Goal: Task Accomplishment & Management: Manage account settings

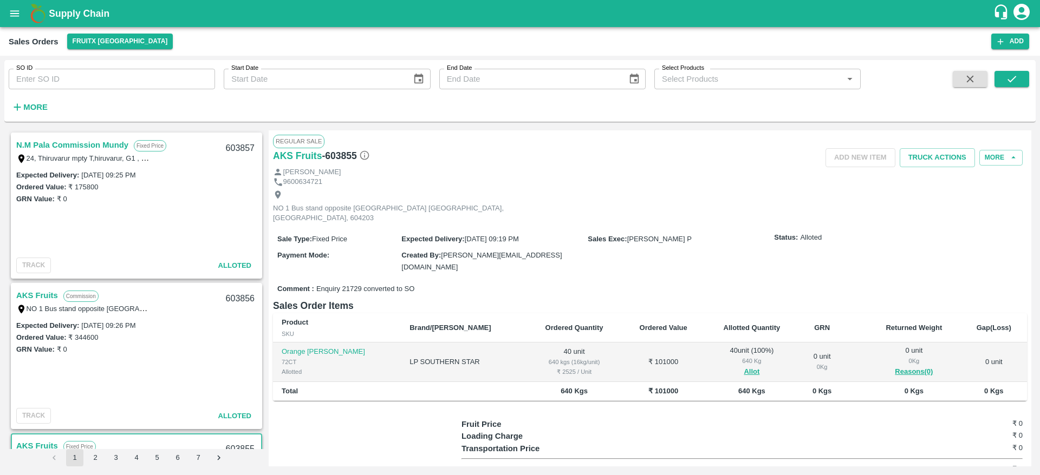
scroll to position [36, 0]
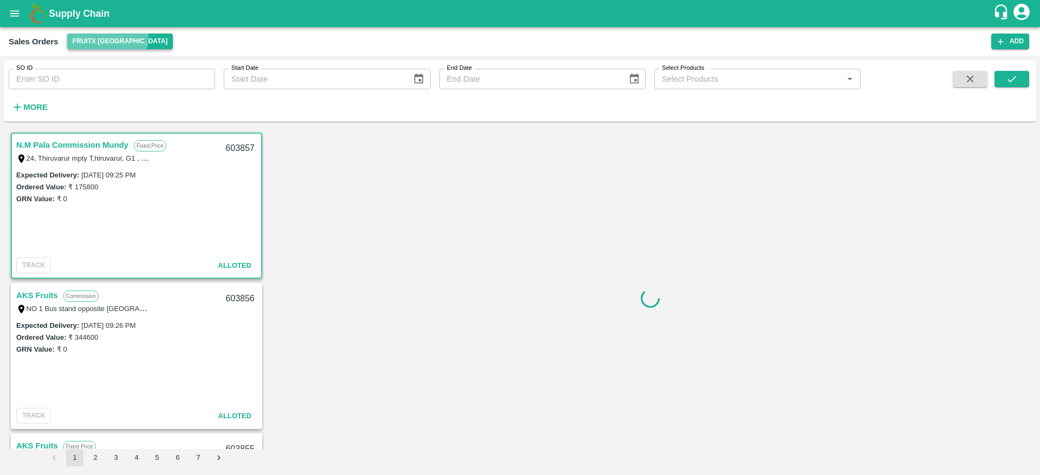
click at [104, 36] on button "FruitX [GEOGRAPHIC_DATA]" at bounding box center [120, 42] width 106 height 16
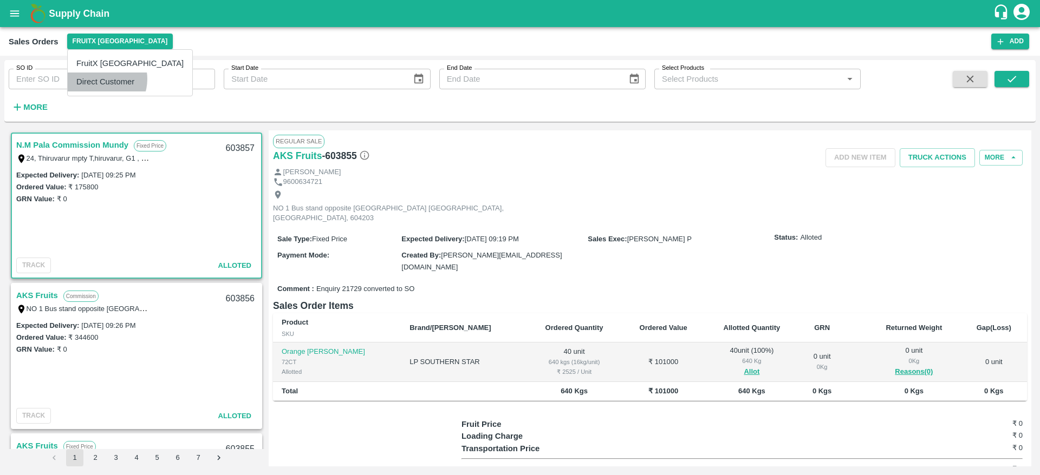
click at [100, 79] on li "Direct Customer" at bounding box center [130, 82] width 125 height 18
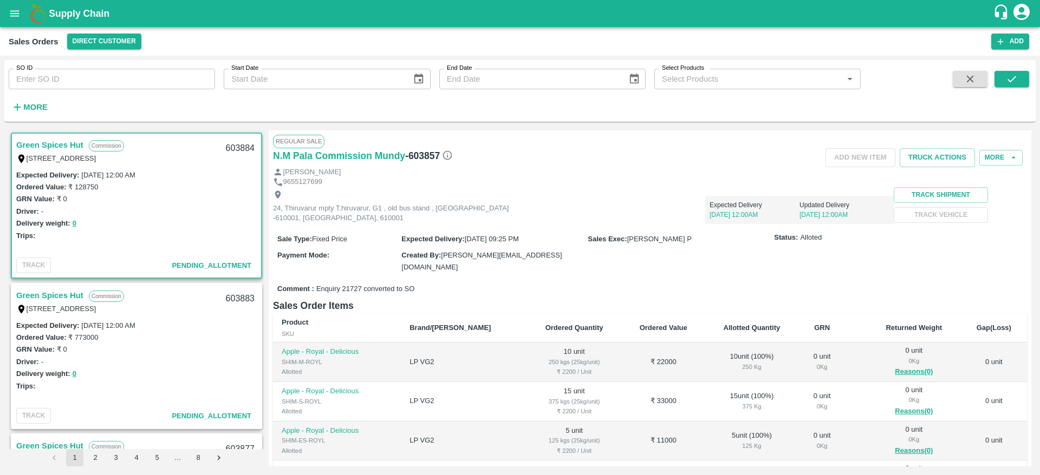
click at [54, 141] on link "Green Spices Hut" at bounding box center [49, 145] width 67 height 14
click at [51, 304] on div "[STREET_ADDRESS]" at bounding box center [83, 309] width 135 height 12
click at [56, 298] on link "Green Spices Hut" at bounding box center [49, 296] width 67 height 14
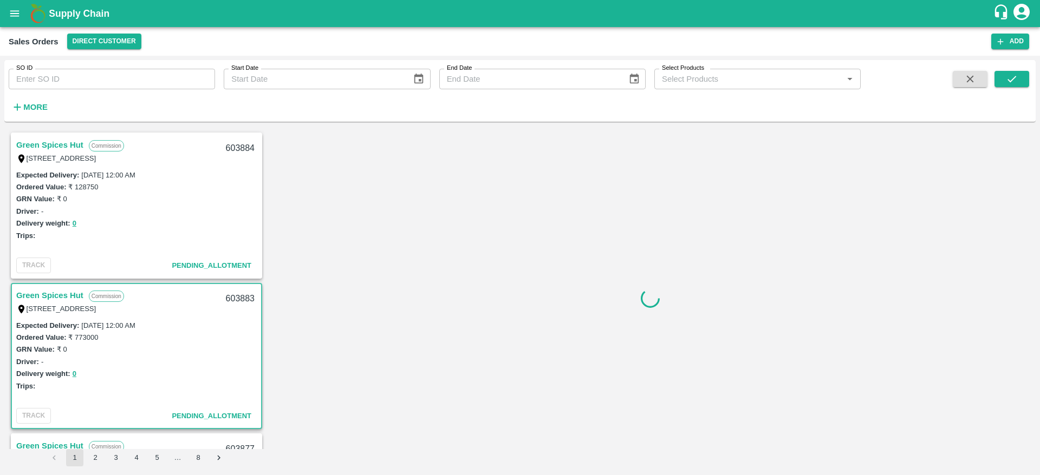
click at [56, 298] on link "Green Spices Hut" at bounding box center [49, 296] width 67 height 14
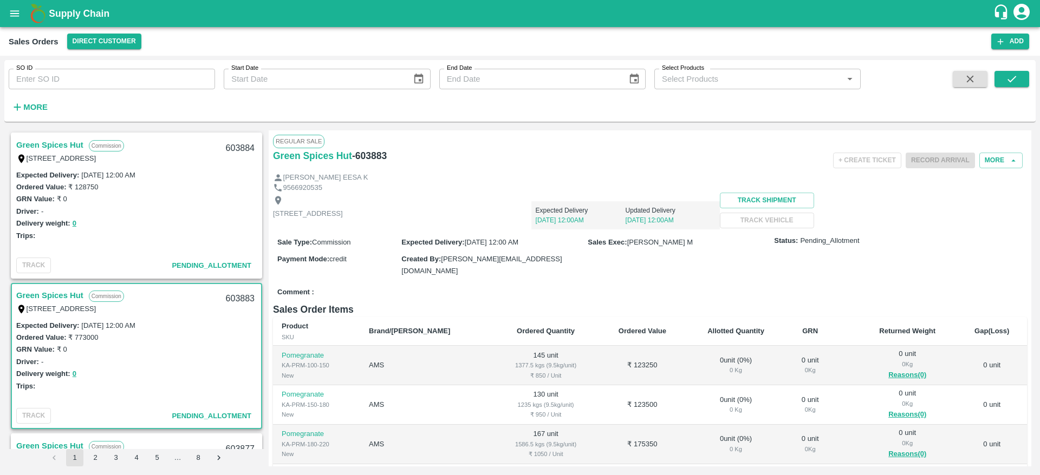
click at [49, 149] on link "Green Spices Hut" at bounding box center [49, 145] width 67 height 14
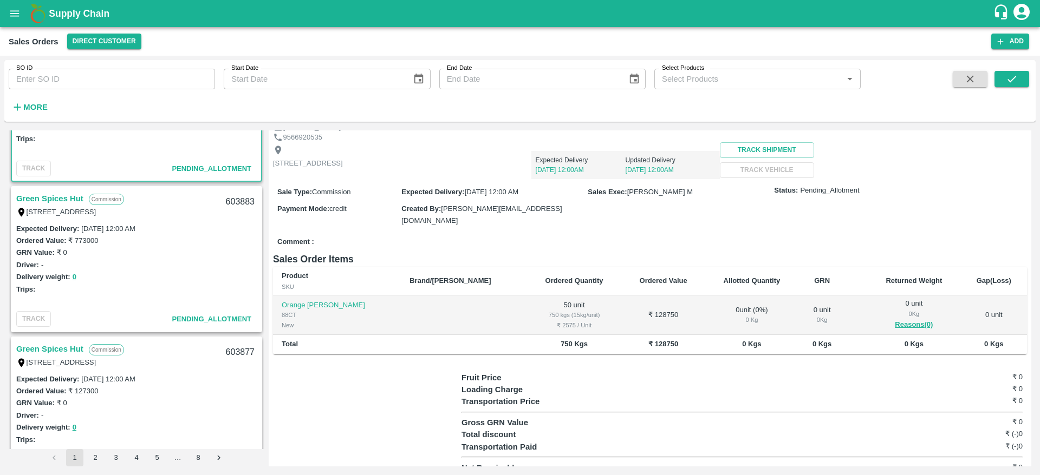
scroll to position [99, 0]
click at [50, 195] on link "Green Spices Hut" at bounding box center [49, 197] width 67 height 14
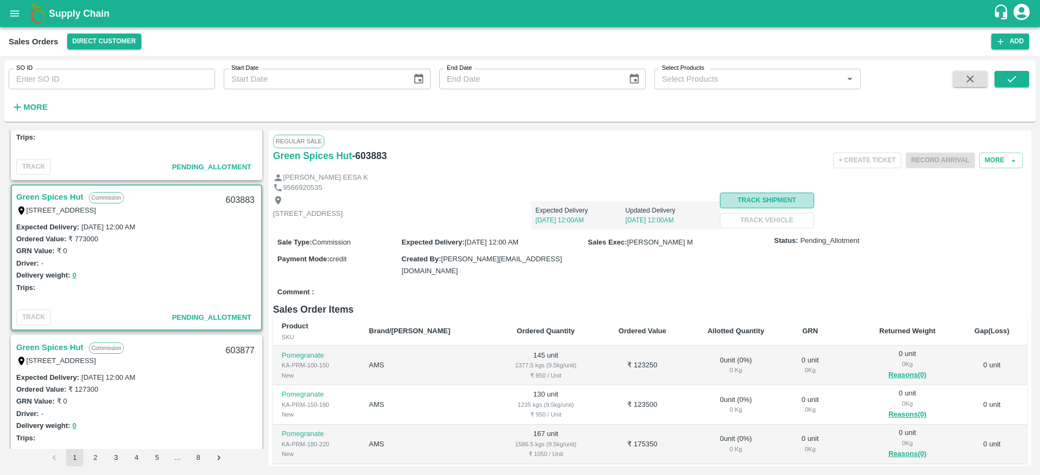
click at [814, 197] on button "Track Shipment" at bounding box center [767, 201] width 94 height 16
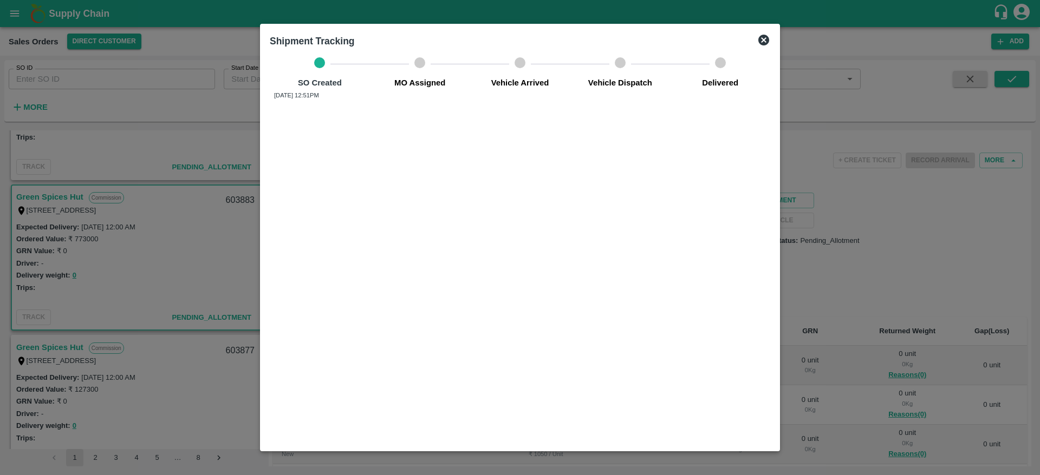
click at [761, 40] on icon at bounding box center [763, 40] width 11 height 11
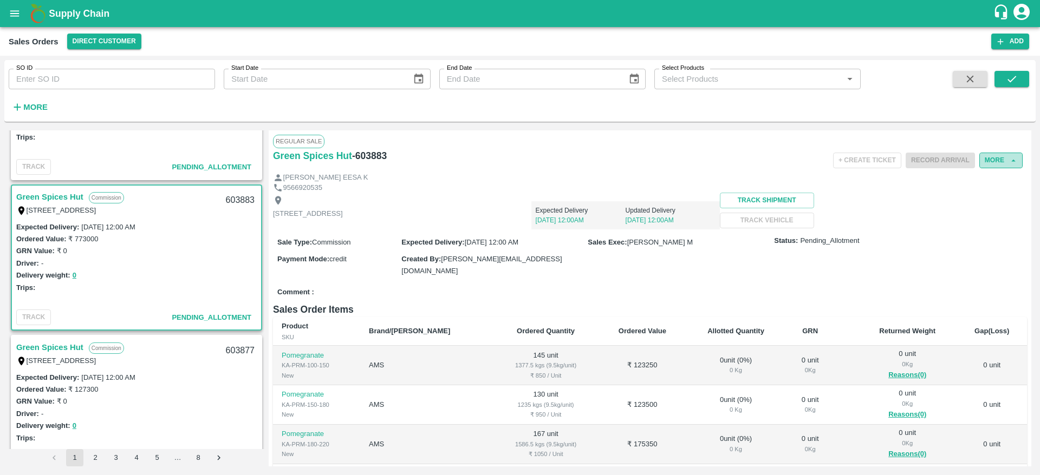
click at [995, 161] on button "More" at bounding box center [1000, 161] width 43 height 16
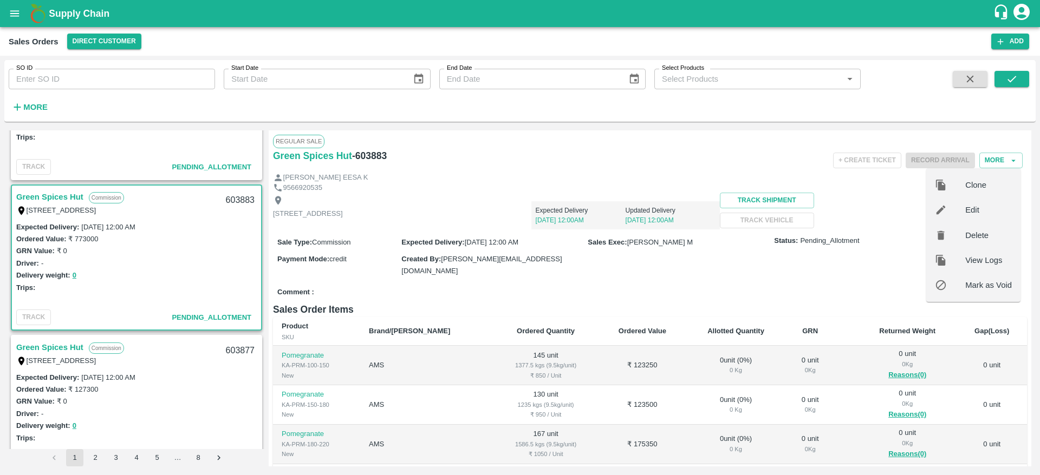
click at [599, 195] on div "Expected Delivery 02 Sep, 12:00AM Updated Delivery 02 Sep, 12:00AM" at bounding box center [531, 211] width 377 height 37
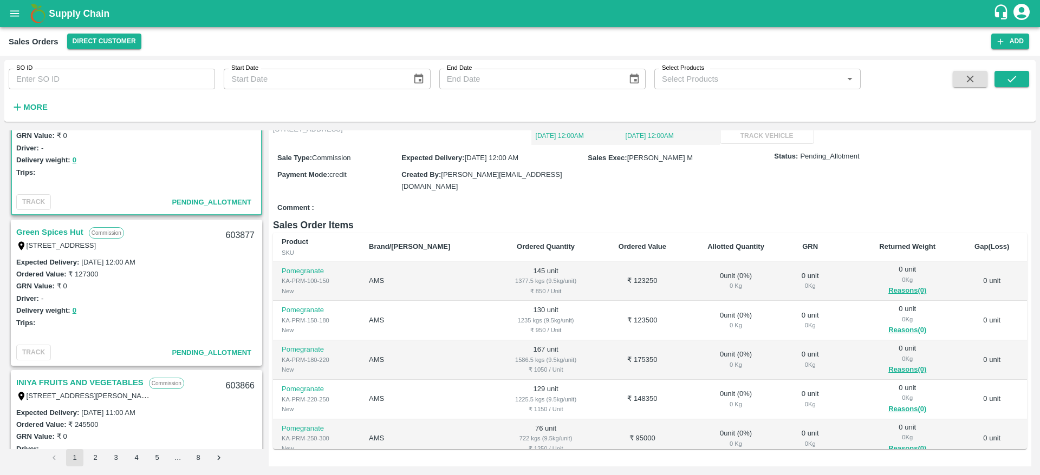
scroll to position [214, 0]
click at [60, 232] on link "Green Spices Hut" at bounding box center [49, 232] width 67 height 14
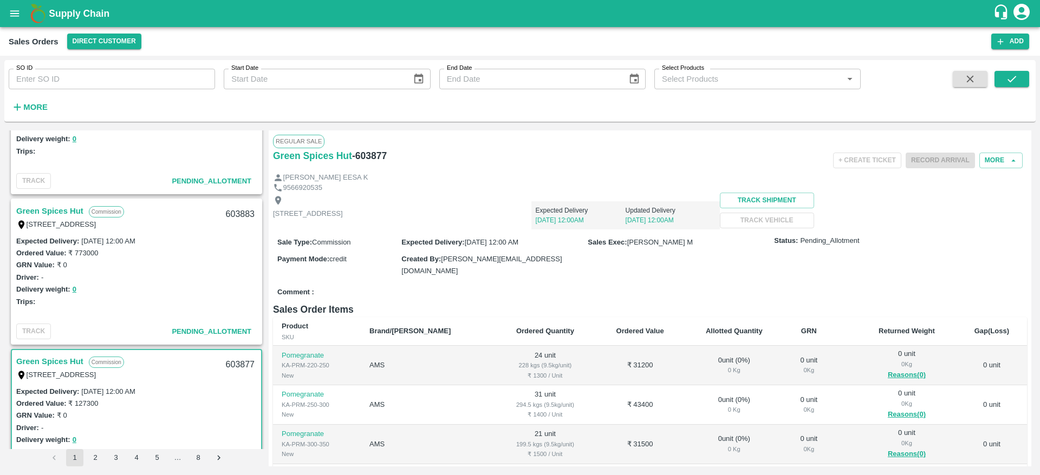
scroll to position [83, 0]
click at [52, 213] on link "Green Spices Hut" at bounding box center [49, 213] width 67 height 14
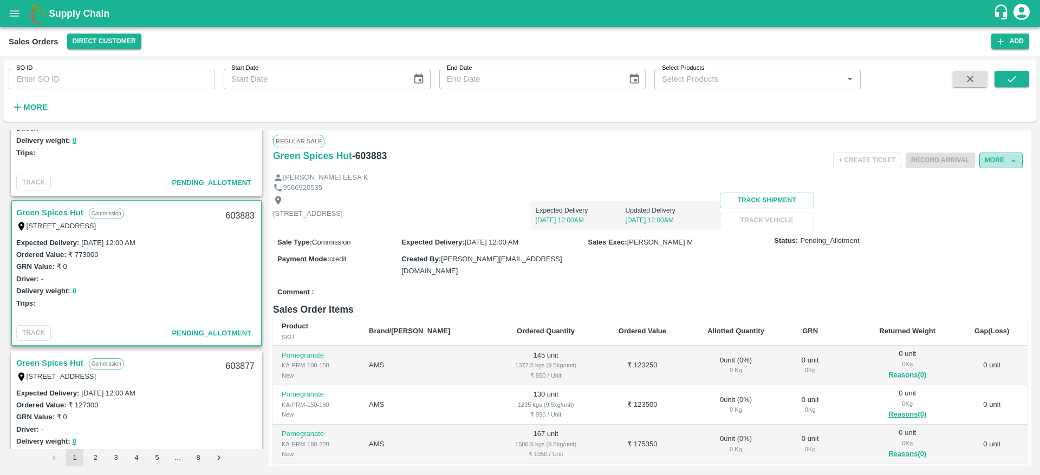
click at [989, 158] on button "More" at bounding box center [1000, 161] width 43 height 16
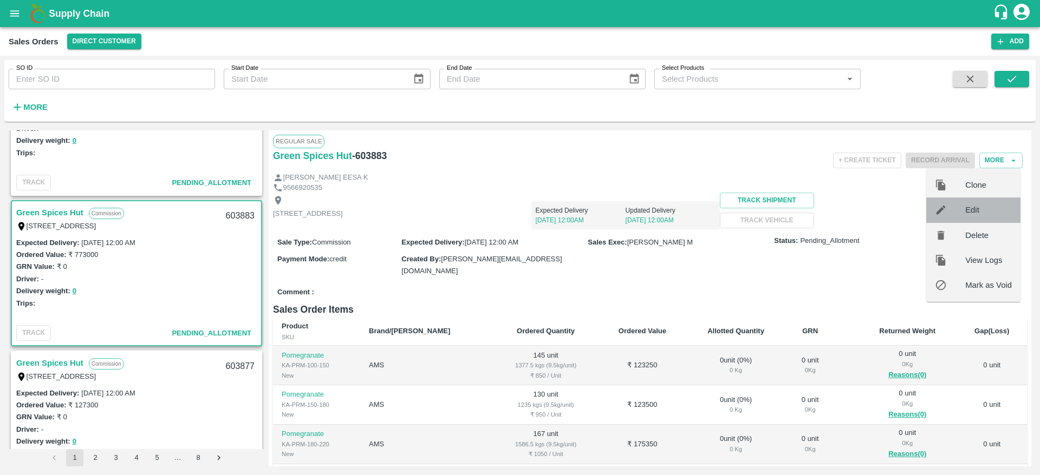
click at [972, 207] on span "Edit" at bounding box center [988, 210] width 47 height 12
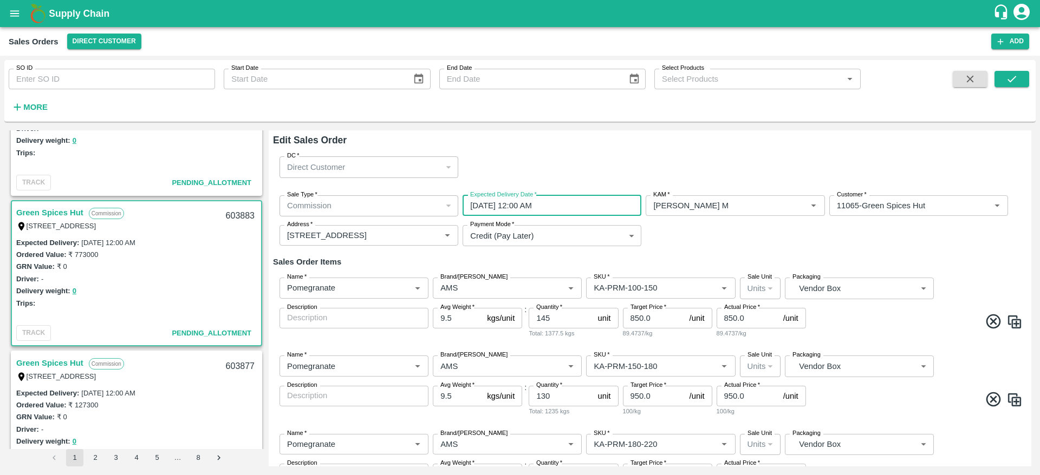
click at [591, 210] on input "02/09/2025 12:00 AM" at bounding box center [547, 205] width 171 height 21
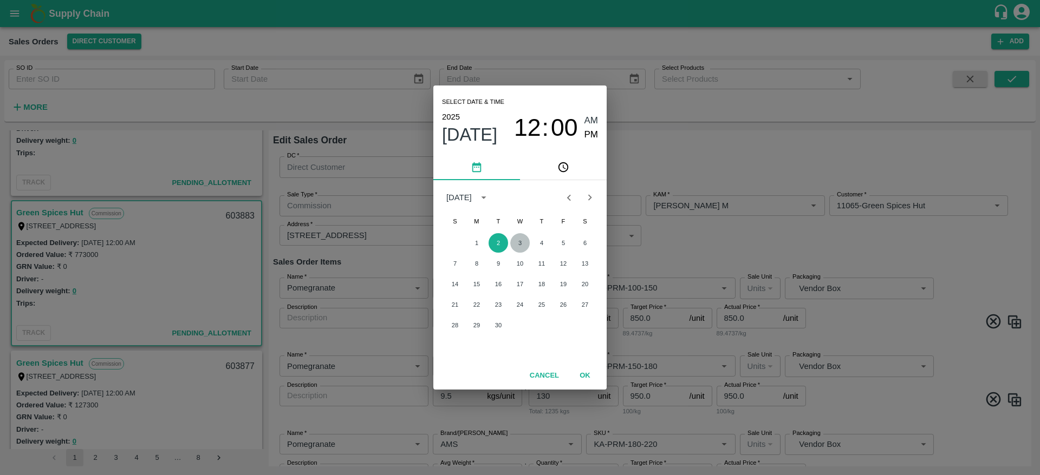
click at [523, 240] on button "3" at bounding box center [519, 242] width 19 height 19
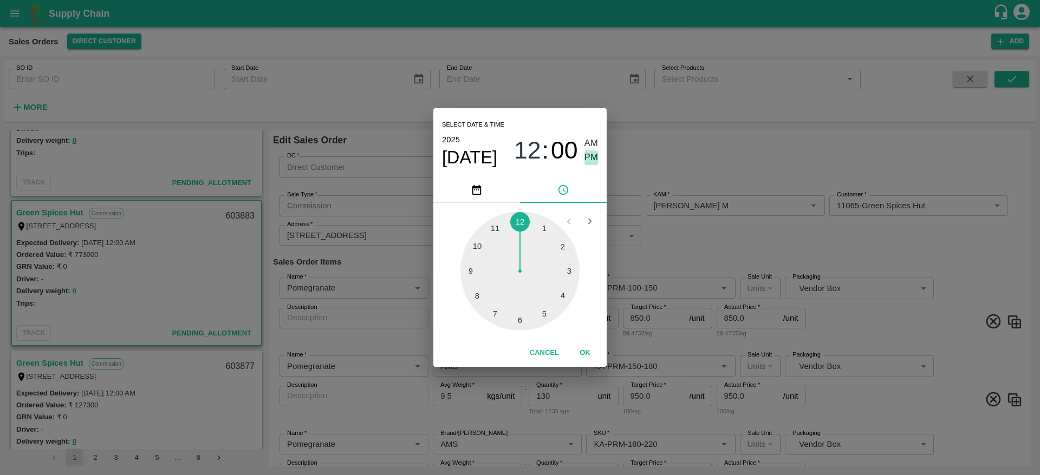
click at [590, 159] on span "PM" at bounding box center [591, 158] width 14 height 15
type input "03/09/2025 12:00 PM"
click at [582, 344] on button "OK" at bounding box center [585, 353] width 35 height 19
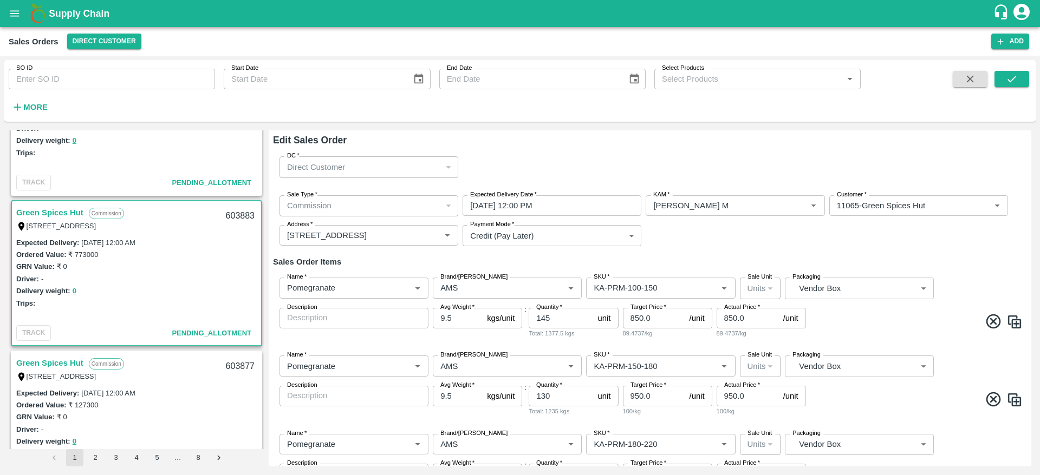
click at [697, 253] on div "Sale Type   * Commission 2 Sale Type Expected Delivery Date   * 03/09/2025 12:0…" at bounding box center [650, 221] width 754 height 69
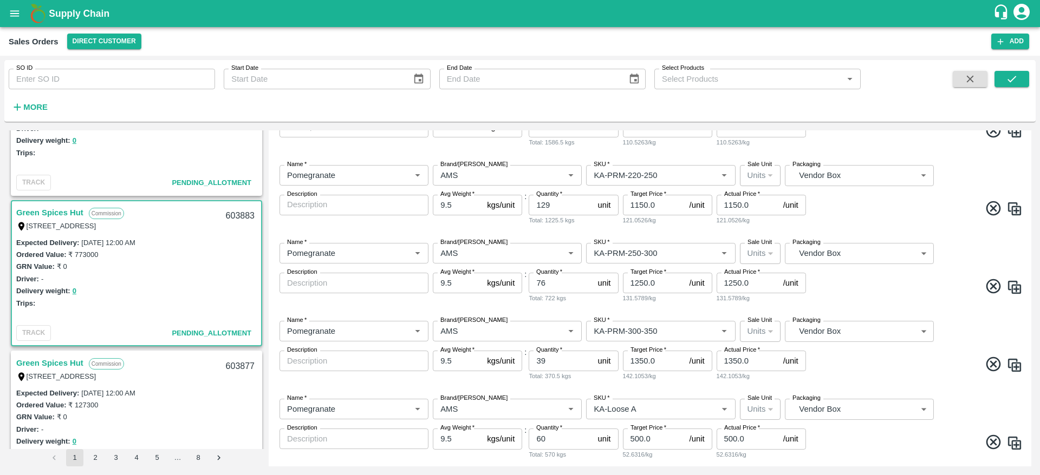
scroll to position [531, 0]
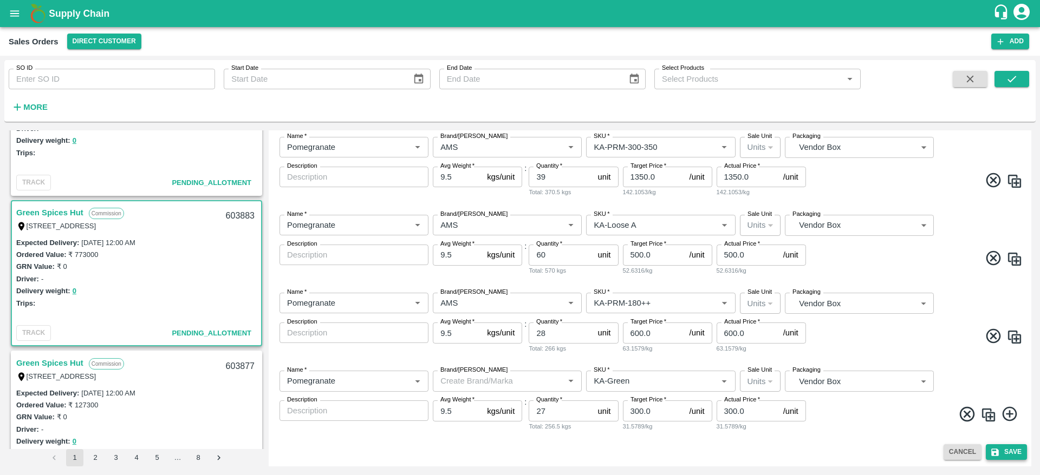
click at [999, 452] on button "Save" at bounding box center [1006, 453] width 41 height 16
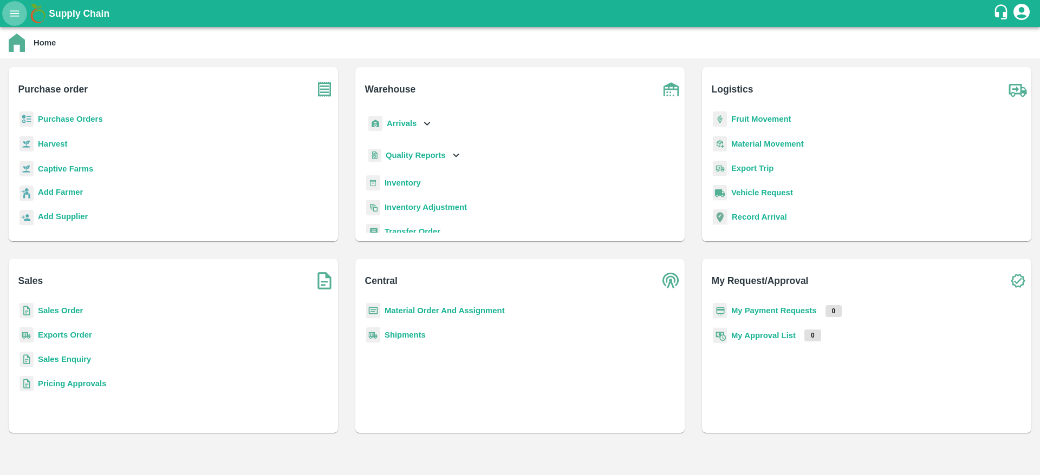
click at [10, 17] on icon "open drawer" at bounding box center [15, 14] width 12 height 12
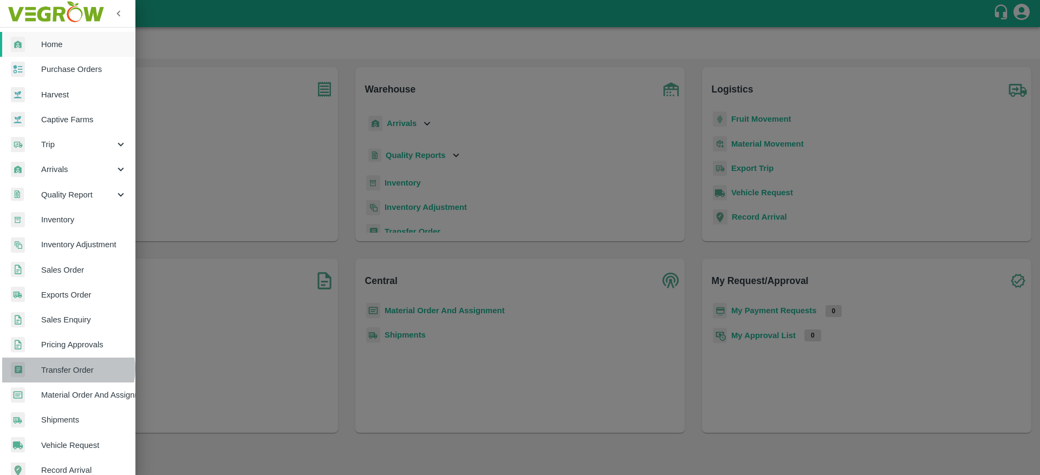
click at [66, 369] on span "Transfer Order" at bounding box center [84, 370] width 86 height 12
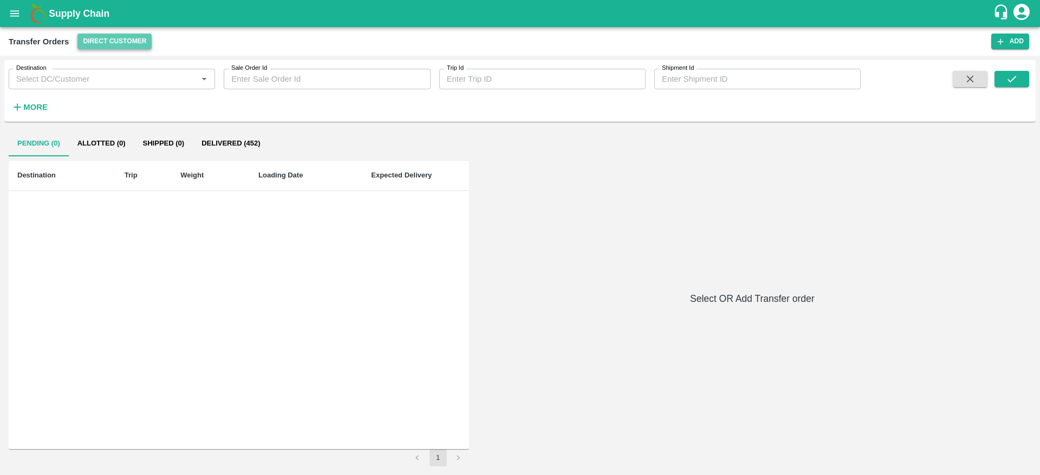
click at [109, 45] on button "Direct Customer" at bounding box center [114, 42] width 74 height 16
click at [110, 79] on li "Direct Customer" at bounding box center [138, 82] width 125 height 18
click at [109, 148] on button "Allotted (0)" at bounding box center [102, 144] width 66 height 26
click at [169, 148] on button "Shipped (0)" at bounding box center [163, 144] width 59 height 26
click at [223, 148] on button "Delivered (452)" at bounding box center [231, 144] width 76 height 26
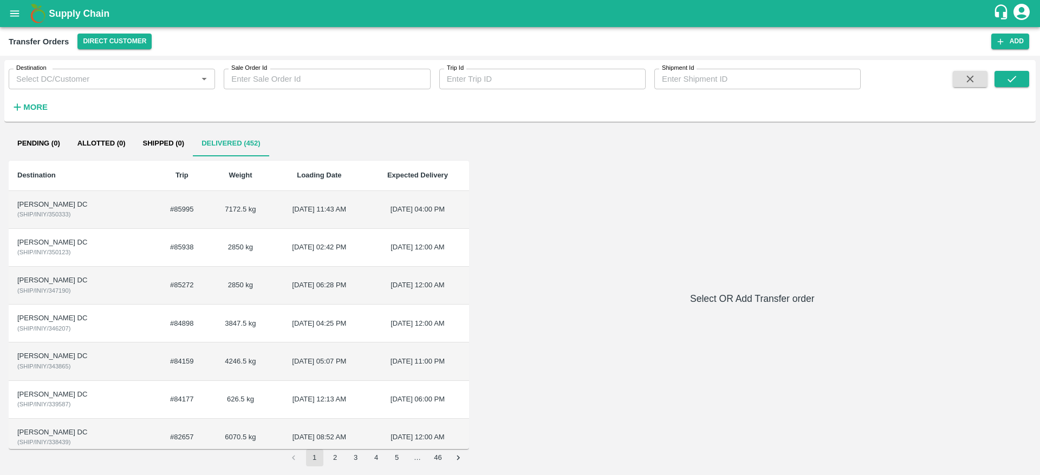
click at [272, 210] on td "[DATE] 11:43 AM" at bounding box center [319, 210] width 94 height 38
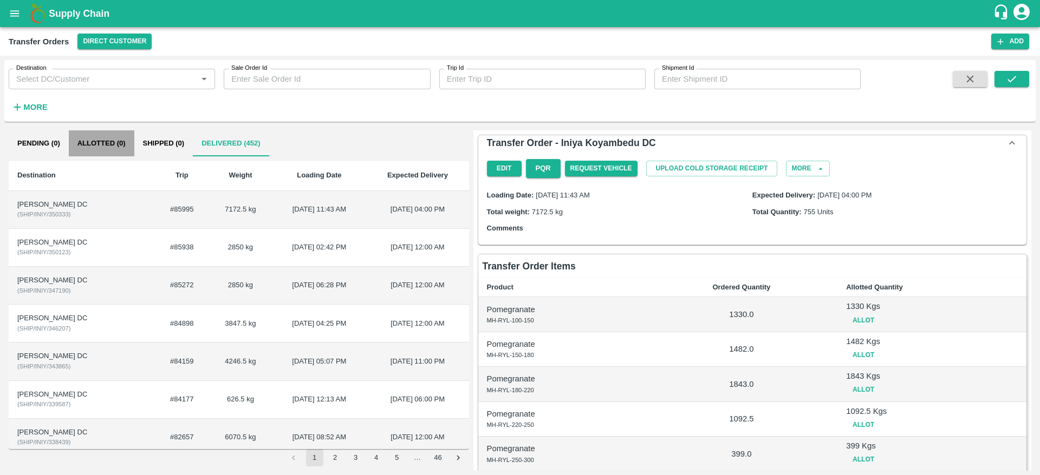
click at [121, 139] on button "Allotted (0)" at bounding box center [102, 144] width 66 height 26
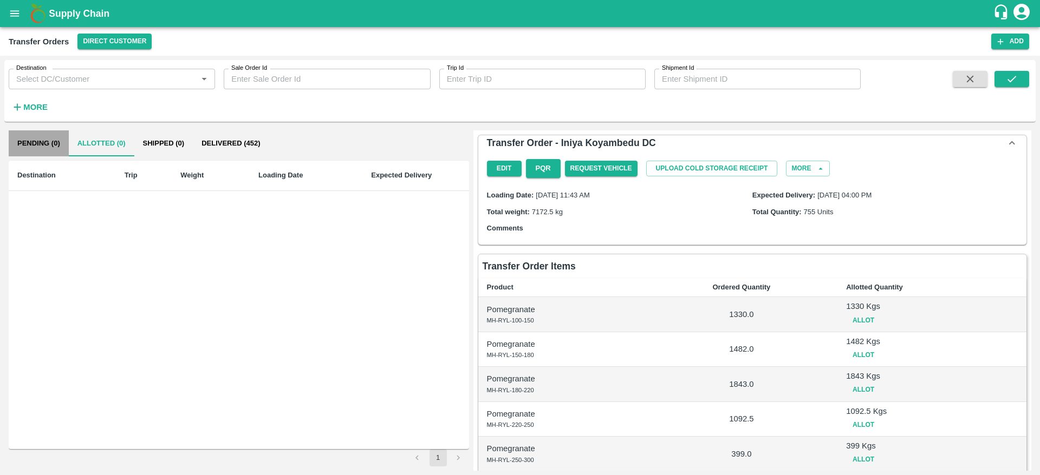
click at [50, 141] on button "Pending (0)" at bounding box center [39, 144] width 60 height 26
click at [168, 154] on button "Shipped (0)" at bounding box center [163, 144] width 59 height 26
click at [38, 138] on button "Pending (0)" at bounding box center [39, 144] width 60 height 26
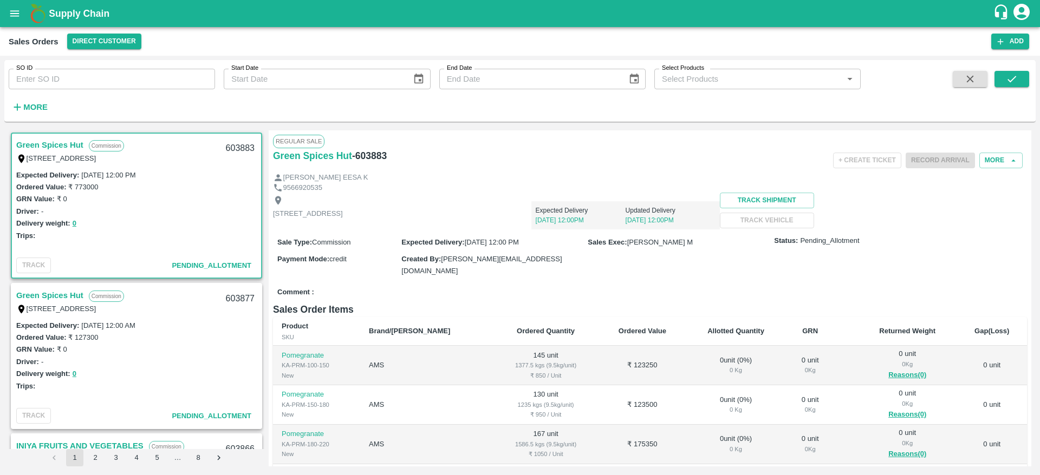
click at [49, 301] on link "Green Spices Hut" at bounding box center [49, 296] width 67 height 14
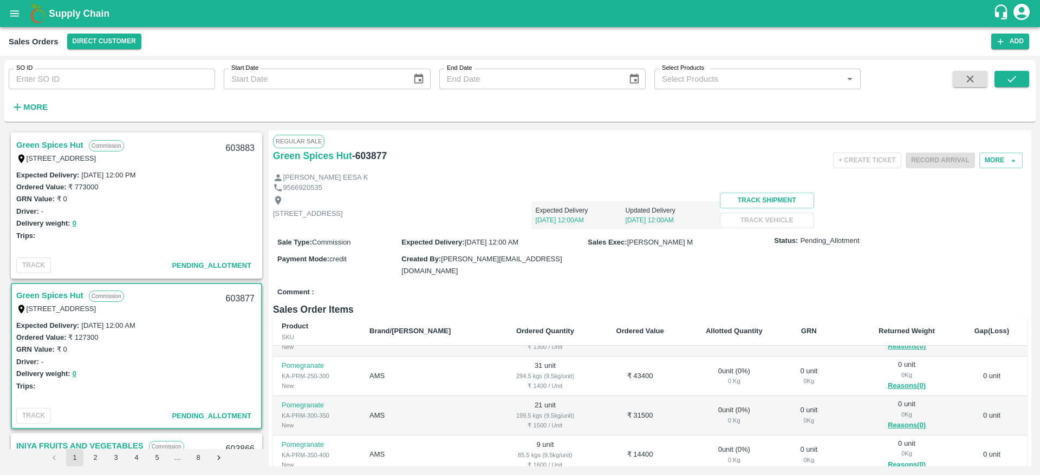
scroll to position [28, 0]
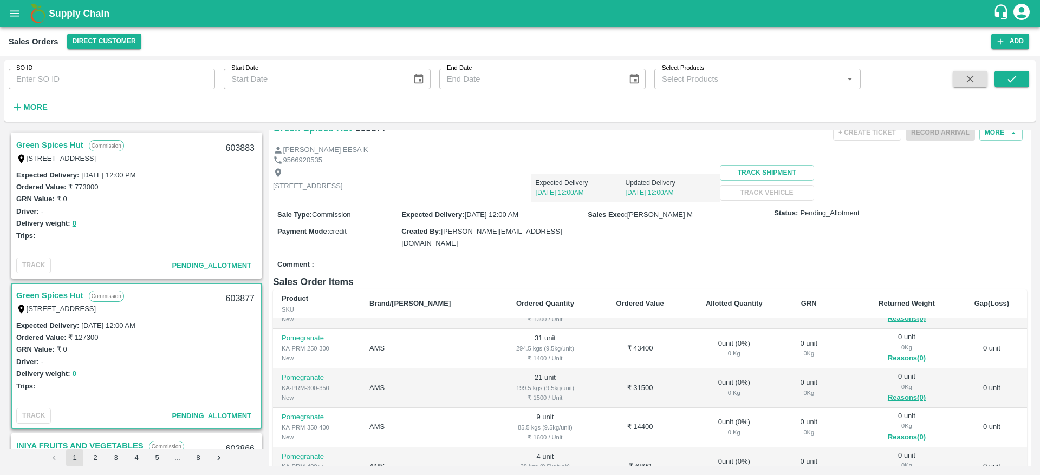
click at [61, 147] on link "Green Spices Hut" at bounding box center [49, 145] width 67 height 14
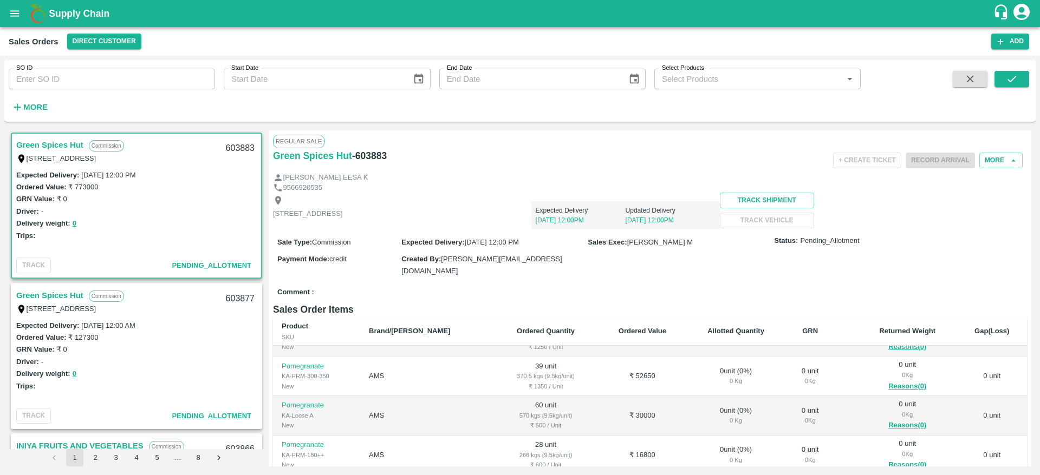
scroll to position [86, 0]
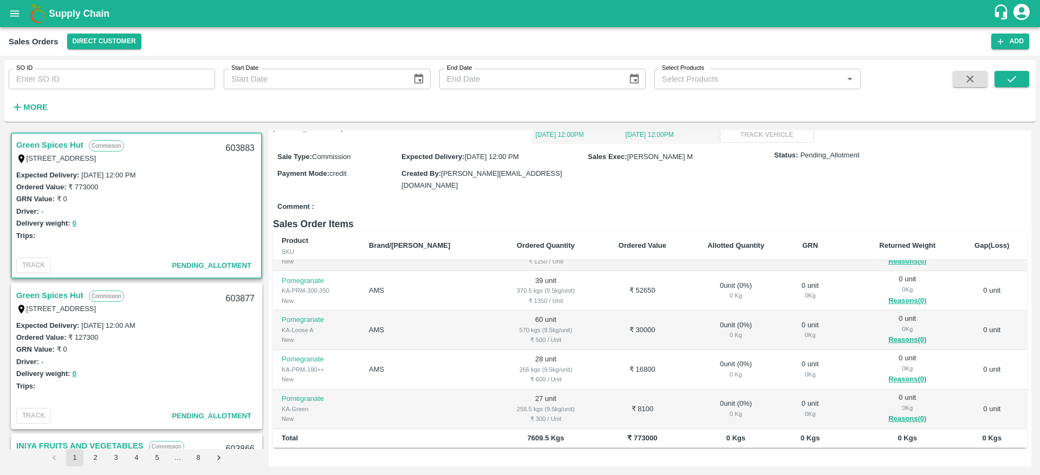
click at [54, 145] on link "Green Spices Hut" at bounding box center [49, 145] width 67 height 14
click at [240, 146] on div "603883" at bounding box center [240, 148] width 42 height 25
copy div "603883"
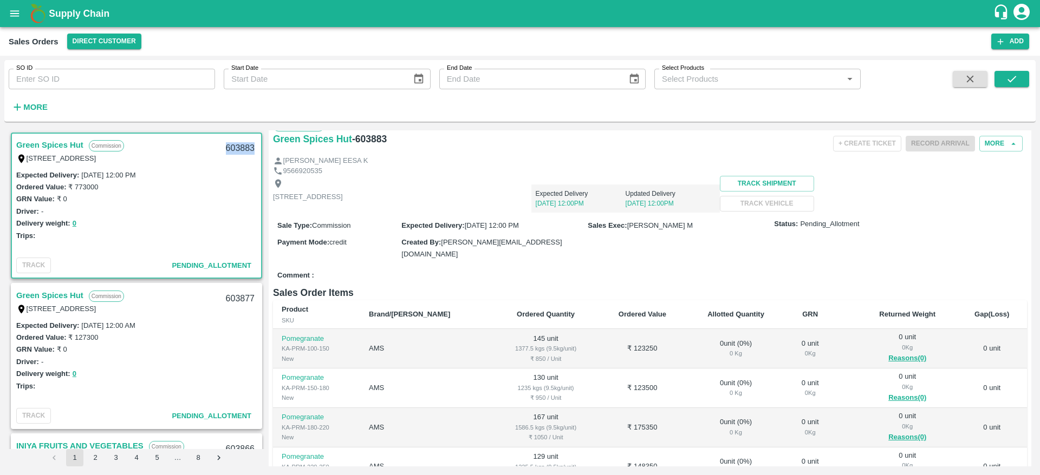
scroll to position [0, 0]
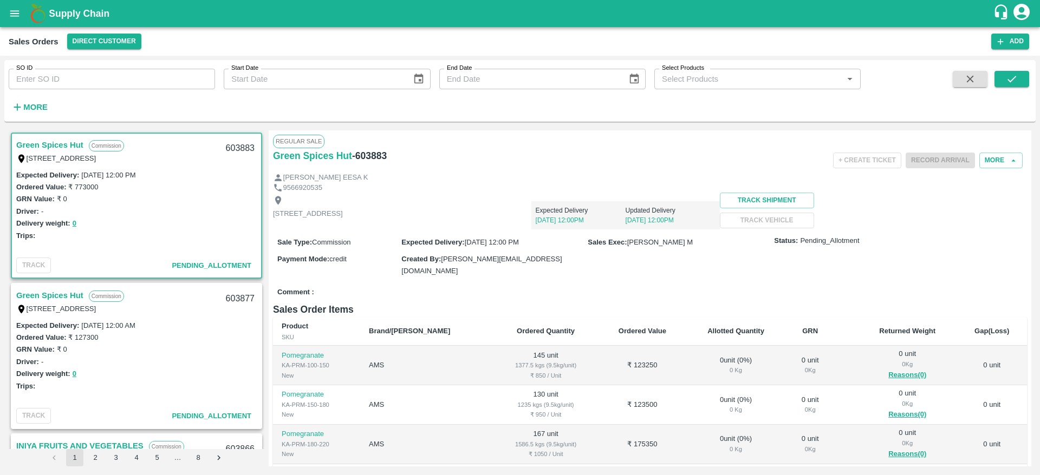
click at [57, 144] on link "Green Spices Hut" at bounding box center [49, 145] width 67 height 14
click at [75, 219] on button "0" at bounding box center [75, 224] width 4 height 12
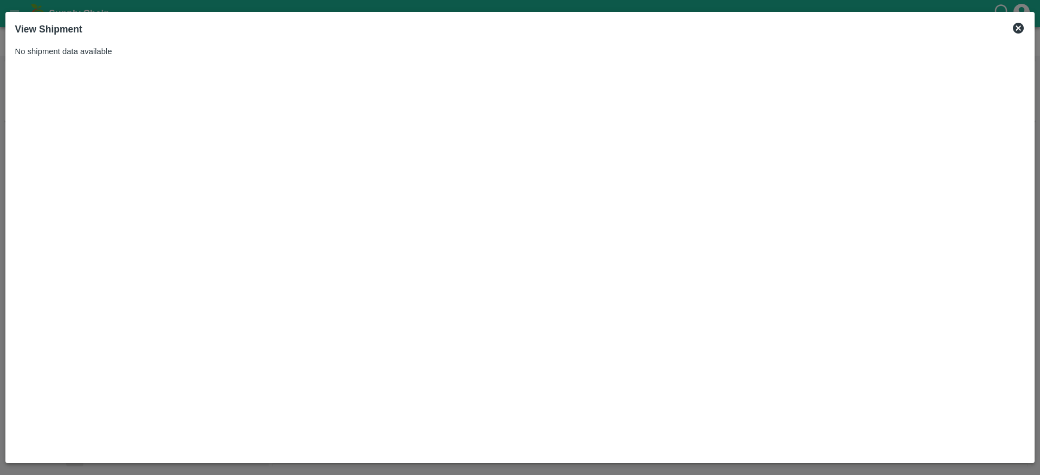
click at [1015, 27] on icon at bounding box center [1018, 28] width 11 height 11
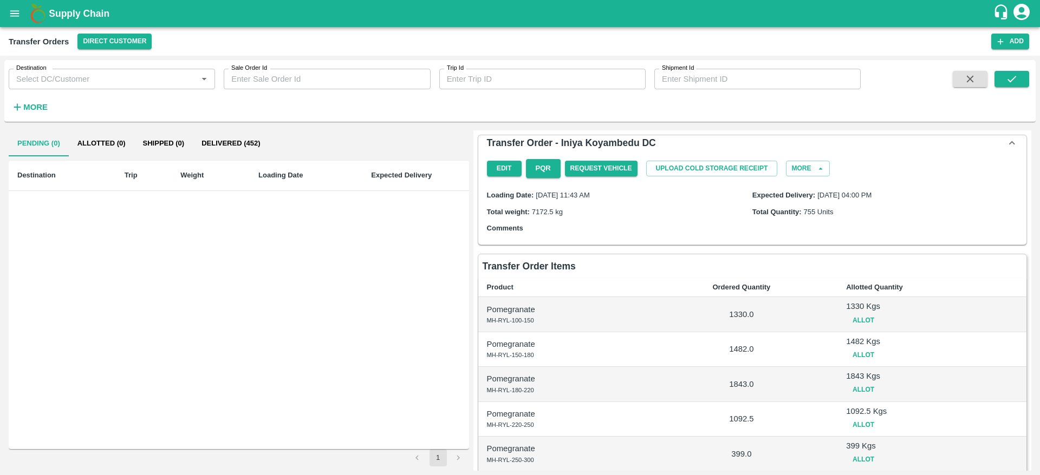
click at [109, 141] on button "Allotted (0)" at bounding box center [102, 144] width 66 height 26
click at [43, 135] on button "Pending (0)" at bounding box center [39, 144] width 60 height 26
click at [41, 112] on h6 "More" at bounding box center [35, 107] width 24 height 14
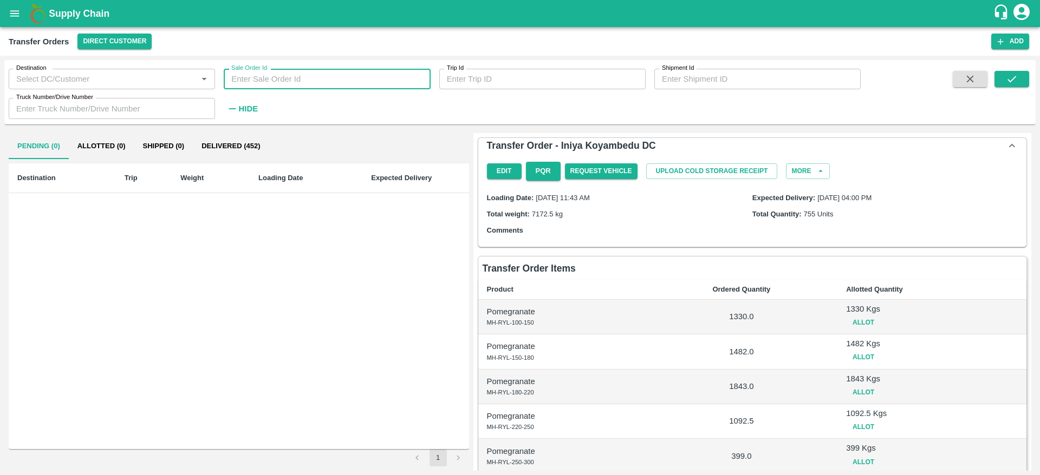
click at [266, 75] on input "Sale Order Id" at bounding box center [327, 79] width 206 height 21
click at [305, 88] on input "Sale Order Id" at bounding box center [327, 79] width 206 height 21
paste input "603883"
type input "603883"
click at [1013, 81] on icon "submit" at bounding box center [1012, 79] width 12 height 12
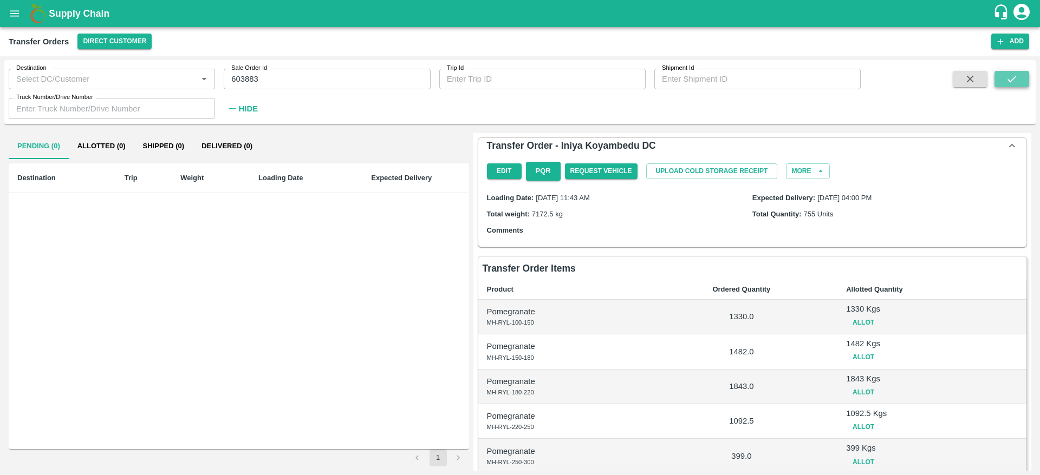
click at [1013, 81] on icon "submit" at bounding box center [1012, 79] width 12 height 12
click at [19, 14] on icon "open drawer" at bounding box center [15, 14] width 12 height 12
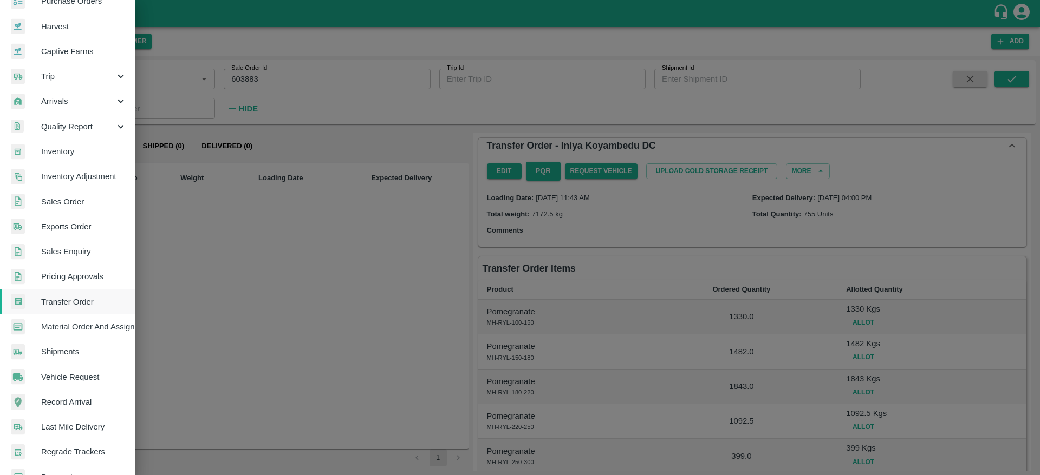
scroll to position [71, 0]
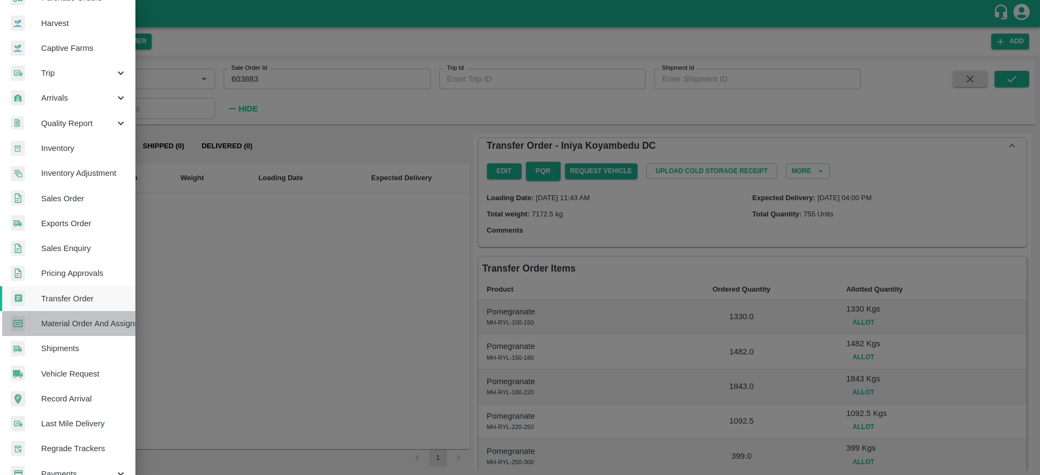
click at [82, 321] on span "Material Order And Assignment" at bounding box center [84, 324] width 86 height 12
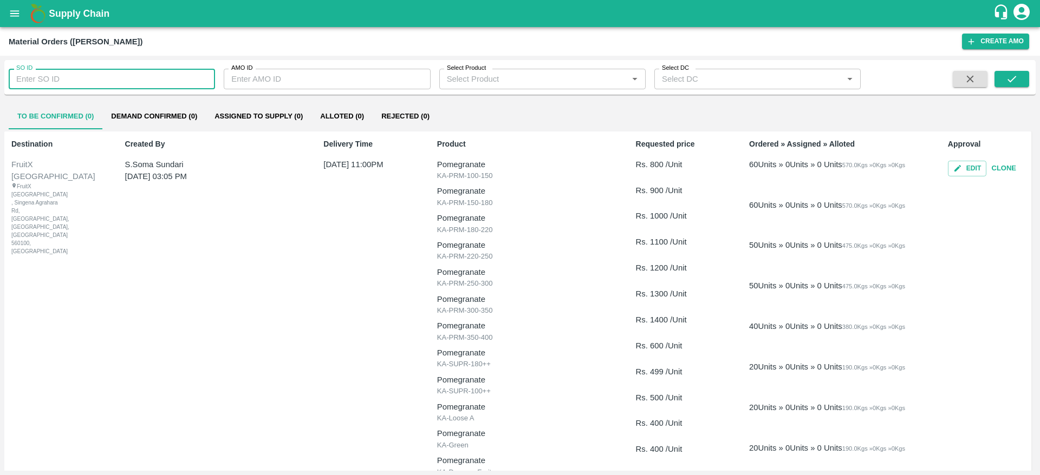
click at [122, 80] on input "SO ID" at bounding box center [112, 79] width 206 height 21
paste input "603883"
type input "603883"
click at [1021, 80] on button "submit" at bounding box center [1011, 79] width 35 height 16
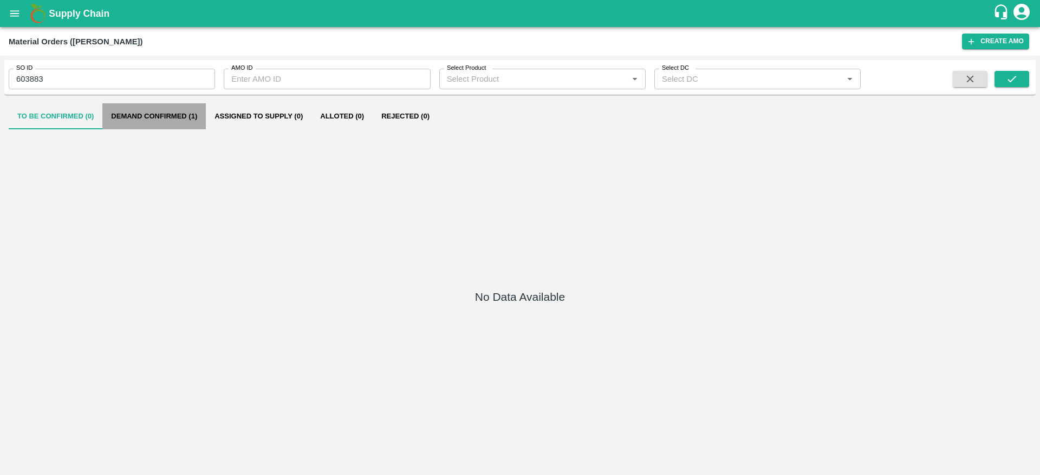
click at [147, 121] on button "Demand Confirmed (1)" at bounding box center [153, 116] width 103 height 26
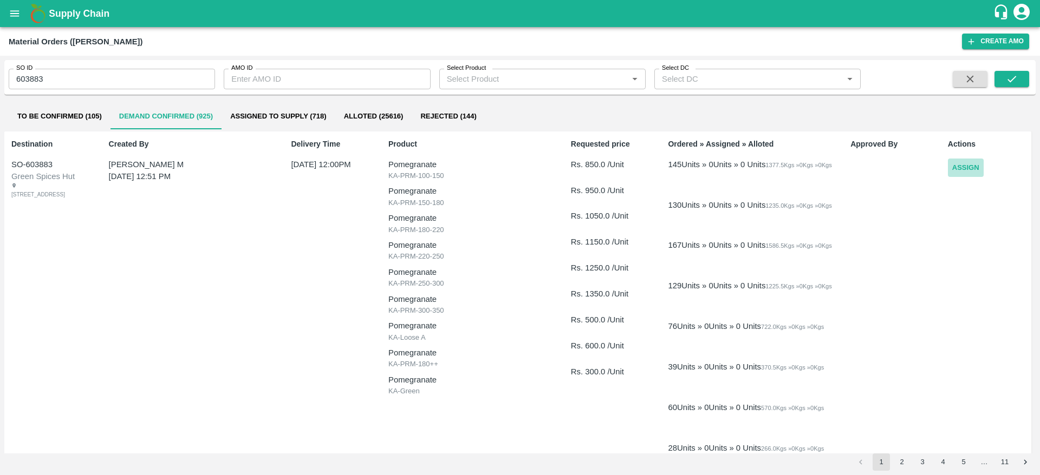
click at [969, 166] on button "Assign" at bounding box center [966, 168] width 36 height 19
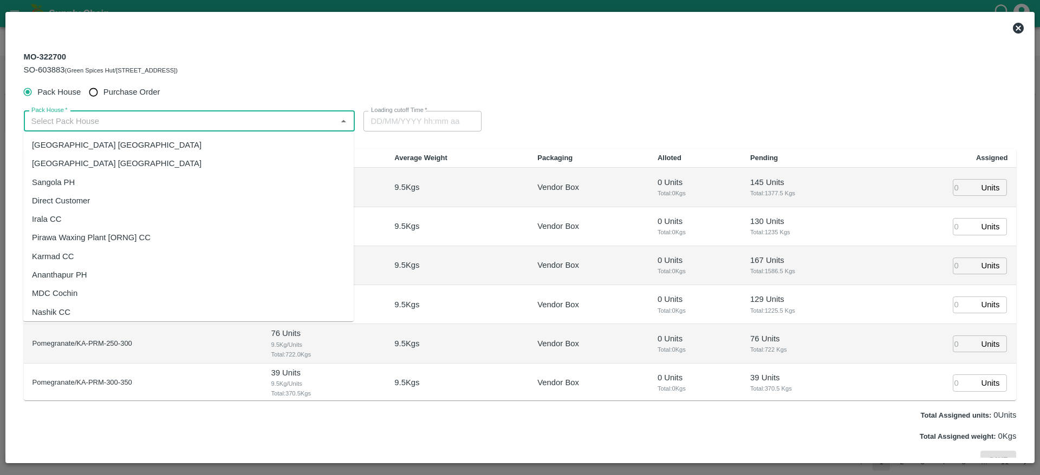
click at [99, 122] on input "Pack House   *" at bounding box center [180, 121] width 307 height 14
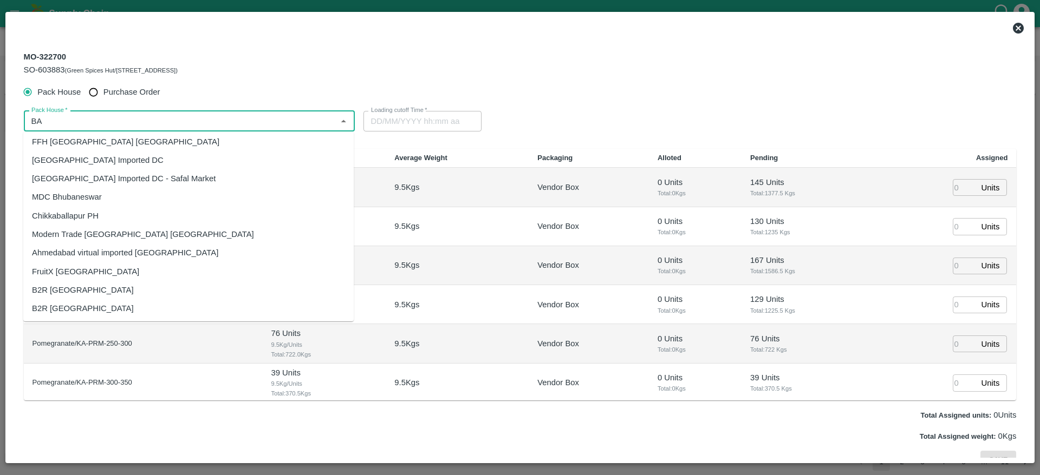
scroll to position [45, 0]
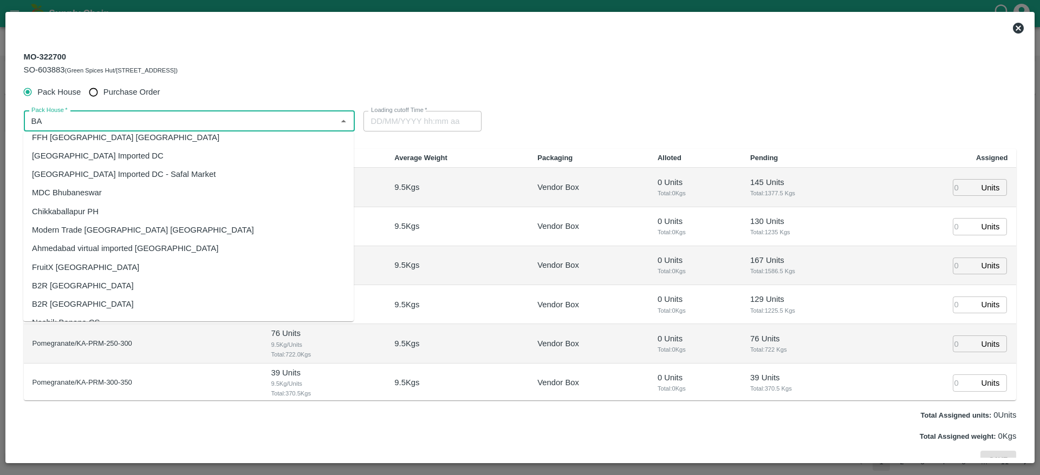
click at [85, 268] on div "FruitX [GEOGRAPHIC_DATA]" at bounding box center [85, 268] width 107 height 12
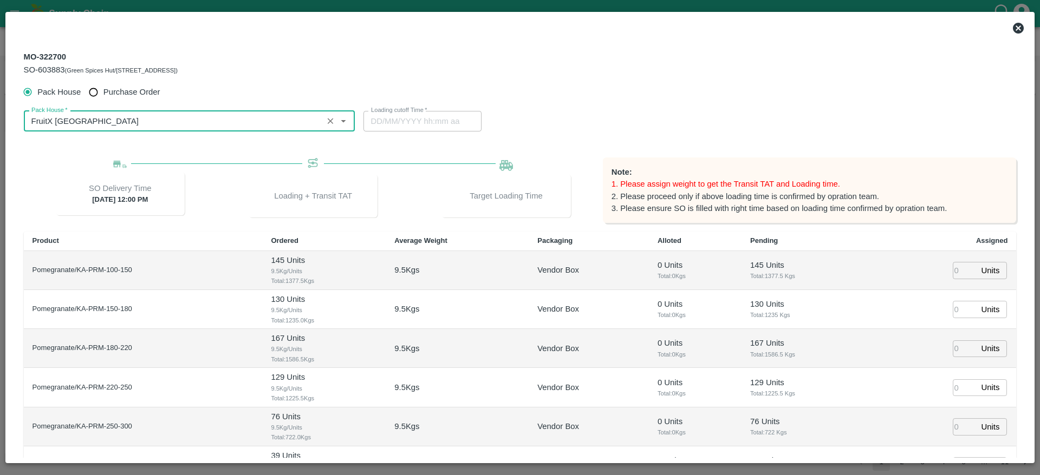
type input "FruitX [GEOGRAPHIC_DATA]"
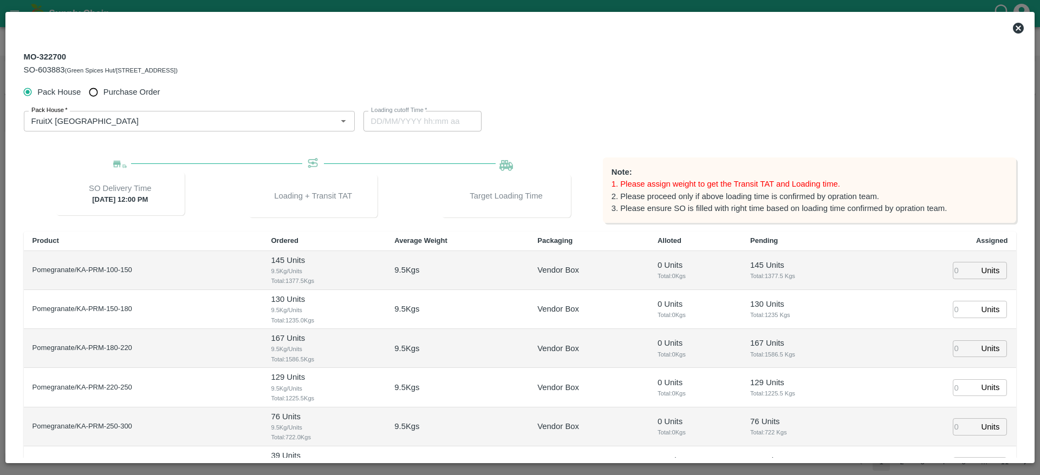
click at [518, 76] on div "MO-322700 SO-603883 (Green Spices Hut/Shop no 74, MADURAI MATTUTHAVANI FRUIT MA…" at bounding box center [520, 62] width 1010 height 39
click at [698, 133] on div "Pack House   * Pack House   * Loading cutoff Time   * Loading cutoff Time" at bounding box center [520, 121] width 993 height 38
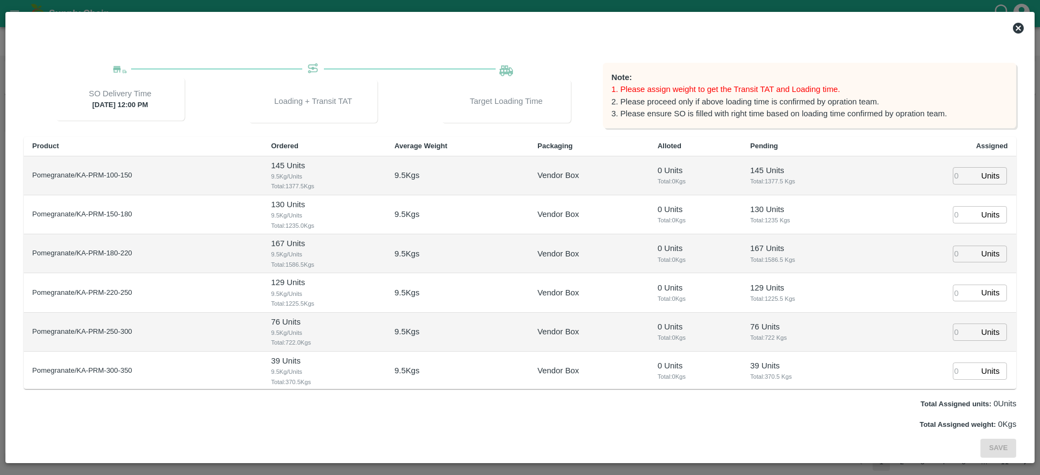
scroll to position [0, 0]
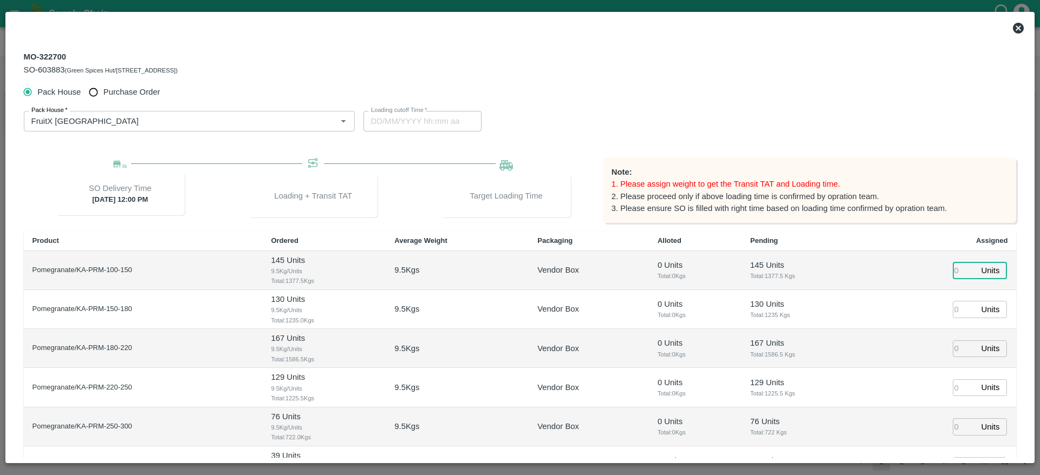
click at [954, 270] on input "number" at bounding box center [965, 270] width 24 height 17
click at [779, 288] on td "145 Units Total: 1377.5 Kgs" at bounding box center [804, 270] width 127 height 39
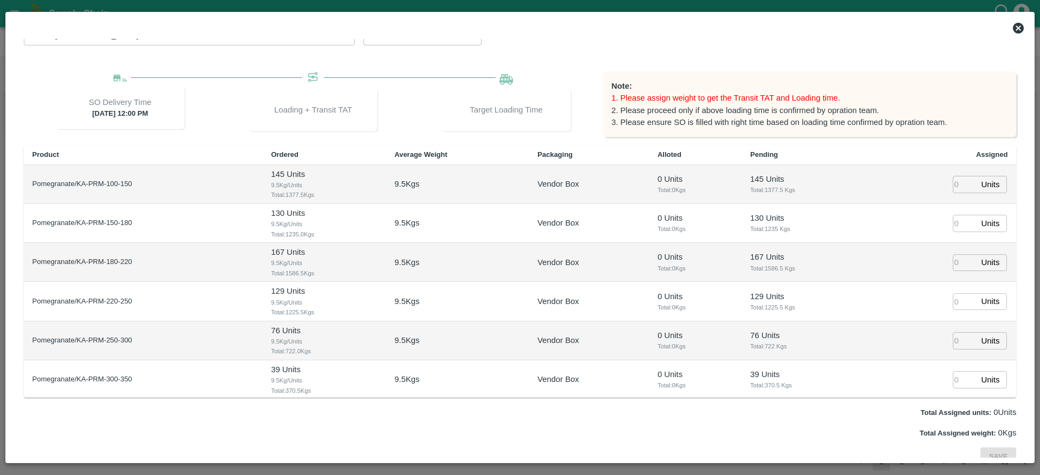
scroll to position [88, 0]
click at [954, 184] on input "number" at bounding box center [965, 182] width 24 height 17
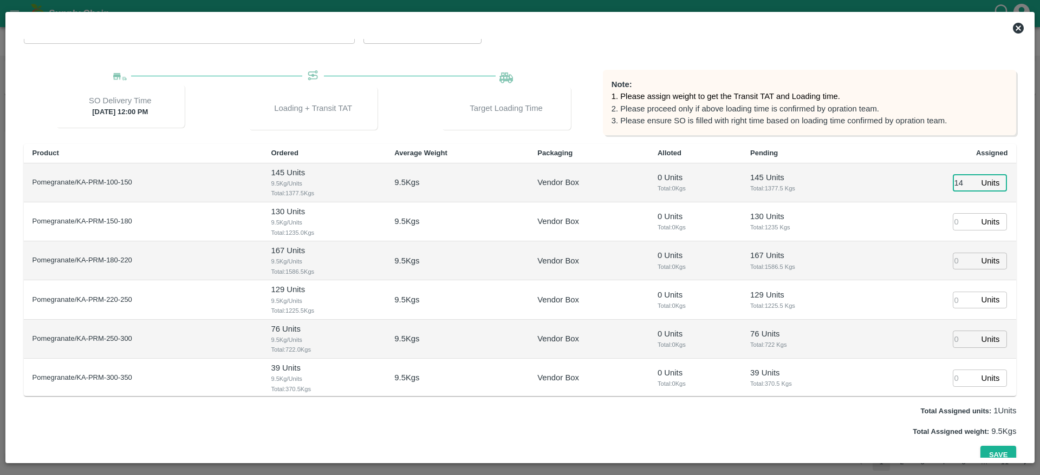
type input "145"
type input "02/09/2025 09:34 PM"
type input "145"
click at [953, 224] on input "number" at bounding box center [965, 221] width 24 height 17
type input "130"
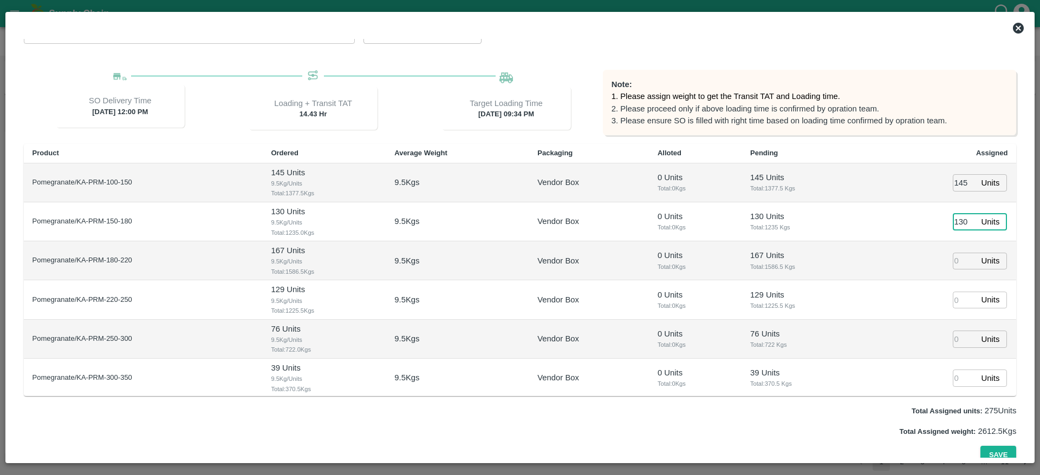
type input "02/09/2025 08:34 PM"
type input "130167"
type input "02/09/2025 10:34 PM"
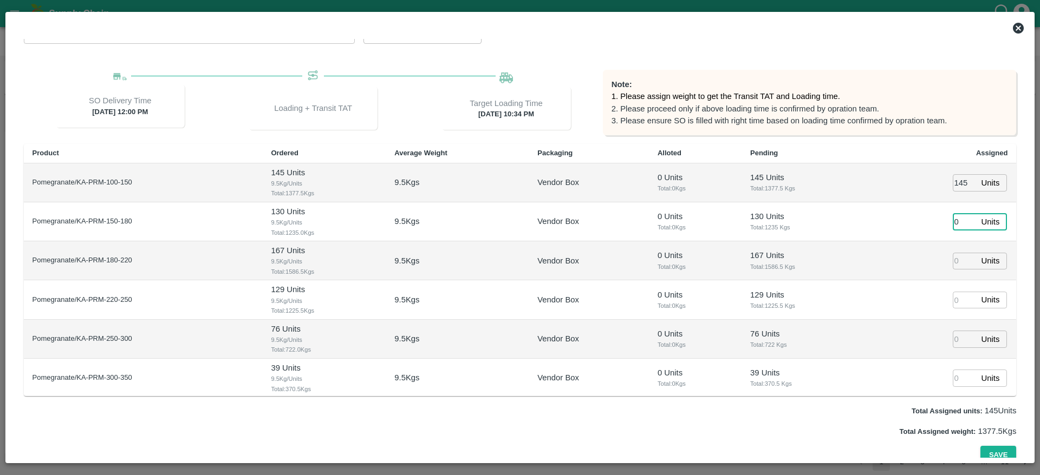
type input "0"
type input "02/09/2025 09:34 PM"
type input "0130"
type input "02/09/2025 08:34 PM"
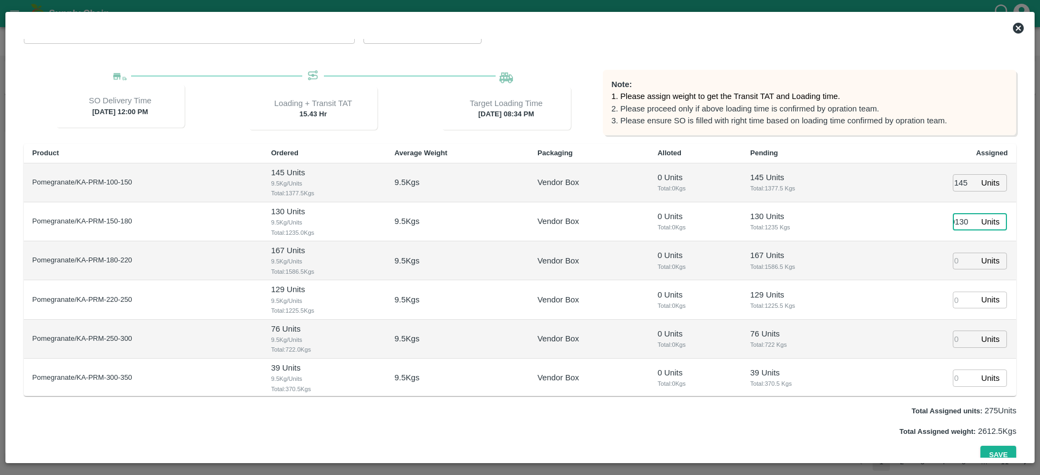
scroll to position [0, 0]
click at [953, 259] on input "number" at bounding box center [965, 261] width 24 height 17
drag, startPoint x: 951, startPoint y: 221, endPoint x: 967, endPoint y: 221, distance: 16.2
click at [967, 221] on input "0130" at bounding box center [965, 221] width 24 height 17
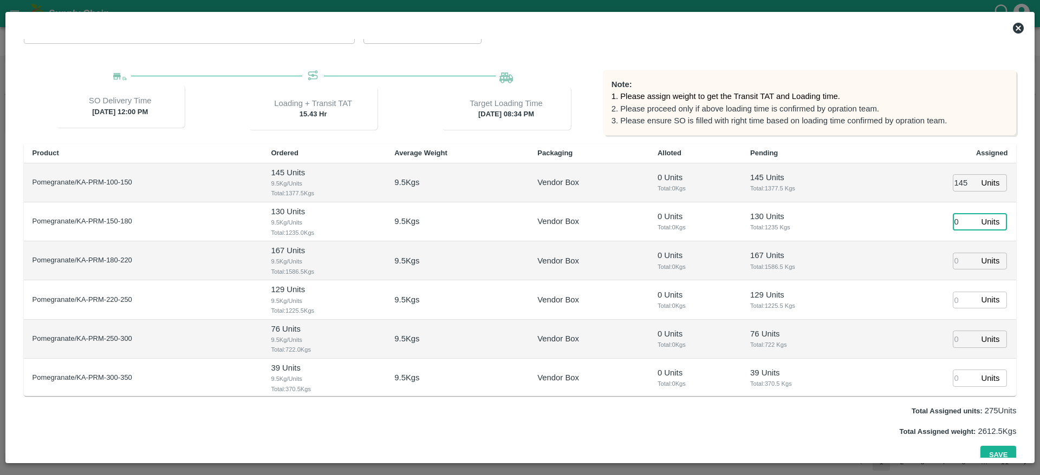
scroll to position [0, 0]
type input "0"
type input "02/09/2025 09:34 PM"
type input "130"
type input "02/09/2025 08:34 PM"
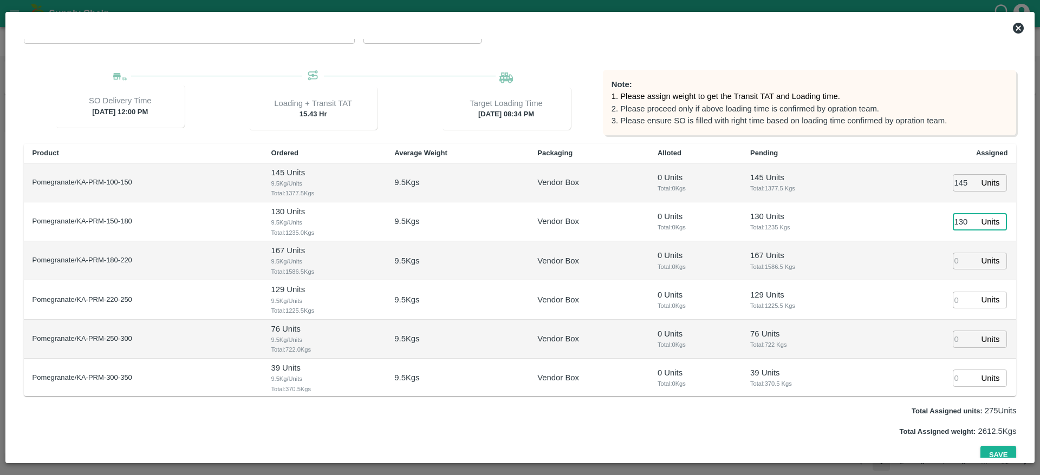
type input "130"
click at [954, 257] on input "number" at bounding box center [965, 261] width 24 height 17
type input "167"
type input "02/09/2025 07:34 PM"
type input "167"
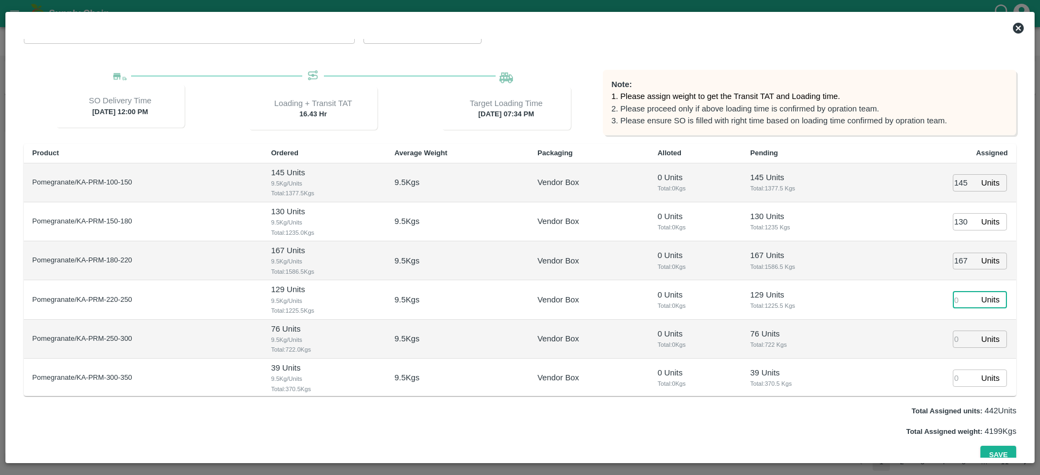
click at [956, 299] on input "number" at bounding box center [965, 300] width 24 height 17
type input "129"
click at [953, 338] on input "number" at bounding box center [965, 339] width 24 height 17
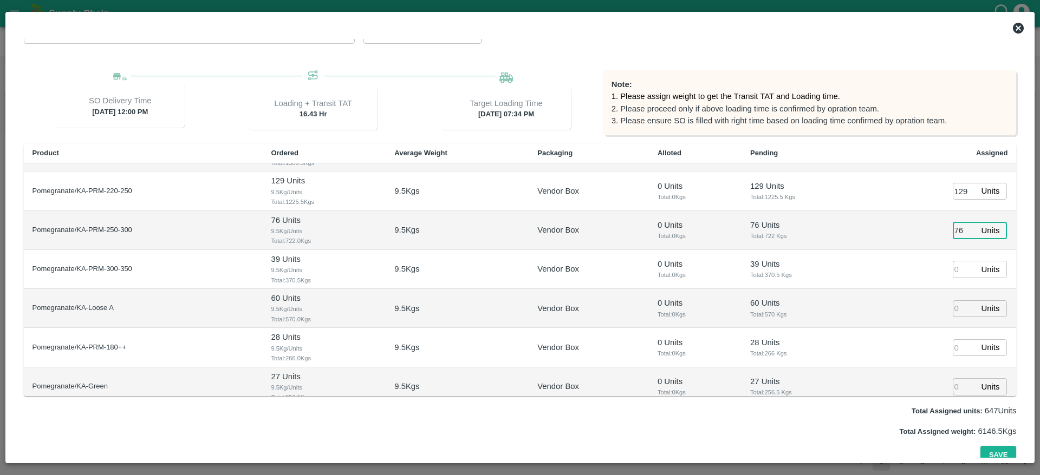
scroll to position [119, 0]
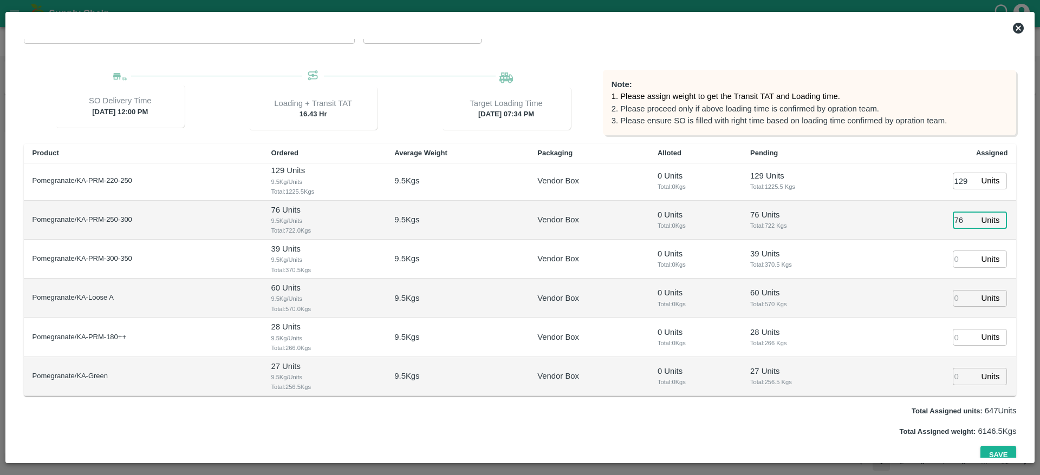
type input "76"
click at [957, 254] on input "number" at bounding box center [965, 259] width 24 height 17
type input "39"
click at [953, 297] on input "number" at bounding box center [965, 298] width 24 height 17
type input "60"
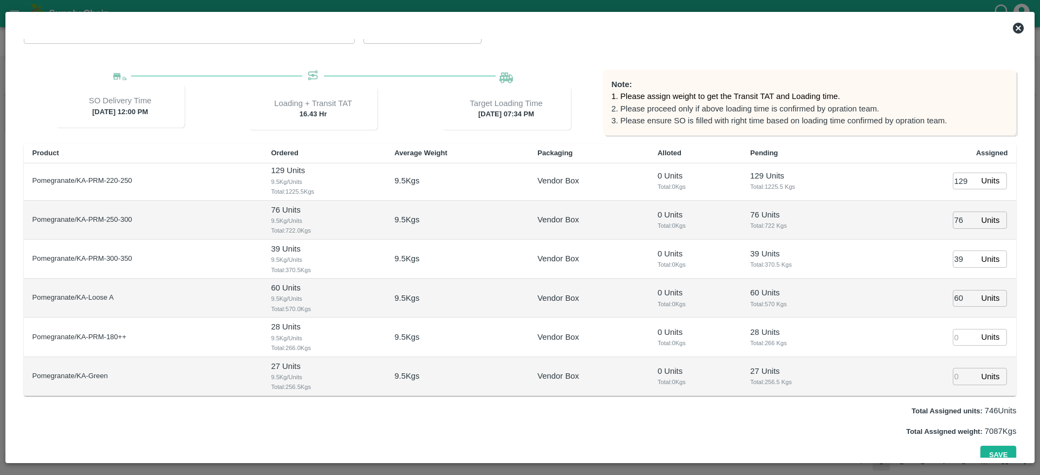
click at [907, 299] on td "60 Units ​" at bounding box center [942, 298] width 148 height 39
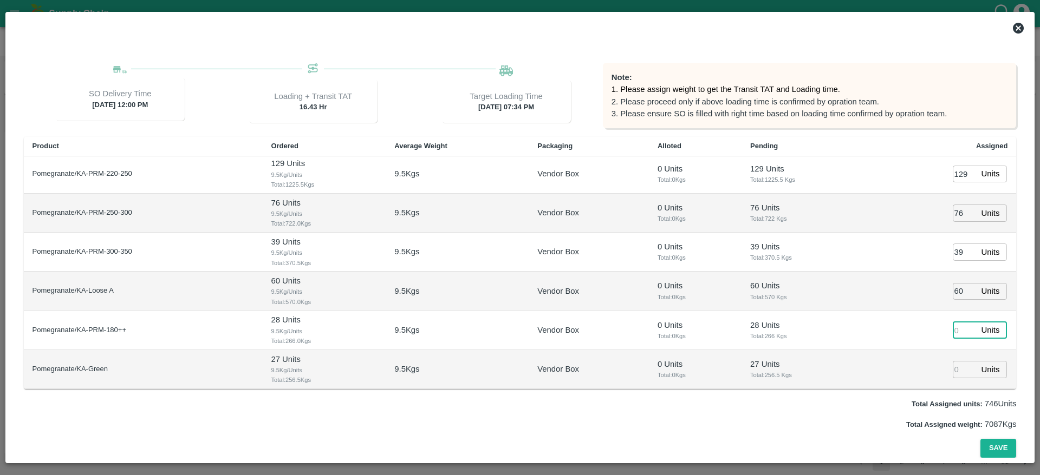
click at [953, 331] on input "number" at bounding box center [965, 330] width 24 height 17
type input "28"
click at [954, 375] on input "number" at bounding box center [965, 369] width 24 height 17
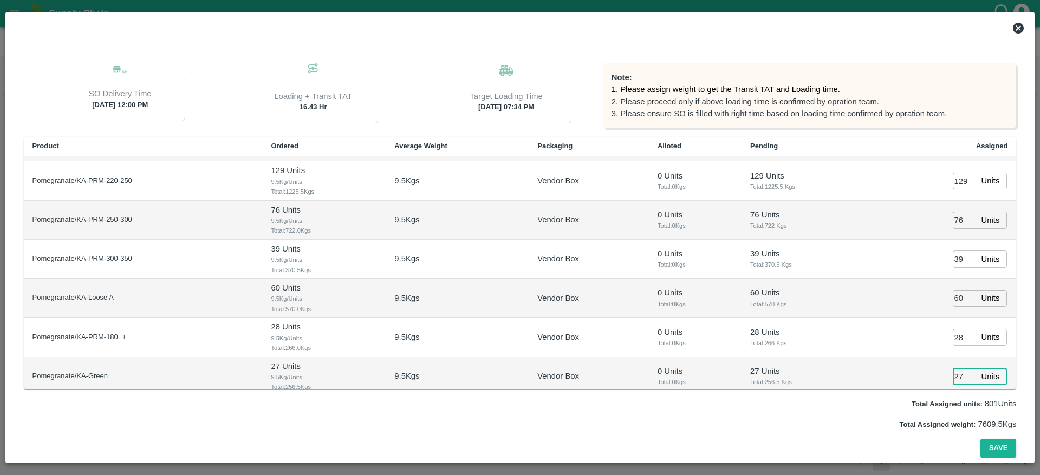
scroll to position [119, 0]
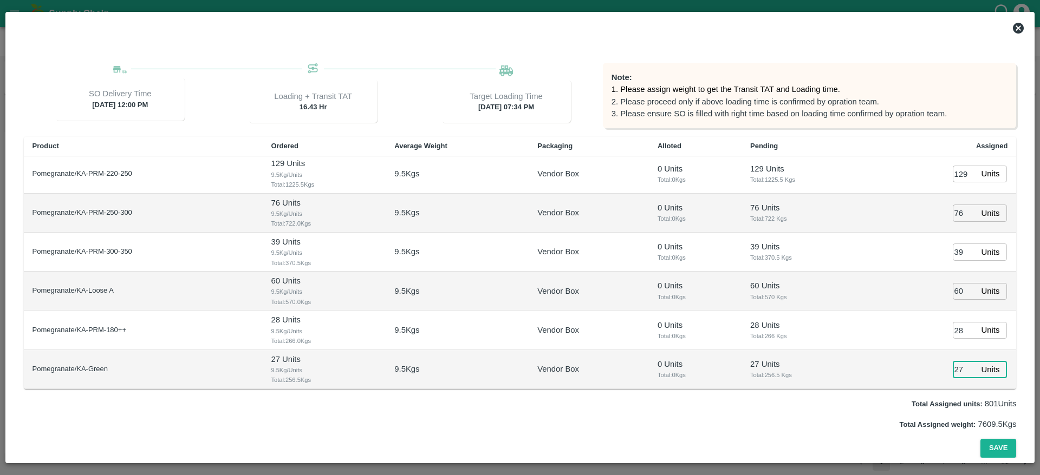
type input "27"
click at [771, 416] on div "Pack House Purchase Order Pack House   * Pack House   * Loading cutoff Time   *…" at bounding box center [520, 223] width 993 height 471
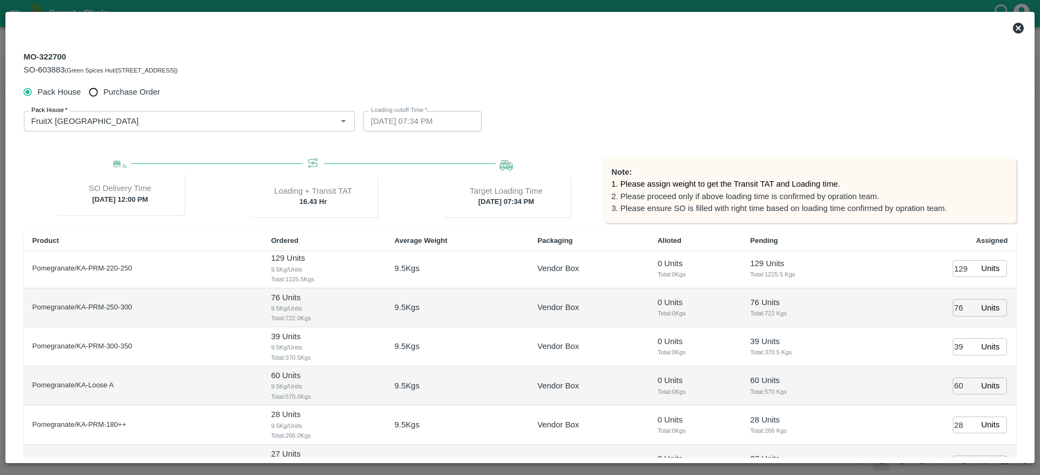
scroll to position [95, 0]
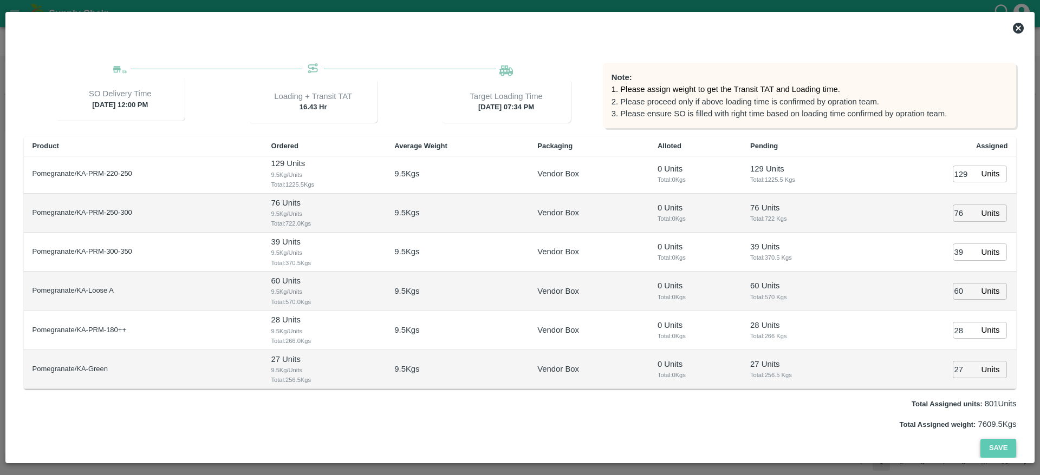
click at [990, 448] on button "Save" at bounding box center [998, 448] width 36 height 19
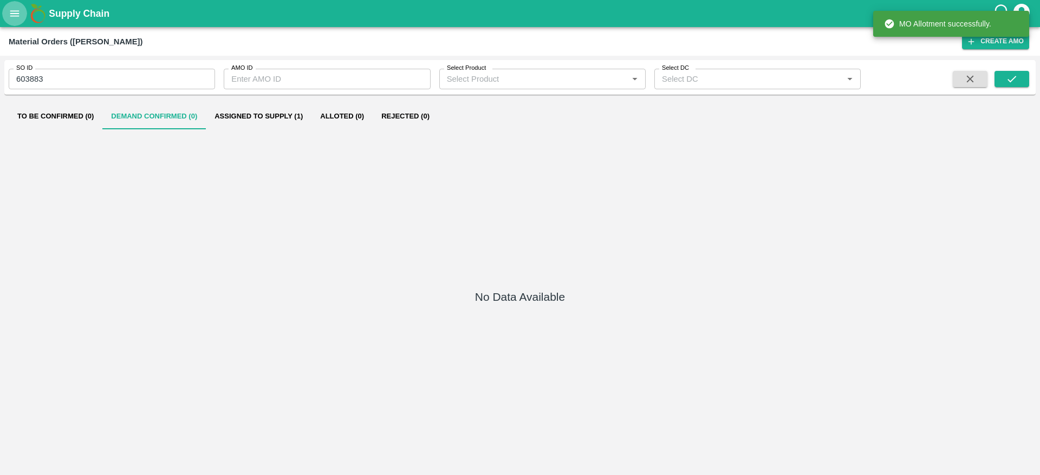
click at [15, 9] on icon "open drawer" at bounding box center [15, 14] width 12 height 12
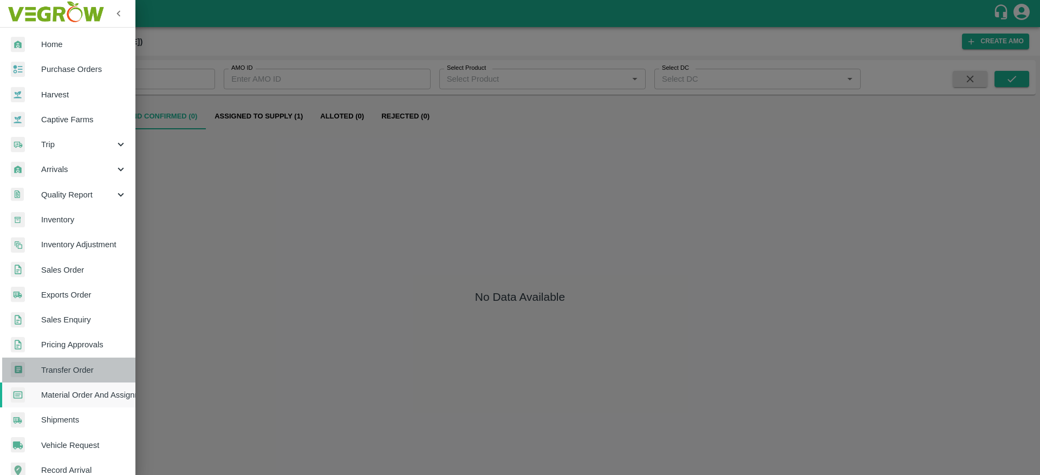
click at [85, 371] on span "Transfer Order" at bounding box center [84, 370] width 86 height 12
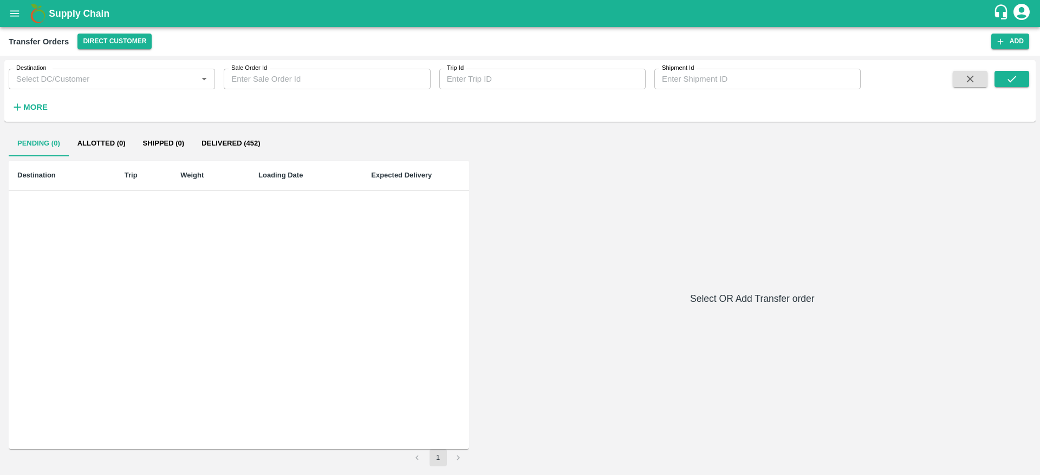
click at [259, 72] on label "Sale Order Id" at bounding box center [249, 68] width 36 height 9
click at [259, 72] on input "Sale Order Id" at bounding box center [327, 79] width 206 height 21
click at [259, 77] on input "Sale Order Id" at bounding box center [327, 79] width 206 height 21
paste input "603883"
type input "603883"
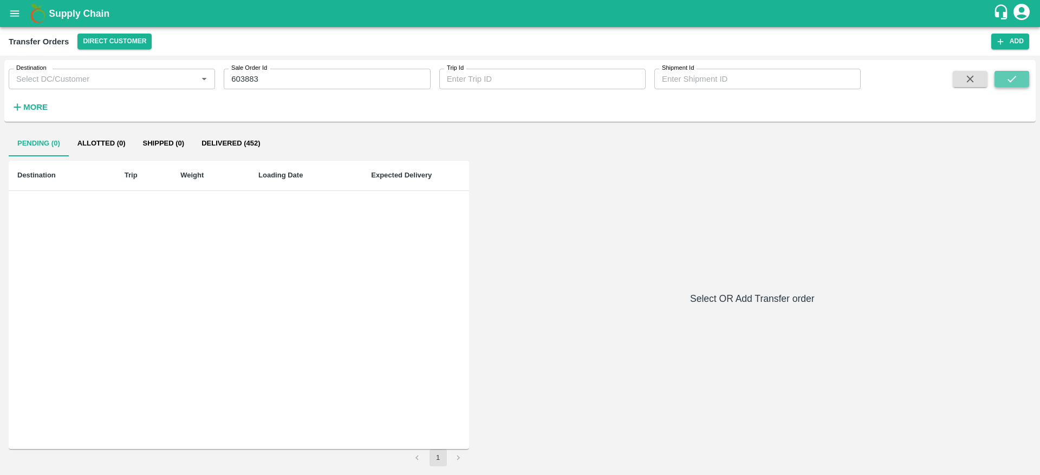
click at [1013, 87] on button "submit" at bounding box center [1011, 79] width 35 height 16
click at [87, 9] on b "Supply Chain" at bounding box center [79, 13] width 61 height 11
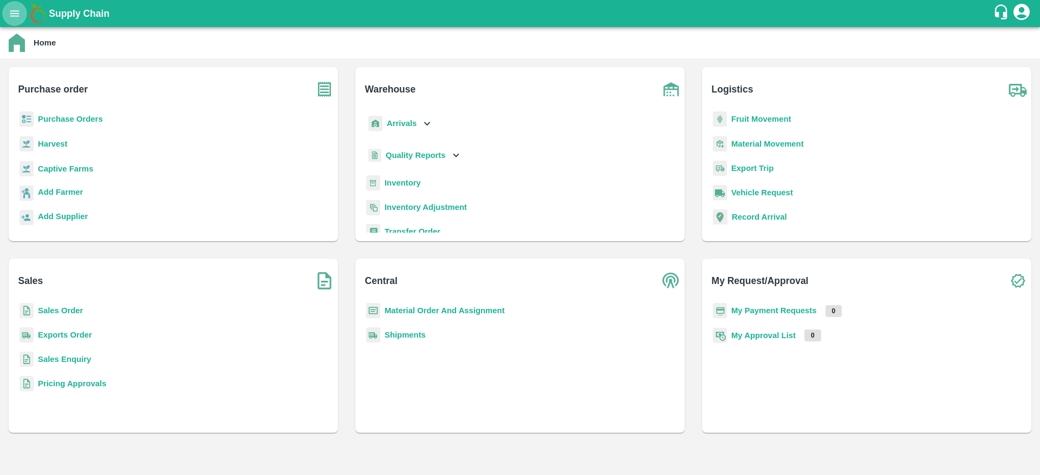
click at [15, 18] on icon "open drawer" at bounding box center [15, 14] width 12 height 12
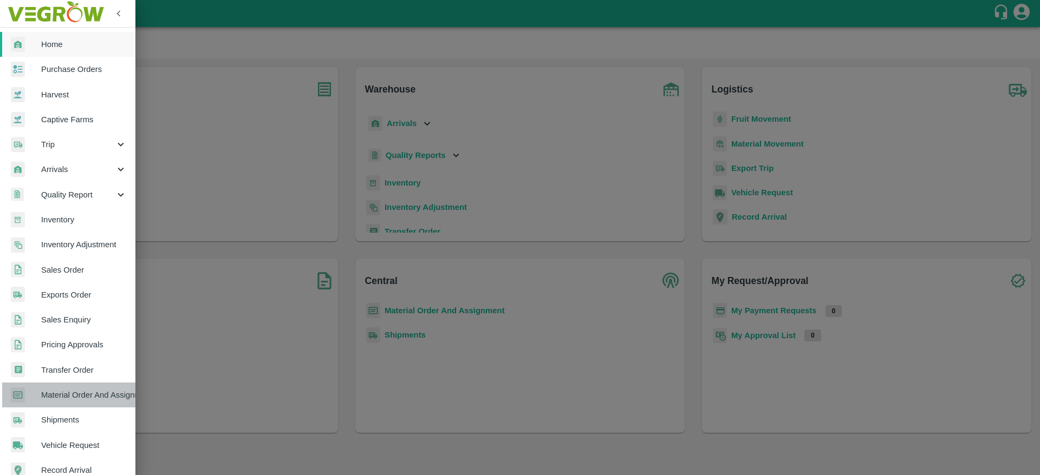
click at [96, 397] on span "Material Order And Assignment" at bounding box center [84, 395] width 86 height 12
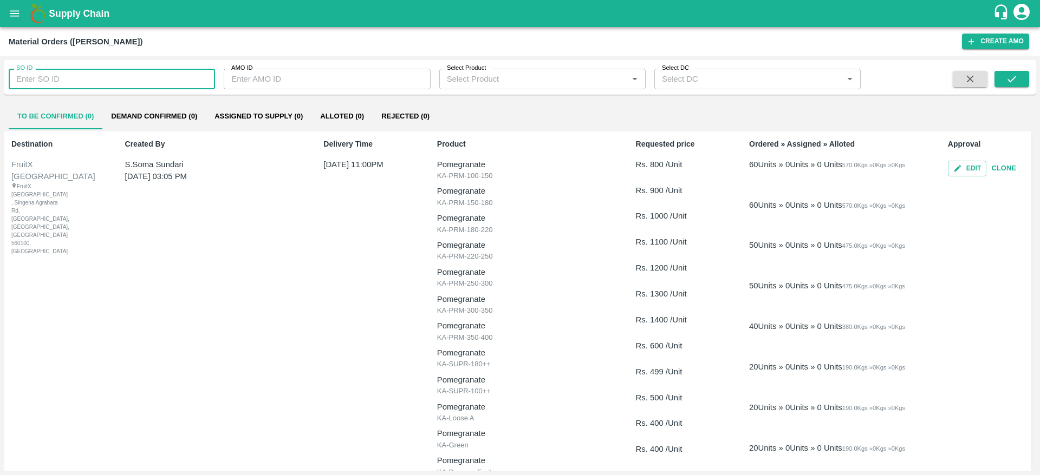
click at [112, 77] on input "SO ID" at bounding box center [112, 79] width 206 height 21
paste input "603883"
type input "603883"
click at [1007, 84] on icon "submit" at bounding box center [1012, 79] width 12 height 12
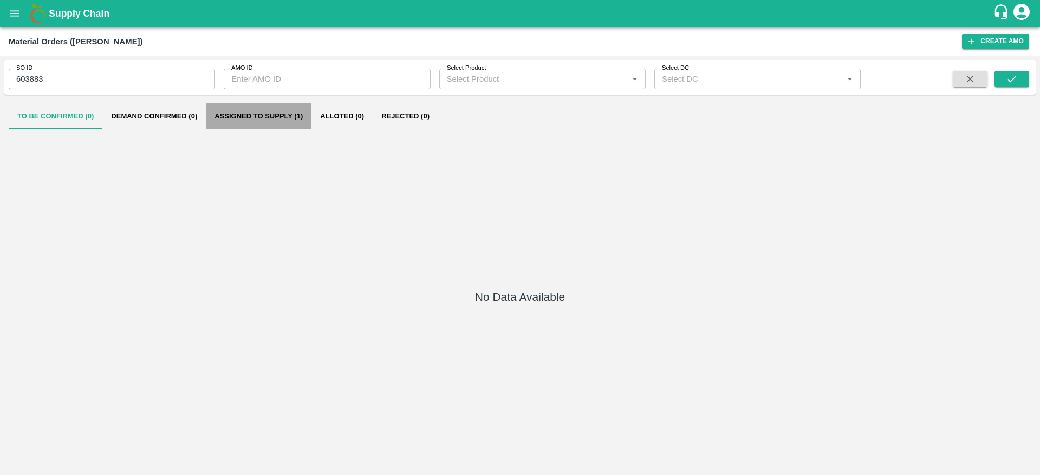
click at [263, 108] on button "Assigned to Supply (1)" at bounding box center [259, 116] width 106 height 26
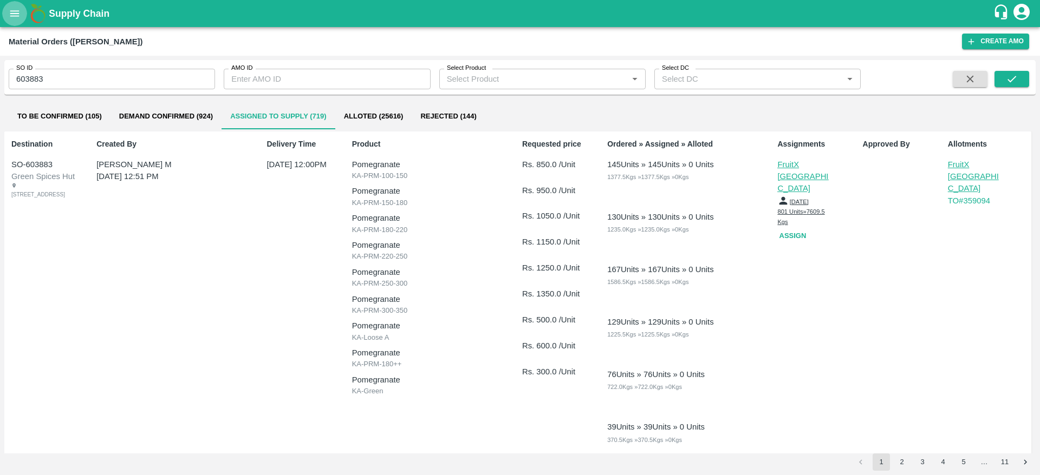
click at [16, 10] on icon "open drawer" at bounding box center [15, 14] width 12 height 12
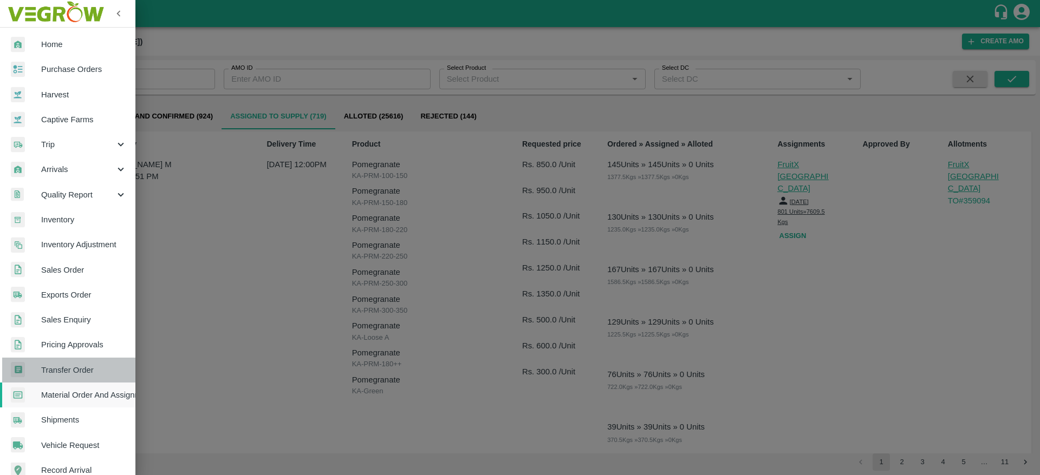
click at [71, 372] on span "Transfer Order" at bounding box center [84, 370] width 86 height 12
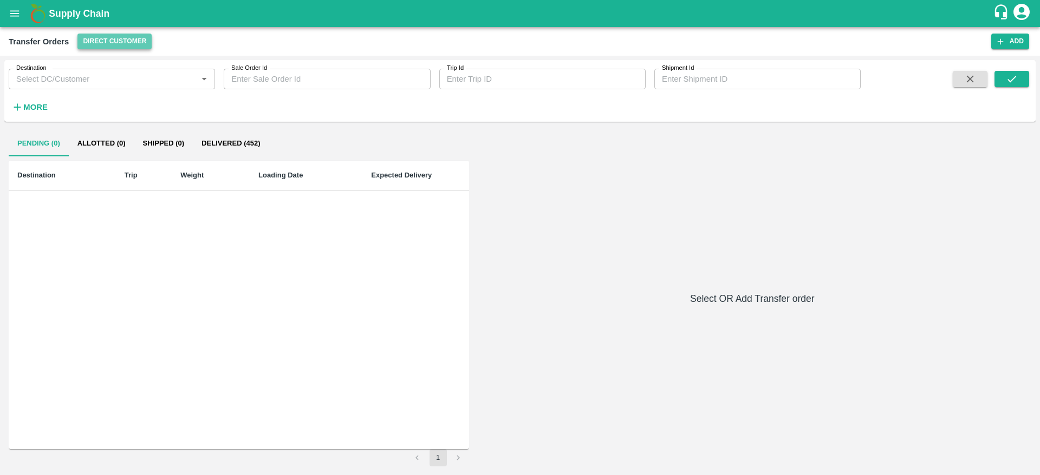
click at [110, 41] on button "Direct Customer" at bounding box center [114, 42] width 74 height 16
click at [114, 57] on li "FruitX [GEOGRAPHIC_DATA]" at bounding box center [138, 63] width 125 height 18
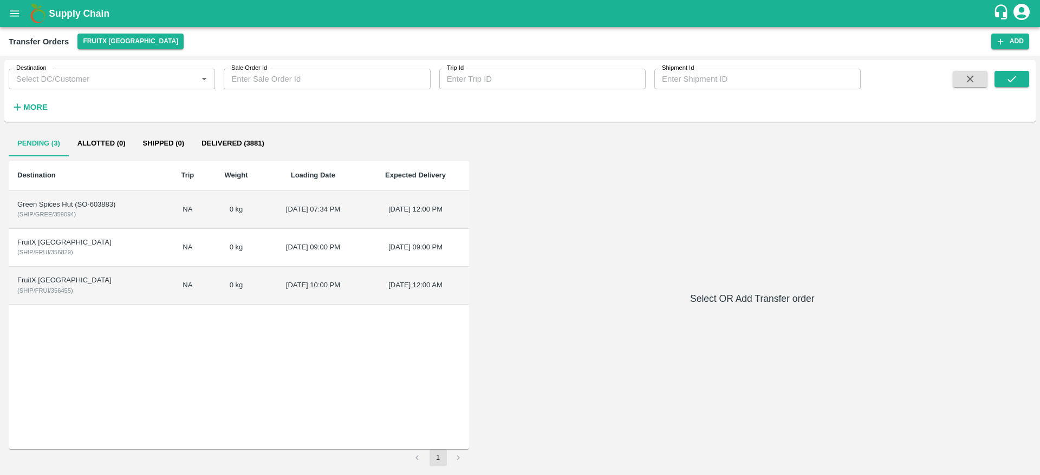
click at [91, 221] on td "Green Spices Hut (SO-603883) ( SHIP/GREE/359094 )" at bounding box center [88, 210] width 158 height 38
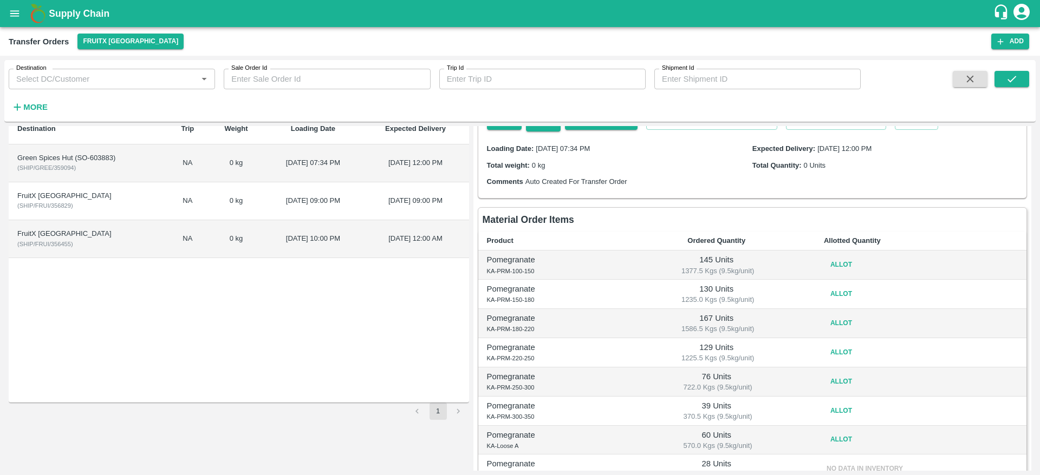
scroll to position [168, 0]
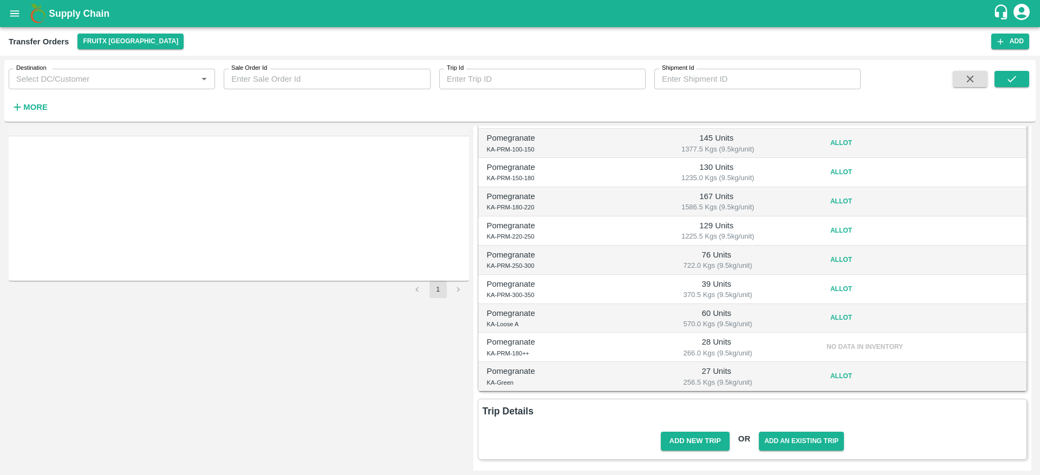
click at [844, 346] on span "No data in inventory" at bounding box center [865, 347] width 82 height 8
drag, startPoint x: 844, startPoint y: 346, endPoint x: 836, endPoint y: 315, distance: 31.4
click at [836, 315] on tbody "Pomegranate KA-PRM-100-150 145 Units 1377.5 Kgs (9.5kg/unit) Allot Pomegranate …" at bounding box center [752, 260] width 548 height 263
click at [836, 315] on button "Allot" at bounding box center [841, 318] width 35 height 16
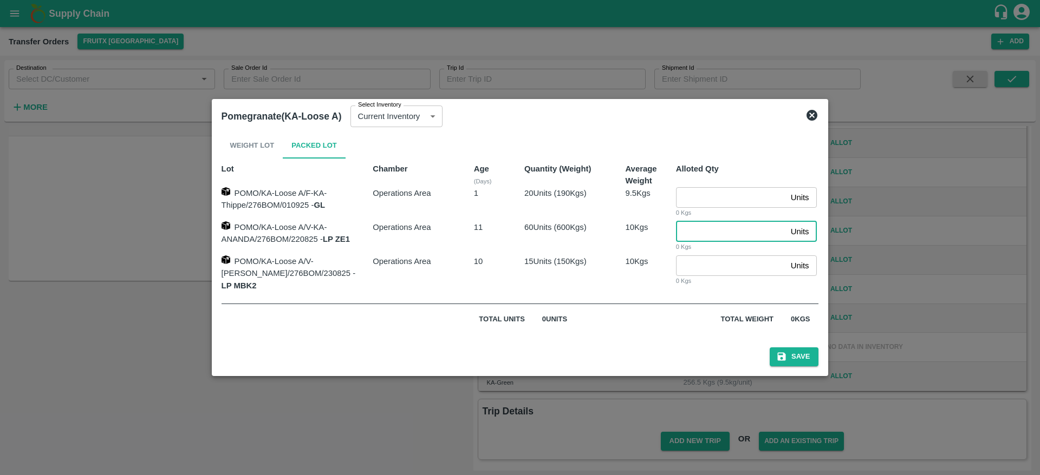
click at [717, 239] on input "number" at bounding box center [731, 231] width 110 height 21
click at [806, 120] on icon at bounding box center [811, 115] width 11 height 11
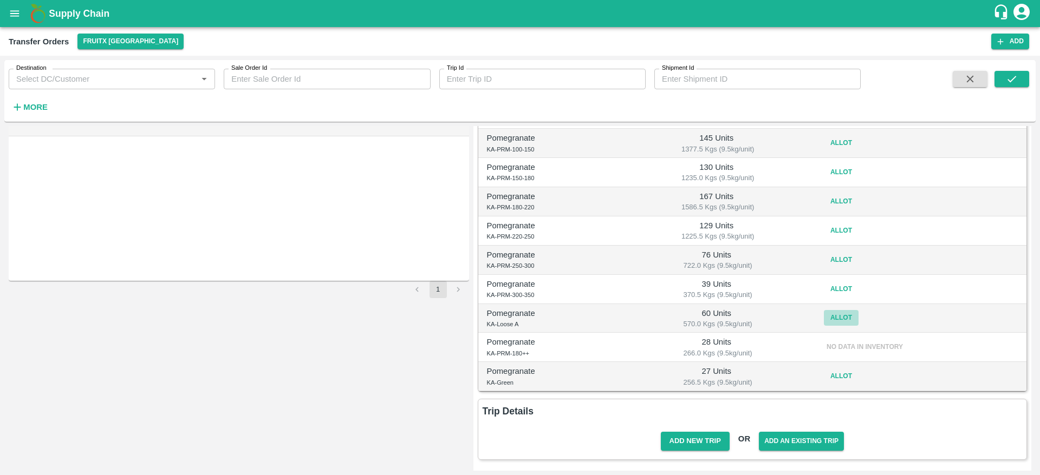
click at [840, 319] on button "Allot" at bounding box center [841, 318] width 35 height 16
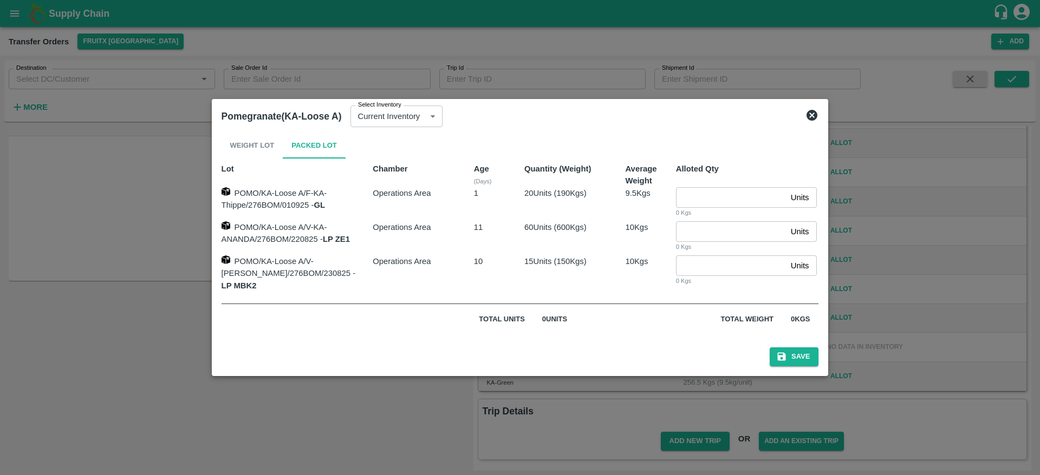
click at [805, 119] on icon at bounding box center [811, 115] width 13 height 13
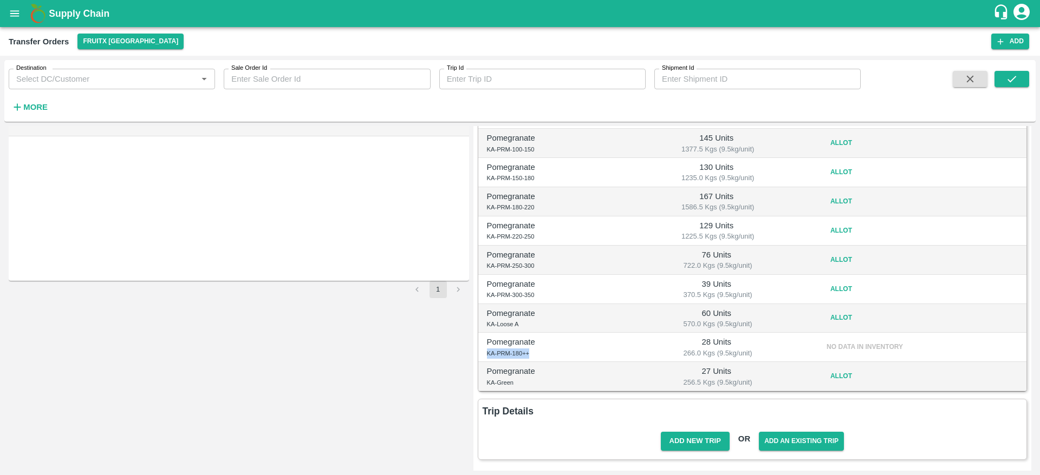
drag, startPoint x: 486, startPoint y: 354, endPoint x: 535, endPoint y: 353, distance: 48.2
click at [535, 353] on div "Pomegranate KA-PRM-180++" at bounding box center [548, 347] width 122 height 22
copy span "KA-PRM-180++"
click at [734, 294] on span "370.5 Kgs (9.5kg/unit)" at bounding box center [718, 295] width 178 height 10
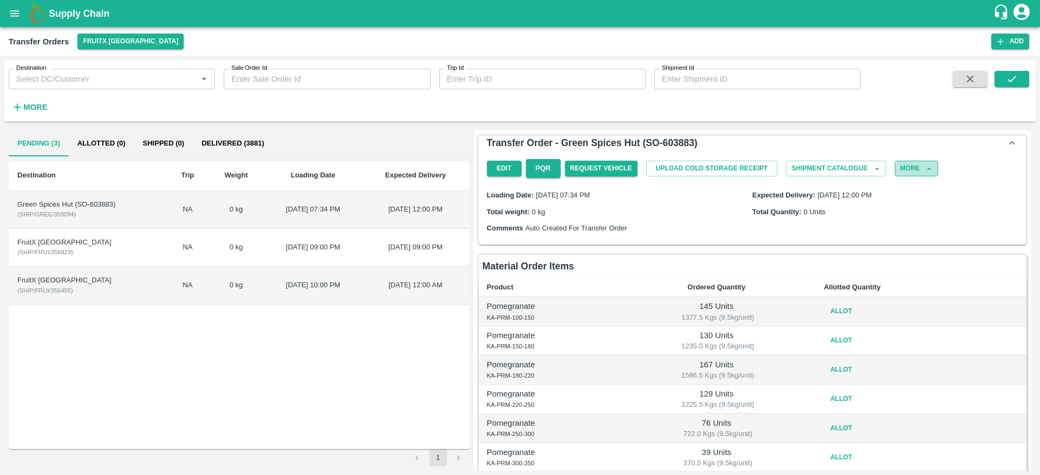
click at [914, 169] on button "More" at bounding box center [916, 169] width 43 height 16
click at [908, 199] on span "Delete" at bounding box center [912, 198] width 37 height 12
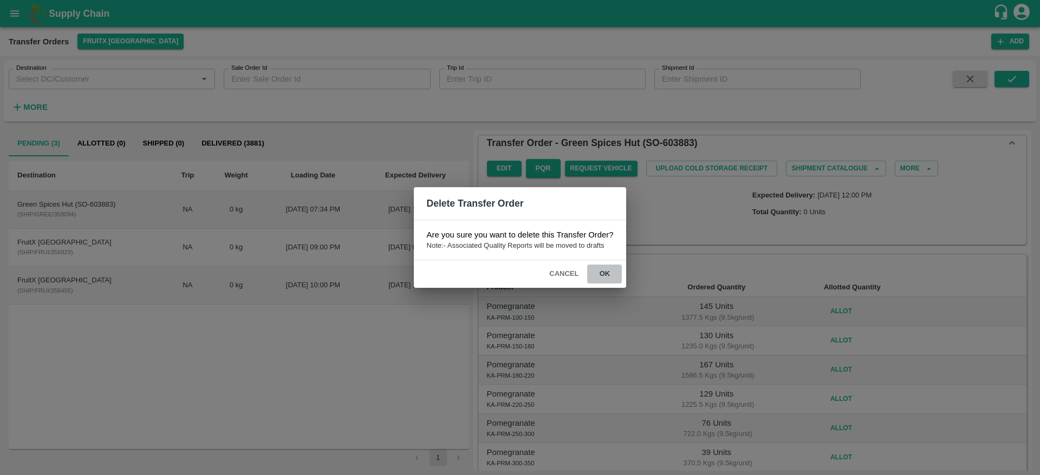
click at [609, 272] on button "ok" at bounding box center [604, 274] width 35 height 19
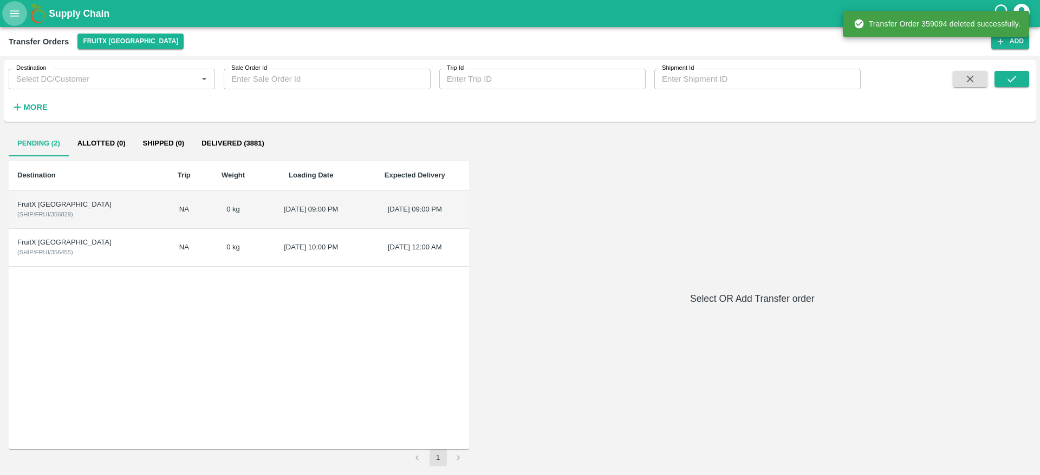
click at [17, 6] on button "open drawer" at bounding box center [14, 13] width 25 height 25
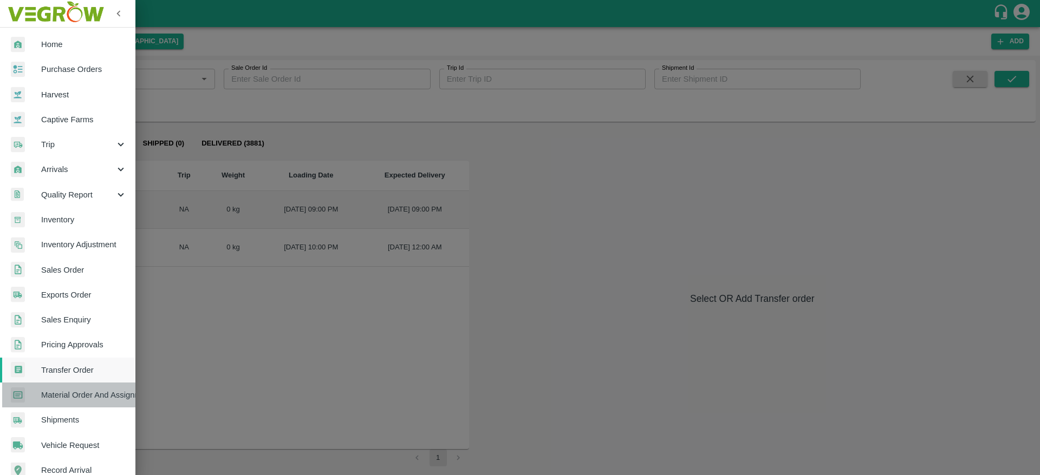
click at [84, 393] on span "Material Order And Assignment" at bounding box center [84, 395] width 86 height 12
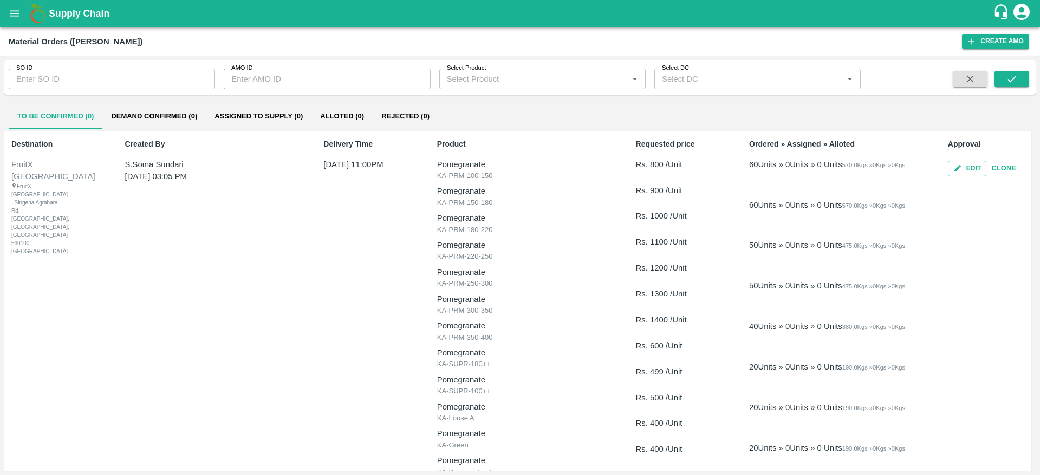
click at [151, 73] on input "SO ID" at bounding box center [112, 79] width 206 height 21
paste input "KA-PRM-180++"
drag, startPoint x: 81, startPoint y: 79, endPoint x: 0, endPoint y: 115, distance: 89.2
click at [0, 115] on div "SO ID KA-PRM-180++ SO ID AMO ID AMO ID Select Product Select Product   * Select…" at bounding box center [520, 266] width 1040 height 420
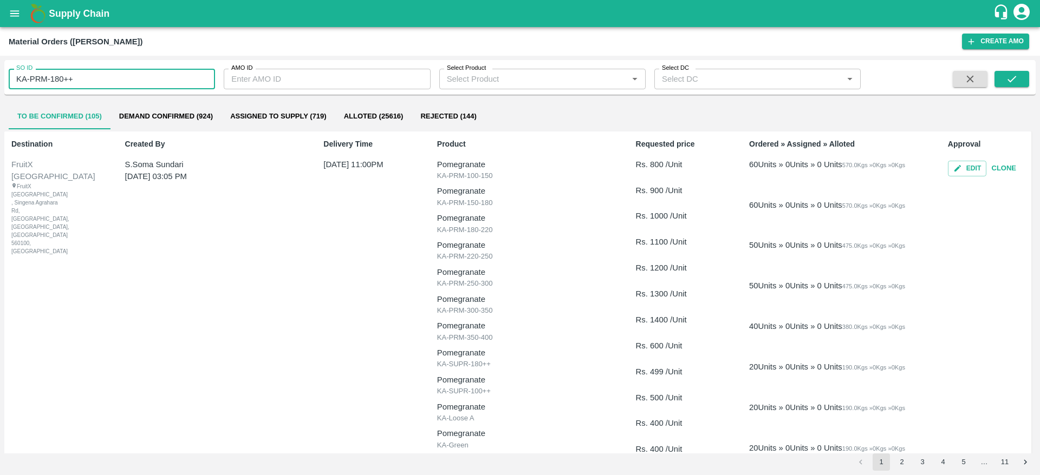
type input "KA-PRM-180++"
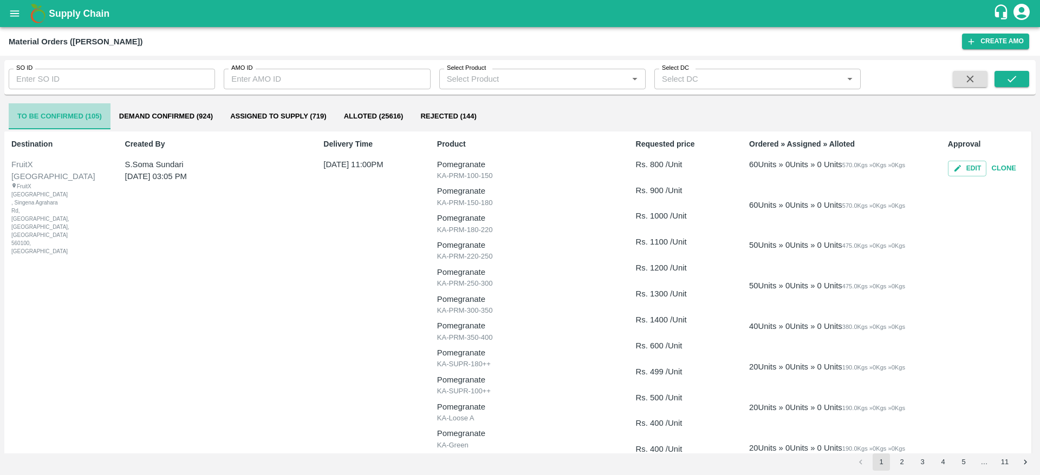
click at [54, 121] on button "To Be Confirmed (105)" at bounding box center [60, 116] width 102 height 26
click at [57, 70] on input "SO ID" at bounding box center [112, 79] width 206 height 21
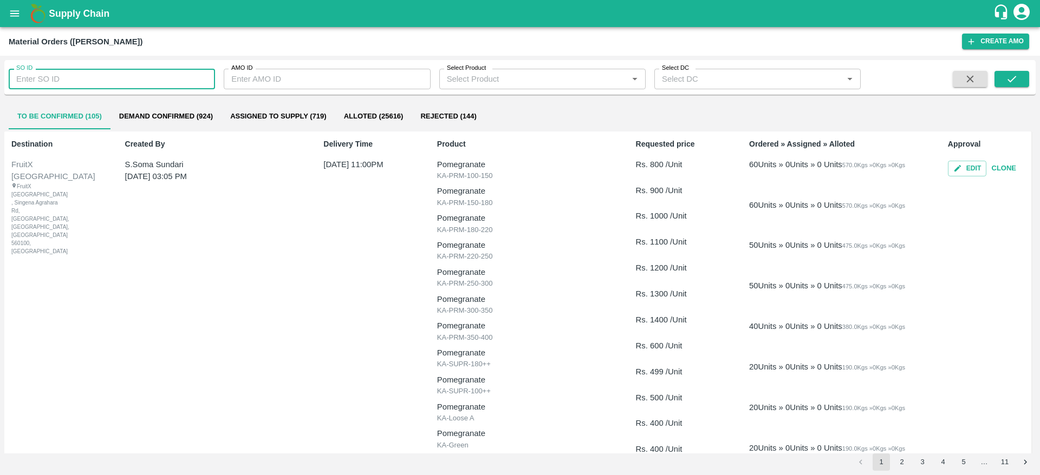
paste input "text"
type input "603883"
click at [1013, 81] on icon "submit" at bounding box center [1012, 79] width 12 height 12
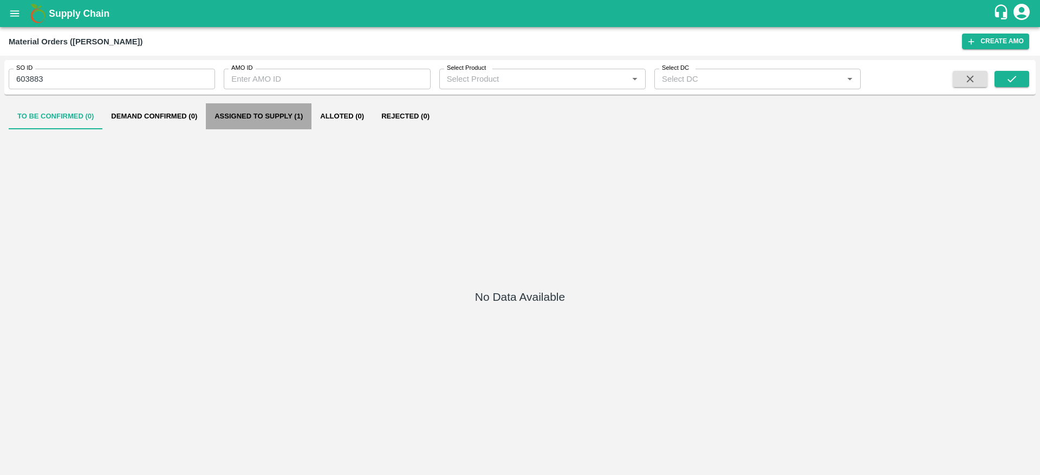
click at [282, 121] on button "Assigned to Supply (1)" at bounding box center [259, 116] width 106 height 26
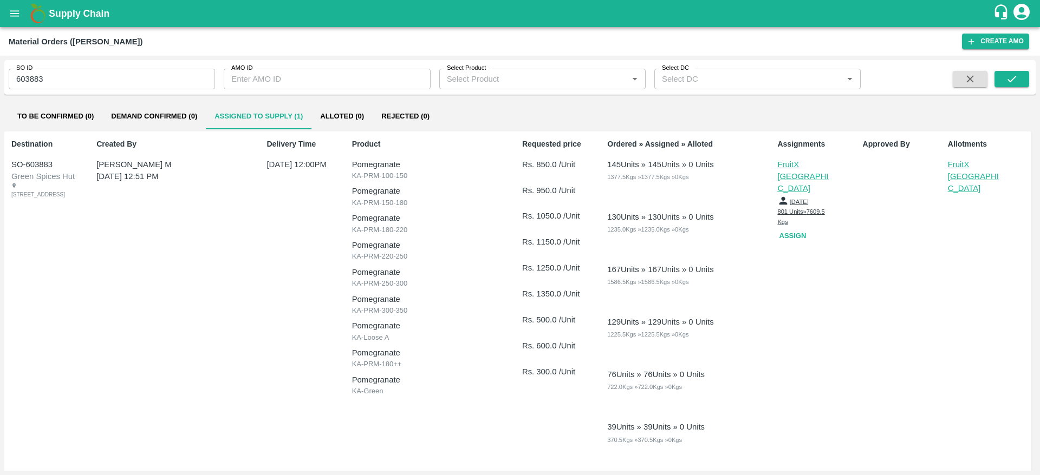
click at [963, 170] on p "FruitX [GEOGRAPHIC_DATA]" at bounding box center [975, 177] width 54 height 36
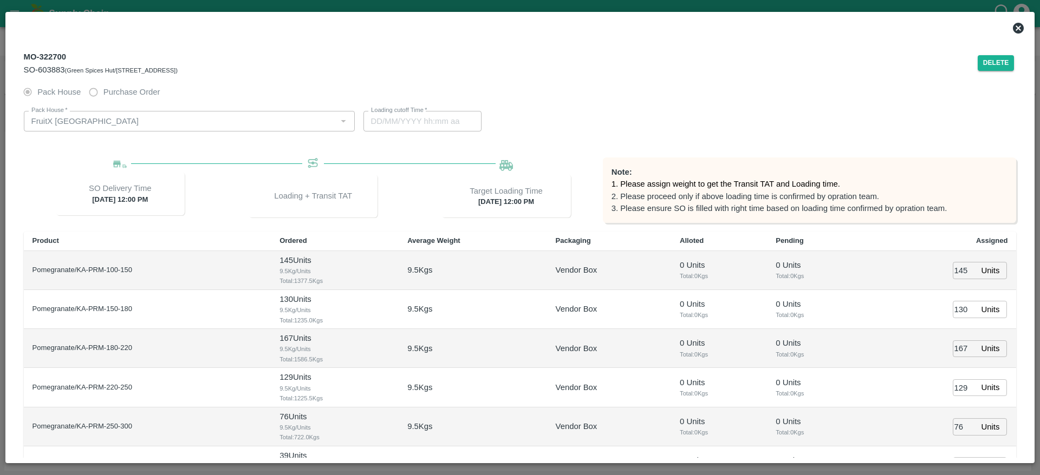
type input "03/09/2025 12:00 PM"
type input "02/09/2025 07:34 PM"
click at [991, 61] on button "Delete" at bounding box center [995, 63] width 37 height 16
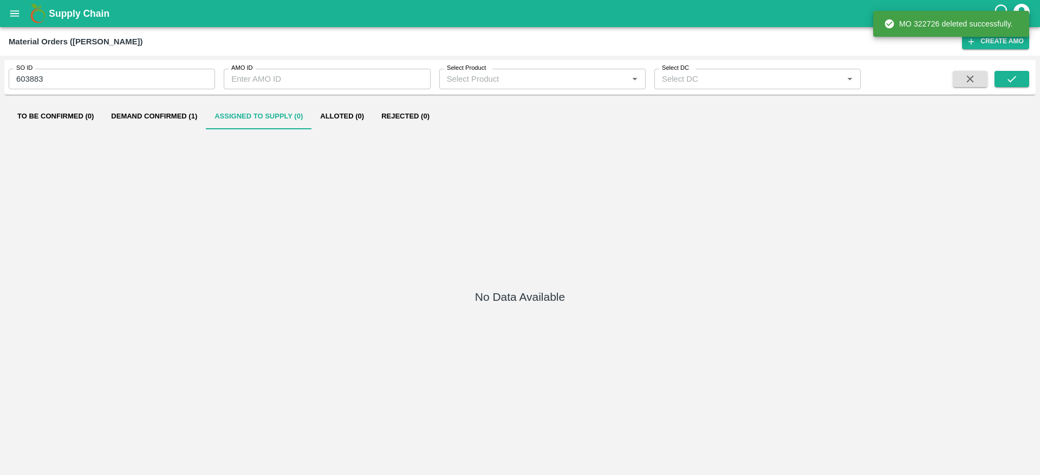
click at [132, 132] on div "No Data Available" at bounding box center [520, 299] width 1022 height 335
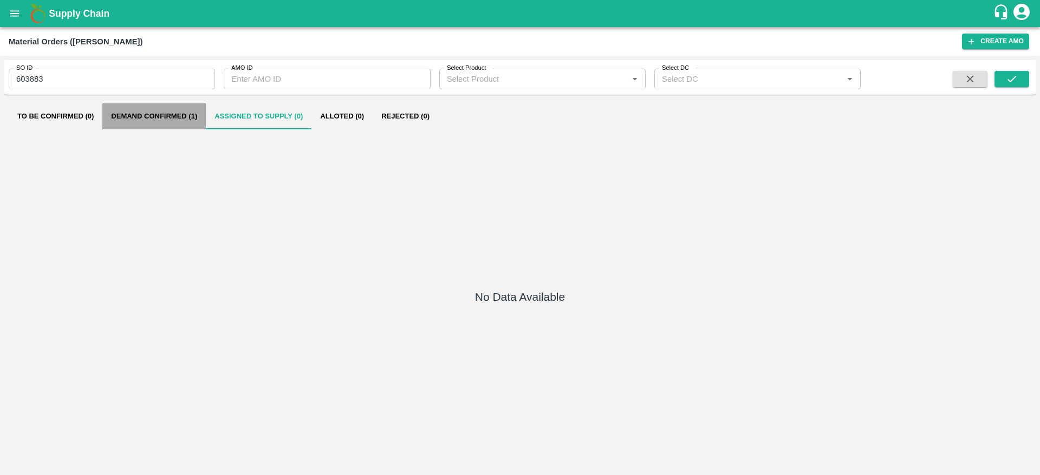
click at [135, 125] on button "Demand Confirmed (1)" at bounding box center [153, 116] width 103 height 26
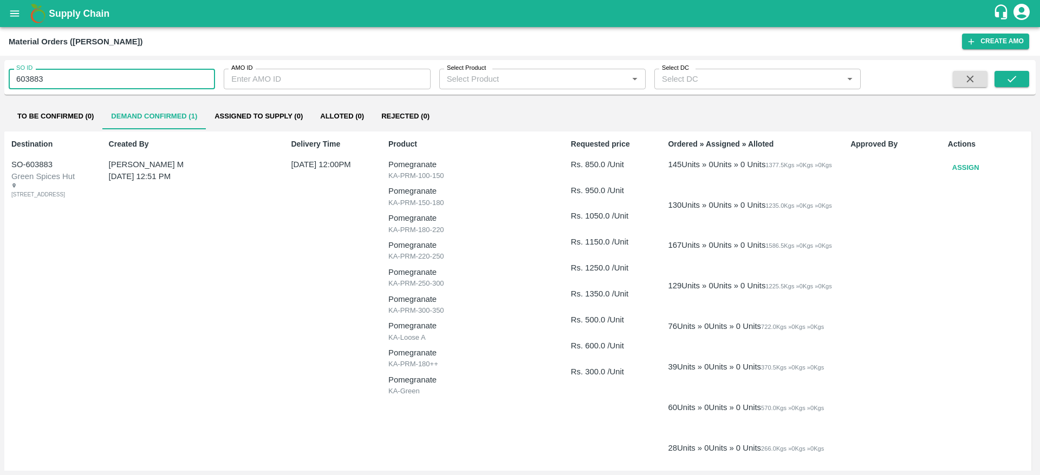
click at [104, 77] on input "603883" at bounding box center [112, 79] width 206 height 21
click at [32, 79] on input "603883" at bounding box center [112, 79] width 206 height 21
click at [64, 81] on input "603883" at bounding box center [112, 79] width 206 height 21
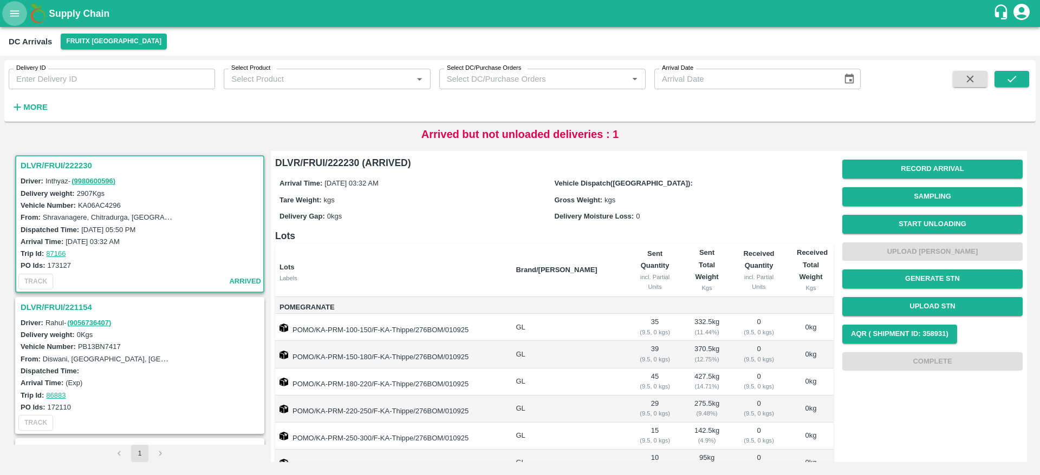
click at [9, 11] on icon "open drawer" at bounding box center [15, 14] width 12 height 12
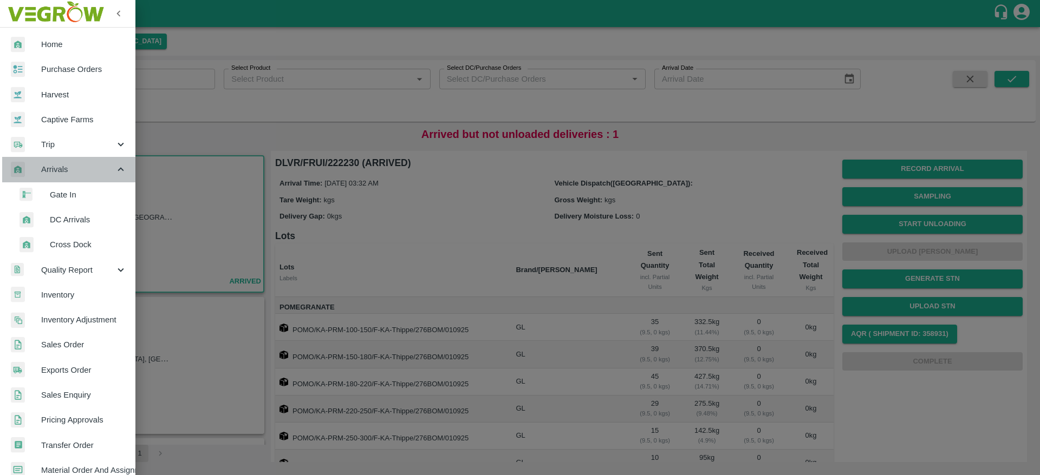
click at [84, 178] on div "Arrivals" at bounding box center [67, 169] width 135 height 25
click at [84, 177] on div "Arrivals" at bounding box center [67, 169] width 135 height 25
click at [77, 219] on span "DC Arrivals" at bounding box center [88, 220] width 77 height 12
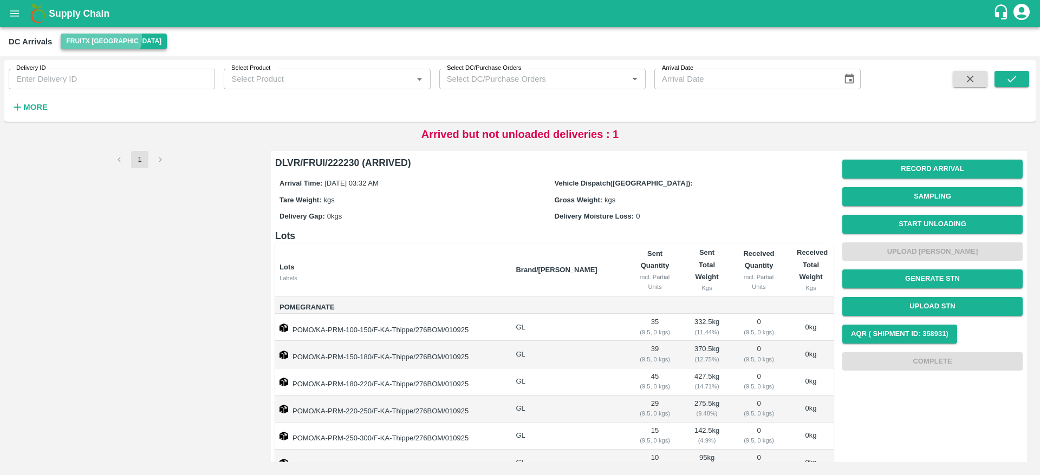
click at [95, 37] on button "FruitX [GEOGRAPHIC_DATA]" at bounding box center [114, 42] width 106 height 16
click at [101, 86] on li "Direct Customer" at bounding box center [123, 82] width 125 height 18
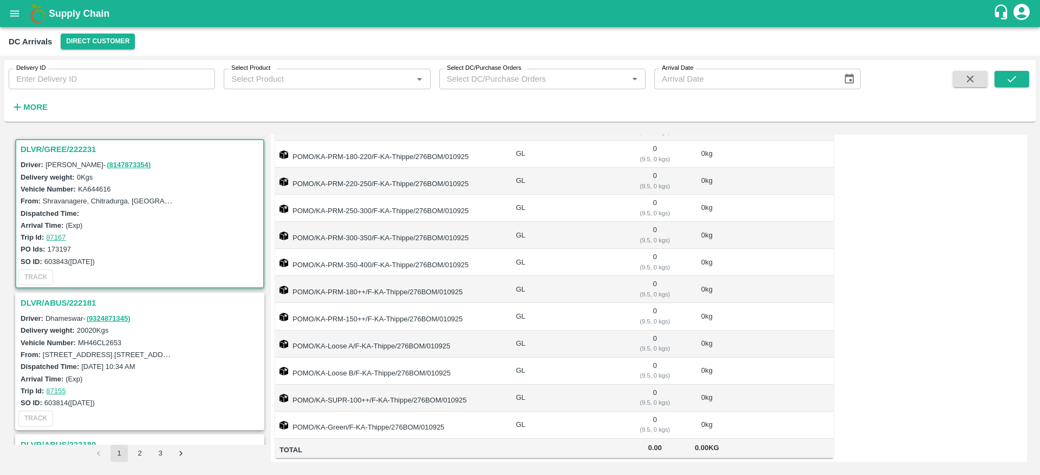
scroll to position [276, 0]
click at [65, 299] on h3 "DLVR/ABUS/222181" at bounding box center [142, 303] width 242 height 14
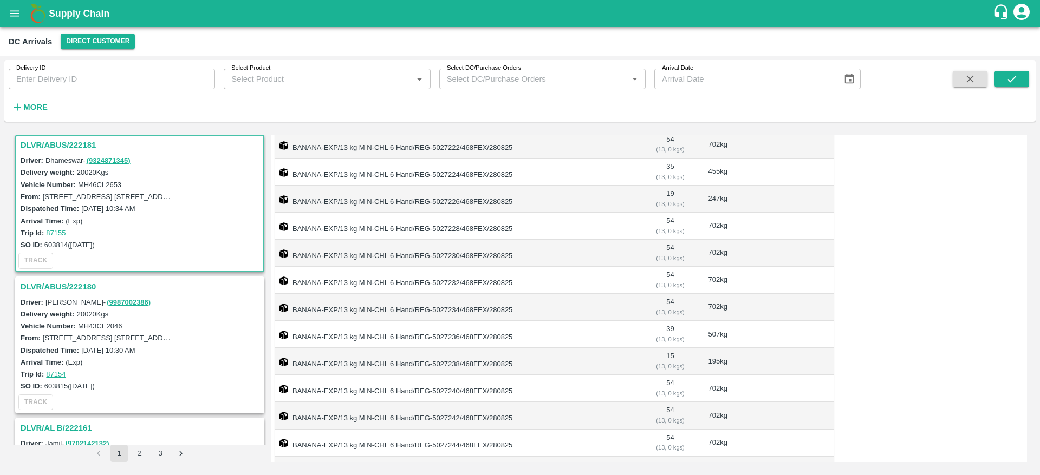
scroll to position [957, 0]
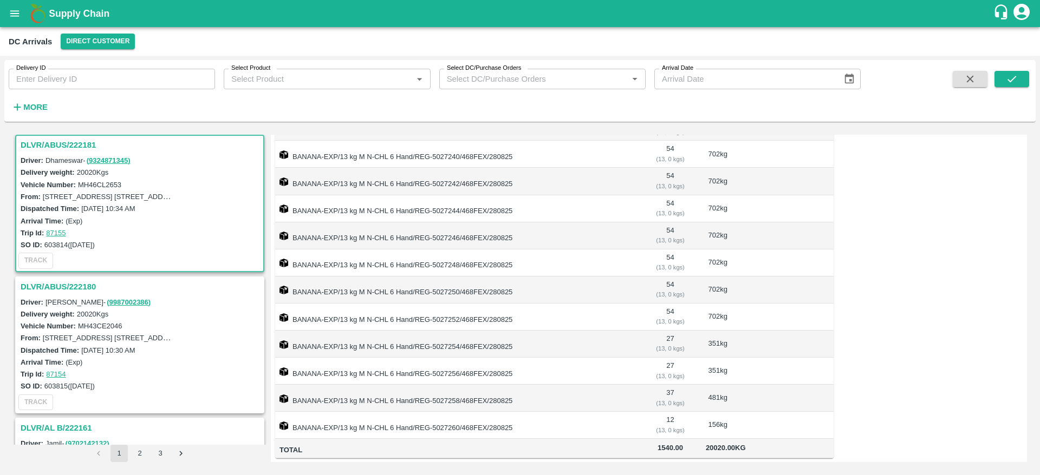
click at [43, 282] on h3 "DLVR/ABUS/222180" at bounding box center [142, 287] width 242 height 14
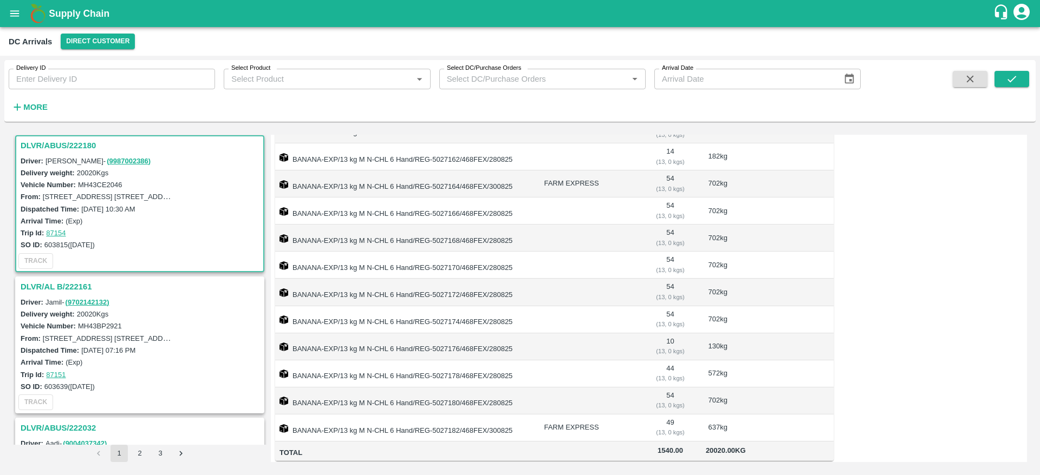
scroll to position [849, 0]
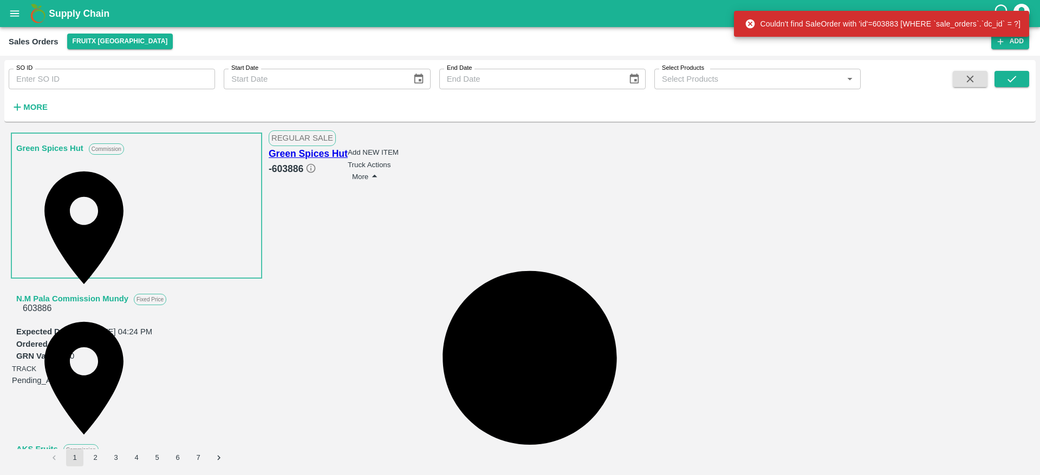
click at [44, 145] on link "Green Spices Hut" at bounding box center [49, 148] width 67 height 14
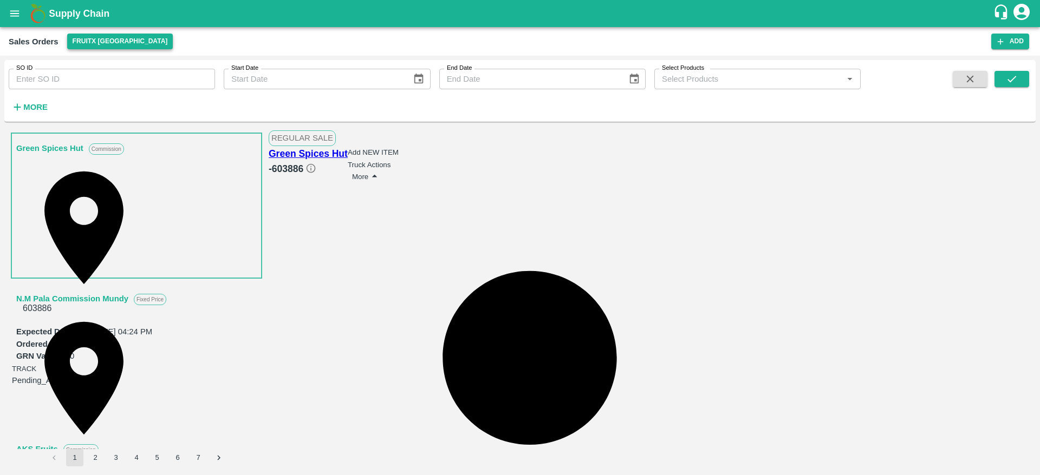
click at [92, 38] on button "FruitX [GEOGRAPHIC_DATA]" at bounding box center [120, 42] width 106 height 16
click at [95, 83] on li "Direct Customer" at bounding box center [130, 82] width 125 height 18
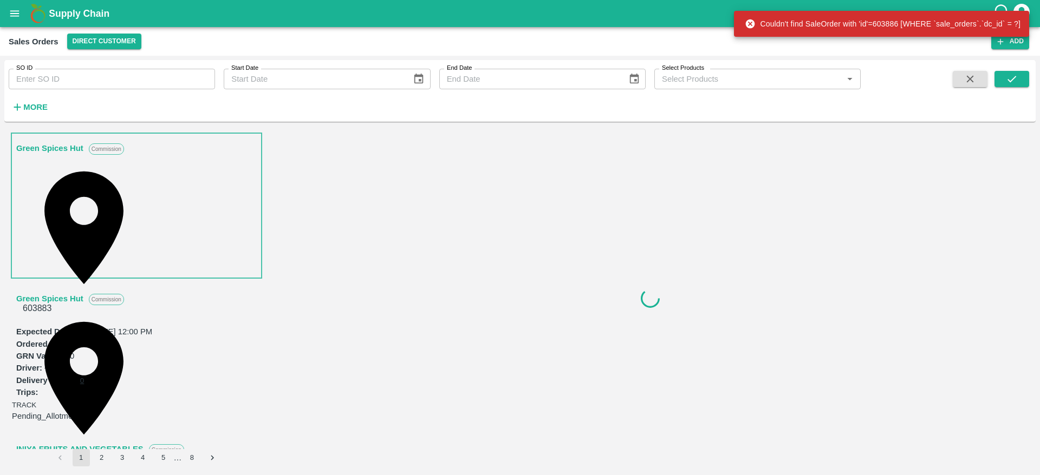
click at [36, 147] on link "Green Spices Hut" at bounding box center [49, 148] width 67 height 14
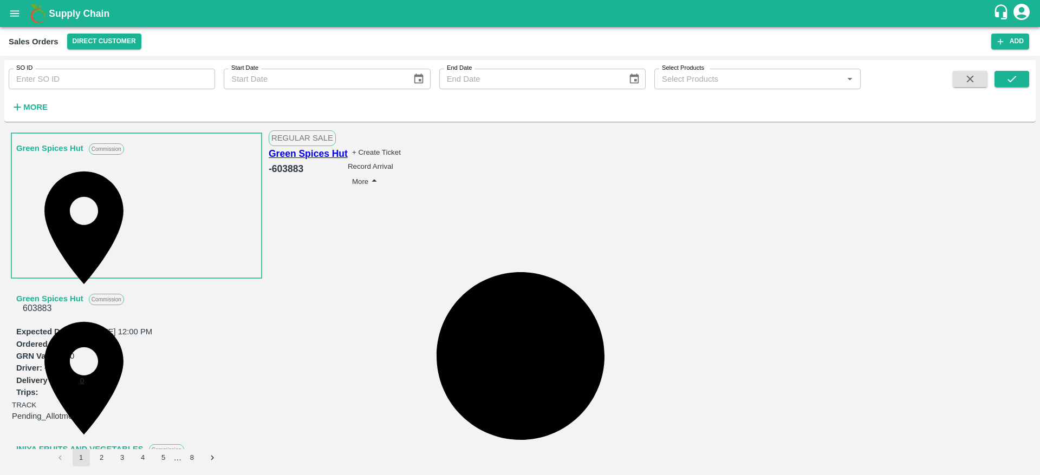
click at [36, 147] on link "Green Spices Hut" at bounding box center [49, 148] width 67 height 14
click at [405, 151] on div "+ Create Ticket Record Arrival More" at bounding box center [376, 167] width 57 height 43
click at [381, 175] on button "More" at bounding box center [366, 182] width 29 height 14
click at [878, 185] on span "Edit" at bounding box center [871, 180] width 14 height 9
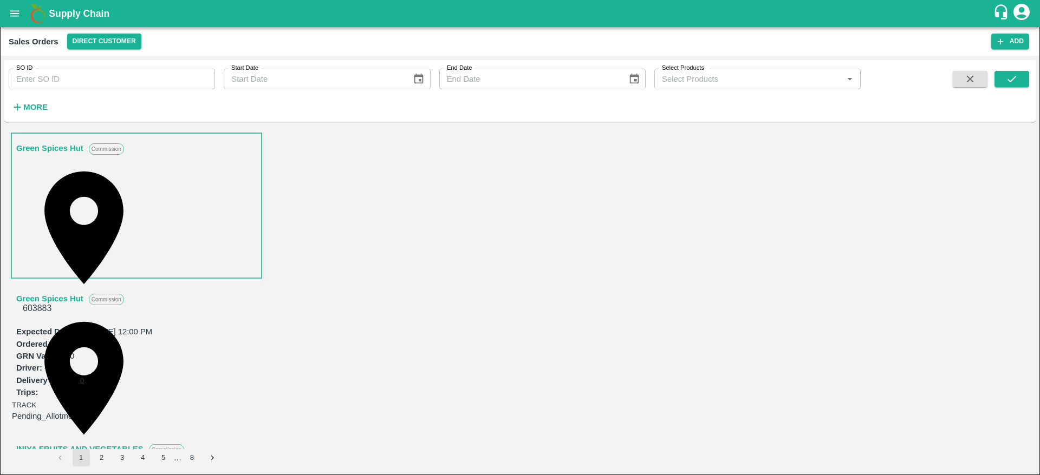
scroll to position [531, 0]
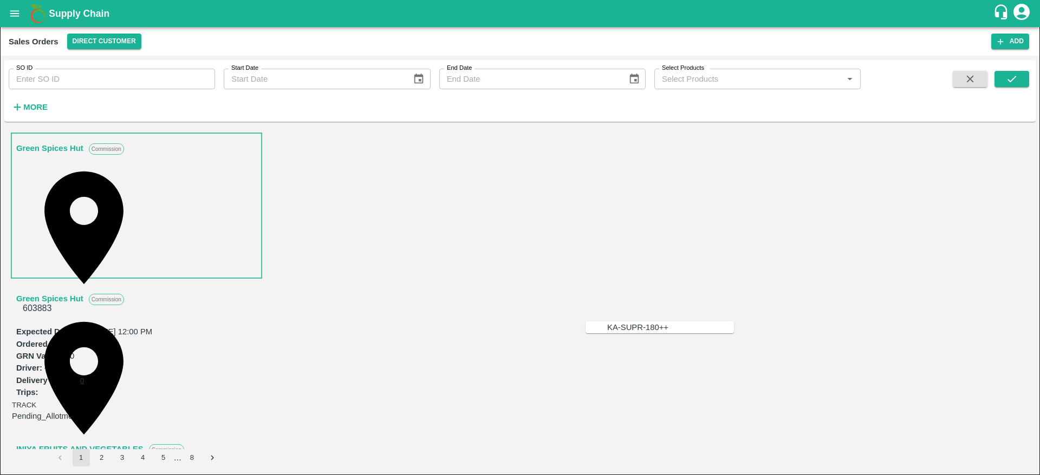
click at [621, 333] on div "KA-SUPR-180++" at bounding box center [670, 328] width 127 height 12
type input "KA-SUPR-180++"
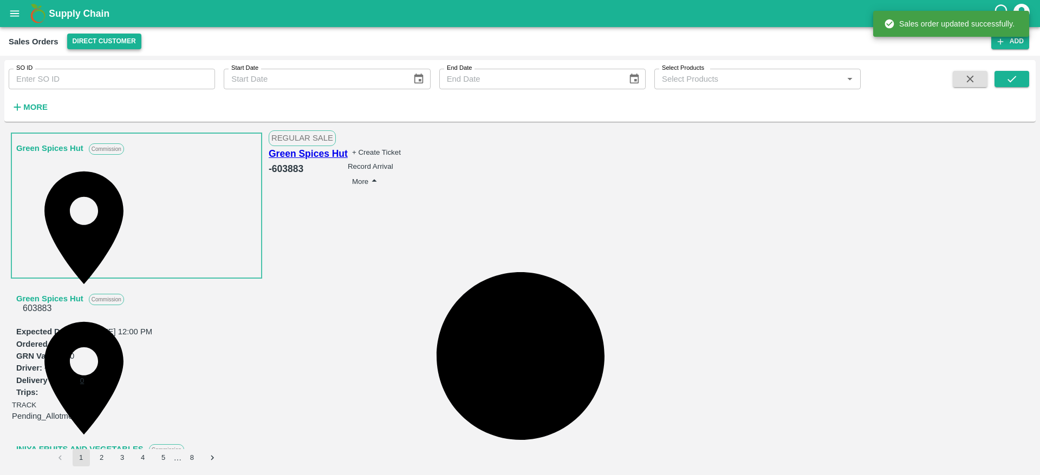
click at [114, 45] on button "Direct Customer" at bounding box center [104, 42] width 74 height 16
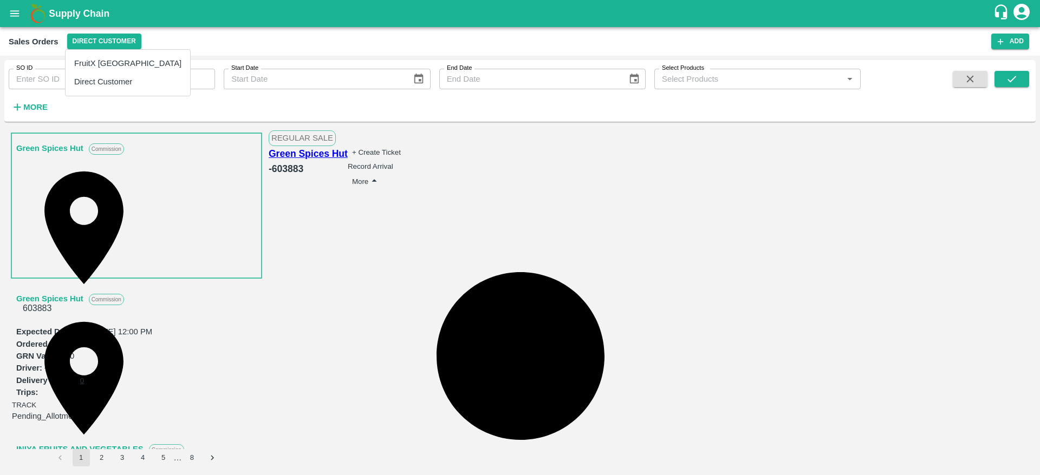
click at [113, 87] on li "Direct Customer" at bounding box center [128, 82] width 125 height 18
click at [14, 10] on icon "open drawer" at bounding box center [15, 14] width 12 height 12
click at [164, 475] on div at bounding box center [520, 475] width 1040 height 0
click at [117, 40] on button "Direct Customer" at bounding box center [104, 42] width 74 height 16
click at [106, 57] on li "FruitX [GEOGRAPHIC_DATA]" at bounding box center [128, 63] width 125 height 18
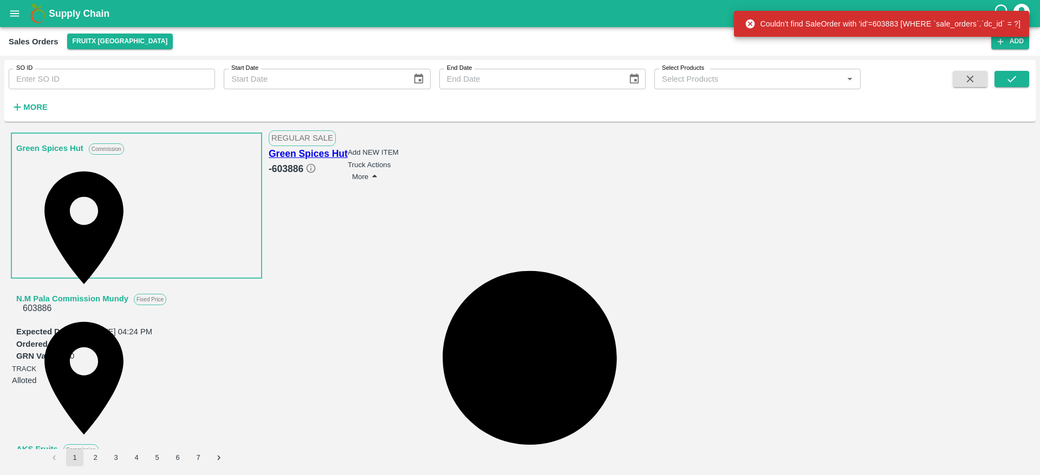
click at [22, 12] on button "open drawer" at bounding box center [14, 13] width 25 height 25
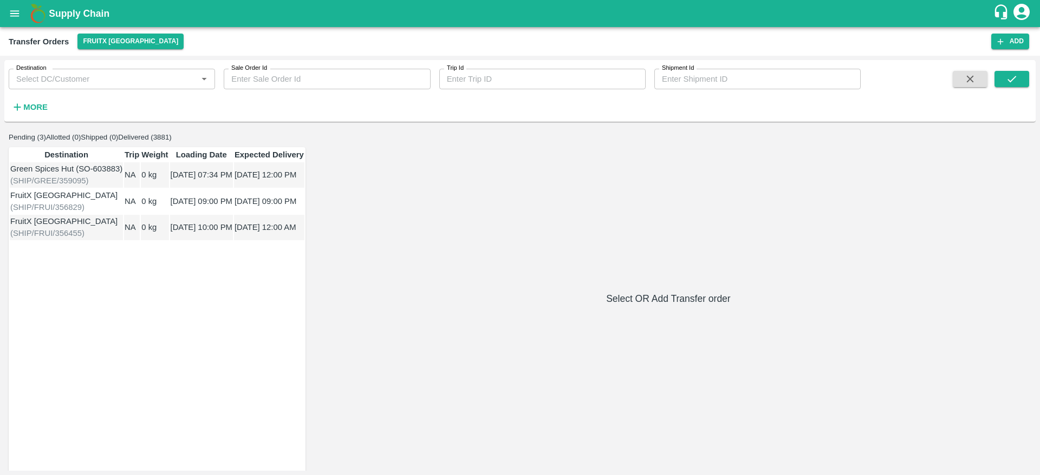
click at [122, 175] on div "Green Spices Hut (SO-603883)" at bounding box center [66, 169] width 112 height 12
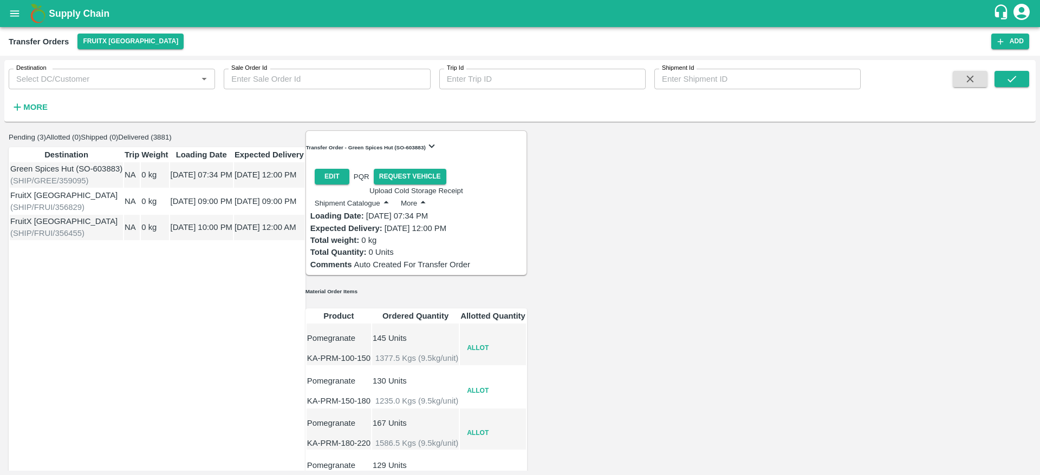
click at [495, 341] on button "Allot" at bounding box center [477, 349] width 35 height 16
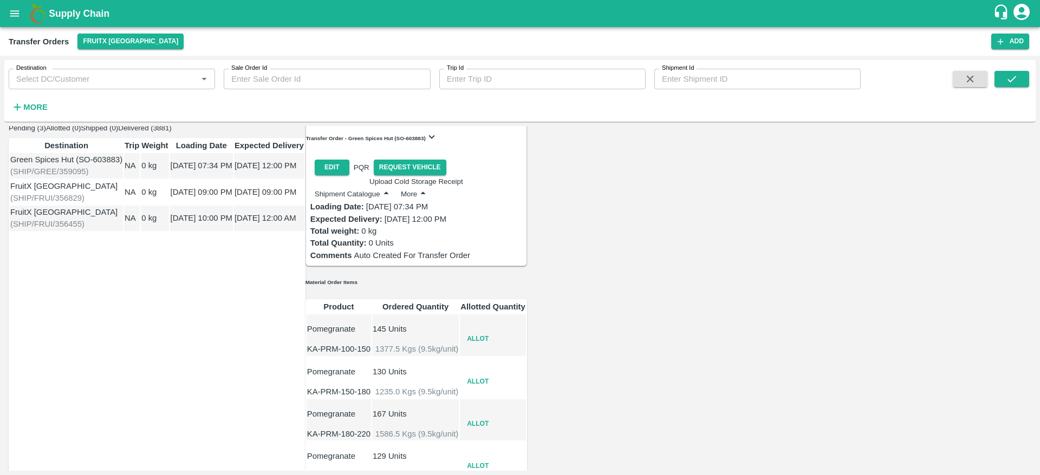
scroll to position [6, 0]
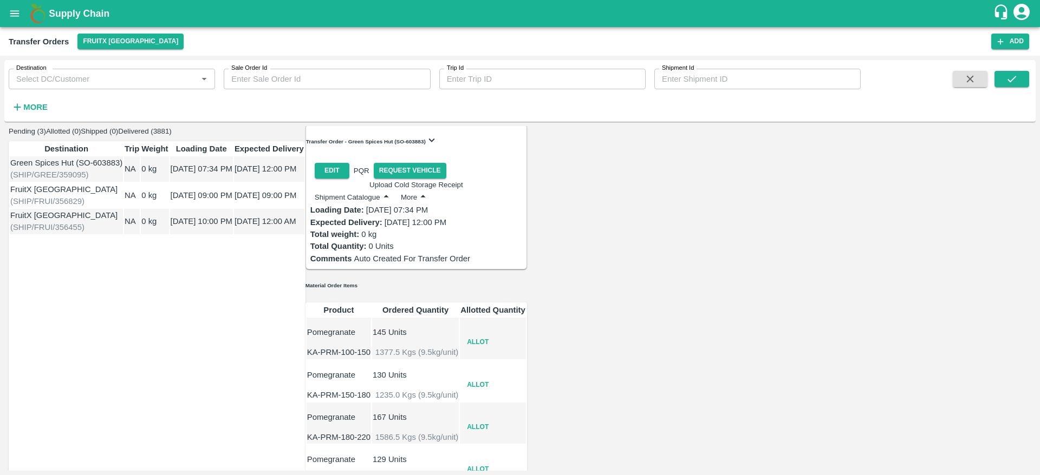
click at [495, 377] on button "Allot" at bounding box center [477, 385] width 35 height 16
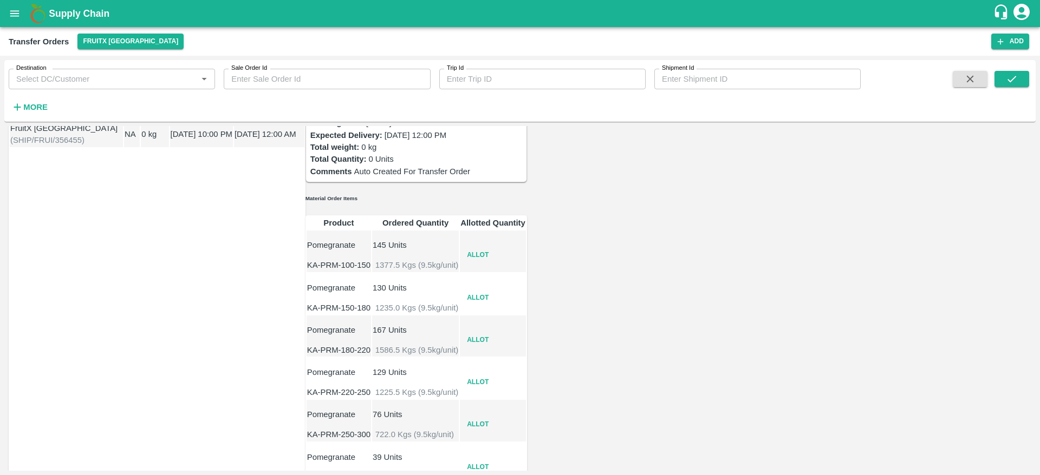
scroll to position [94, 0]
click at [495, 247] on button "Allot" at bounding box center [477, 255] width 35 height 16
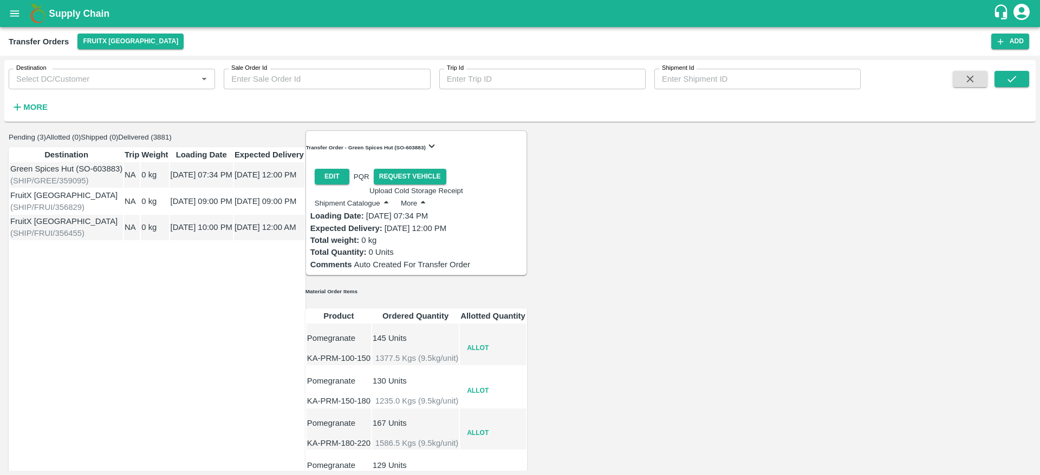
click at [140, 188] on td "NA" at bounding box center [132, 174] width 16 height 25
click at [81, 201] on div "FruitX [GEOGRAPHIC_DATA]" at bounding box center [66, 196] width 112 height 12
click at [96, 227] on div "FruitX [GEOGRAPHIC_DATA]" at bounding box center [66, 222] width 112 height 12
click at [117, 175] on div "Green Spices Hut (SO-603883)" at bounding box center [66, 169] width 112 height 12
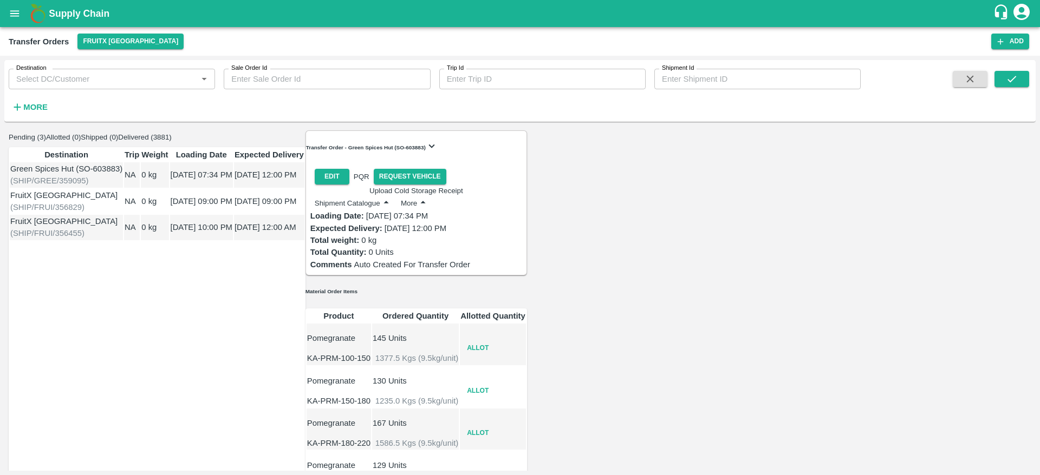
click at [429, 197] on button "More" at bounding box center [415, 204] width 29 height 14
click at [902, 62] on span "Delete" at bounding box center [892, 57] width 23 height 9
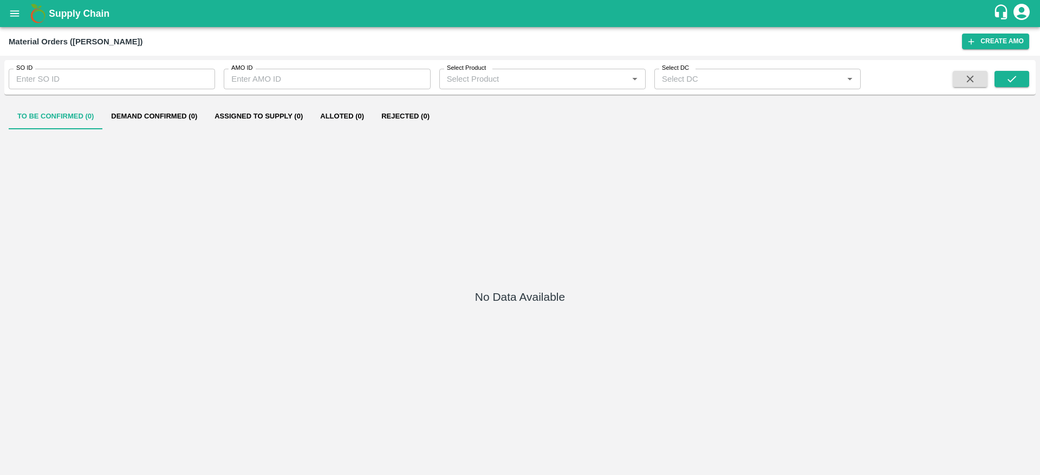
type input "603883"
click at [168, 128] on button "Demand Confirmed (1)" at bounding box center [153, 116] width 103 height 26
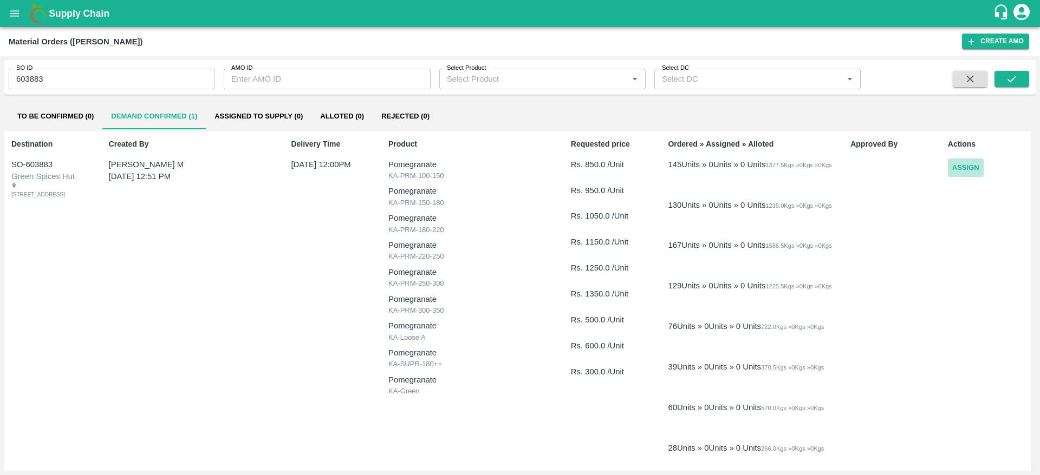
click at [964, 169] on button "Assign" at bounding box center [966, 168] width 36 height 19
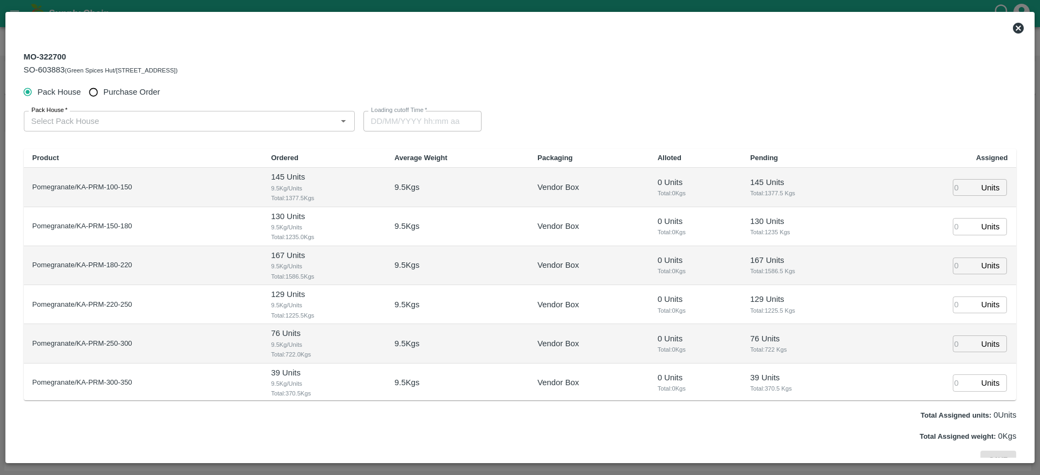
type input "[DATE] 12:00 PM"
click at [953, 188] on input "number" at bounding box center [965, 187] width 24 height 17
type input "145"
type input "[DATE] 11:00 AM"
type input "130"
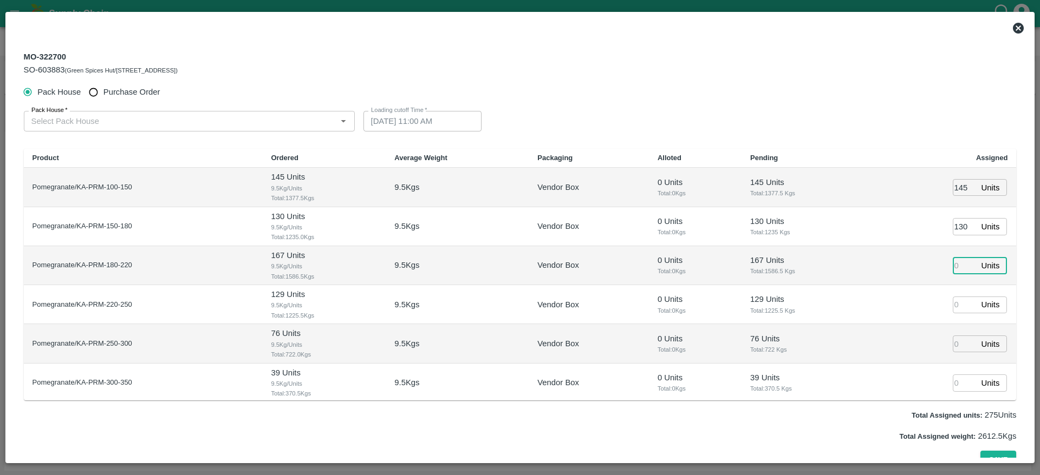
type input "[DATE] 10:00 AM"
type input "167"
type input "1"
type input "[DATE] 09:00 AM"
type input "129"
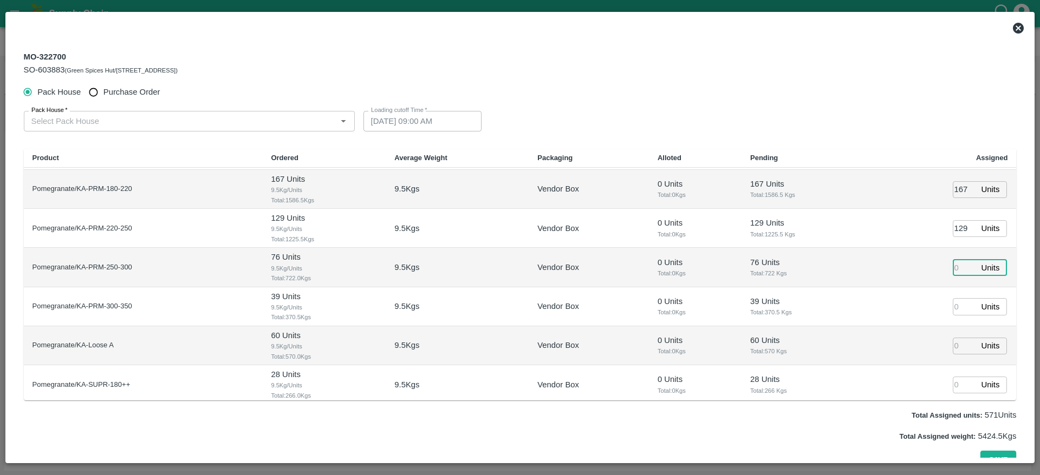
scroll to position [120, 0]
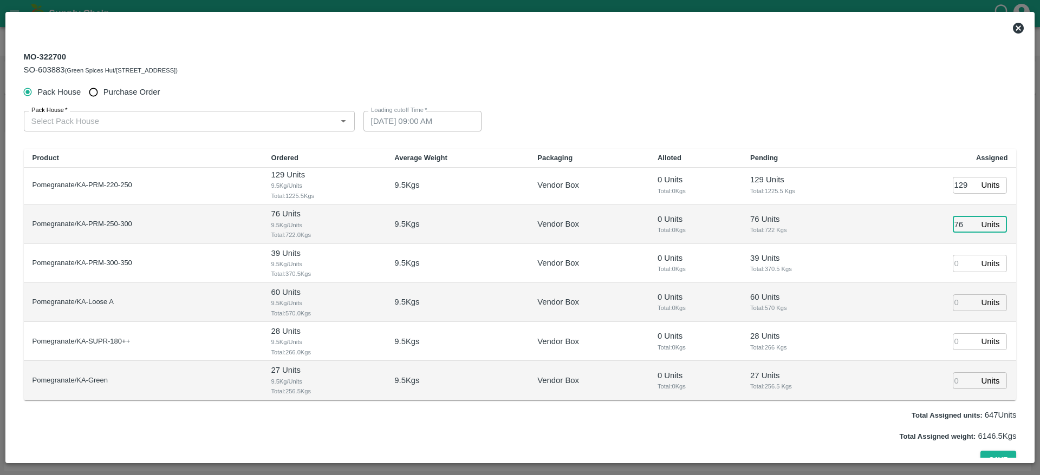
type input "76"
type input "39"
type input "60"
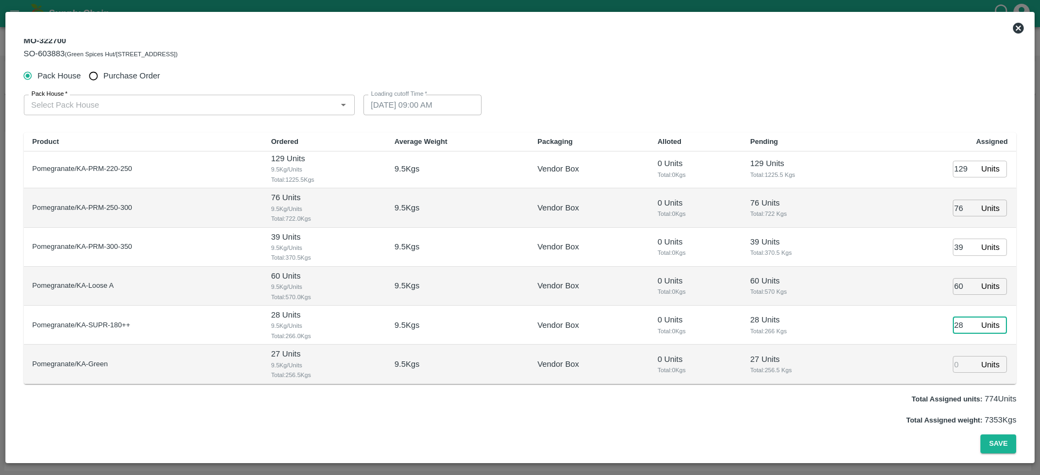
type input "28"
type input "27"
click at [809, 312] on td "28 Units Total: 266 Kgs" at bounding box center [804, 325] width 127 height 39
click at [993, 446] on button "Save" at bounding box center [998, 444] width 36 height 19
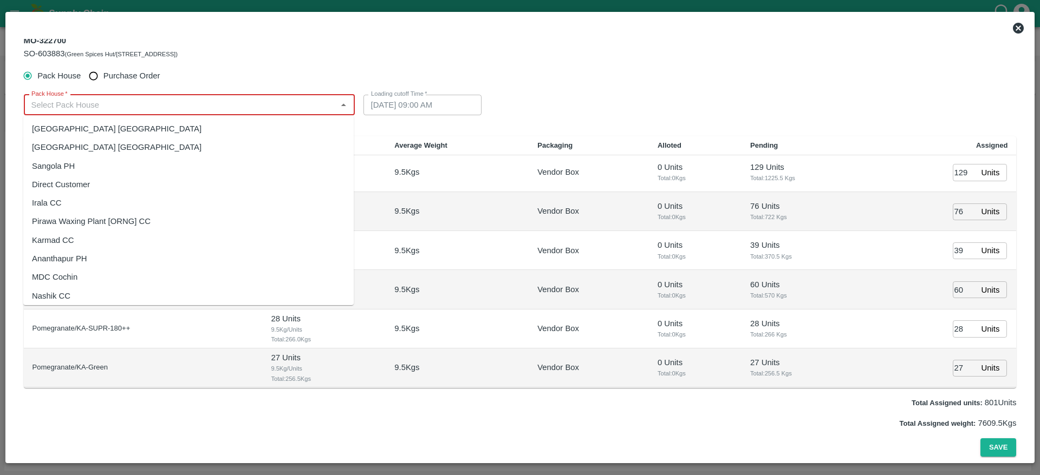
click at [72, 100] on input "Pack House   *" at bounding box center [180, 105] width 307 height 14
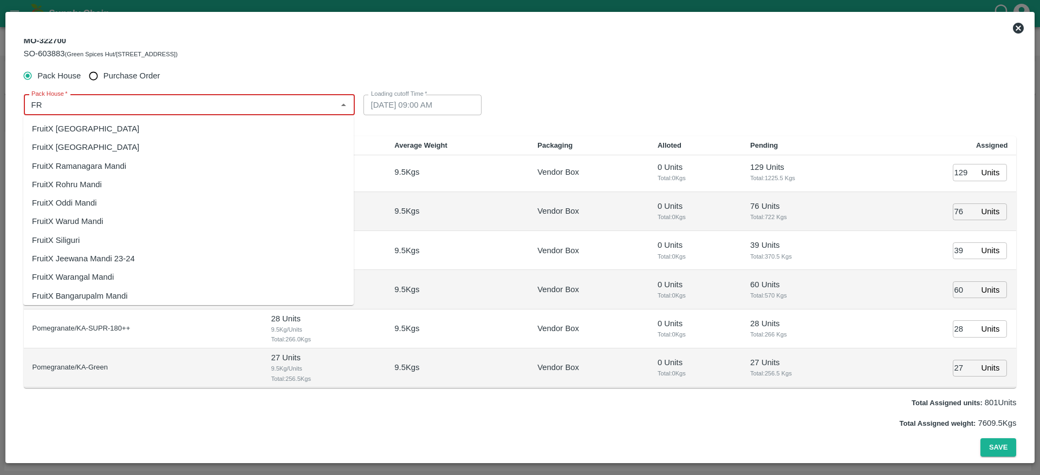
click at [73, 129] on div "FruitX [GEOGRAPHIC_DATA]" at bounding box center [85, 129] width 107 height 12
type input "FruitX [GEOGRAPHIC_DATA]"
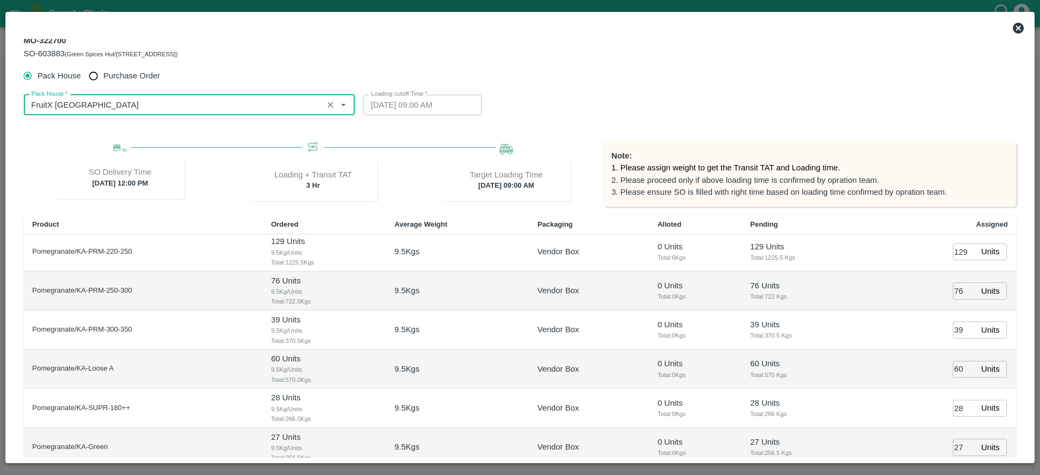
type input "[DATE] 07:34 PM"
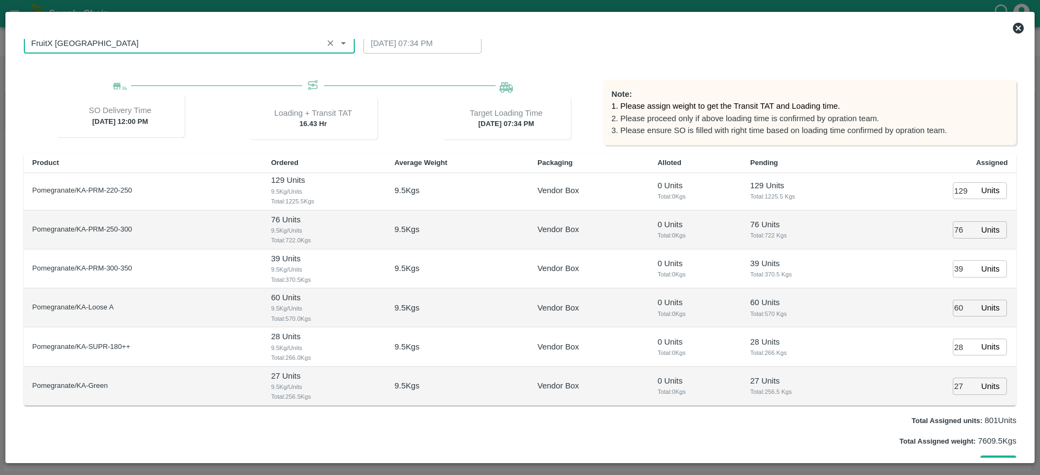
scroll to position [95, 0]
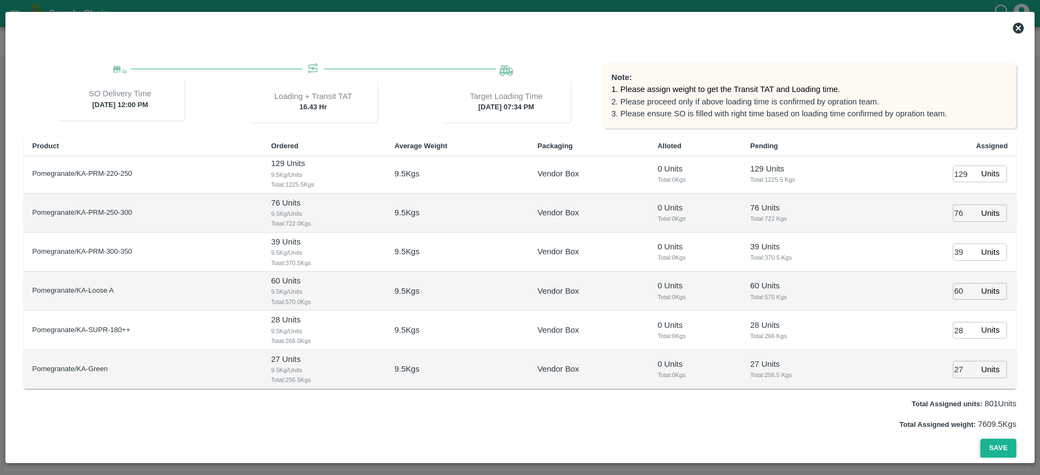
type input "FruitX [GEOGRAPHIC_DATA]"
click at [989, 445] on button "Save" at bounding box center [998, 448] width 36 height 19
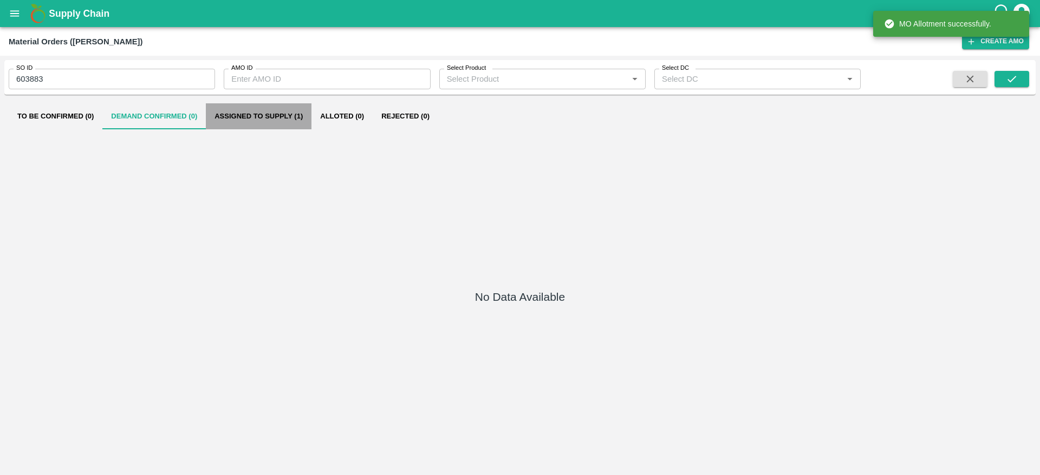
click at [262, 118] on button "Assigned to Supply (1)" at bounding box center [259, 116] width 106 height 26
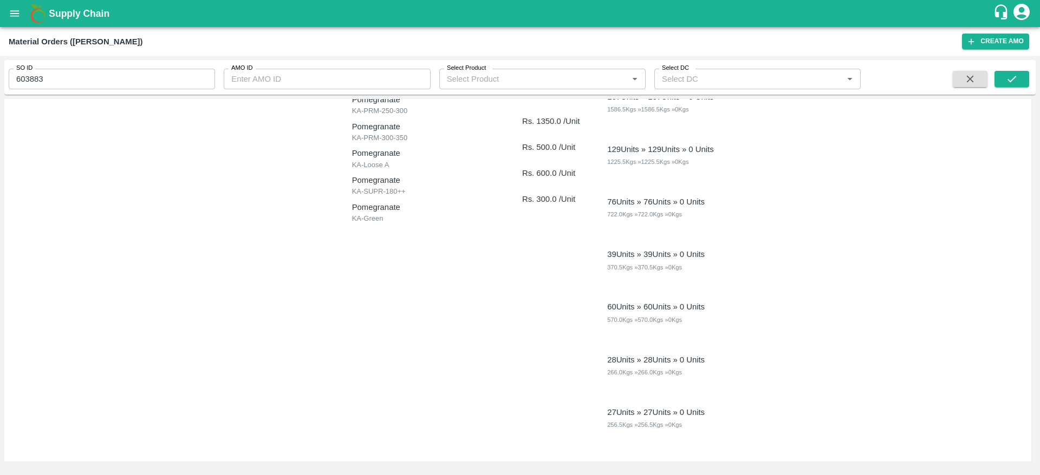
scroll to position [0, 0]
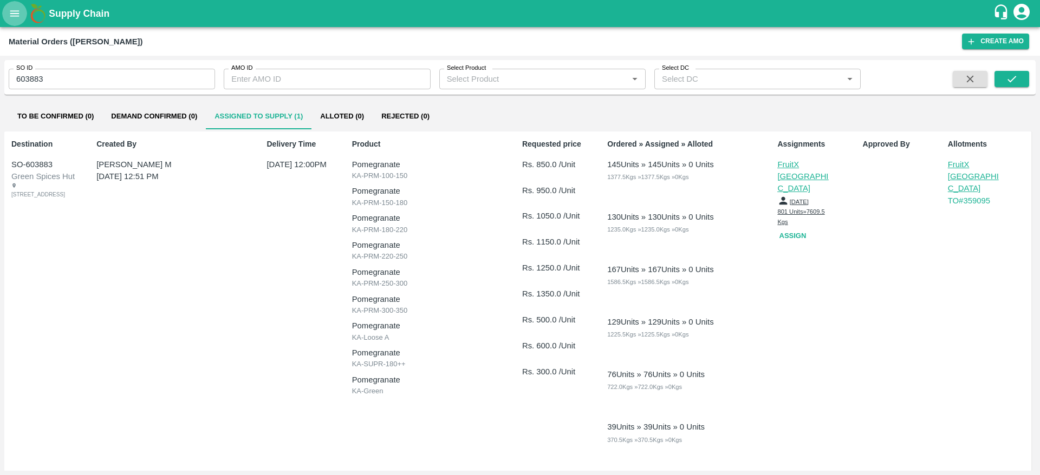
click at [14, 11] on icon "open drawer" at bounding box center [14, 13] width 9 height 6
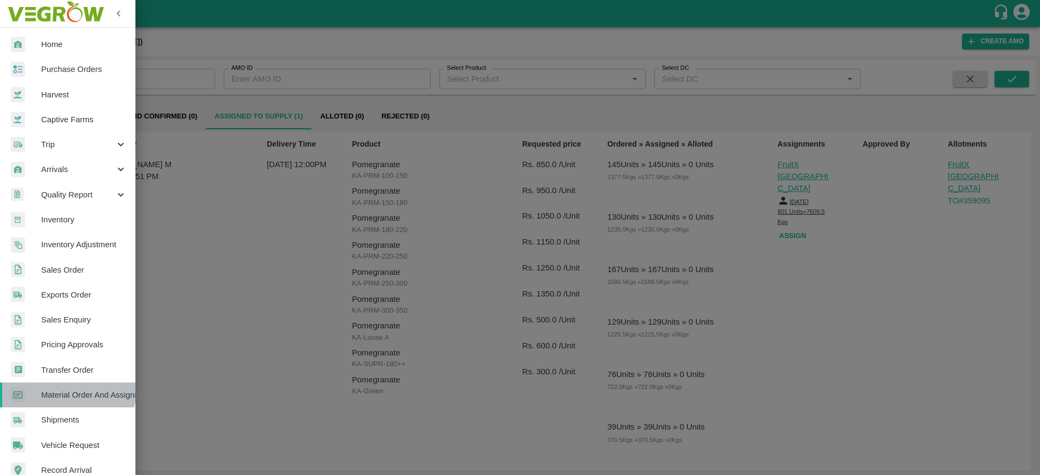
click at [67, 389] on span "Material Order And Assignment" at bounding box center [84, 395] width 86 height 12
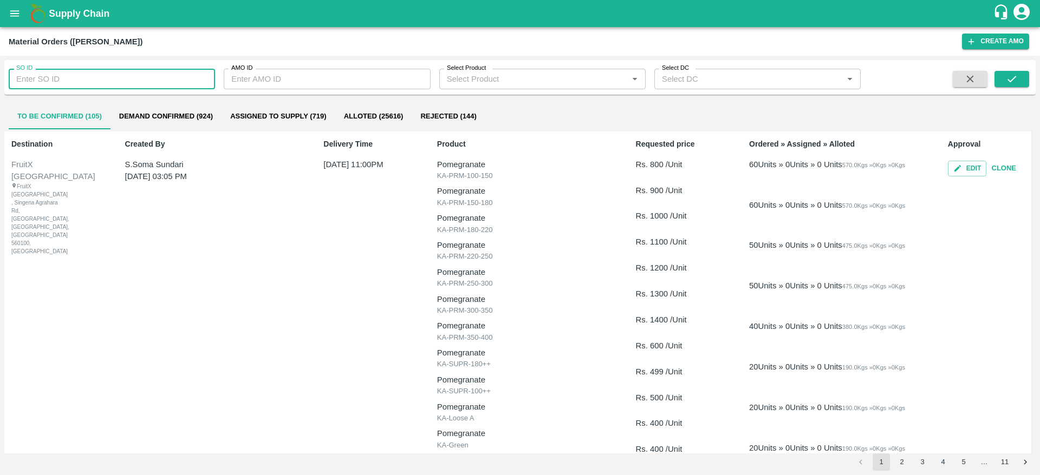
click at [108, 77] on input "SO ID" at bounding box center [112, 79] width 206 height 21
paste input "603883"
type input "603883"
click at [1010, 75] on icon "submit" at bounding box center [1012, 79] width 12 height 12
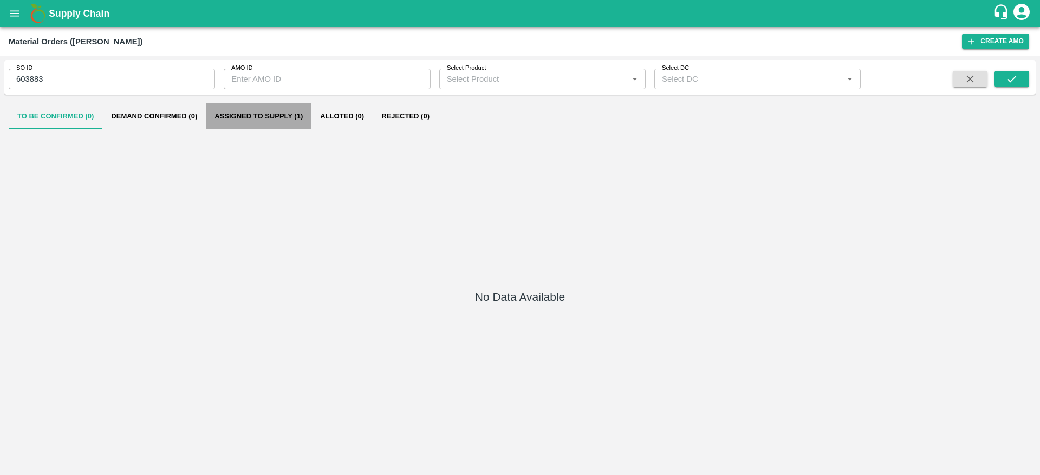
click at [252, 113] on button "Assigned to Supply (1)" at bounding box center [259, 116] width 106 height 26
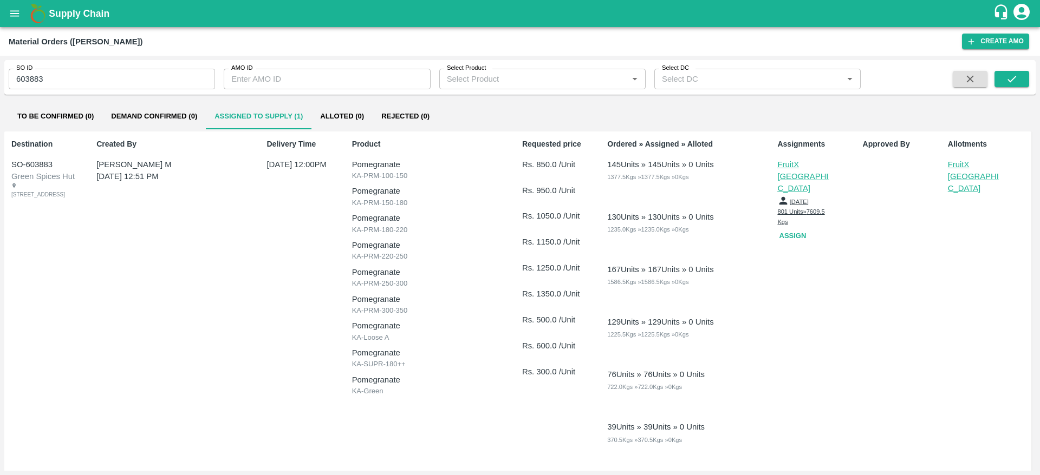
click at [955, 171] on p "FruitX [GEOGRAPHIC_DATA]" at bounding box center [975, 177] width 54 height 36
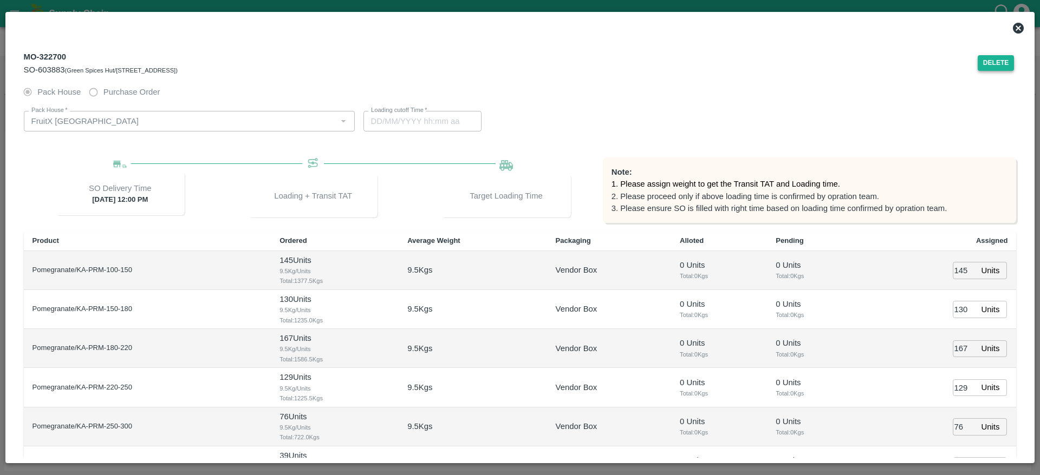
type input "[DATE] 07:34 PM"
click at [997, 64] on button "Delete" at bounding box center [995, 63] width 37 height 16
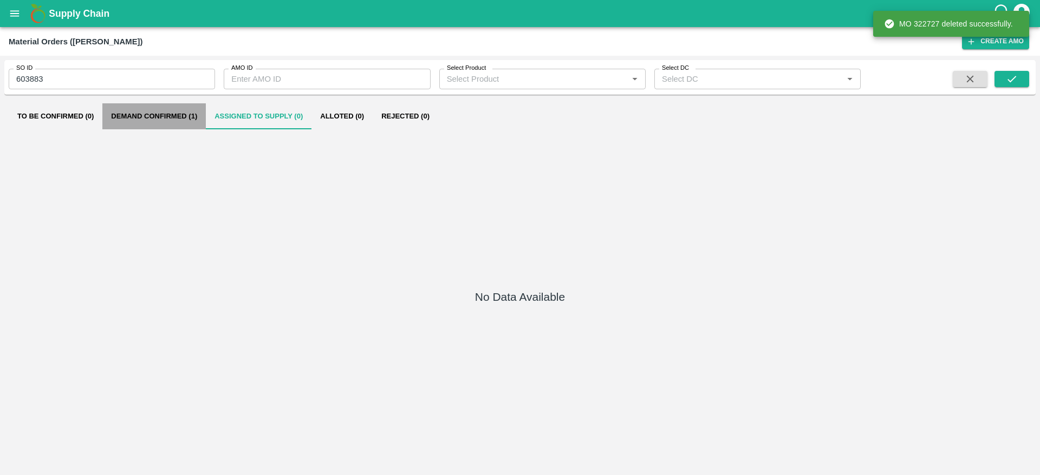
click at [152, 123] on button "Demand Confirmed (1)" at bounding box center [153, 116] width 103 height 26
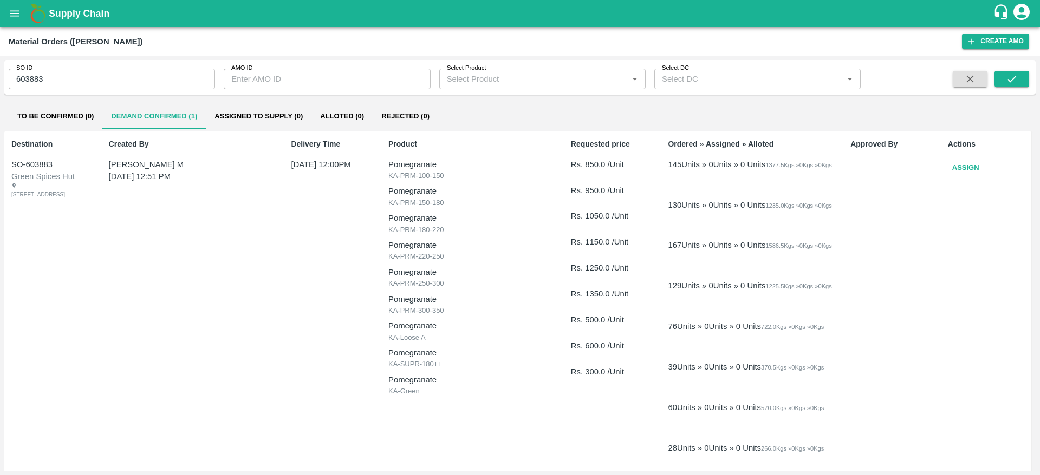
click at [57, 12] on b "Supply Chain" at bounding box center [79, 13] width 61 height 11
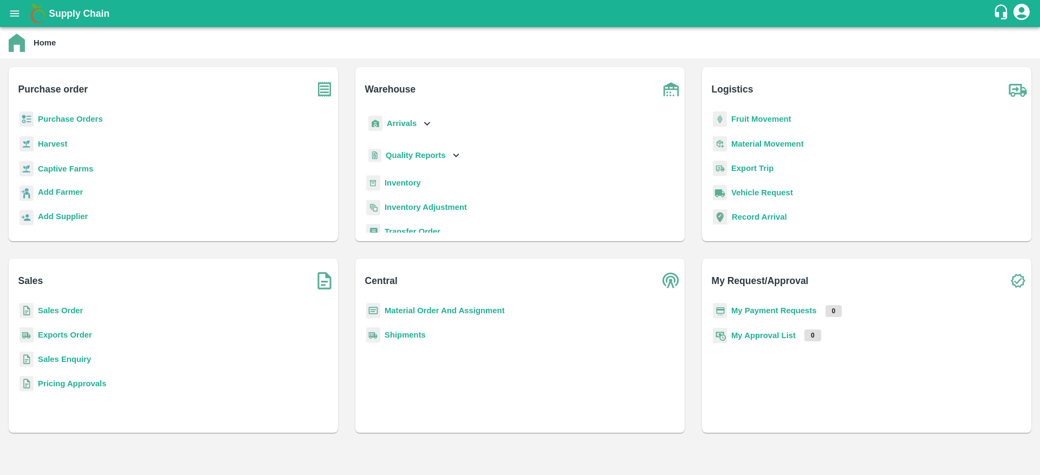
click at [66, 10] on b "Supply Chain" at bounding box center [79, 13] width 61 height 11
click at [19, 9] on icon "open drawer" at bounding box center [15, 14] width 12 height 12
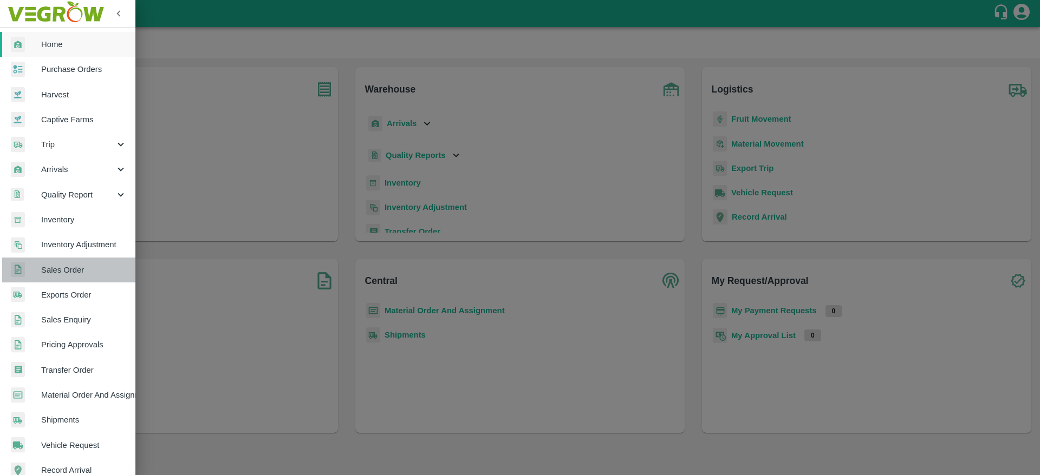
click at [78, 275] on span "Sales Order" at bounding box center [84, 270] width 86 height 12
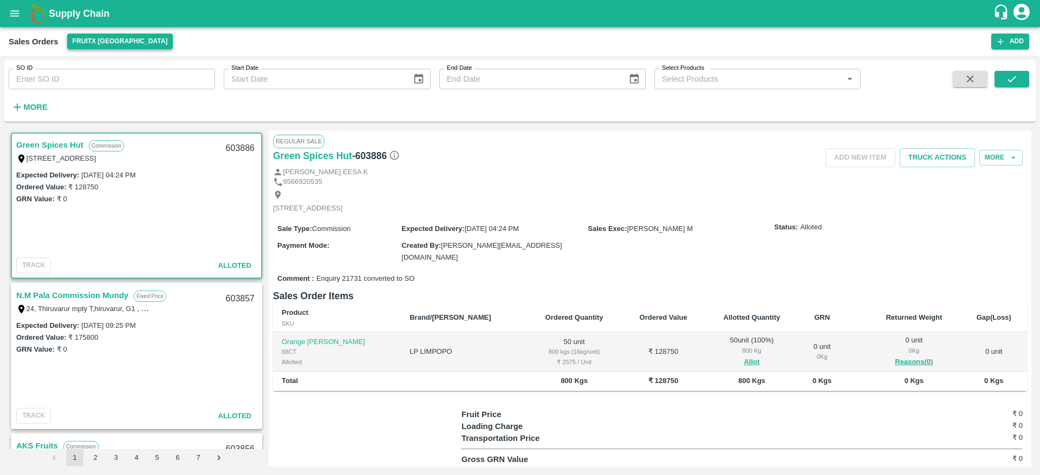
click at [97, 42] on button "FruitX [GEOGRAPHIC_DATA]" at bounding box center [120, 42] width 106 height 16
click at [103, 87] on li "Direct Customer" at bounding box center [130, 82] width 125 height 18
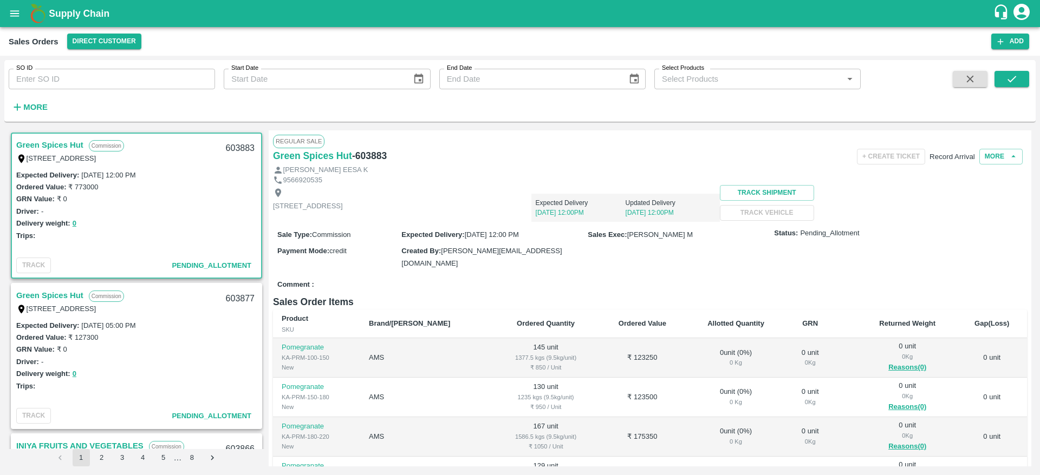
click at [39, 298] on link "Green Spices Hut" at bounding box center [49, 296] width 67 height 14
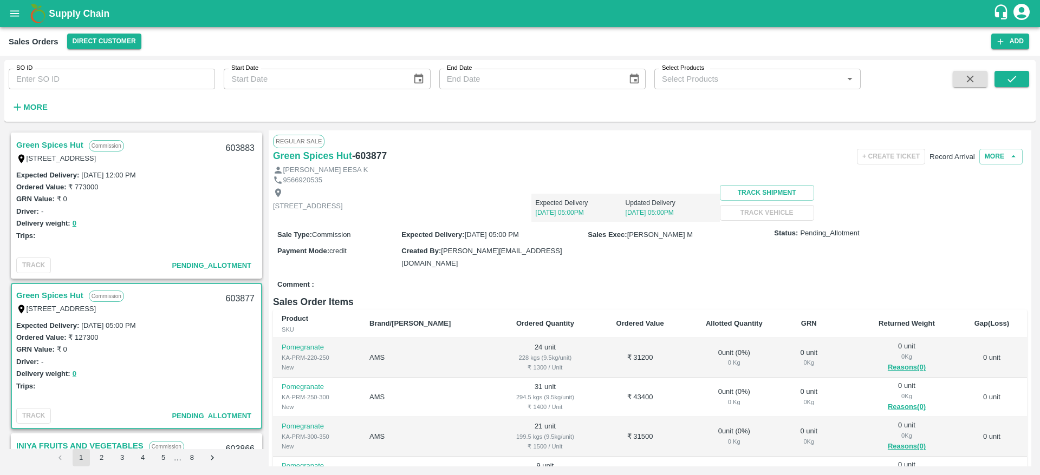
scroll to position [29, 0]
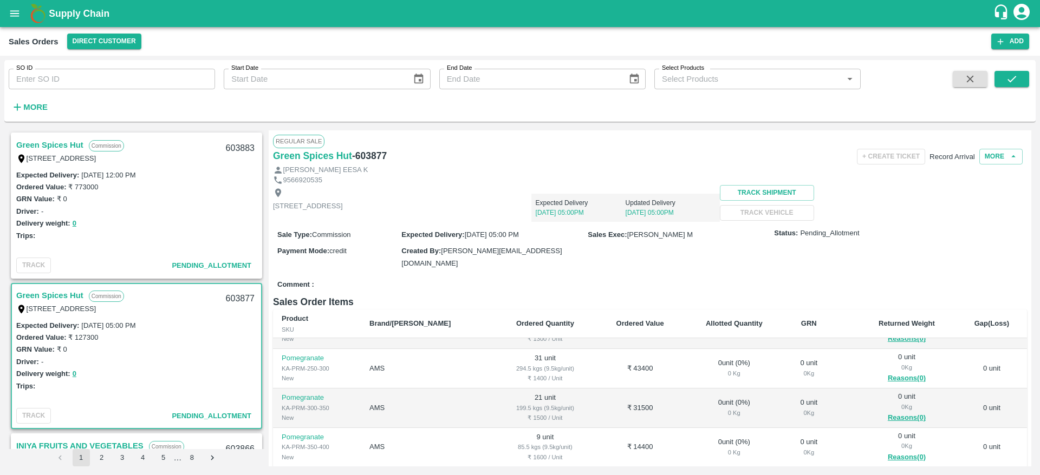
click at [69, 144] on link "Green Spices Hut" at bounding box center [49, 145] width 67 height 14
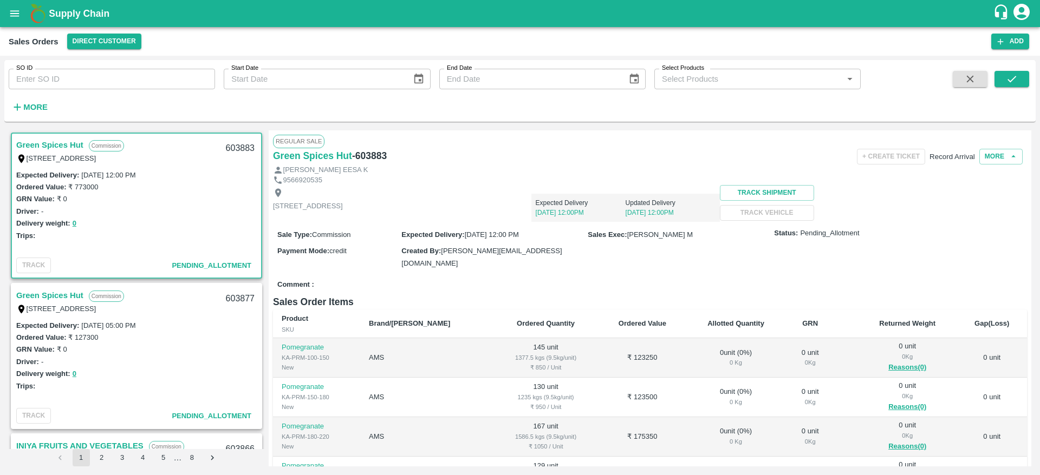
click at [69, 144] on link "Green Spices Hut" at bounding box center [49, 145] width 67 height 14
click at [1008, 161] on icon "button" at bounding box center [1013, 157] width 10 height 10
click at [993, 164] on button "More" at bounding box center [1000, 157] width 43 height 16
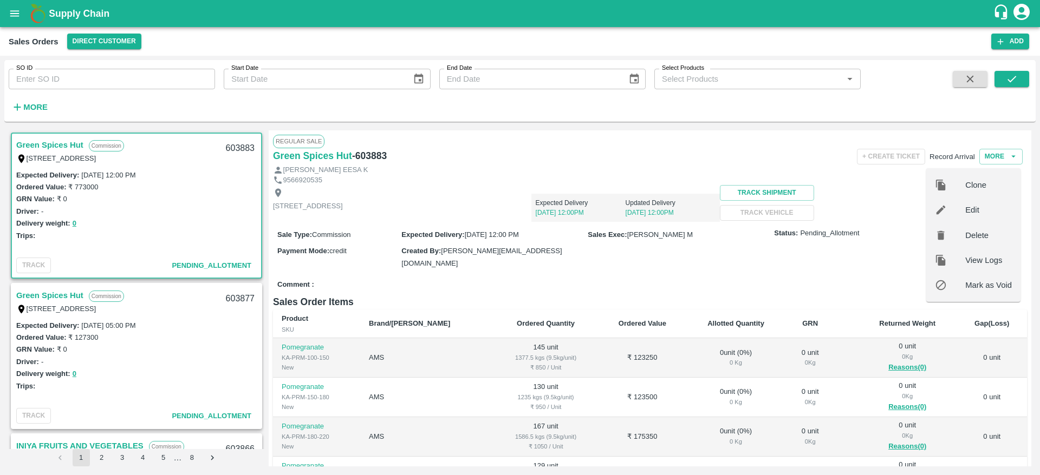
click at [674, 270] on div "Sale Type : Commission Expected Delivery : 03 Sep 2025, 12:00 PM Sales Exec : B…" at bounding box center [650, 249] width 754 height 54
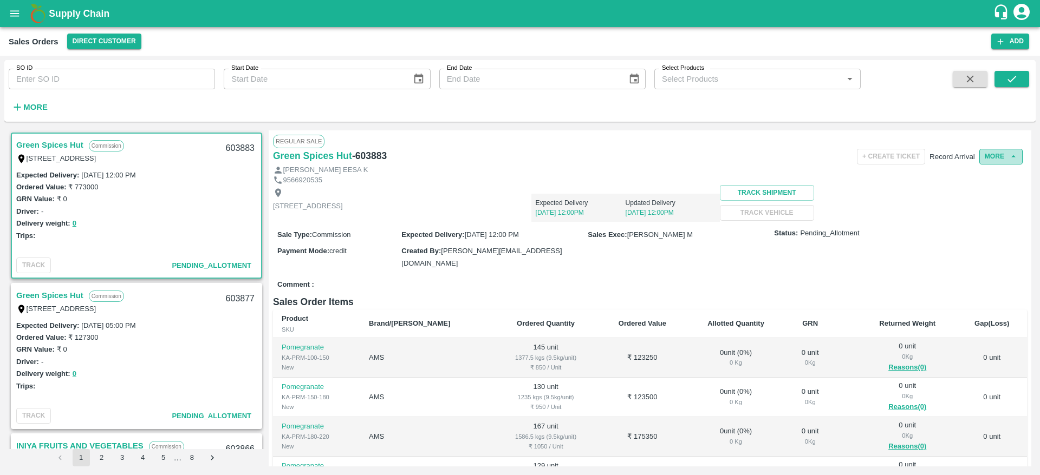
click at [999, 164] on button "More" at bounding box center [1000, 157] width 43 height 16
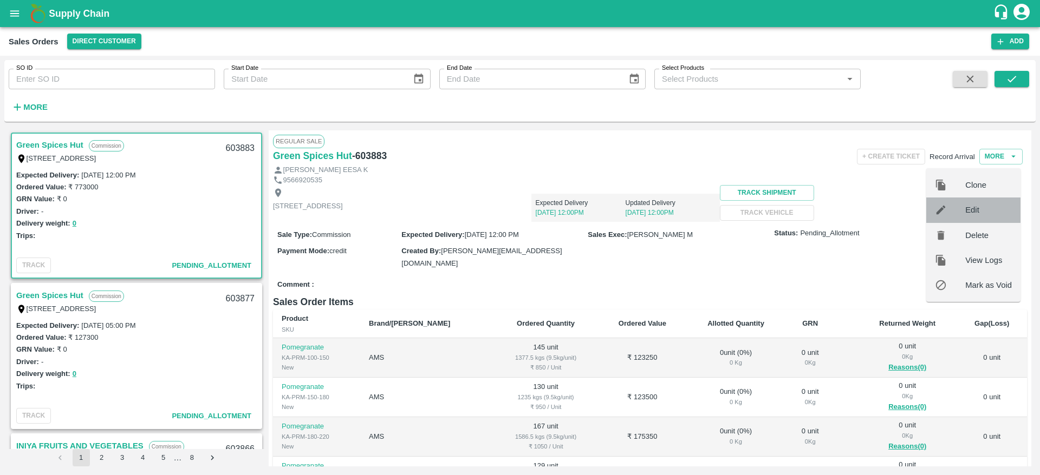
click at [977, 217] on div "Edit" at bounding box center [973, 210] width 94 height 25
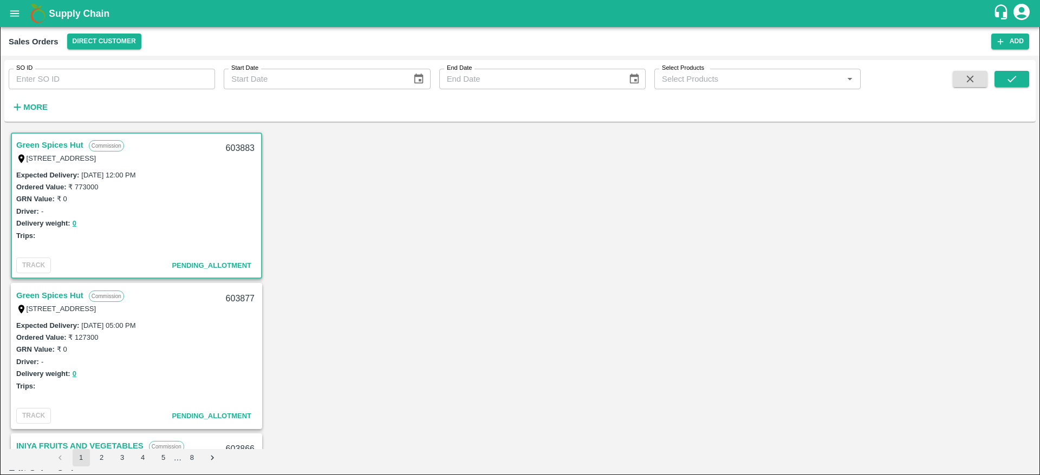
type input "9"
type input "10"
type input "9"
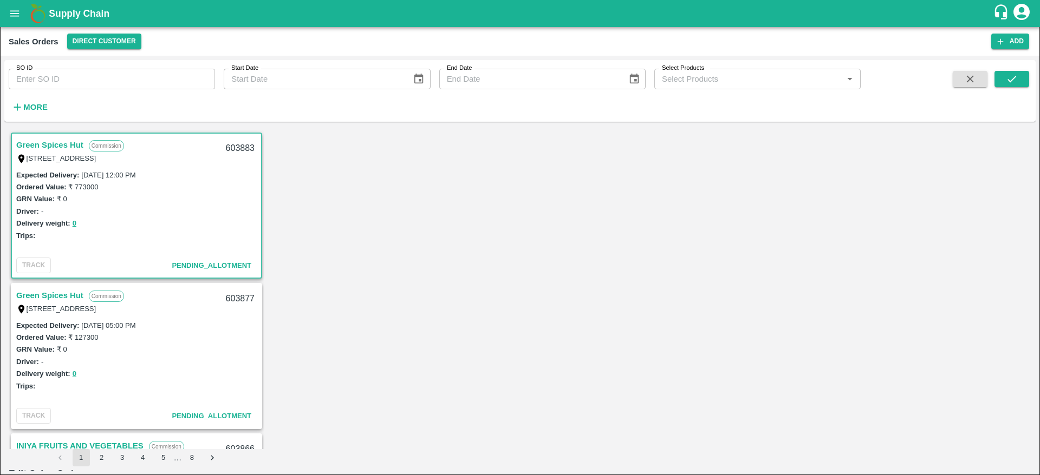
type input "9.5"
type input "9"
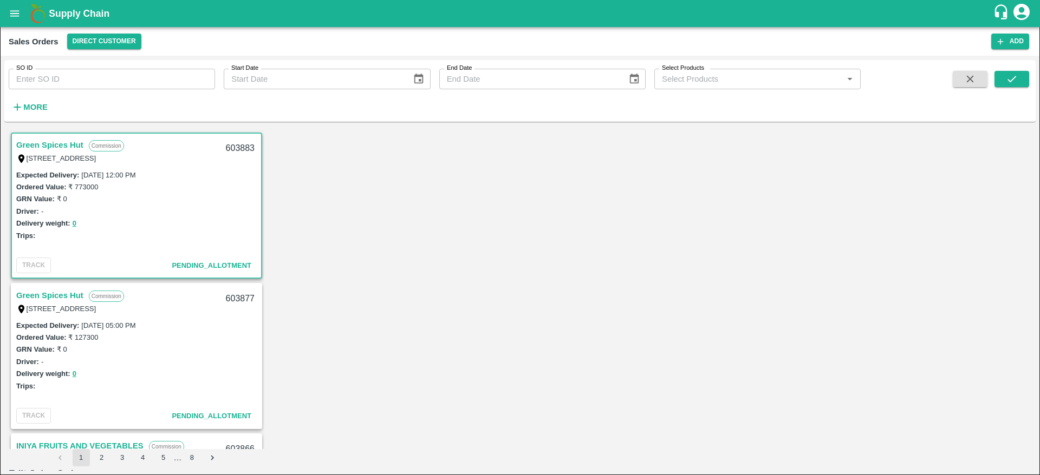
type input "10"
type input "9"
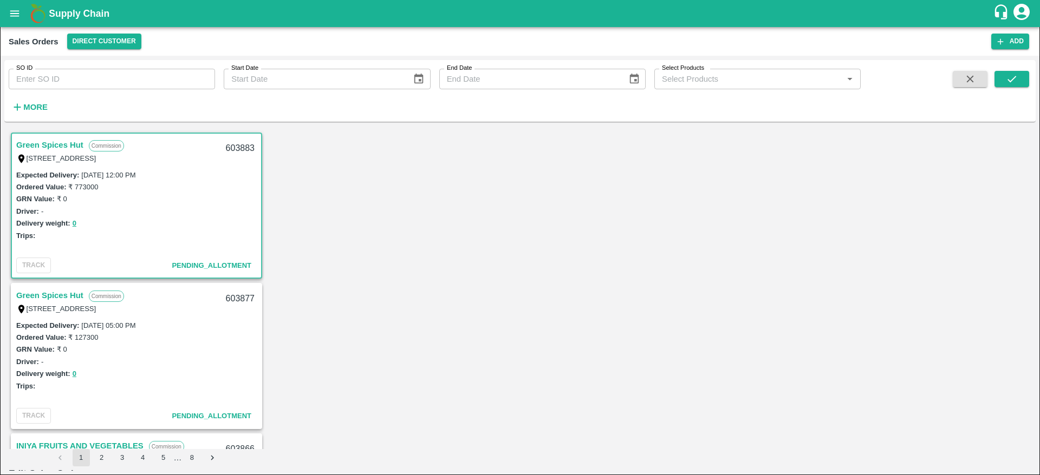
type input "10"
type input "9"
type input "10"
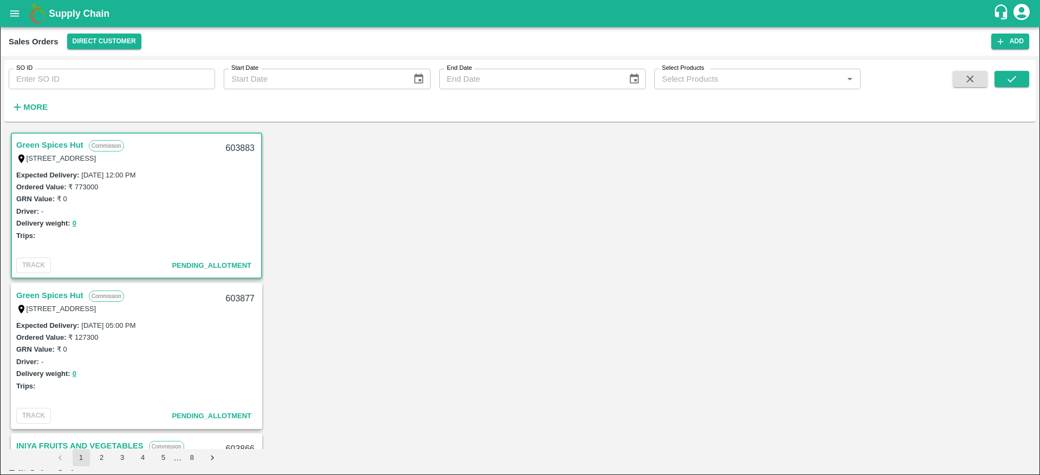
type input "9"
type input "10"
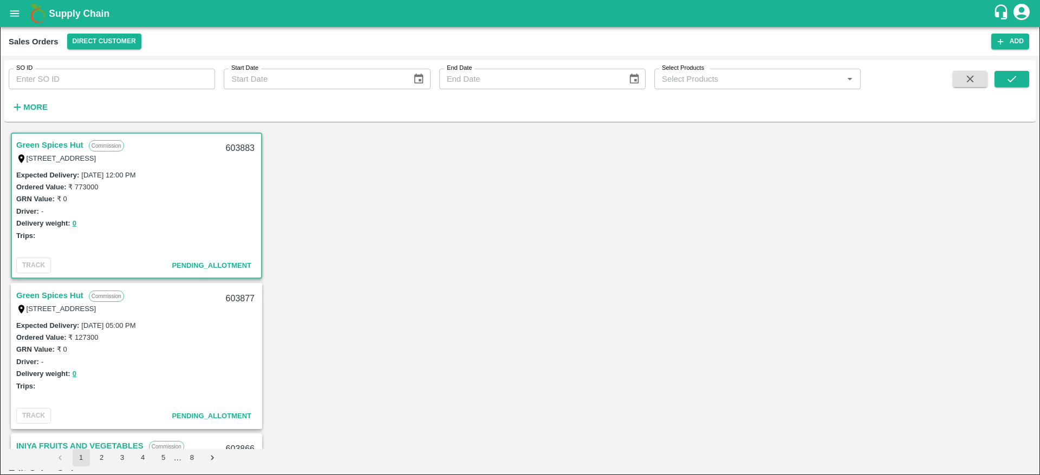
type input "9"
type input "10"
type input "9"
type input "10"
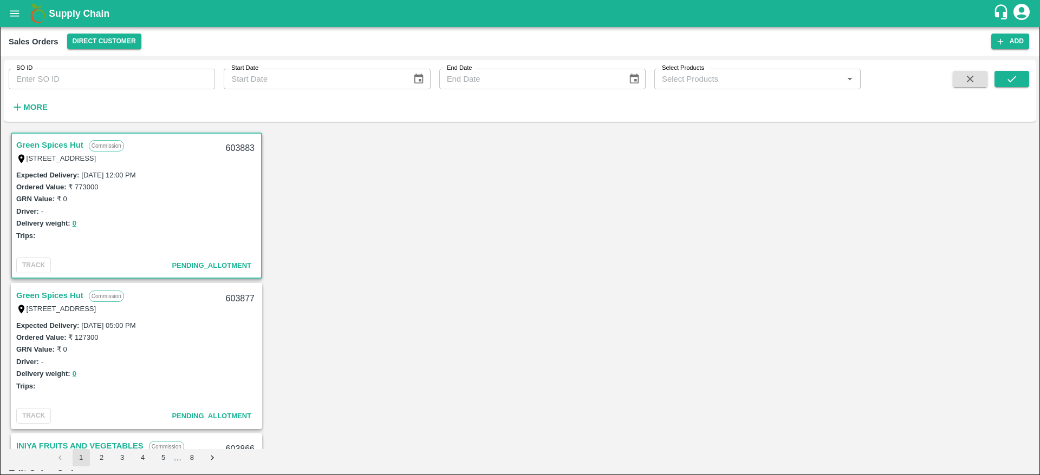
type input "9"
type input "10"
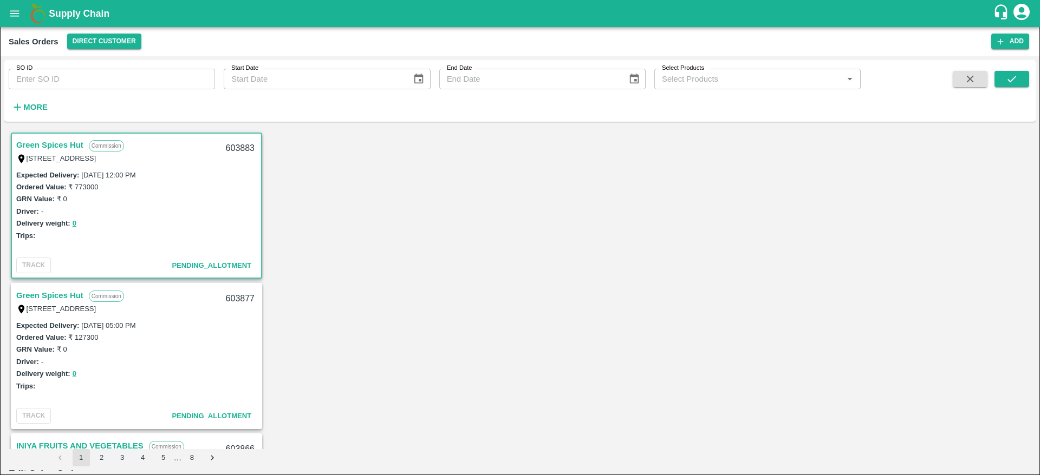
type input "9"
type input "10"
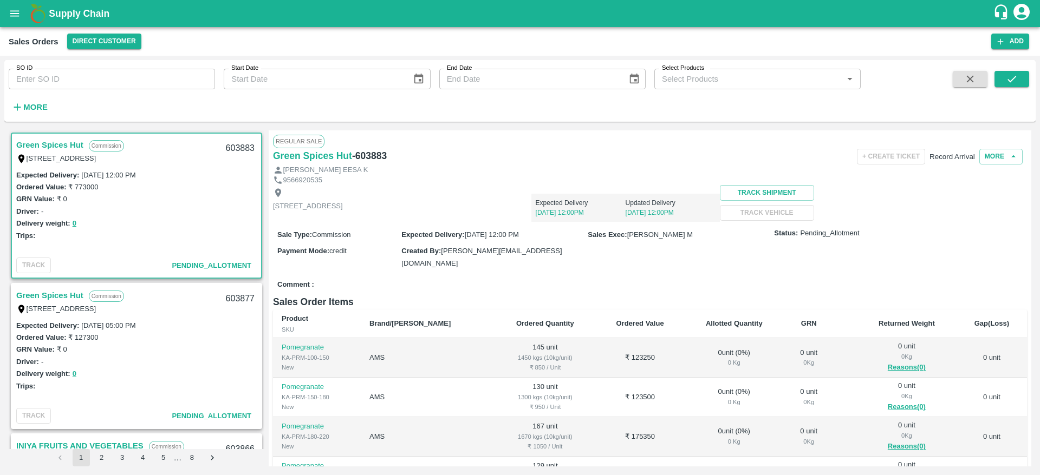
click at [58, 146] on link "Green Spices Hut" at bounding box center [49, 145] width 67 height 14
click at [17, 9] on icon "open drawer" at bounding box center [15, 14] width 12 height 12
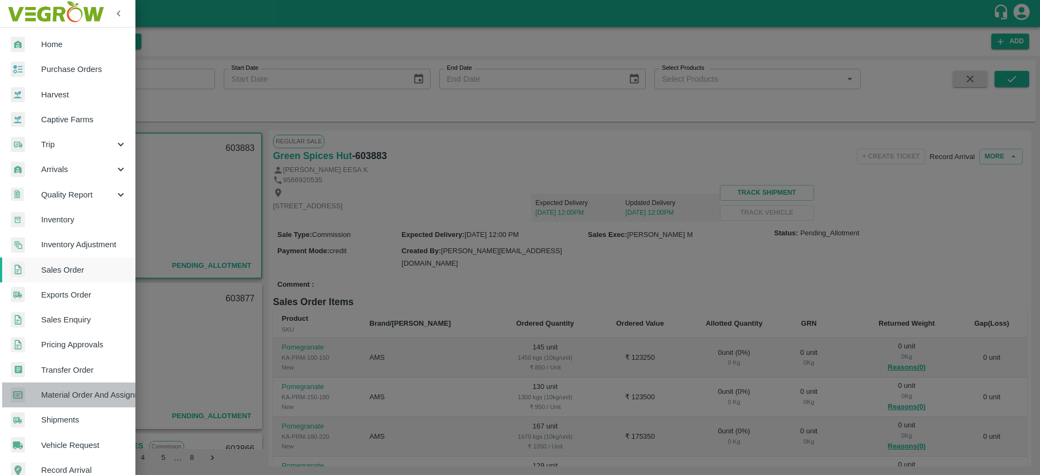
click at [75, 389] on span "Material Order And Assignment" at bounding box center [84, 395] width 86 height 12
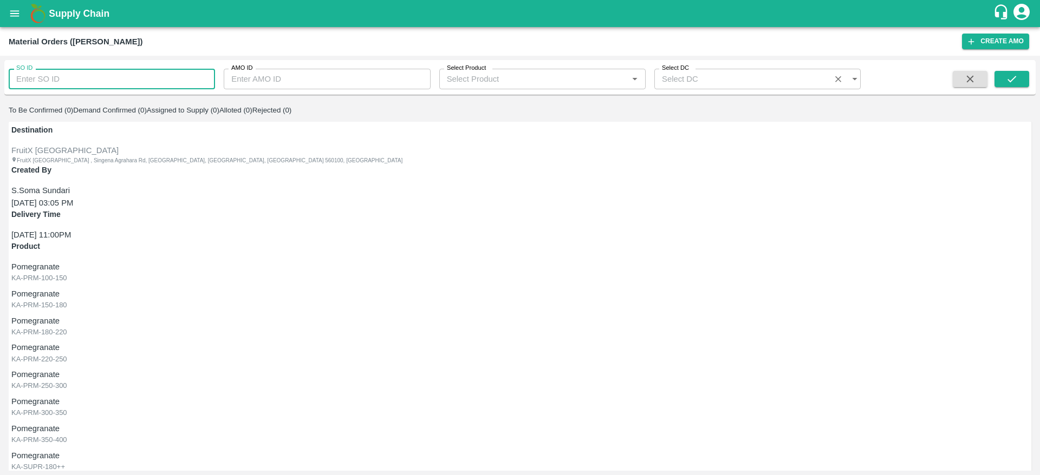
click at [99, 80] on input "SO ID" at bounding box center [112, 79] width 206 height 21
paste input "603883"
type input "603883"
click at [1002, 68] on div "SO ID 603883 SO ID AMO ID AMO ID Select Product Select Product   * Select DC Se…" at bounding box center [519, 77] width 1031 height 26
click at [1004, 82] on button "submit" at bounding box center [1011, 79] width 35 height 16
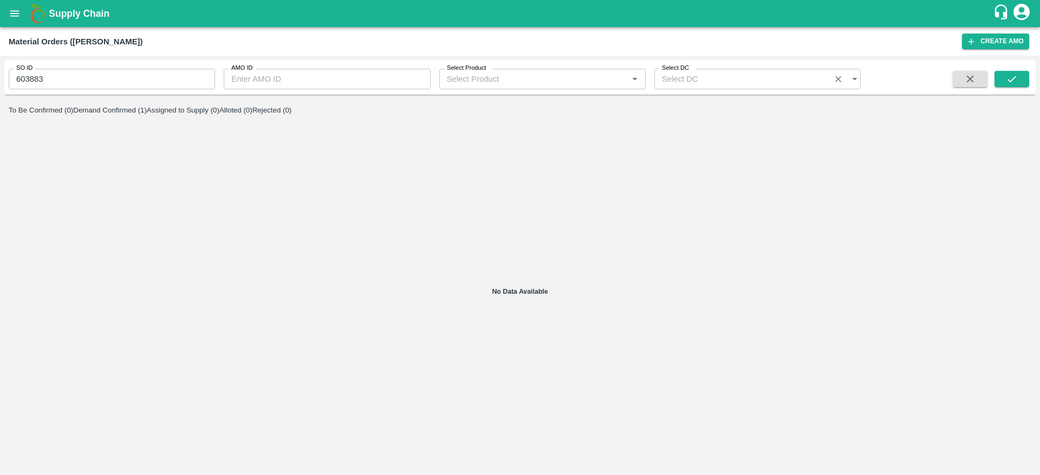
click at [147, 114] on button "Demand Confirmed (1)" at bounding box center [110, 110] width 74 height 8
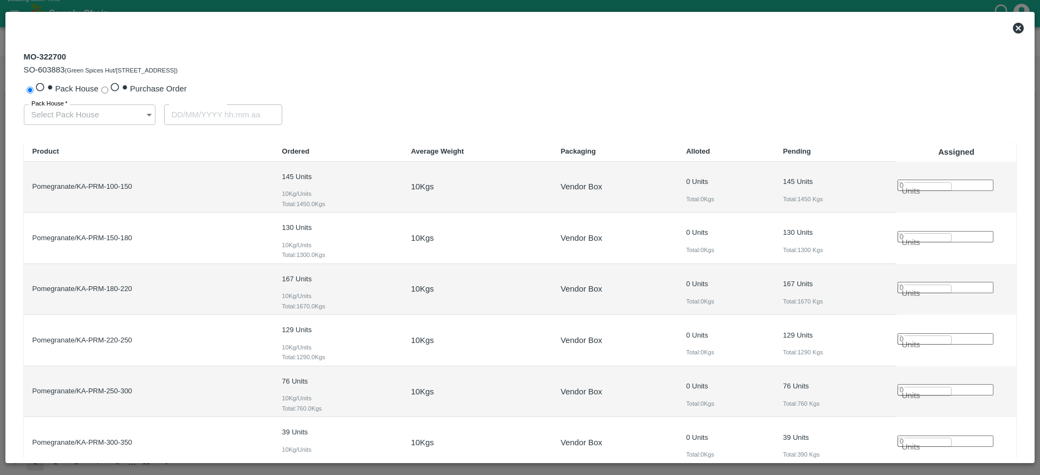
type input "03/09/2025 12:00 PM"
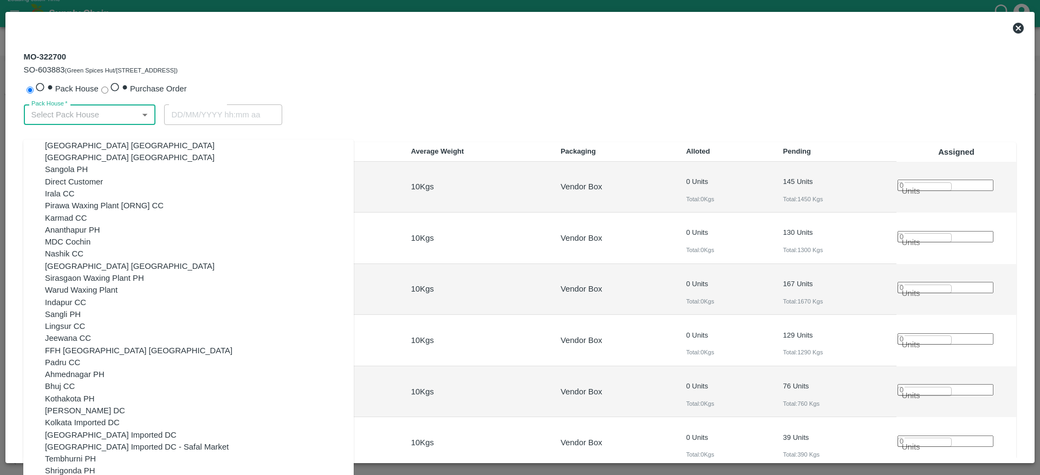
click at [102, 125] on input "Pack House   *" at bounding box center [79, 115] width 110 height 21
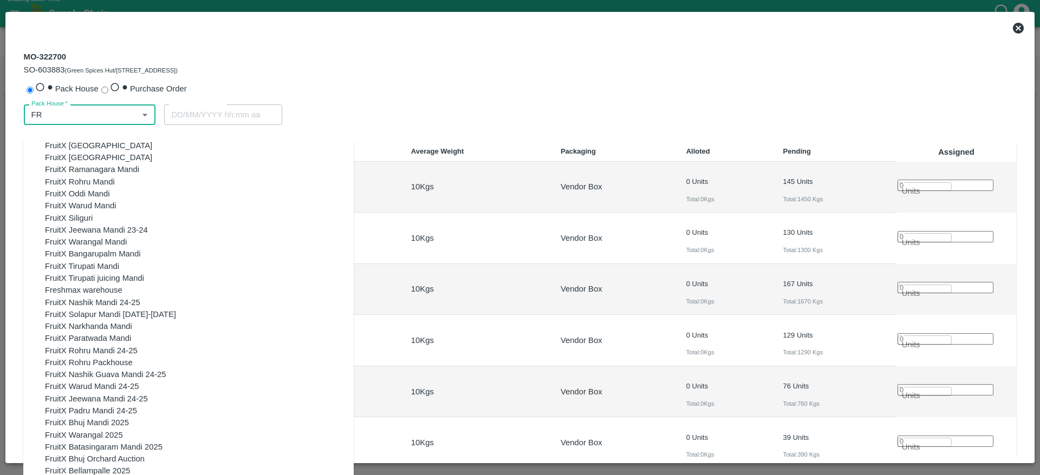
click at [85, 151] on div "FruitX [GEOGRAPHIC_DATA]" at bounding box center [199, 146] width 309 height 12
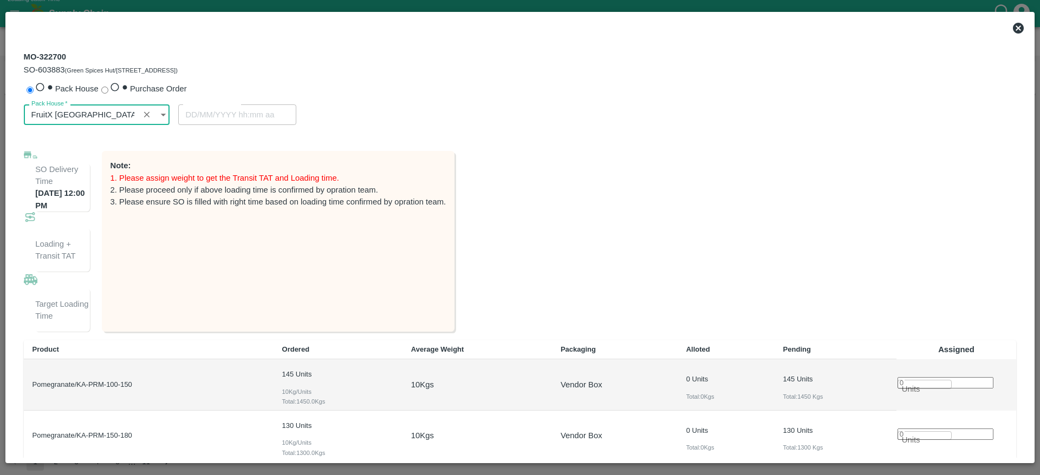
scroll to position [95, 0]
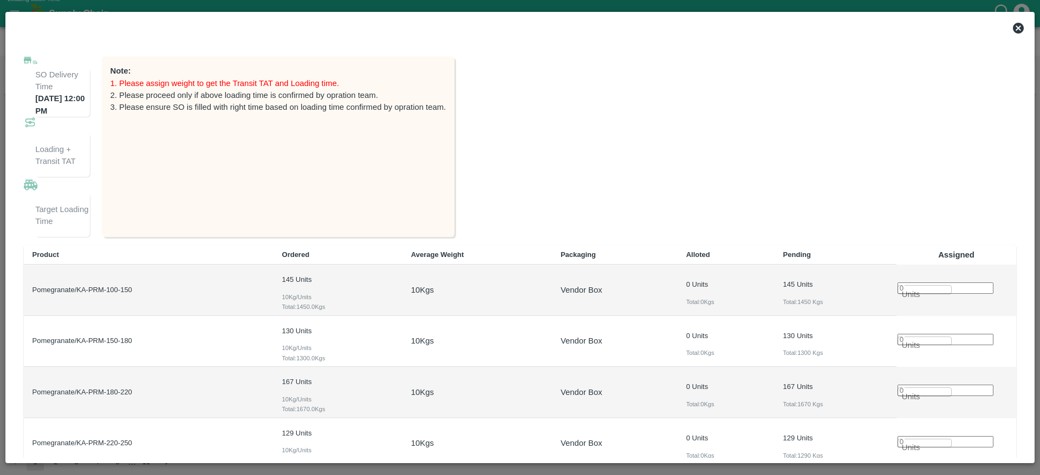
type input "FruitX [GEOGRAPHIC_DATA]"
click at [955, 283] on input "number" at bounding box center [945, 288] width 96 height 11
type input "145"
type input "02/09/2025 09:34 PM"
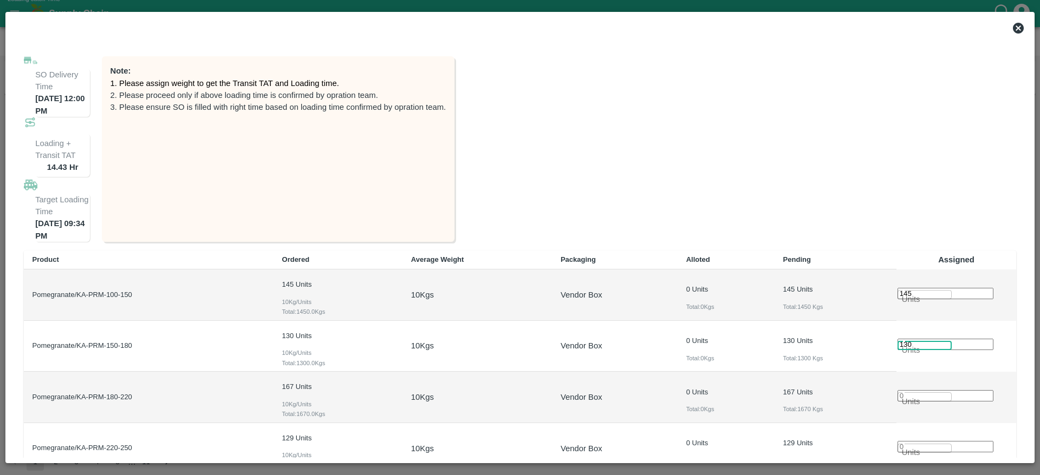
type input "130"
type input "167"
type input "1"
type input "[DATE] 07:34 PM"
type input "129"
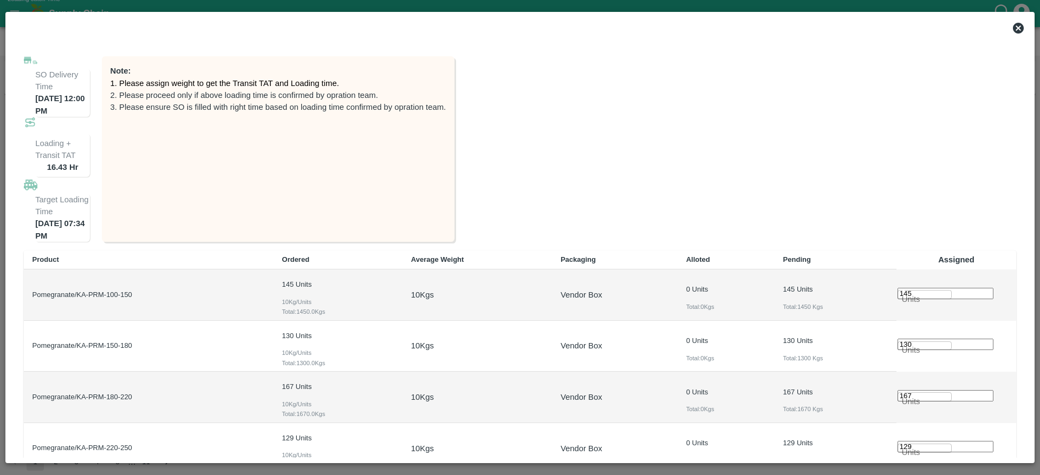
scroll to position [119, 0]
type input "76"
type input "39"
type input "60"
type input "28"
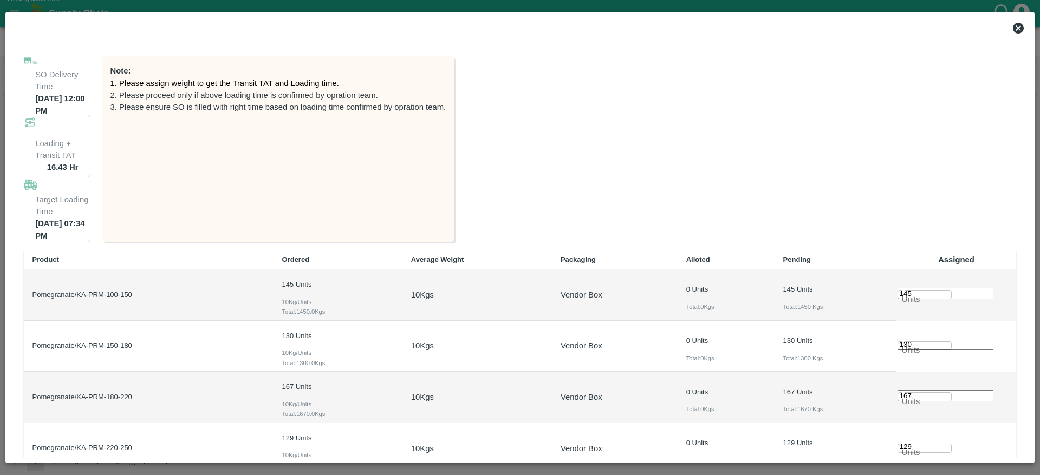
type input "27"
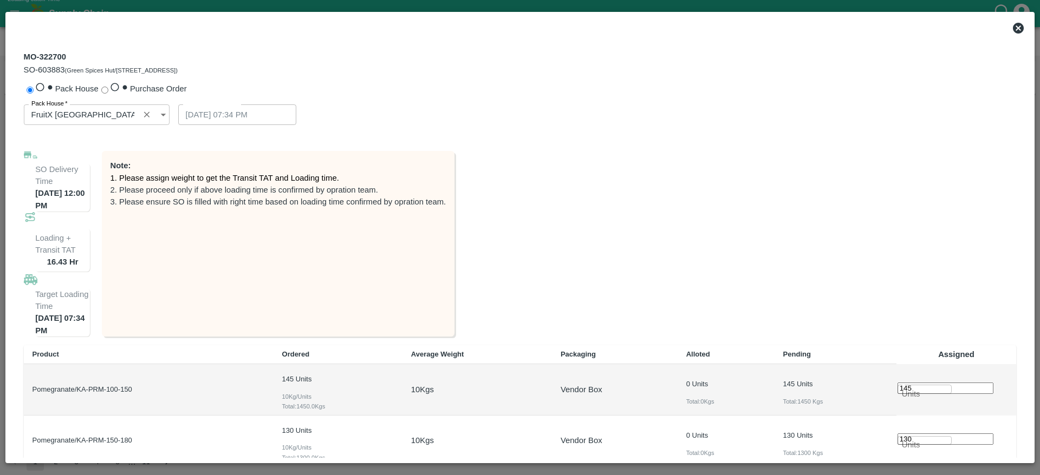
scroll to position [95, 0]
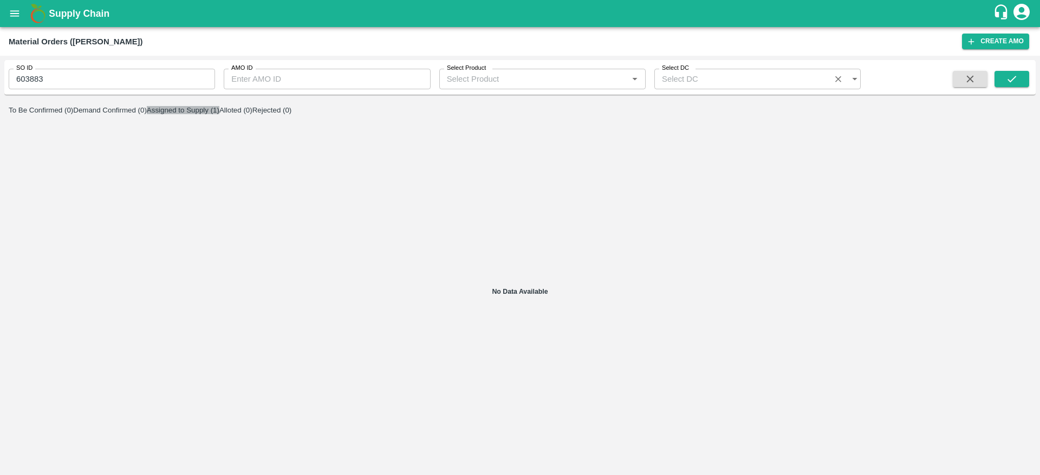
click at [219, 112] on button "Assigned to Supply (1)" at bounding box center [183, 110] width 73 height 8
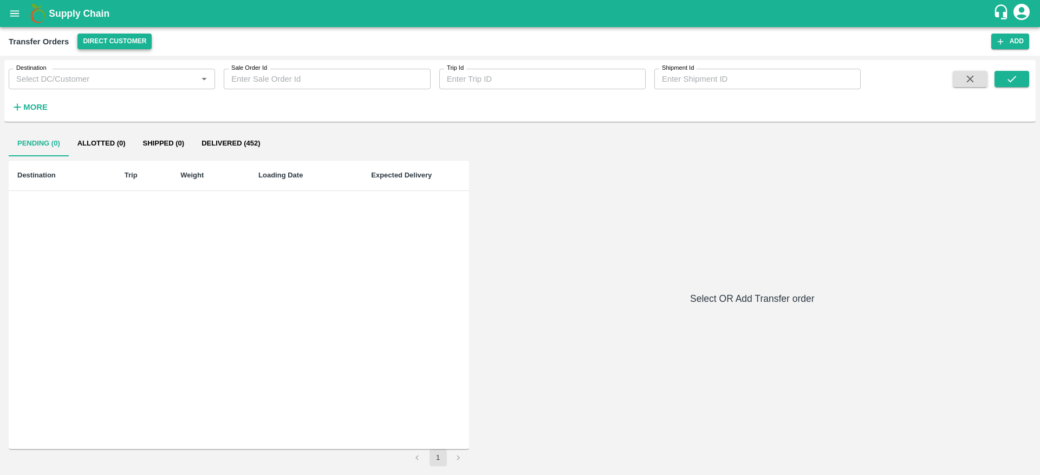
click at [106, 39] on button "Direct Customer" at bounding box center [114, 42] width 74 height 16
click at [119, 62] on li "FruitX [GEOGRAPHIC_DATA]" at bounding box center [138, 63] width 125 height 18
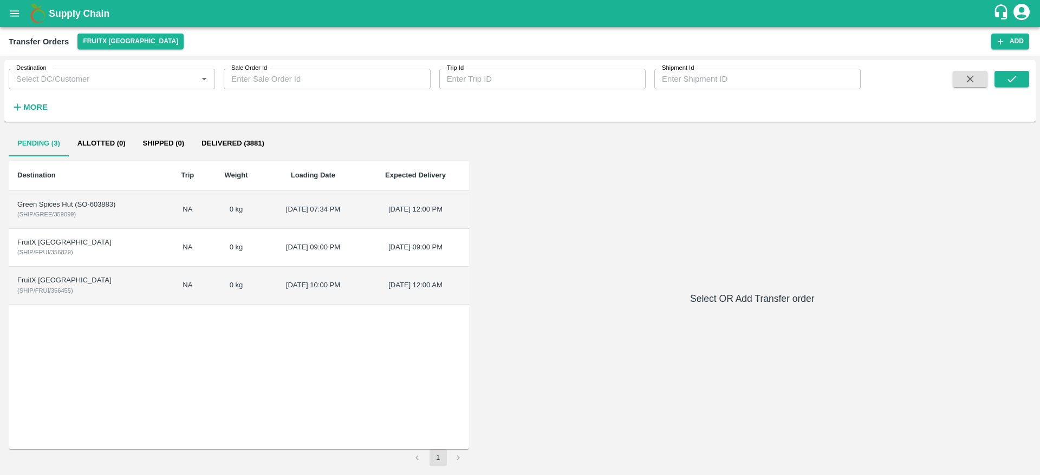
click at [88, 212] on td "Green Spices Hut (SO-603883) ( SHIP/GREE/359099 )" at bounding box center [88, 210] width 158 height 38
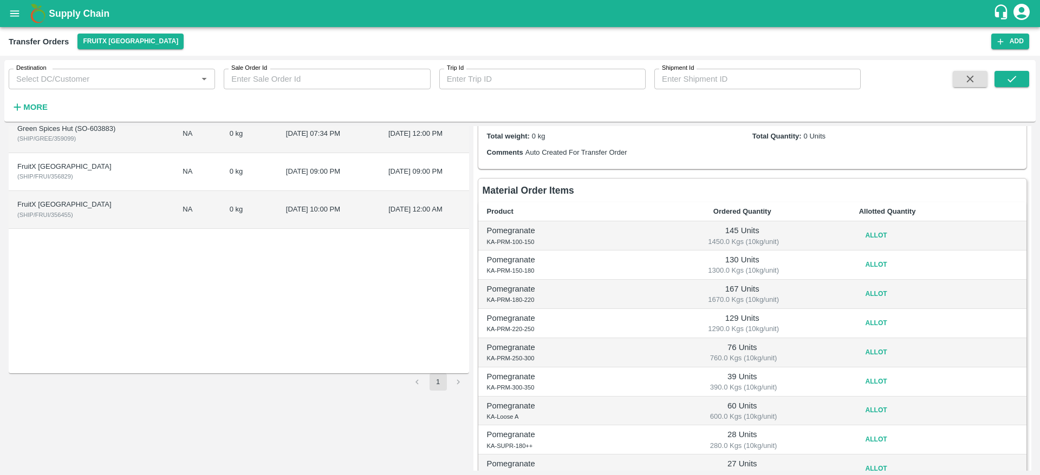
scroll to position [81, 0]
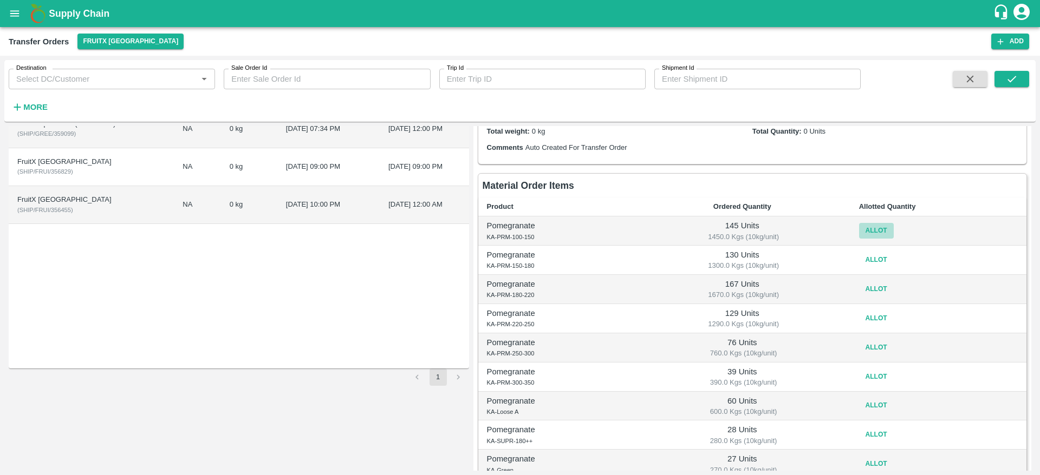
click at [874, 233] on button "Allot" at bounding box center [876, 231] width 35 height 16
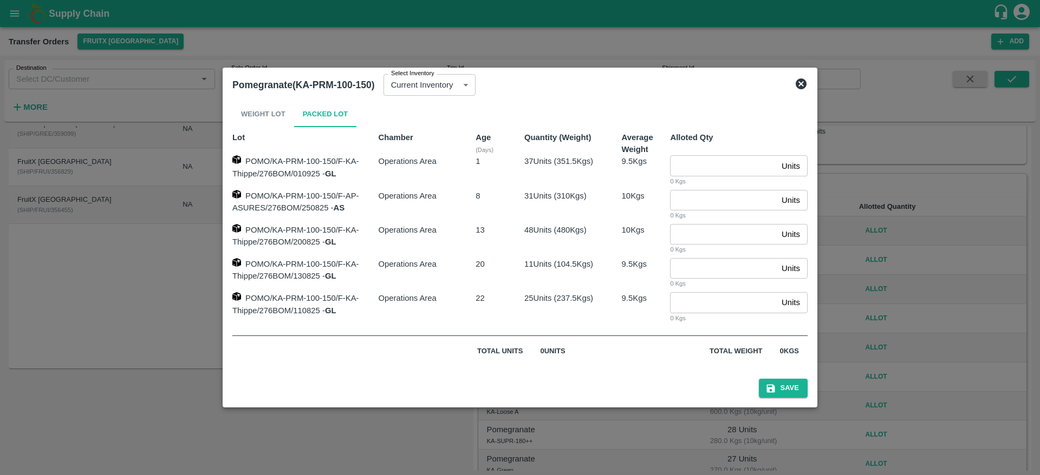
click at [800, 82] on icon at bounding box center [801, 84] width 11 height 11
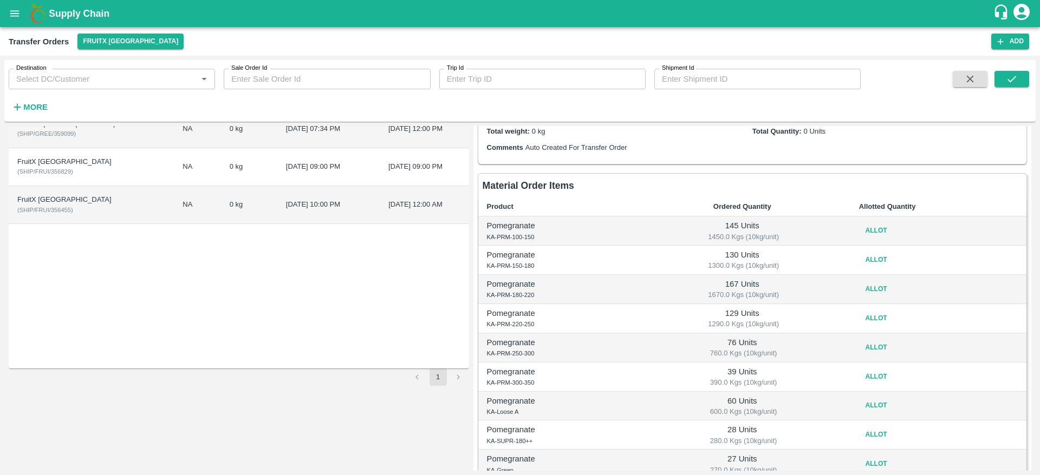
scroll to position [0, 0]
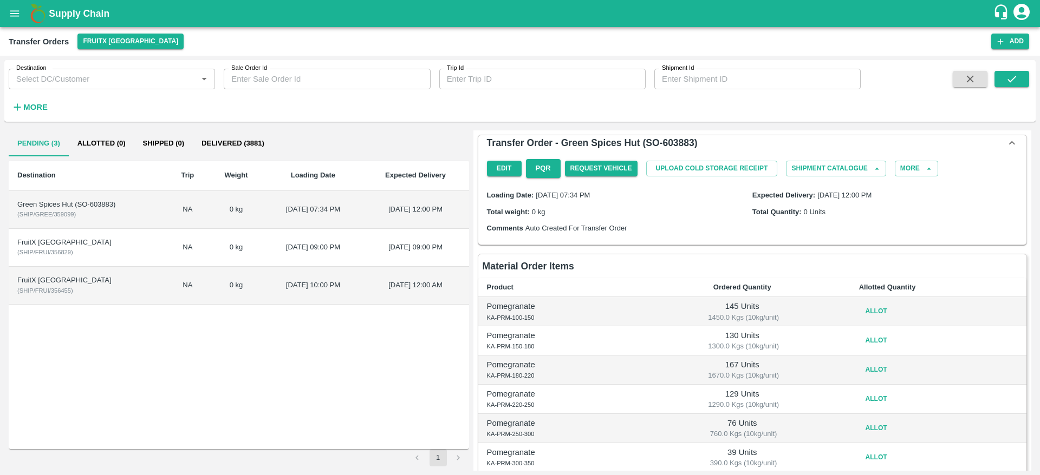
click at [865, 309] on button "Allot" at bounding box center [876, 312] width 35 height 16
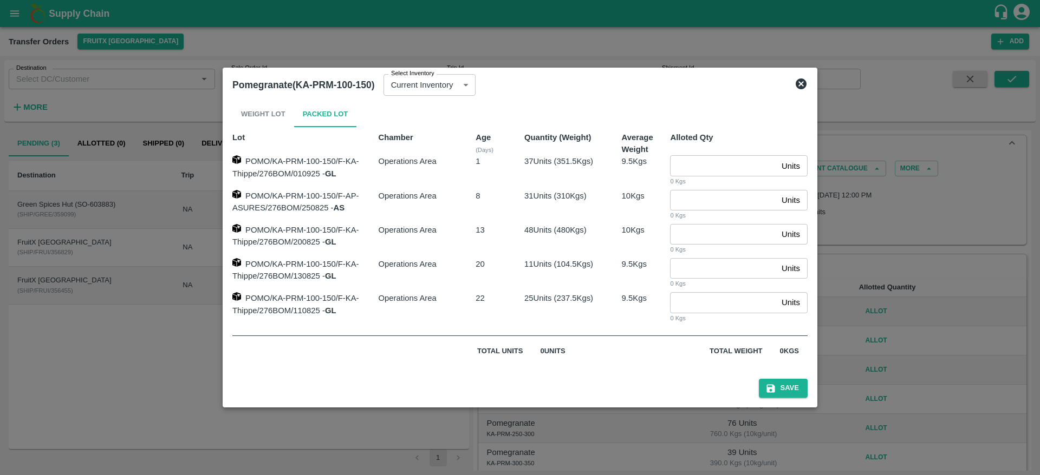
click at [803, 85] on icon at bounding box center [801, 84] width 11 height 11
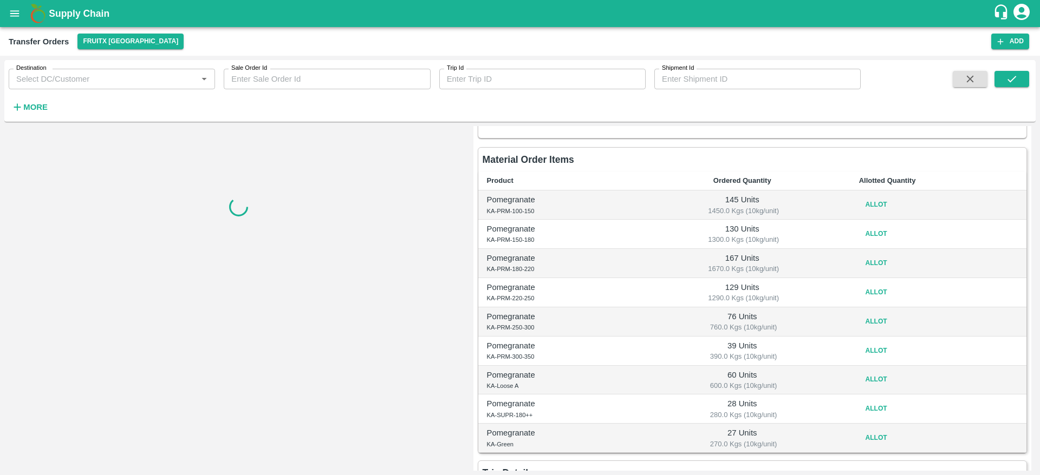
scroll to position [168, 0]
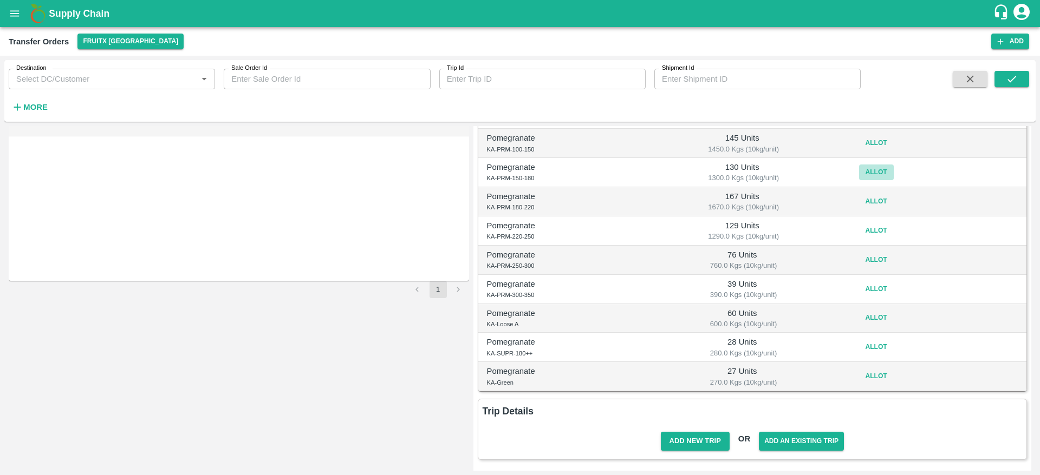
click at [876, 176] on button "Allot" at bounding box center [876, 173] width 35 height 16
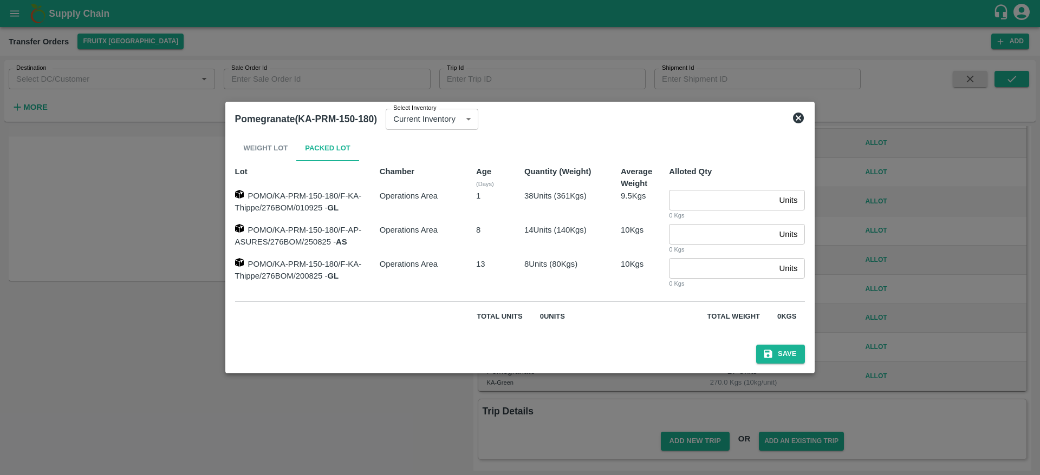
click at [804, 121] on icon at bounding box center [798, 118] width 11 height 11
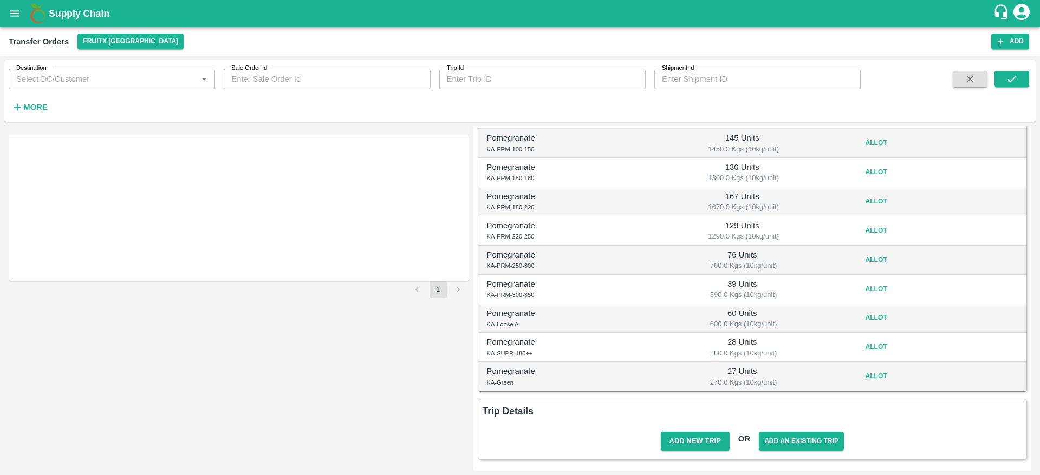
click at [29, 12] on img at bounding box center [38, 14] width 22 height 22
click at [77, 11] on b "Supply Chain" at bounding box center [79, 13] width 61 height 11
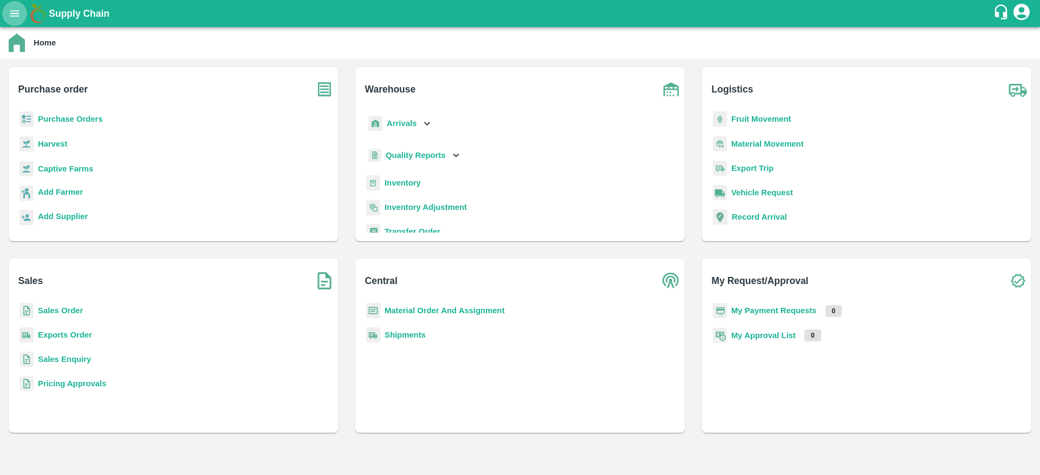
click at [11, 22] on button "open drawer" at bounding box center [14, 13] width 25 height 25
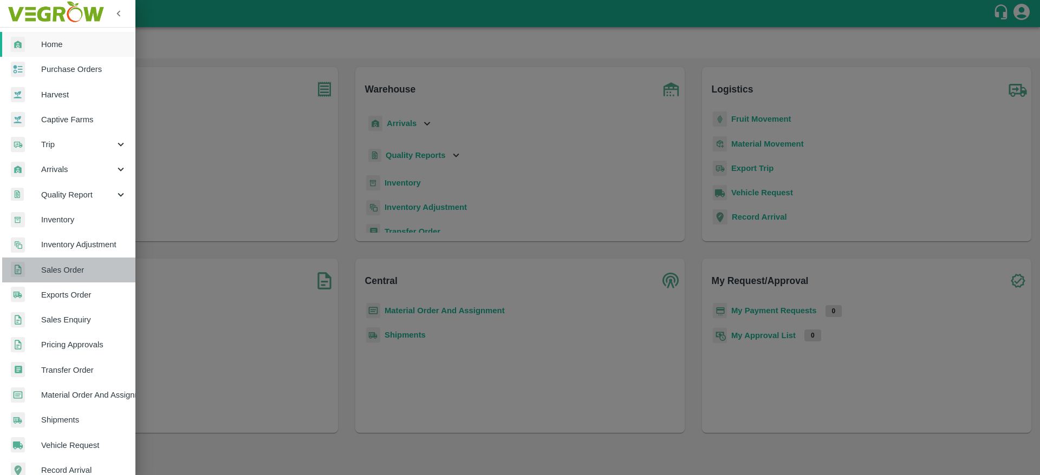
click at [75, 270] on span "Sales Order" at bounding box center [84, 270] width 86 height 12
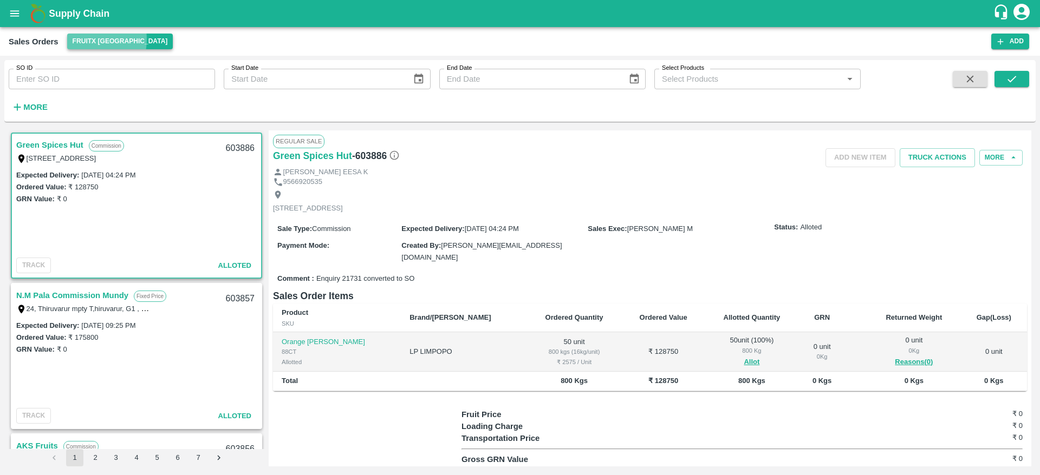
click at [88, 40] on button "FruitX [GEOGRAPHIC_DATA]" at bounding box center [120, 42] width 106 height 16
click at [102, 82] on li "Direct Customer" at bounding box center [130, 82] width 125 height 18
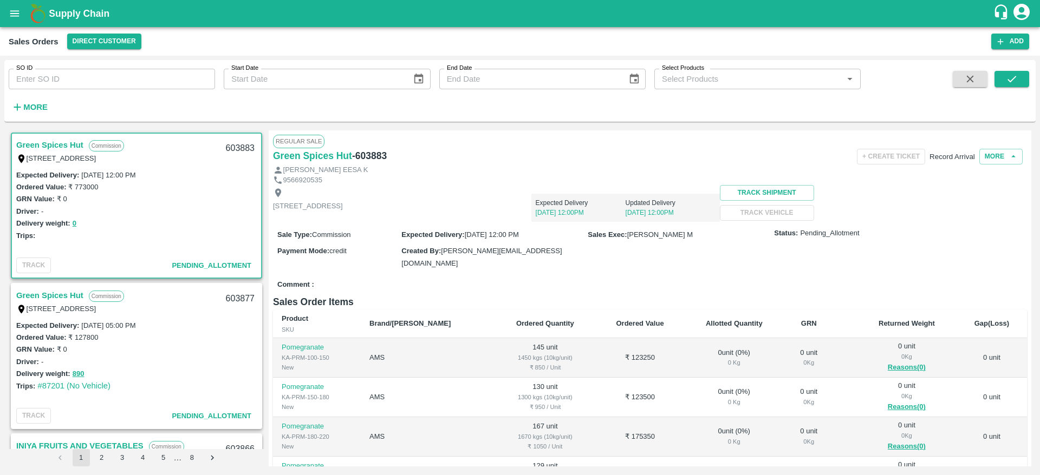
click at [45, 146] on link "Green Spices Hut" at bounding box center [49, 145] width 67 height 14
click at [991, 164] on button "More" at bounding box center [1000, 157] width 43 height 16
click at [772, 277] on div "Comment :" at bounding box center [650, 285] width 754 height 19
click at [992, 161] on button "More" at bounding box center [1000, 157] width 43 height 16
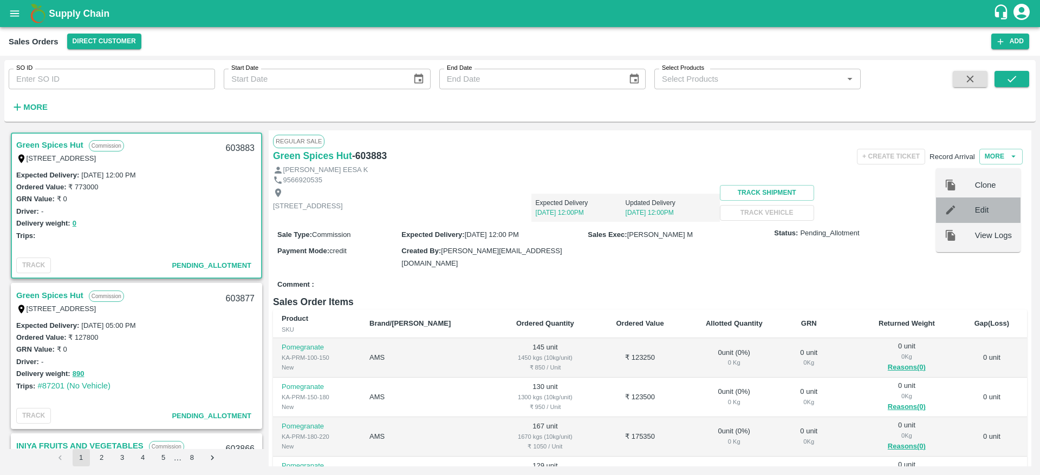
click at [986, 207] on span "Edit" at bounding box center [993, 210] width 37 height 12
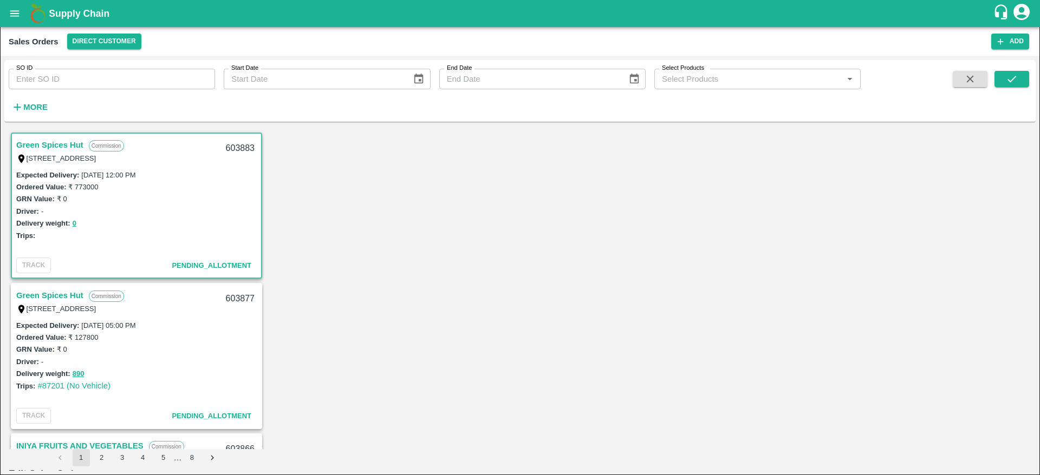
scroll to position [44, 0]
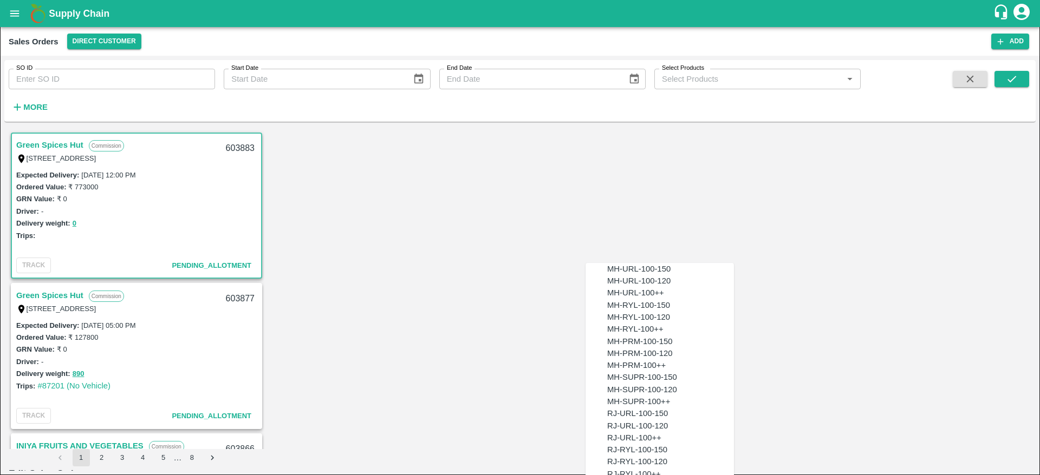
scroll to position [0, 0]
type input "1"
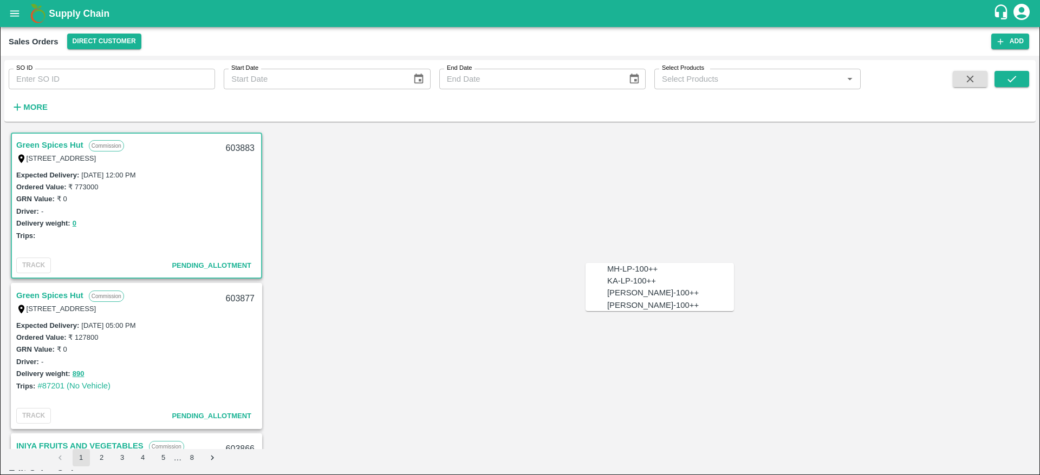
click at [626, 286] on div "KA-LP-100++" at bounding box center [631, 281] width 49 height 12
type input "KA-LP-100++"
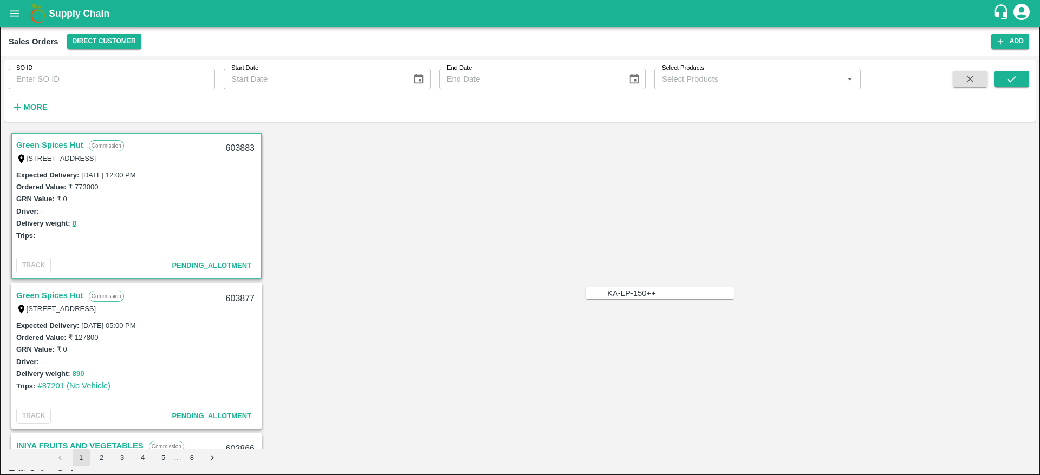
click at [617, 295] on div "KA-LP-150++" at bounding box center [631, 294] width 49 height 12
type input "KA-LP-150++"
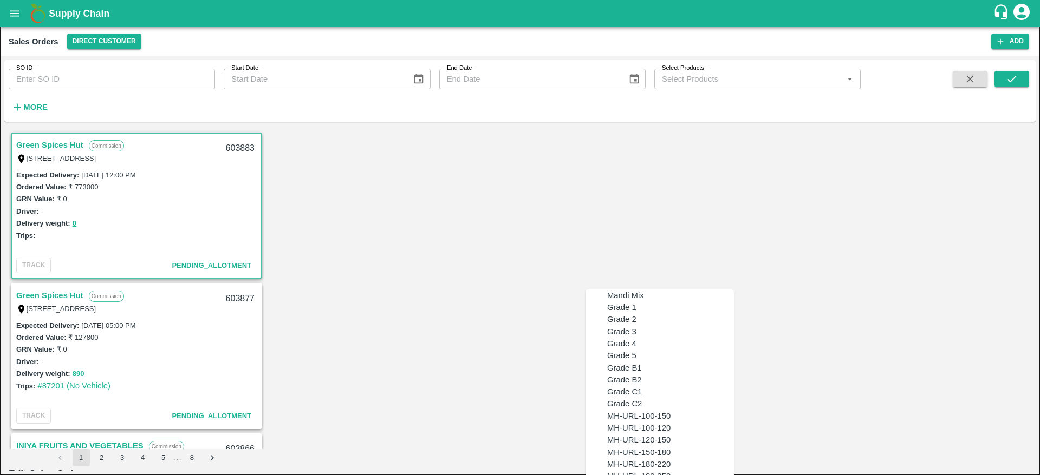
scroll to position [2692, 0]
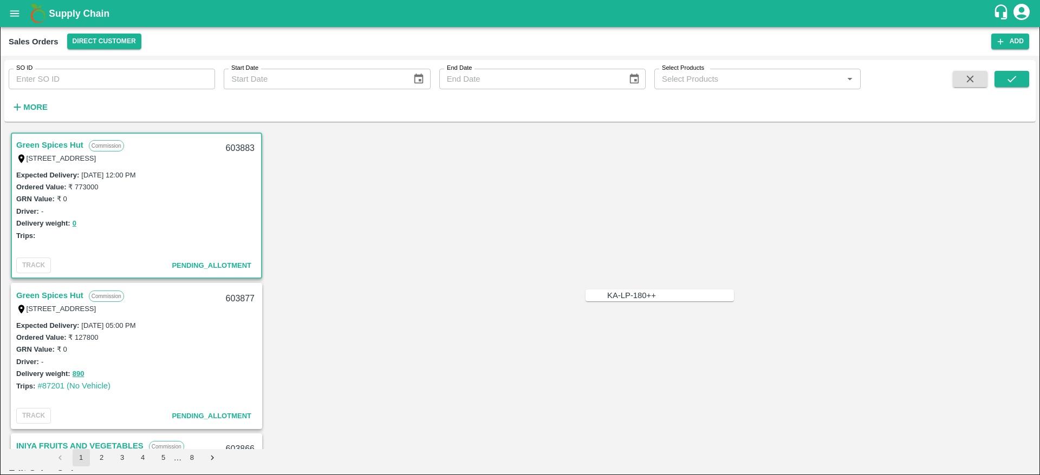
click at [669, 294] on div "KA-LP-180++" at bounding box center [670, 296] width 127 height 12
type input "KA-LP-180++"
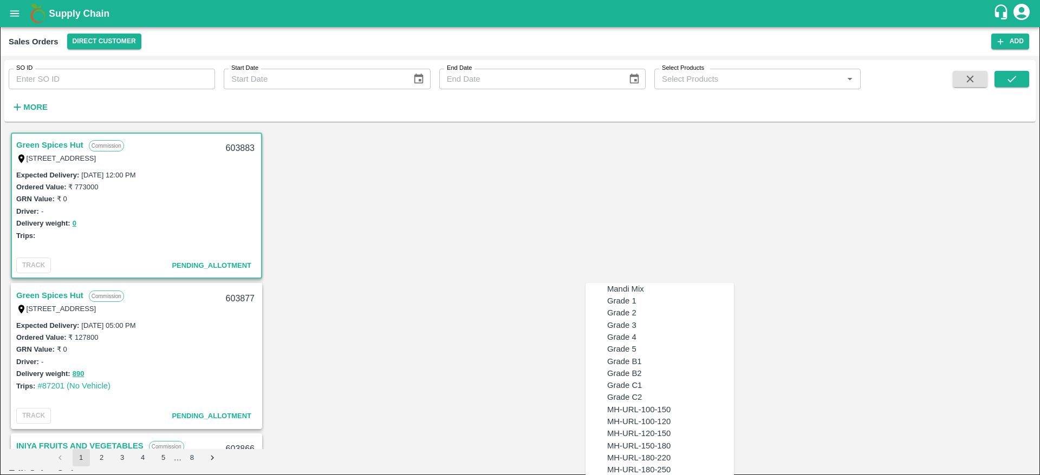
drag, startPoint x: 665, startPoint y: 265, endPoint x: 568, endPoint y: 261, distance: 97.6
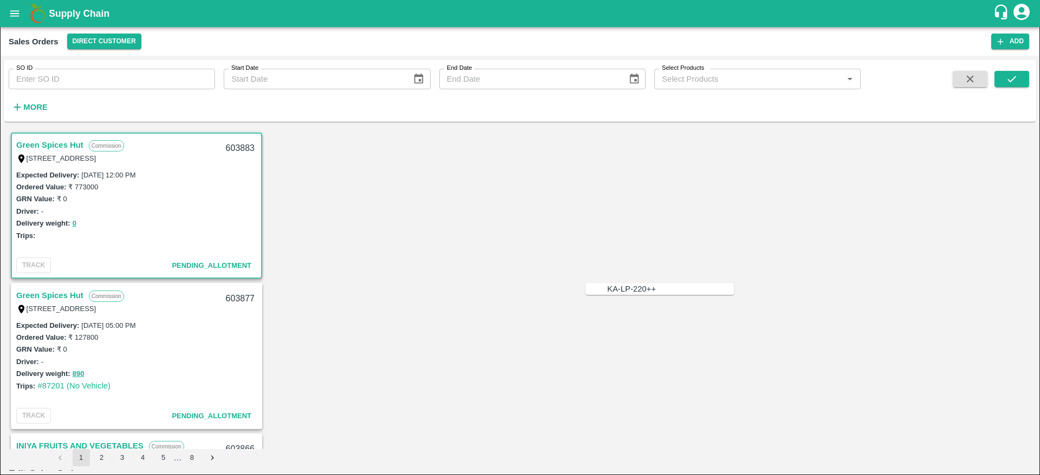
click at [623, 283] on div "KA-LP-220++" at bounding box center [631, 289] width 49 height 12
type input "KA-LP-220++"
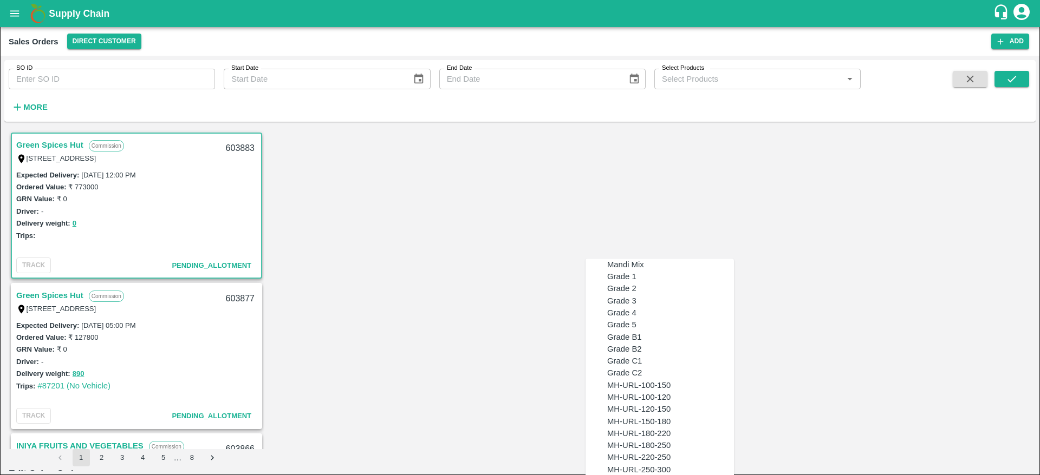
scroll to position [2747, 0]
drag, startPoint x: 673, startPoint y: 244, endPoint x: 535, endPoint y: 245, distance: 137.6
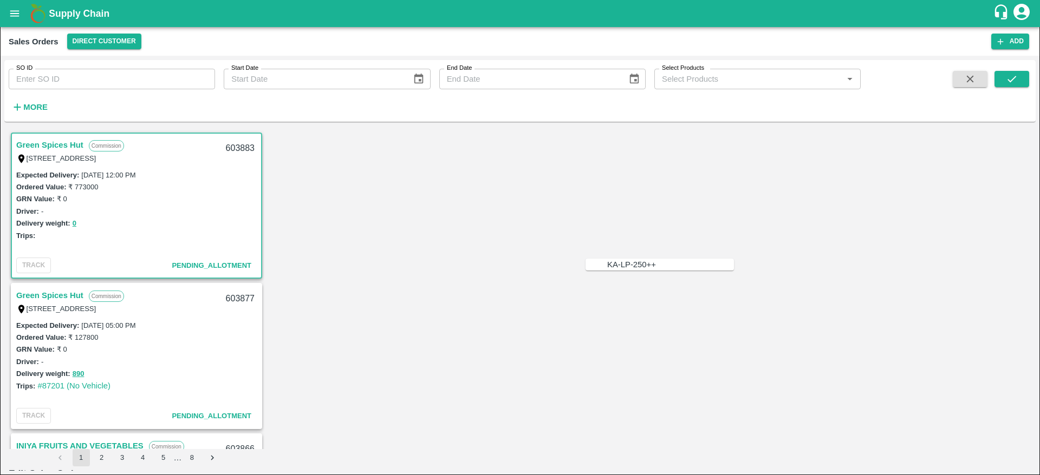
click at [624, 259] on div "KA-LP-250++" at bounding box center [670, 265] width 127 height 12
type input "KA-LP-250++"
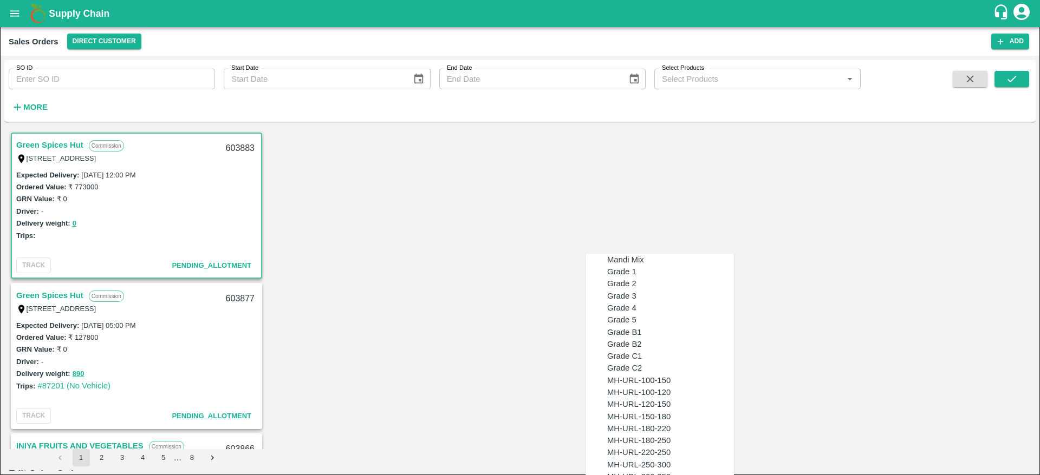
scroll to position [2766, 0]
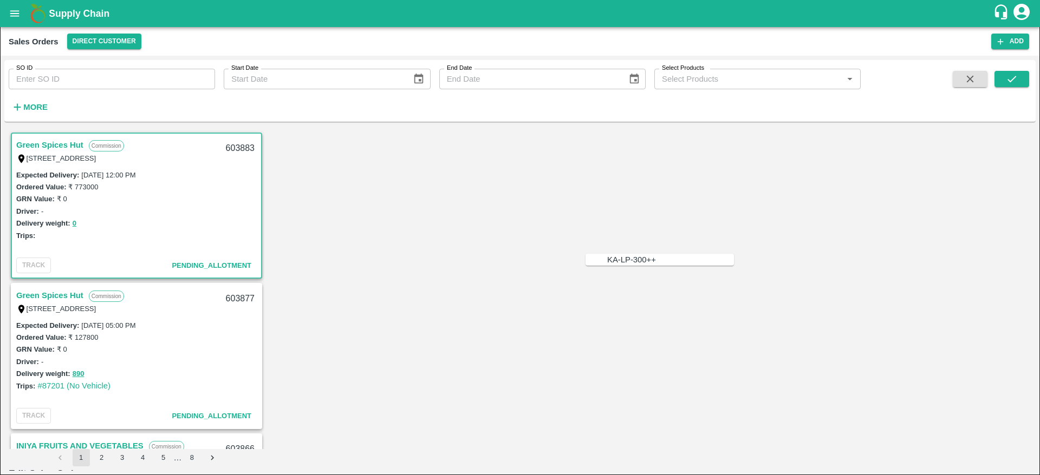
click at [622, 262] on div "KA-LP-300++" at bounding box center [631, 260] width 49 height 12
type input "KA-LP-300++"
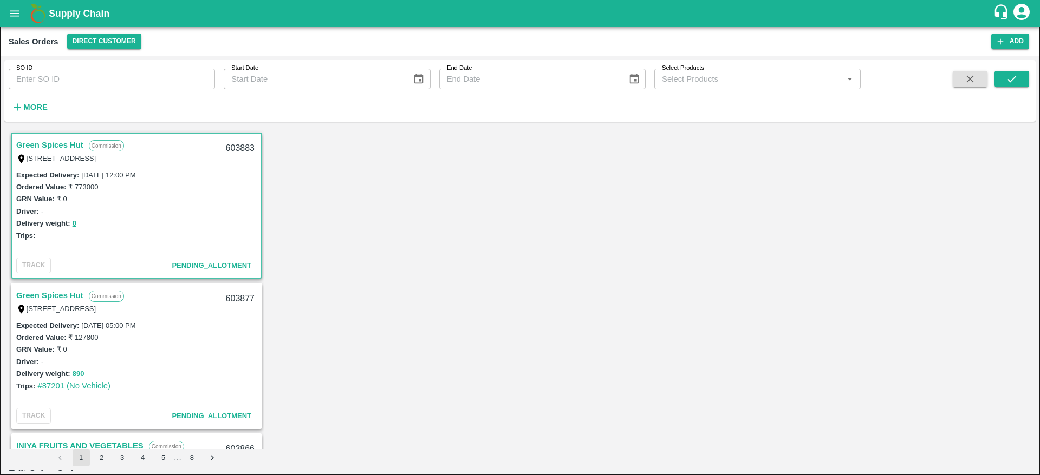
type input "2"
type input "25"
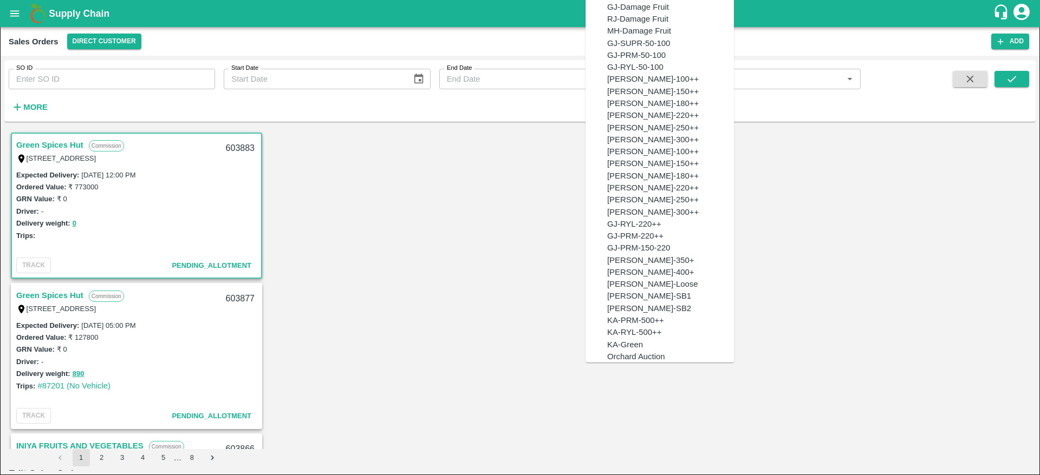
scroll to position [7723, 0]
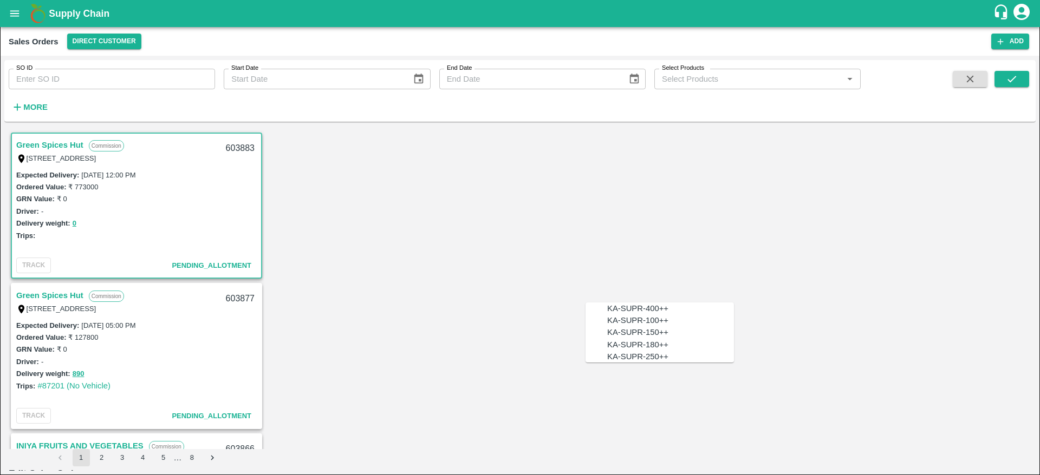
scroll to position [0, 0]
click at [654, 342] on div "KA-SUPR-180++" at bounding box center [637, 345] width 61 height 12
type input "KA-SUPR-180++"
type input "2"
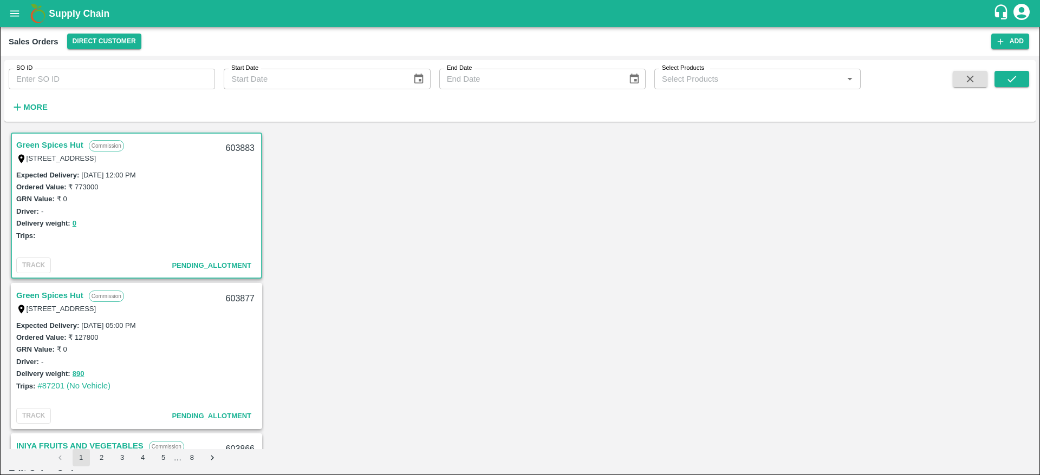
type input "2"
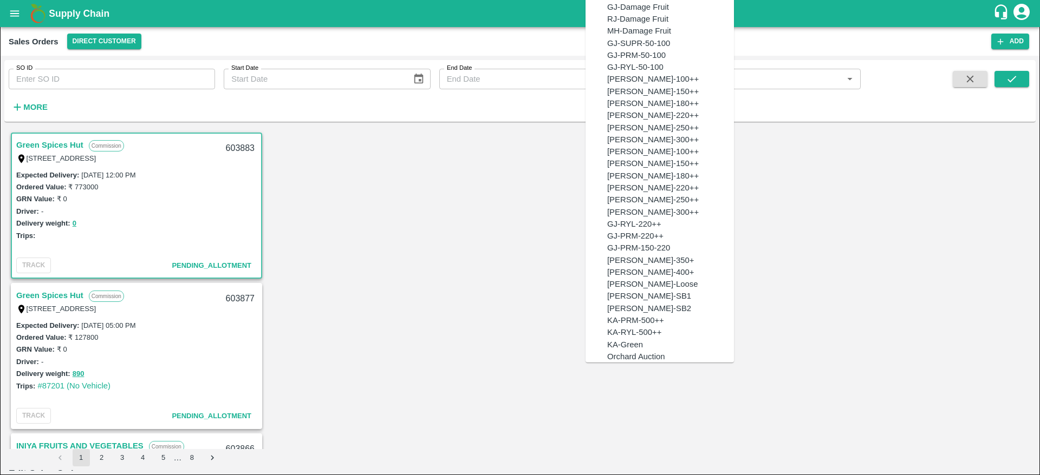
scroll to position [2951, 0]
drag, startPoint x: 661, startPoint y: 382, endPoint x: 594, endPoint y: 382, distance: 67.2
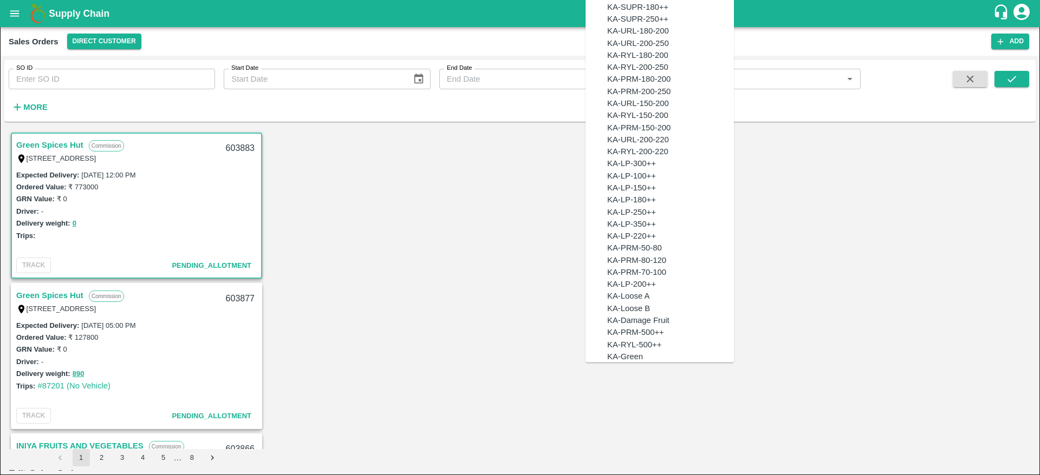
scroll to position [0, 0]
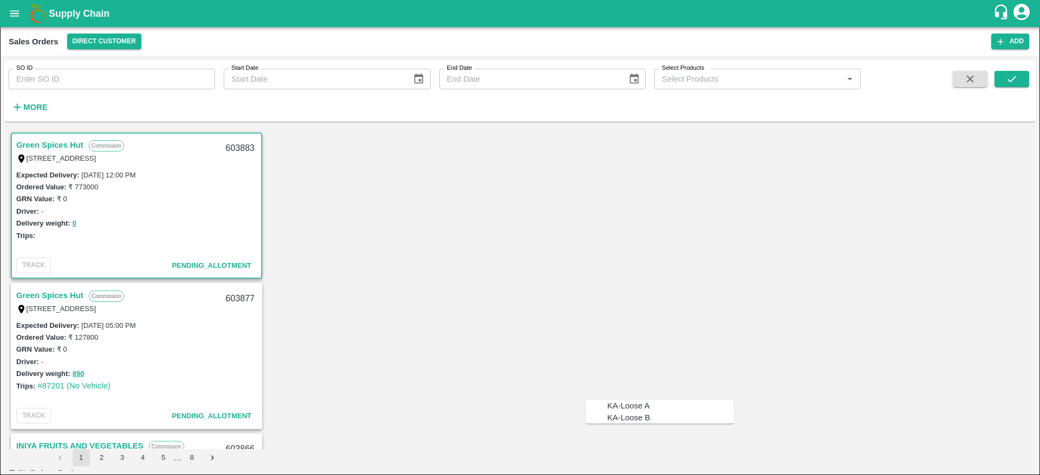
click at [633, 424] on div "KA-Loose B" at bounding box center [628, 418] width 43 height 12
type input "KA-Loose B"
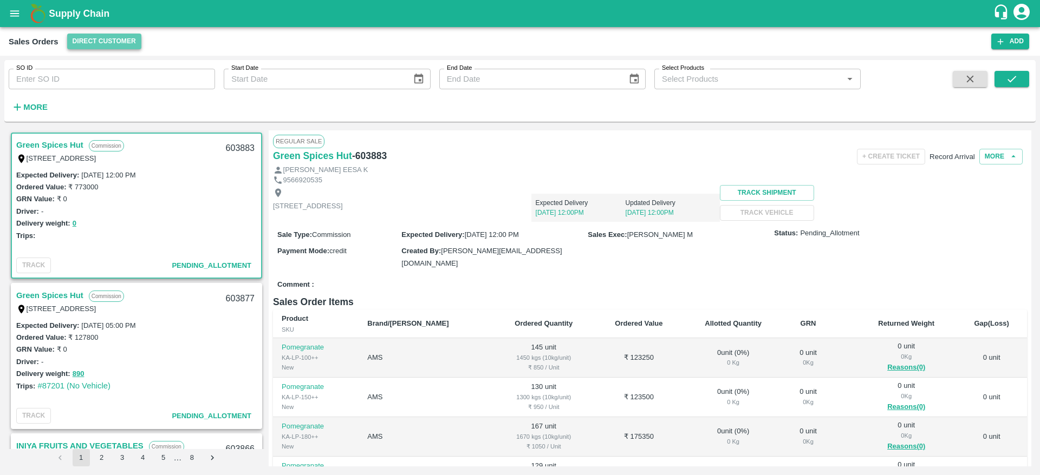
click at [97, 42] on button "Direct Customer" at bounding box center [104, 42] width 74 height 16
click at [100, 60] on li "FruitX [GEOGRAPHIC_DATA]" at bounding box center [128, 63] width 125 height 18
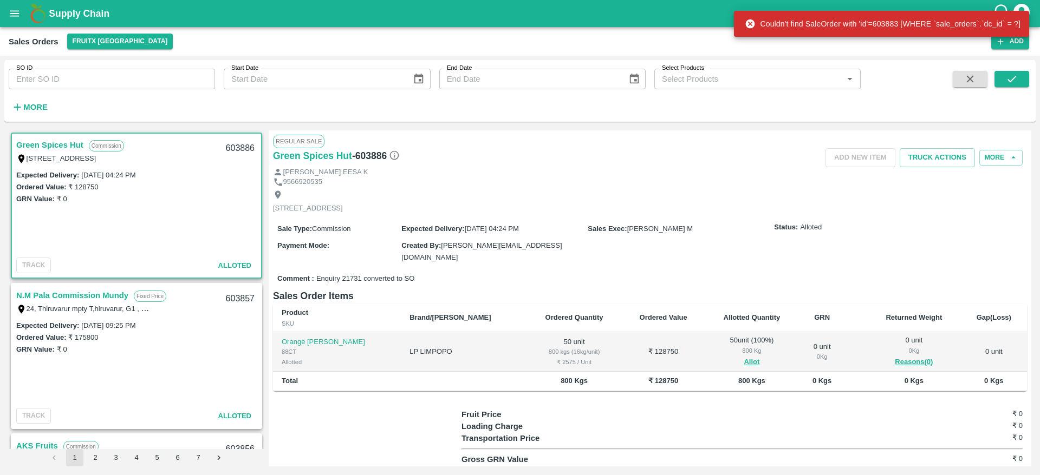
click at [62, 144] on link "Green Spices Hut" at bounding box center [49, 145] width 67 height 14
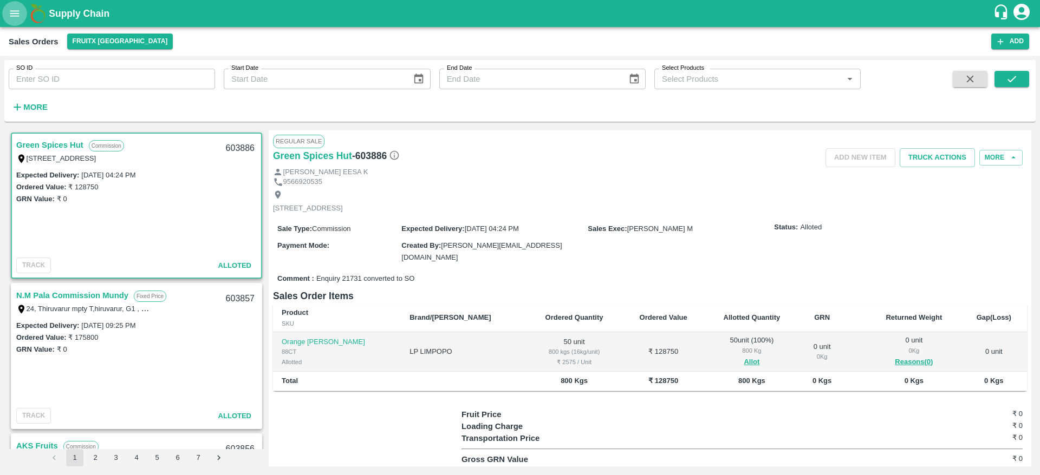
click at [15, 18] on icon "open drawer" at bounding box center [15, 14] width 12 height 12
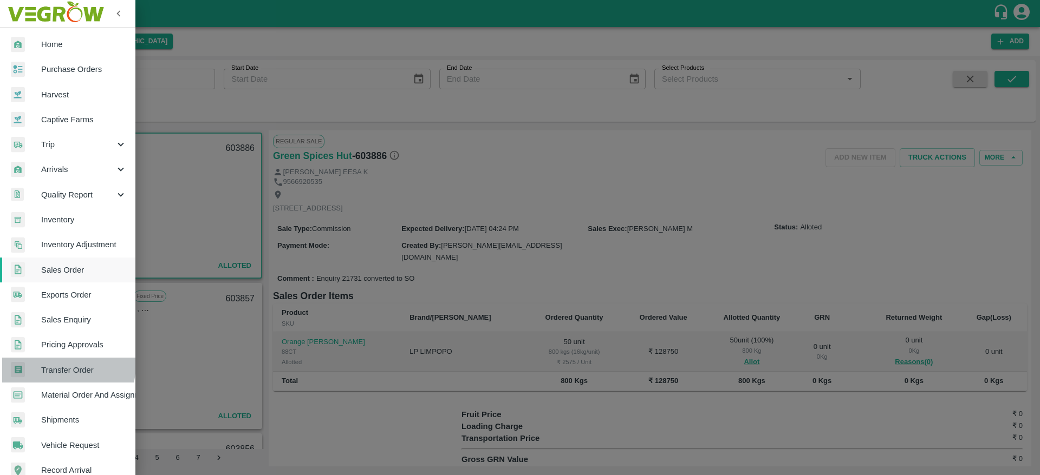
click at [61, 365] on span "Transfer Order" at bounding box center [84, 370] width 86 height 12
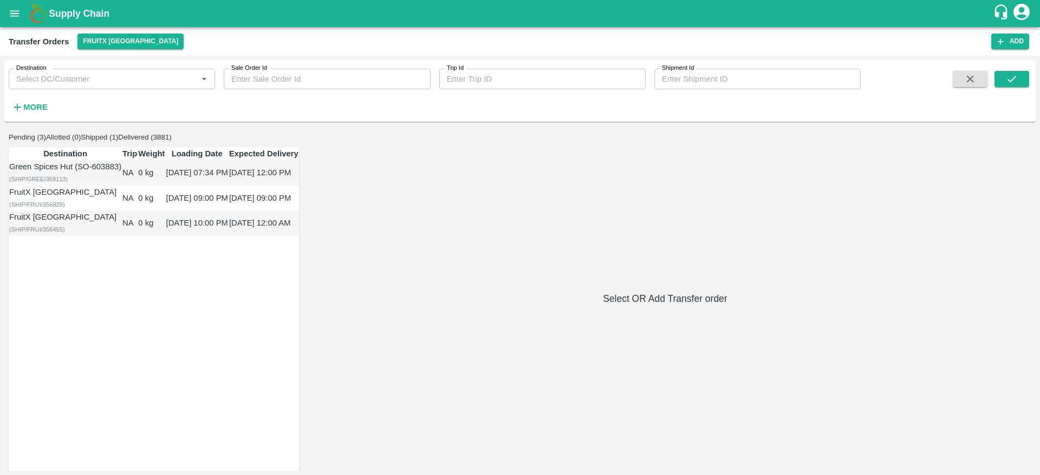
click at [76, 173] on div "Green Spices Hut (SO-603883)" at bounding box center [65, 167] width 112 height 12
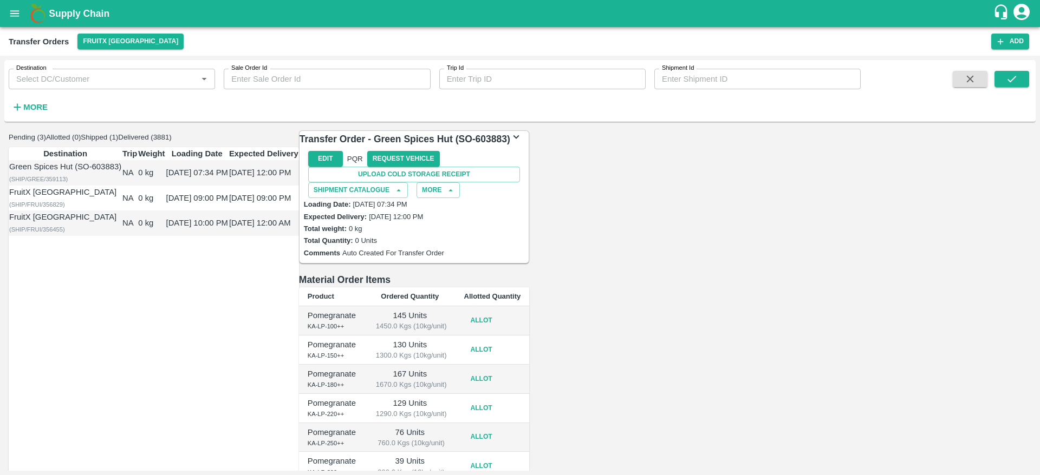
click at [117, 173] on div "Green Spices Hut (SO-603883)" at bounding box center [65, 167] width 112 height 12
click at [499, 313] on button "Allot" at bounding box center [481, 321] width 35 height 16
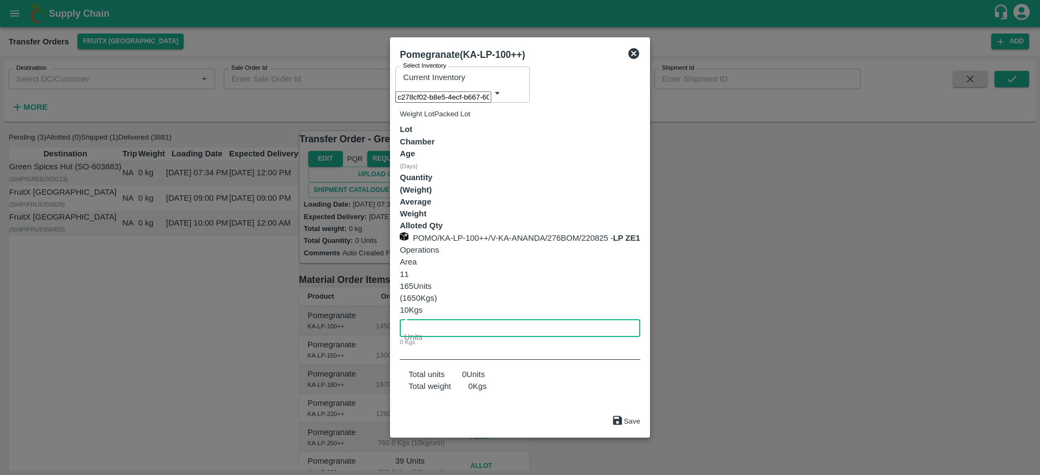
click at [640, 317] on input "number" at bounding box center [520, 327] width 240 height 21
type input "145"
click at [640, 415] on button "Save" at bounding box center [625, 422] width 29 height 14
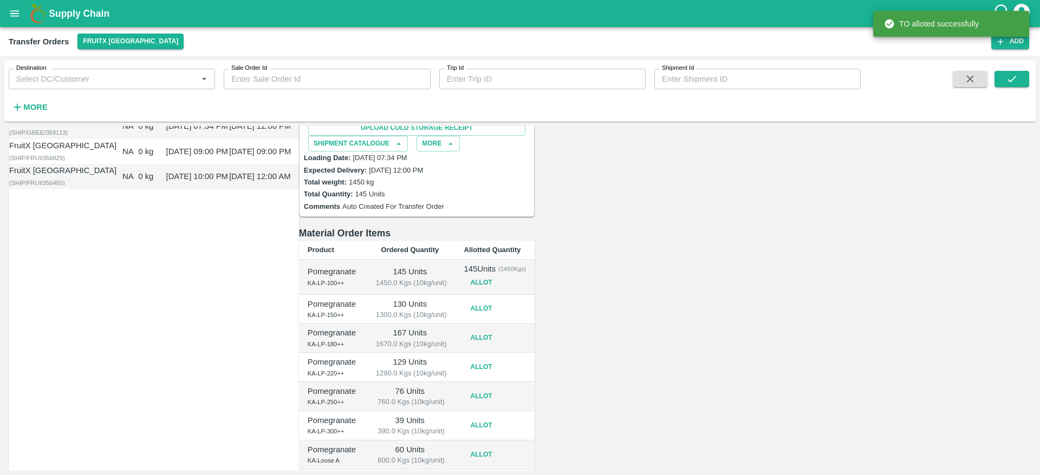
scroll to position [63, 0]
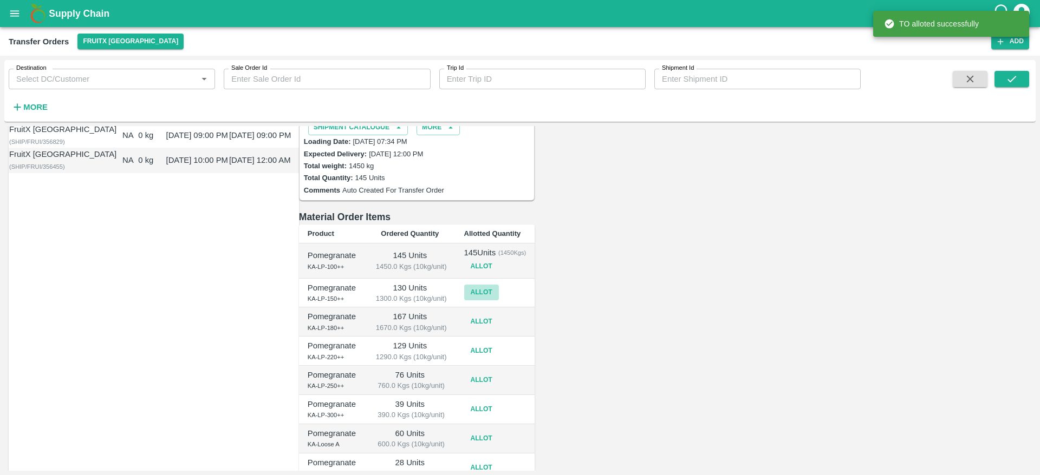
click at [499, 285] on button "Allot" at bounding box center [481, 293] width 35 height 16
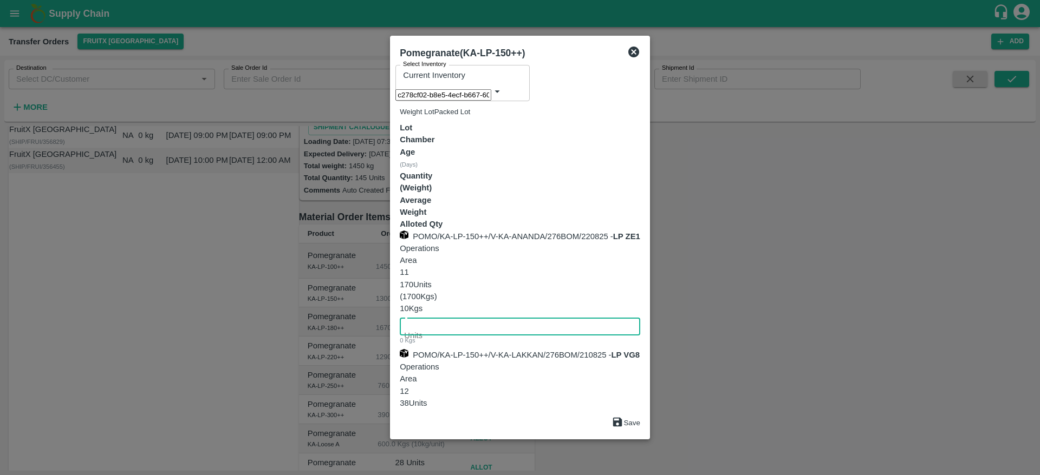
click at [640, 315] on input "number" at bounding box center [520, 325] width 240 height 21
type input "139"
click at [640, 416] on button "Save" at bounding box center [625, 423] width 29 height 14
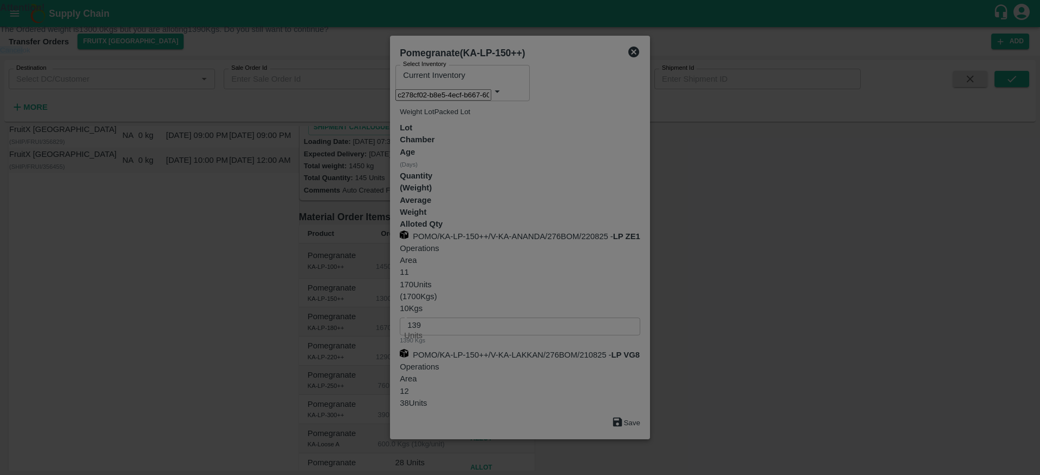
click at [23, 54] on button "Cancel" at bounding box center [11, 50] width 23 height 8
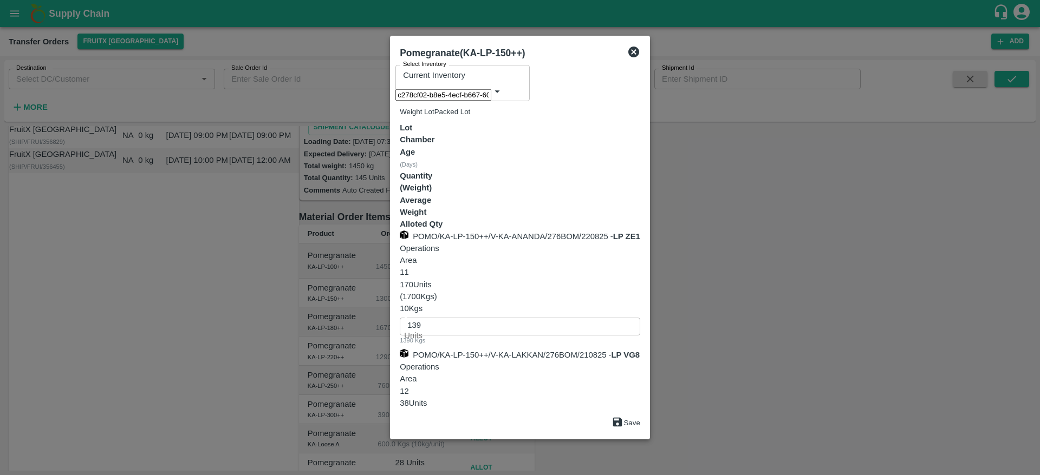
click at [639, 57] on icon at bounding box center [633, 52] width 11 height 11
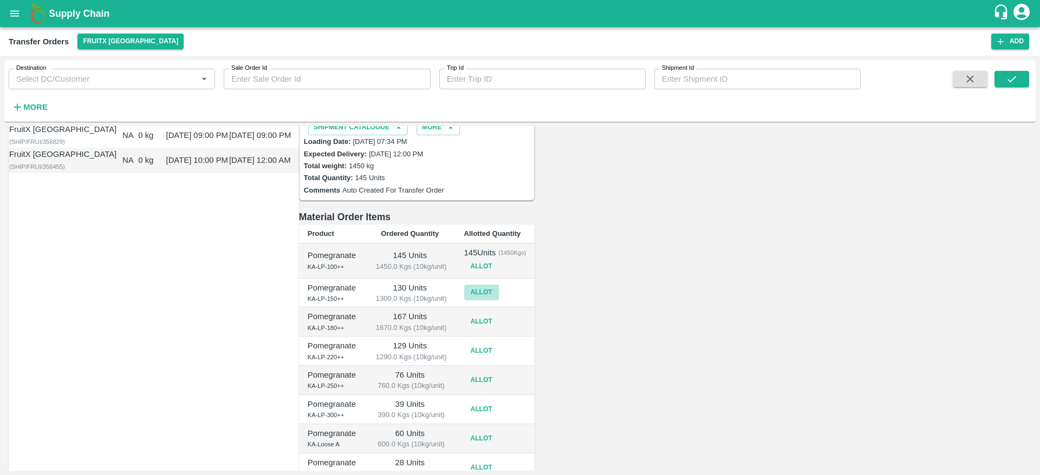
click at [499, 285] on button "Allot" at bounding box center [481, 293] width 35 height 16
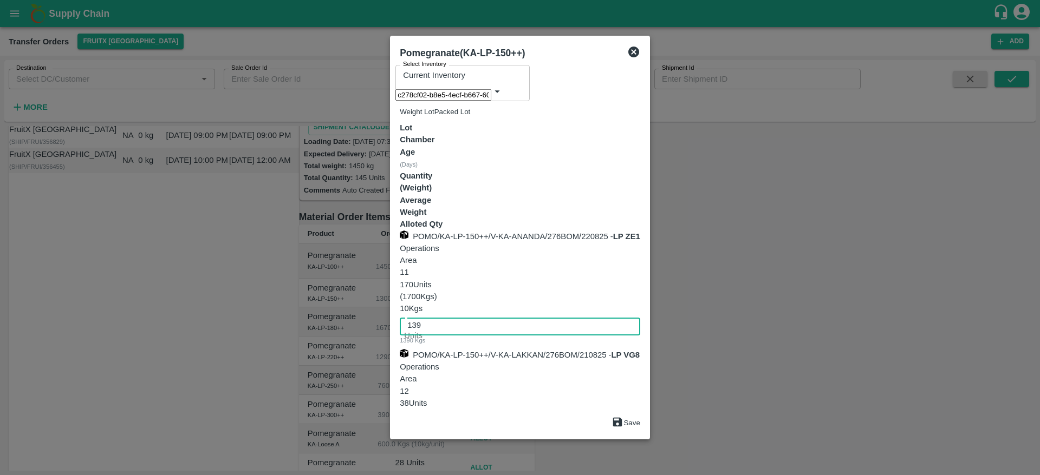
click at [640, 315] on input "139" at bounding box center [520, 325] width 240 height 21
type input "130"
click at [640, 416] on button "Save" at bounding box center [625, 423] width 29 height 14
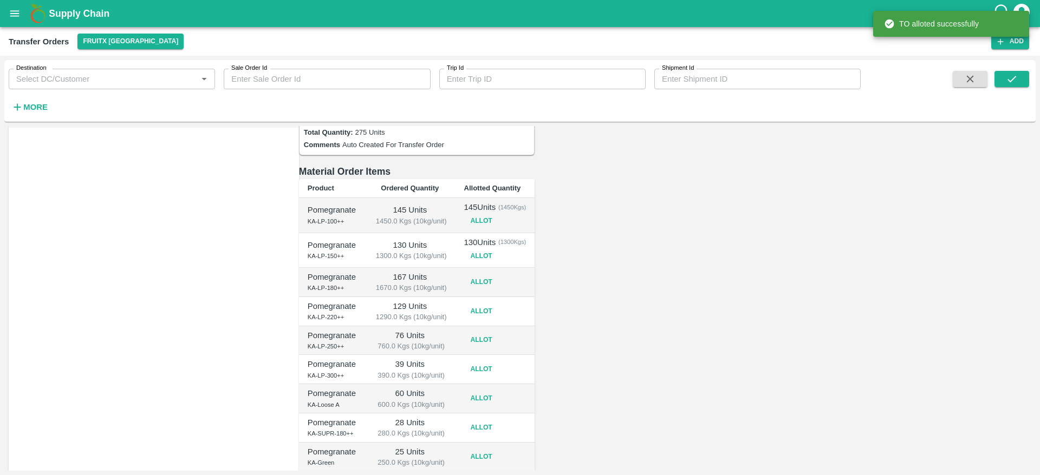
scroll to position [110, 0]
click at [499, 272] on button "Allot" at bounding box center [481, 280] width 35 height 16
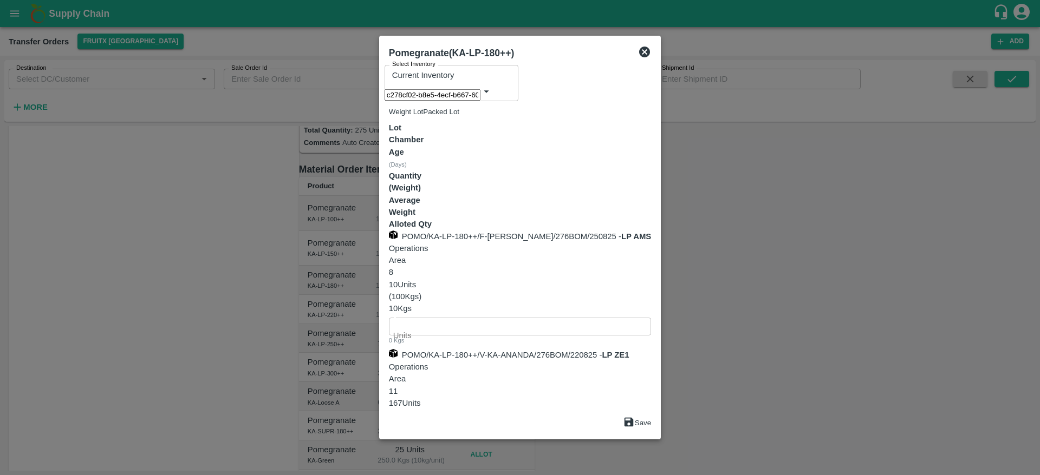
click at [651, 434] on input "number" at bounding box center [520, 444] width 262 height 21
type input "167"
click at [633, 418] on icon "submit" at bounding box center [628, 422] width 9 height 9
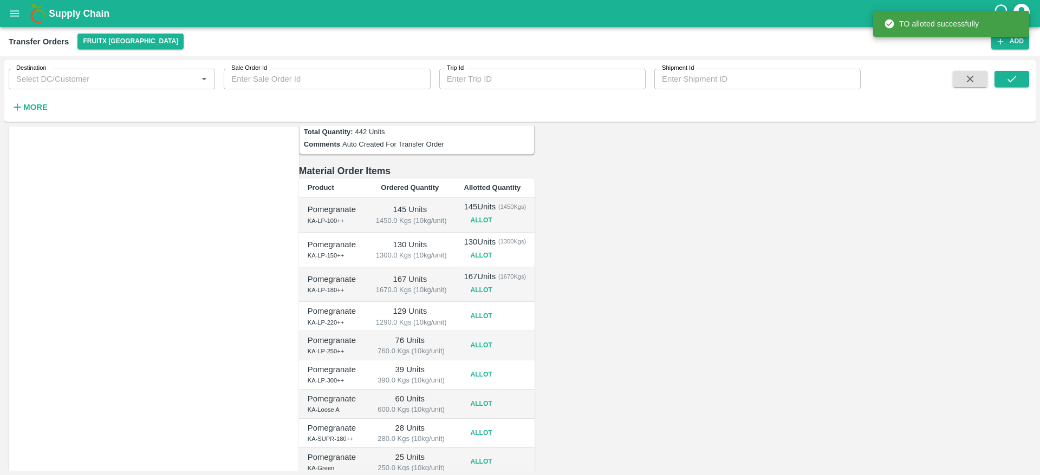
scroll to position [110, 0]
click at [499, 308] on button "Allot" at bounding box center [481, 316] width 35 height 16
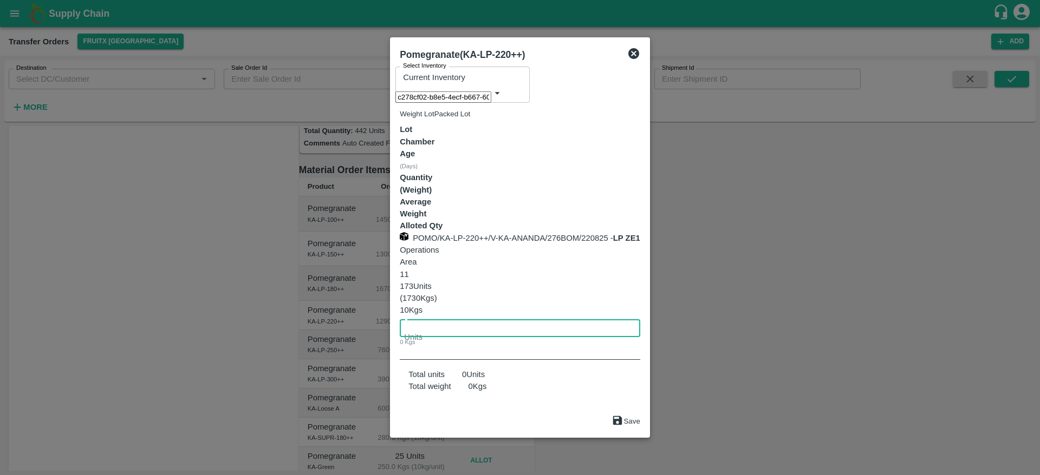
click at [640, 317] on input "number" at bounding box center [520, 327] width 240 height 21
type input "129"
click at [640, 415] on button "Save" at bounding box center [625, 422] width 29 height 14
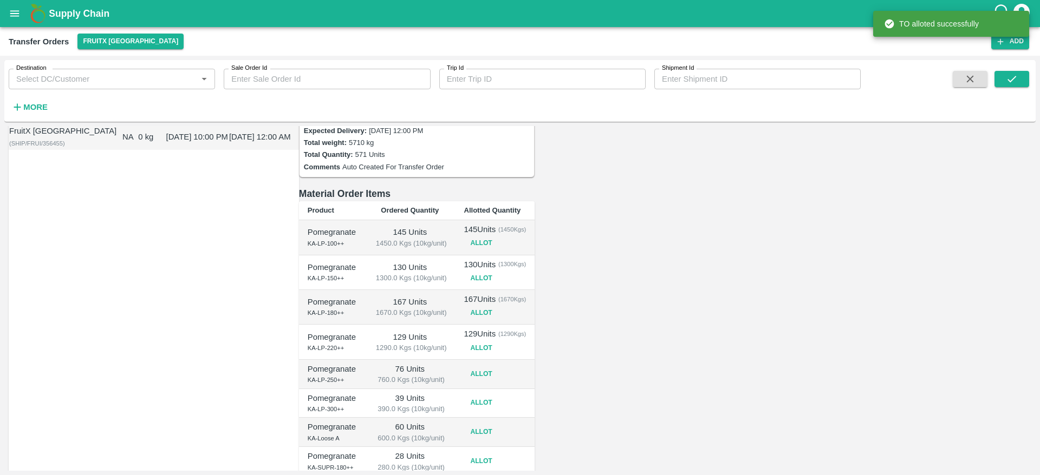
scroll to position [123, 0]
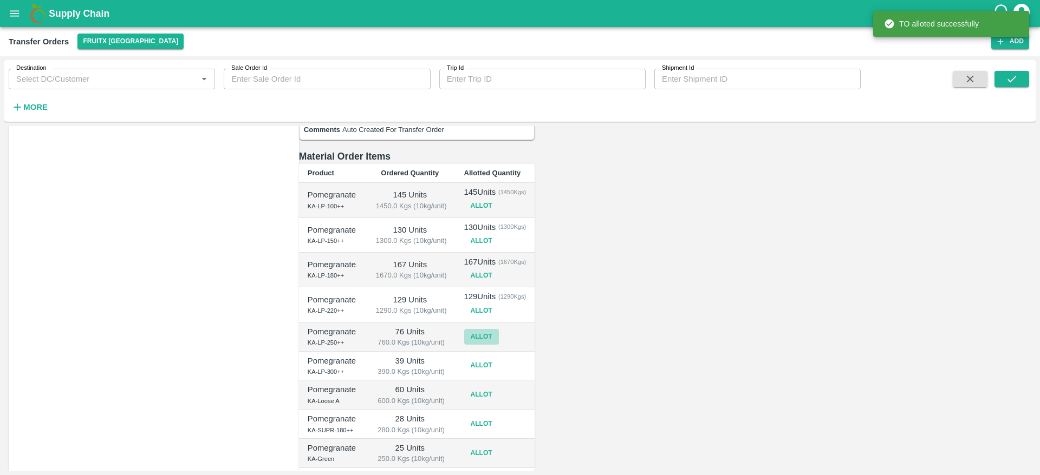
click at [499, 330] on button "Allot" at bounding box center [481, 337] width 35 height 16
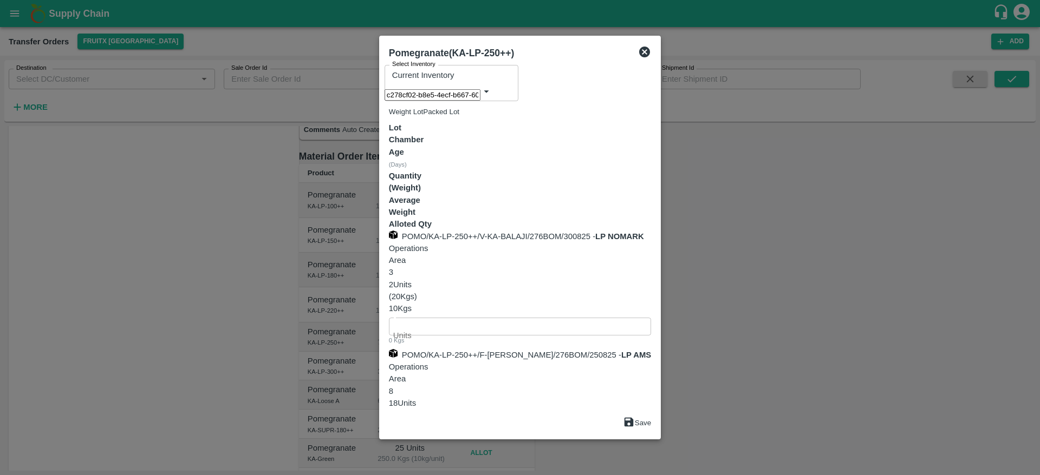
type input "76"
click at [635, 416] on icon "submit" at bounding box center [629, 422] width 12 height 12
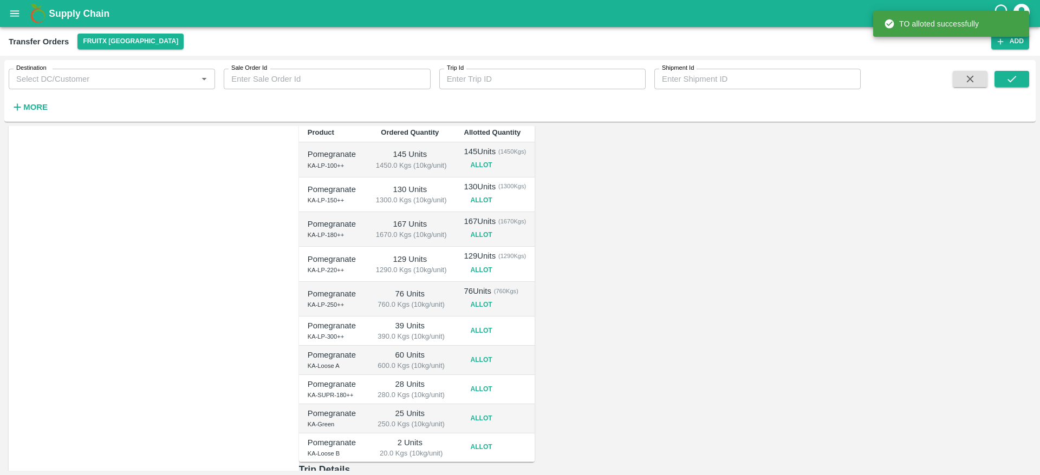
scroll to position [165, 0]
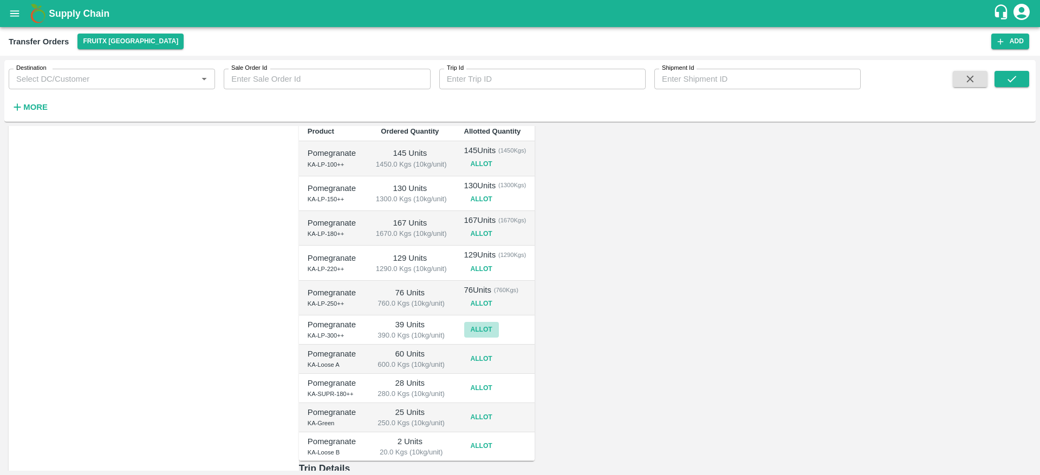
click at [499, 322] on button "Allot" at bounding box center [481, 330] width 35 height 16
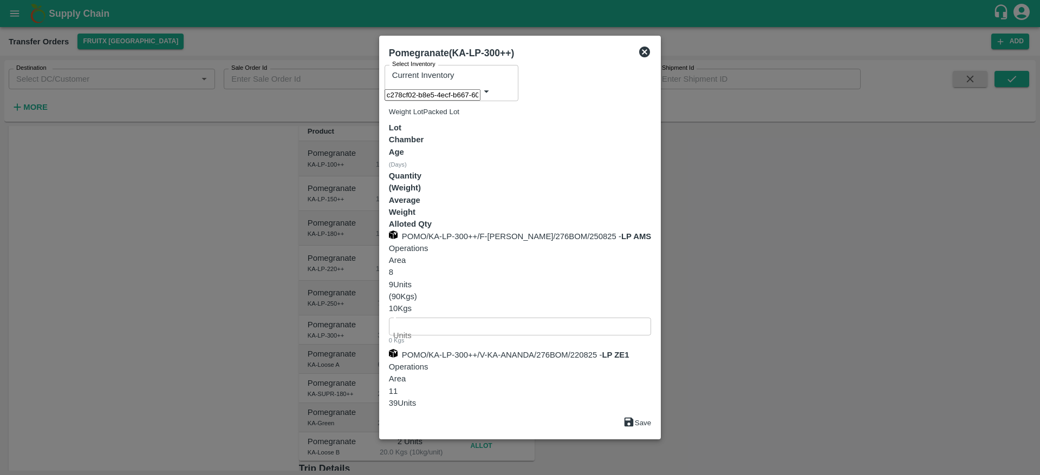
click at [651, 434] on input "number" at bounding box center [520, 444] width 262 height 21
type input "39"
click at [651, 416] on button "Save" at bounding box center [637, 423] width 29 height 14
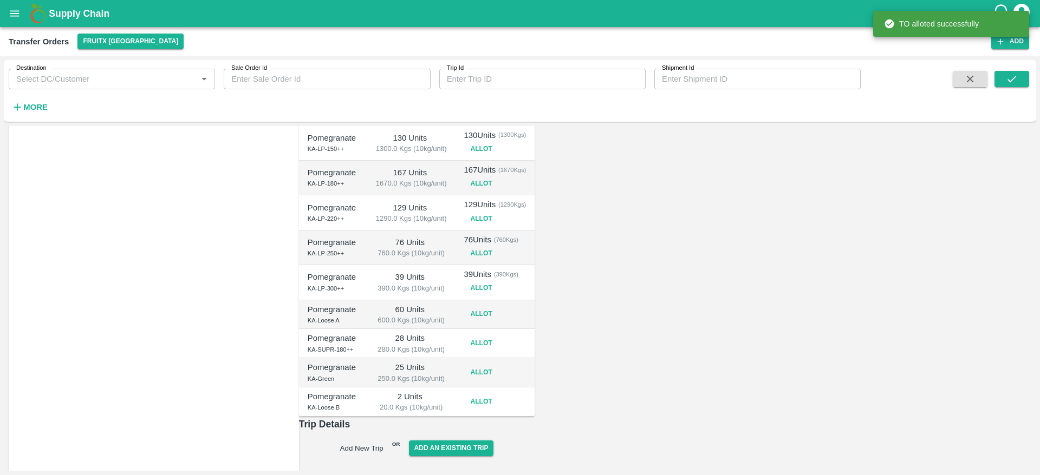
scroll to position [217, 0]
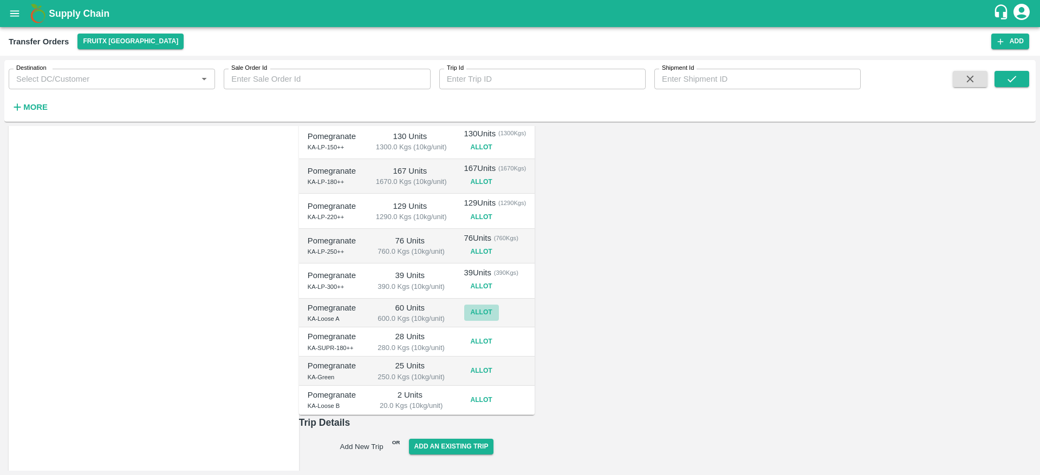
click at [499, 310] on button "Allot" at bounding box center [481, 313] width 35 height 16
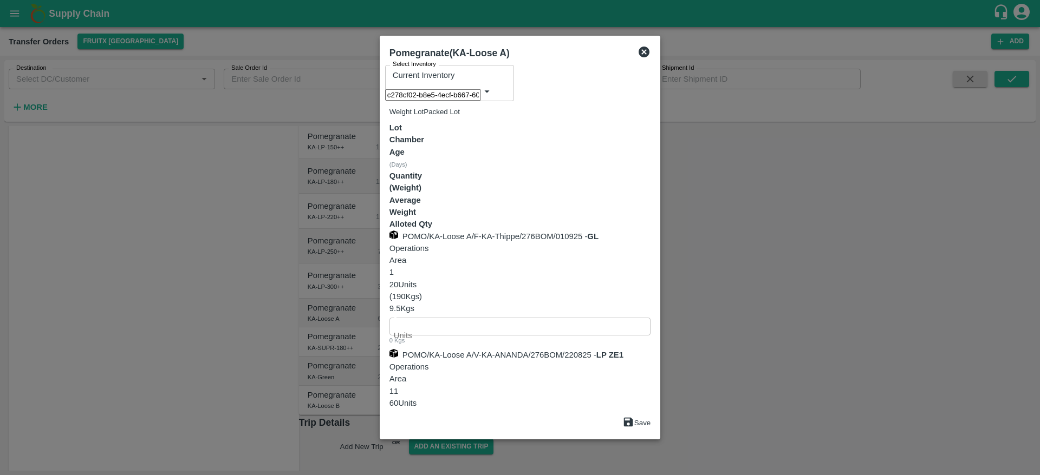
click at [650, 434] on input "number" at bounding box center [519, 444] width 261 height 21
type input "60"
click at [651, 416] on button "Save" at bounding box center [636, 423] width 29 height 14
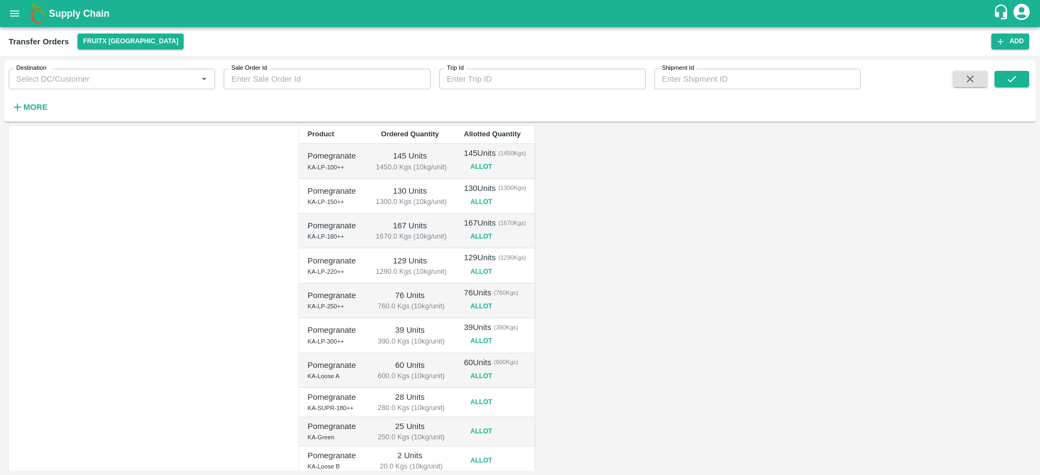
scroll to position [188, 0]
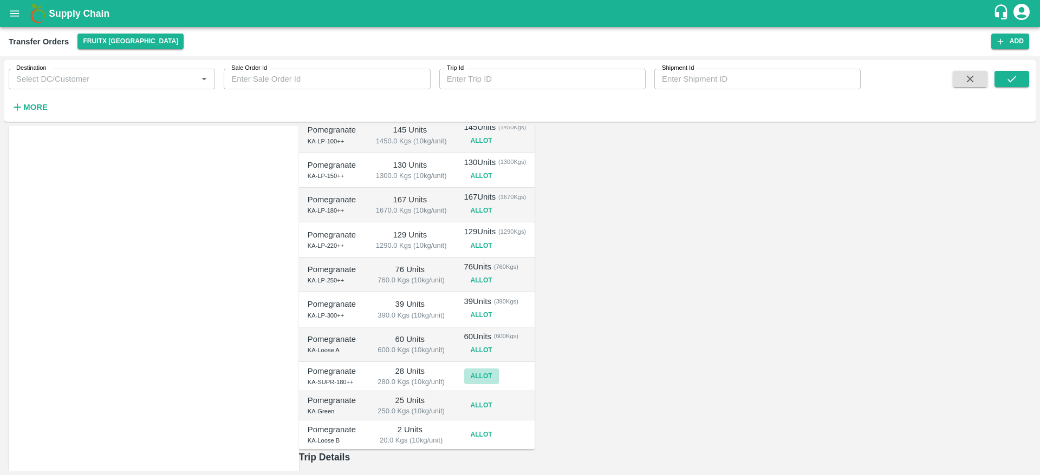
click at [499, 369] on button "Allot" at bounding box center [481, 377] width 35 height 16
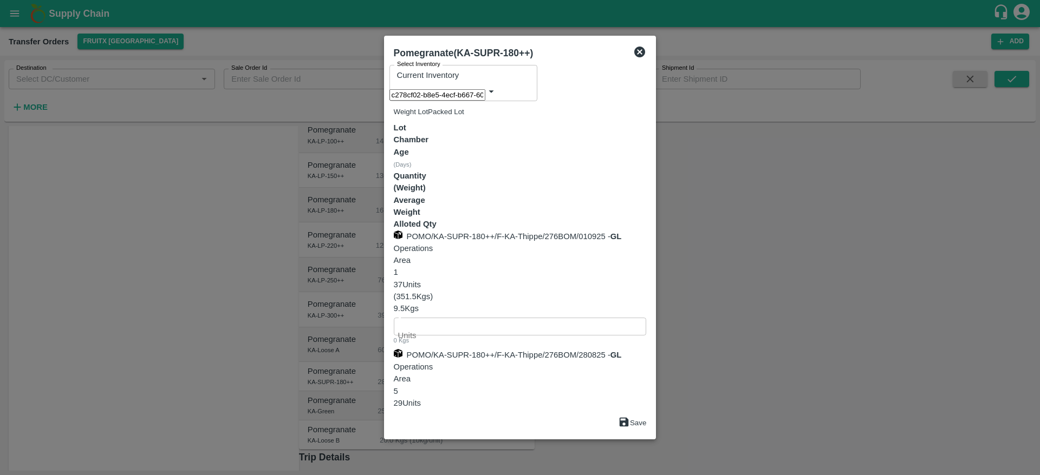
type input "28"
click at [647, 416] on button "Save" at bounding box center [632, 423] width 29 height 14
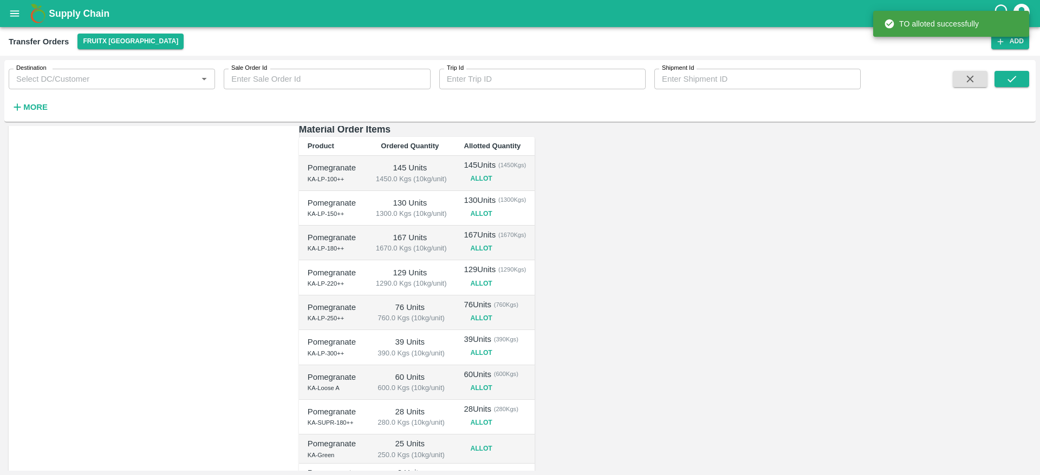
scroll to position [243, 0]
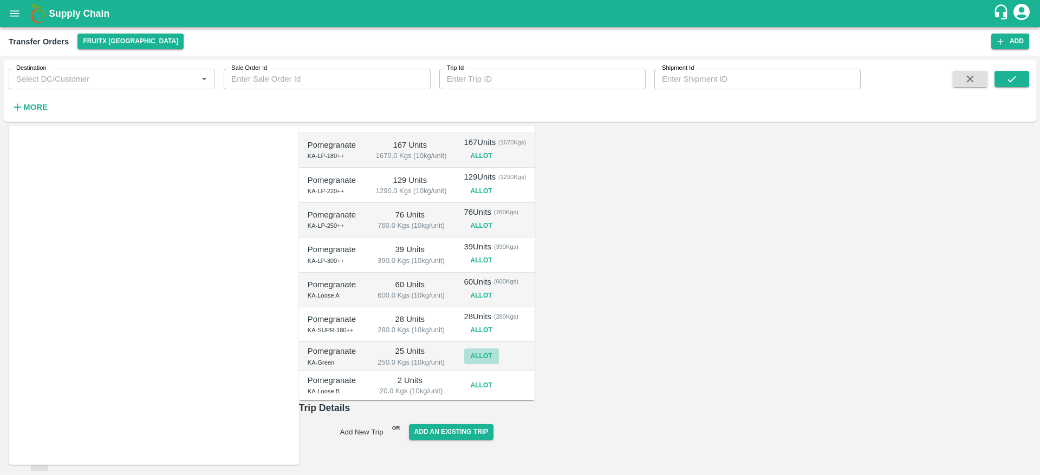
click at [499, 349] on button "Allot" at bounding box center [481, 357] width 35 height 16
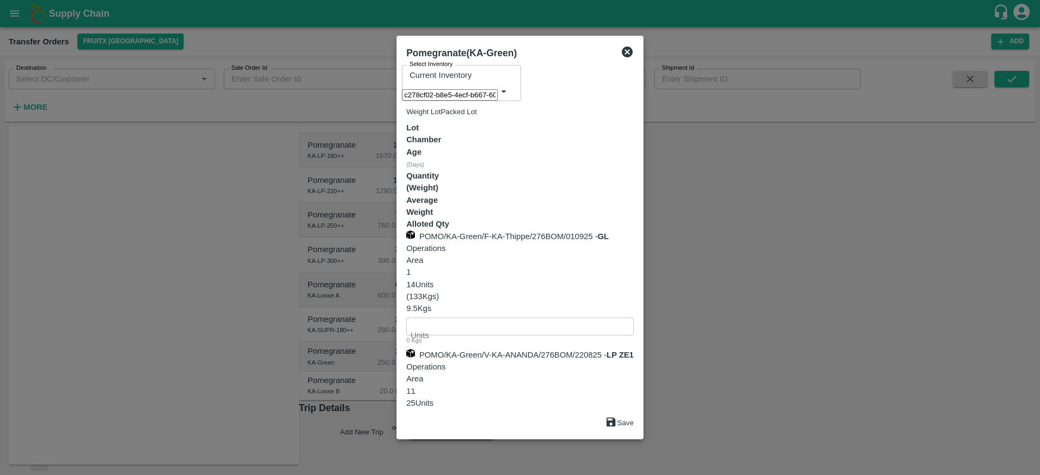
click at [634, 434] on input "number" at bounding box center [519, 444] width 227 height 21
type input "25"
click at [634, 416] on button "Save" at bounding box center [619, 423] width 29 height 14
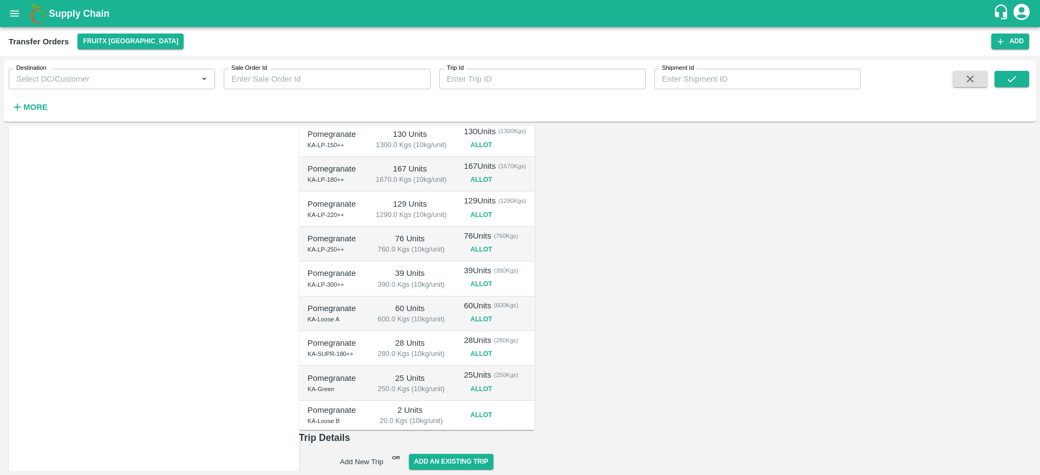
scroll to position [249, 0]
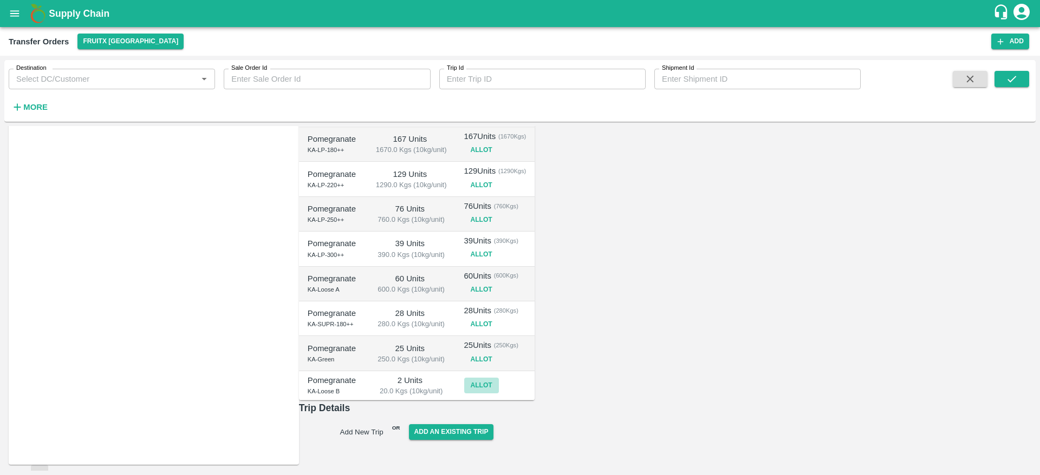
click at [499, 378] on button "Allot" at bounding box center [481, 386] width 35 height 16
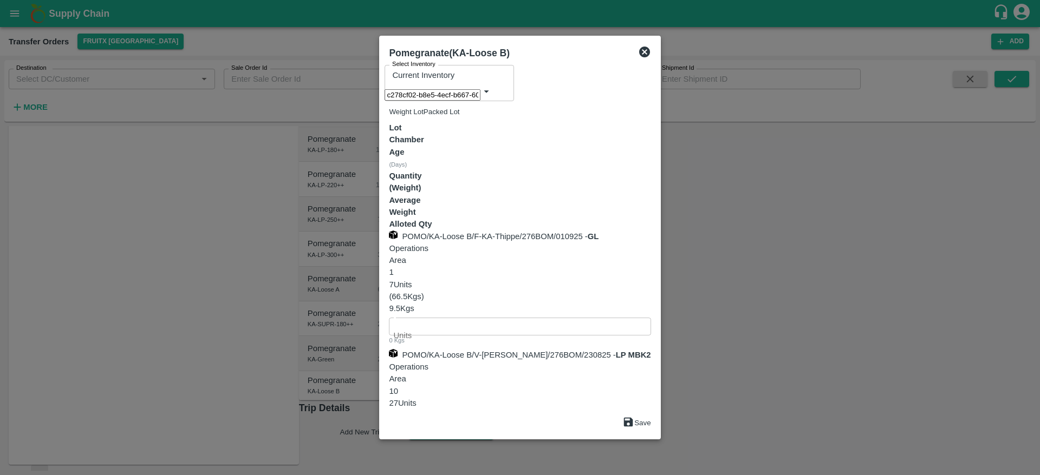
click at [650, 57] on icon at bounding box center [644, 52] width 11 height 11
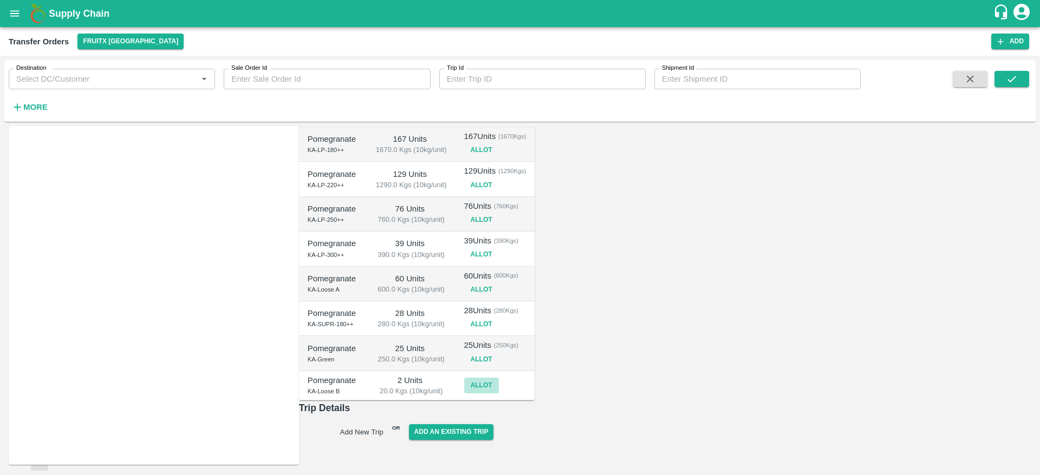
click at [499, 379] on button "Allot" at bounding box center [481, 386] width 35 height 16
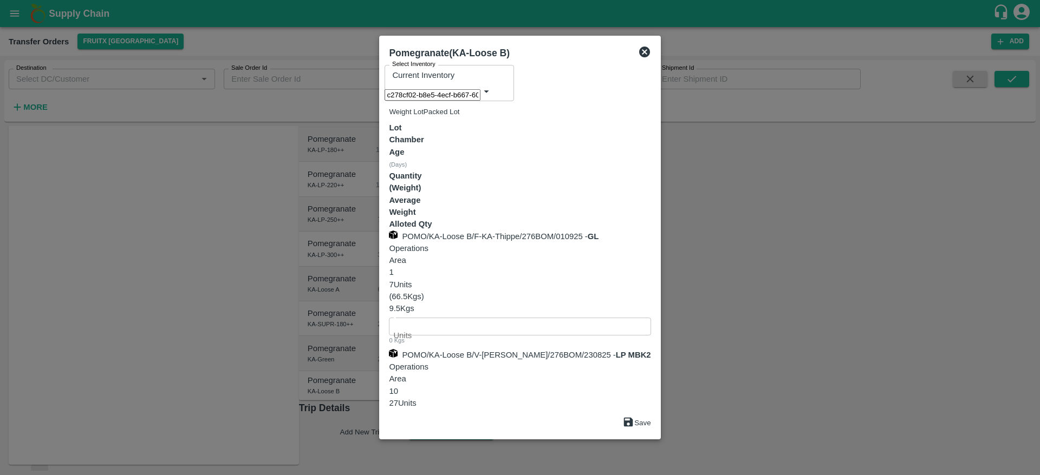
click at [650, 434] on input "number" at bounding box center [520, 444] width 262 height 21
type input "2"
click at [633, 418] on icon "submit" at bounding box center [628, 422] width 9 height 9
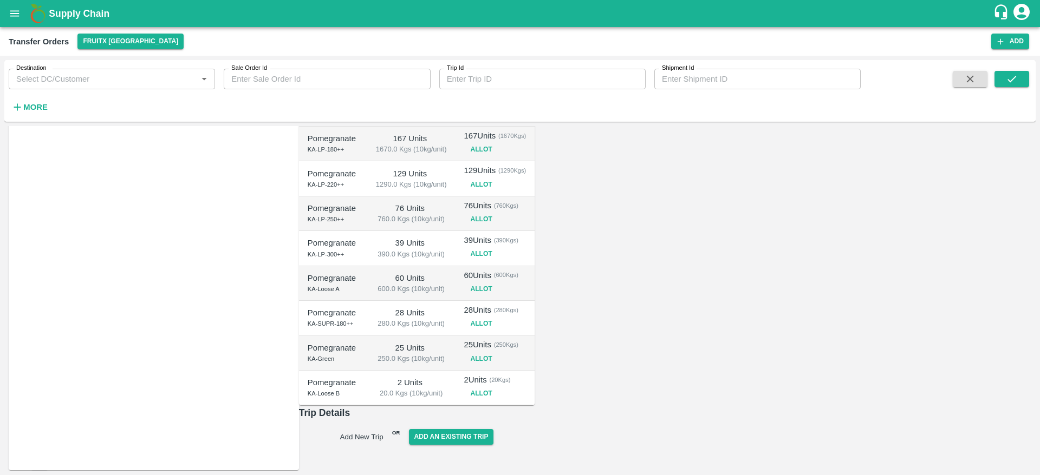
scroll to position [255, 0]
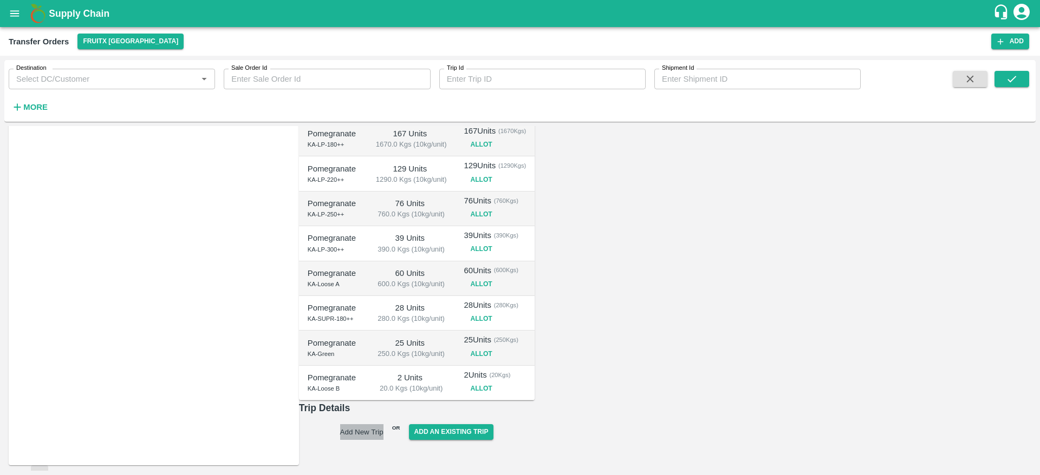
click at [383, 440] on button "Add New Trip" at bounding box center [361, 433] width 43 height 16
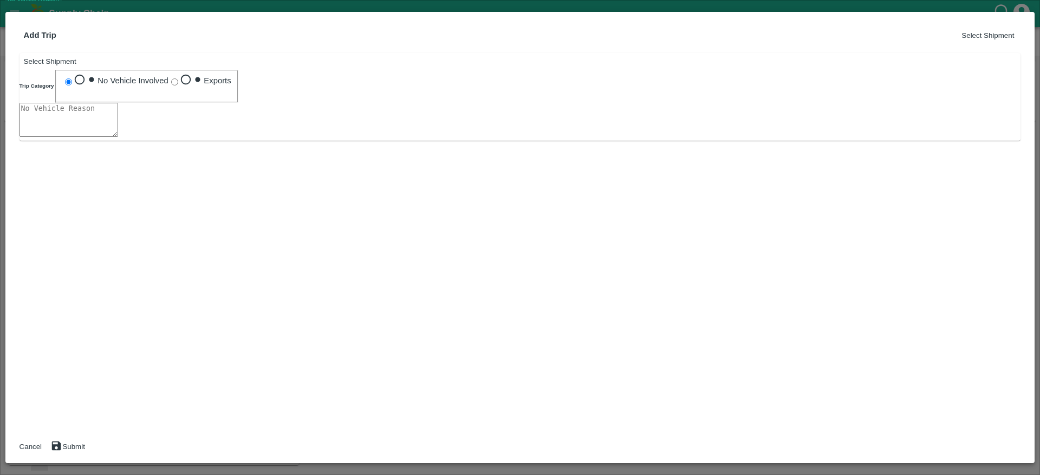
click at [103, 137] on textarea "No Vehicle Reason   *" at bounding box center [68, 120] width 99 height 34
type textarea "No Vehicle"
click at [76, 66] on button "Select Shipment" at bounding box center [50, 61] width 53 height 8
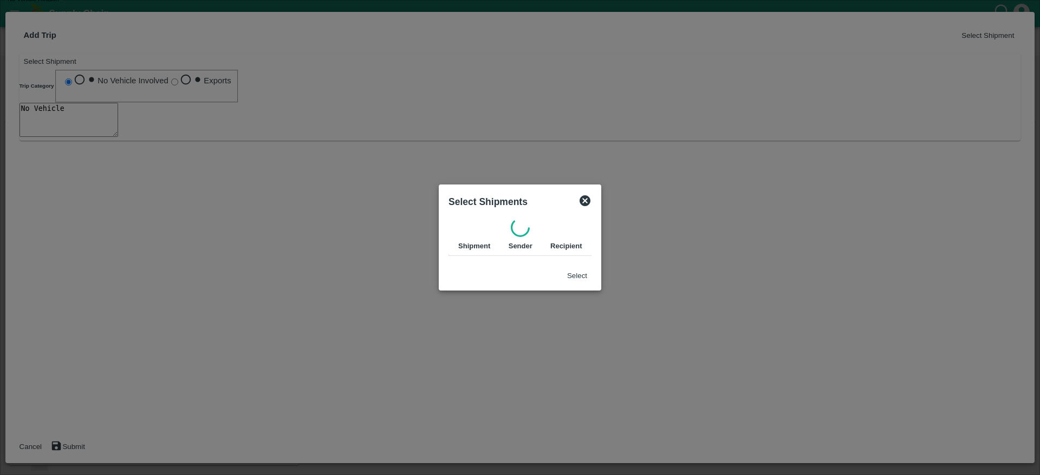
click at [590, 197] on icon at bounding box center [584, 200] width 11 height 11
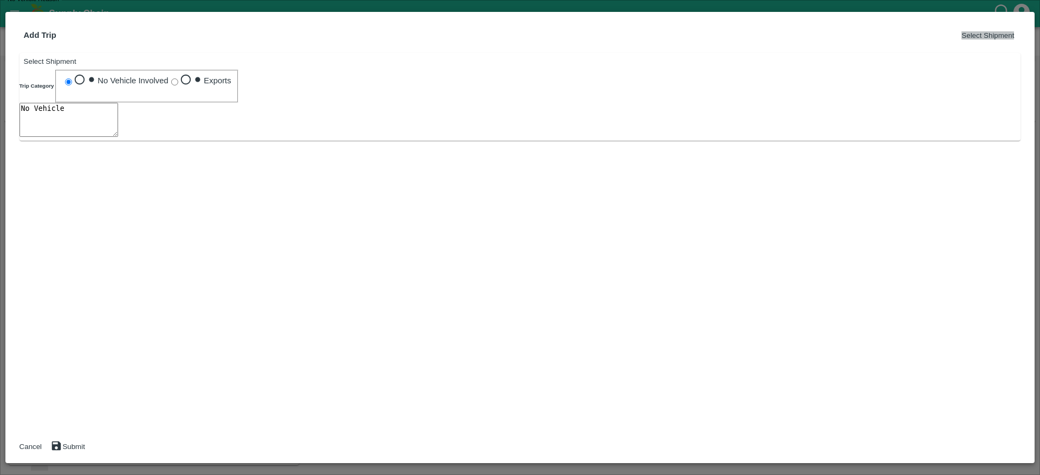
click at [973, 40] on button "Select Shipment" at bounding box center [987, 35] width 53 height 8
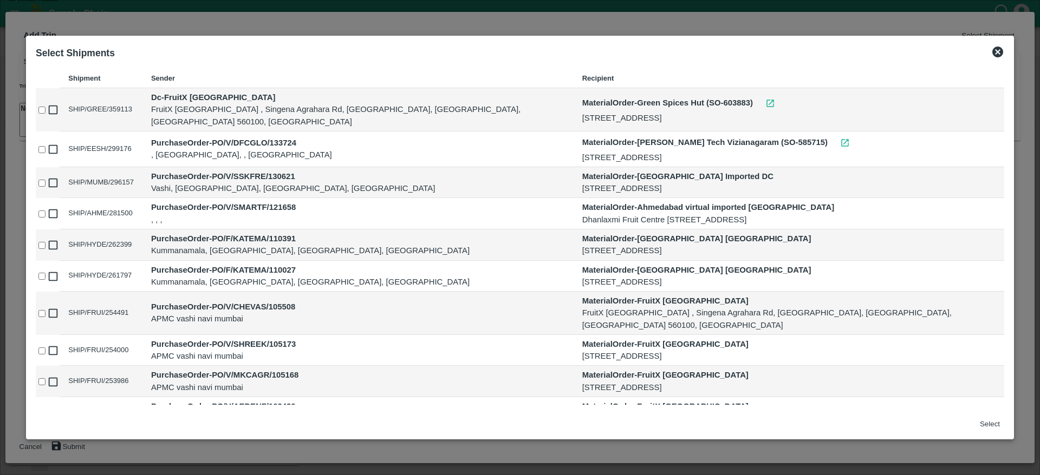
click at [344, 100] on p "Dc - FruitX Bangalore" at bounding box center [358, 98] width 414 height 12
click at [45, 107] on input "checkbox" at bounding box center [41, 110] width 7 height 7
checkbox input "true"
click at [980, 420] on button "Select" at bounding box center [990, 424] width 20 height 8
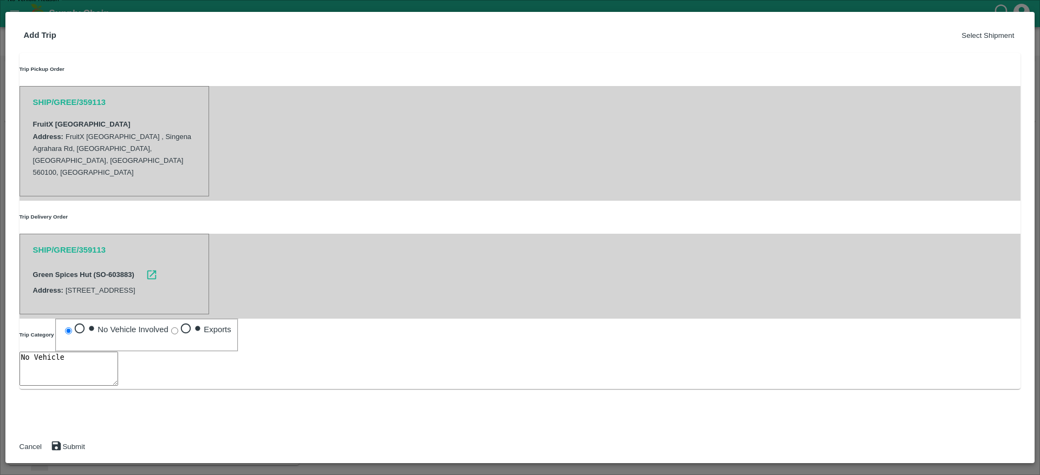
scroll to position [39, 0]
click at [75, 380] on textarea "No Vehicle" at bounding box center [68, 369] width 99 height 34
type textarea "No vehicle"
click at [85, 440] on button "Submit" at bounding box center [67, 447] width 35 height 14
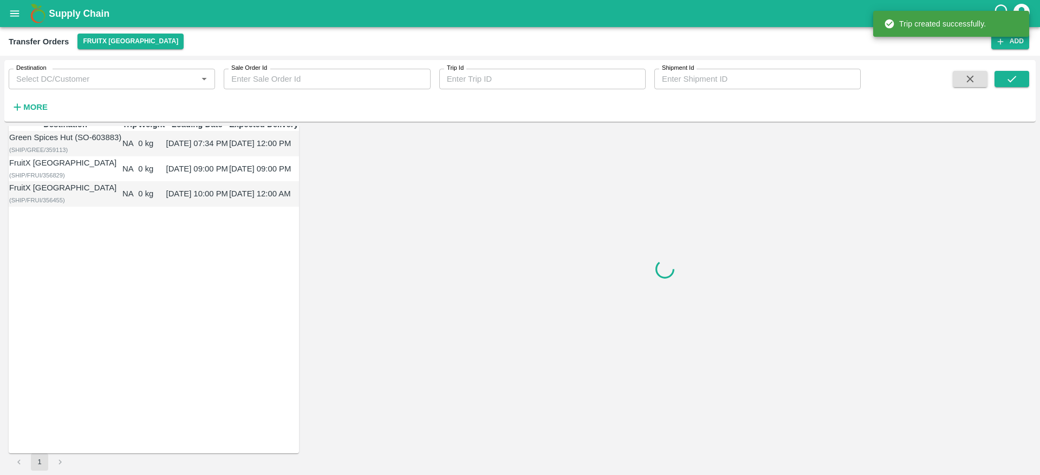
scroll to position [0, 0]
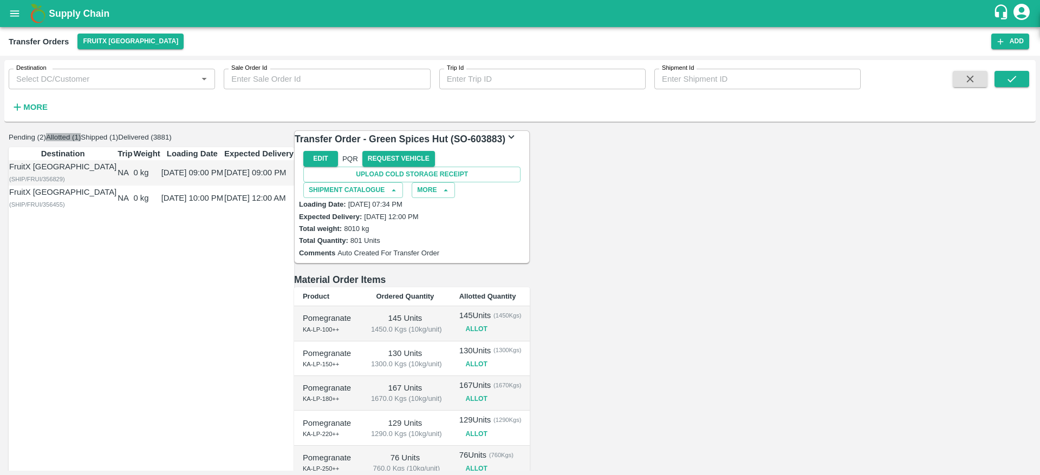
click at [81, 141] on button "Allotted (1)" at bounding box center [63, 137] width 35 height 8
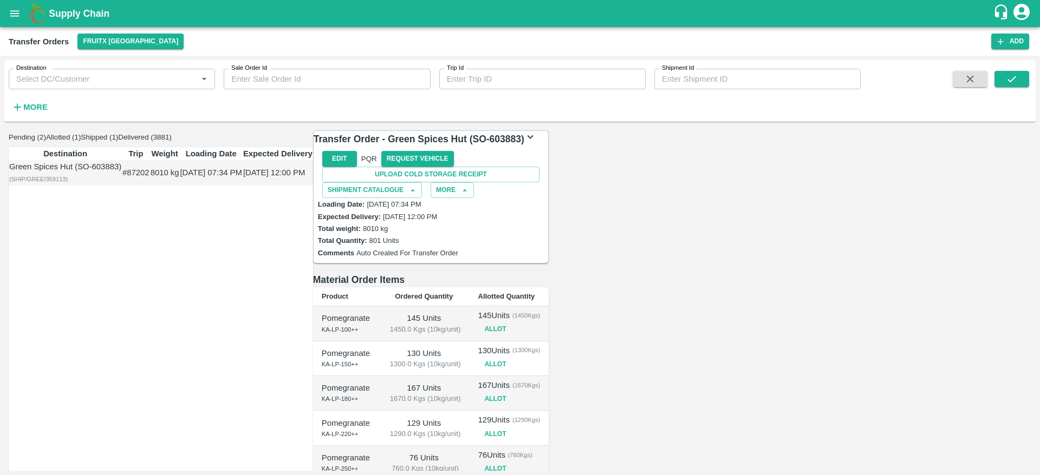
click at [122, 186] on td "Green Spices Hut (SO-603883) ( SHIP/GREE/359113 )" at bounding box center [65, 172] width 113 height 25
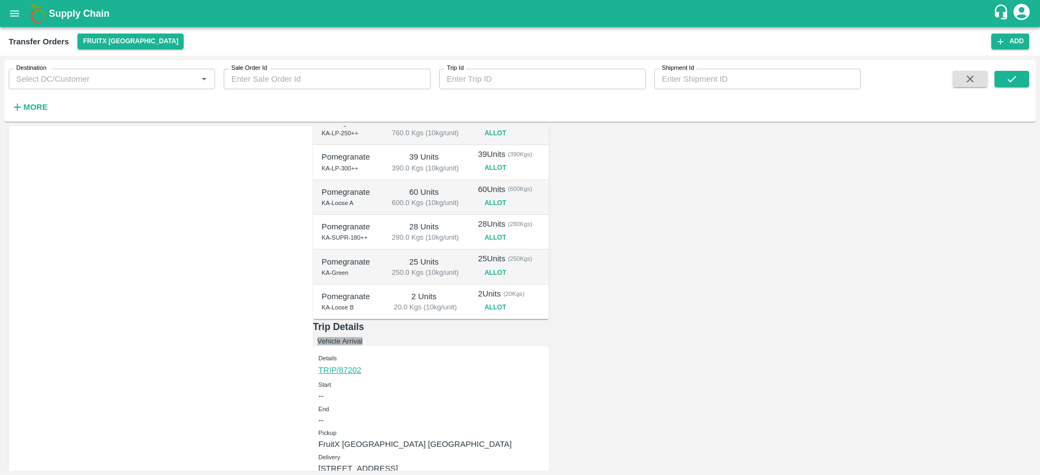
click at [363, 346] on button "Vehicle Arrival" at bounding box center [339, 341] width 45 height 8
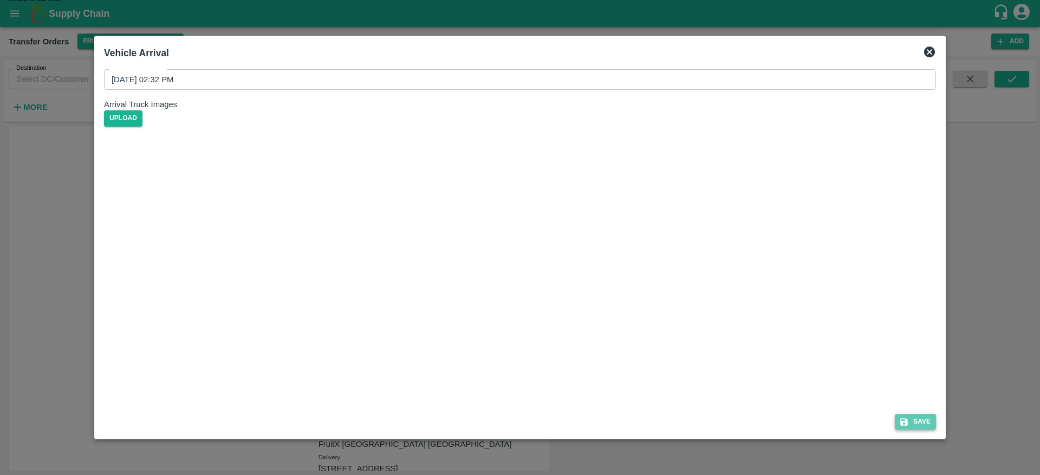
click at [912, 417] on button "Save" at bounding box center [915, 422] width 41 height 16
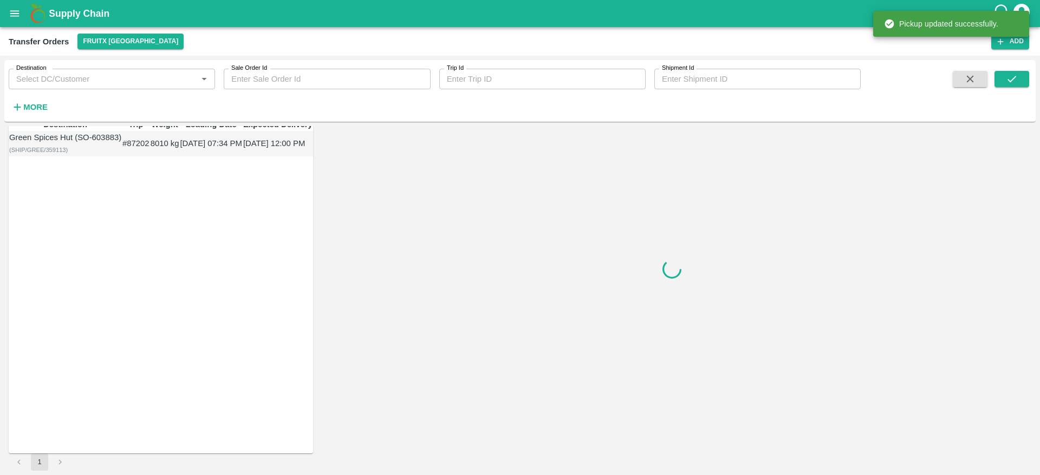
scroll to position [0, 0]
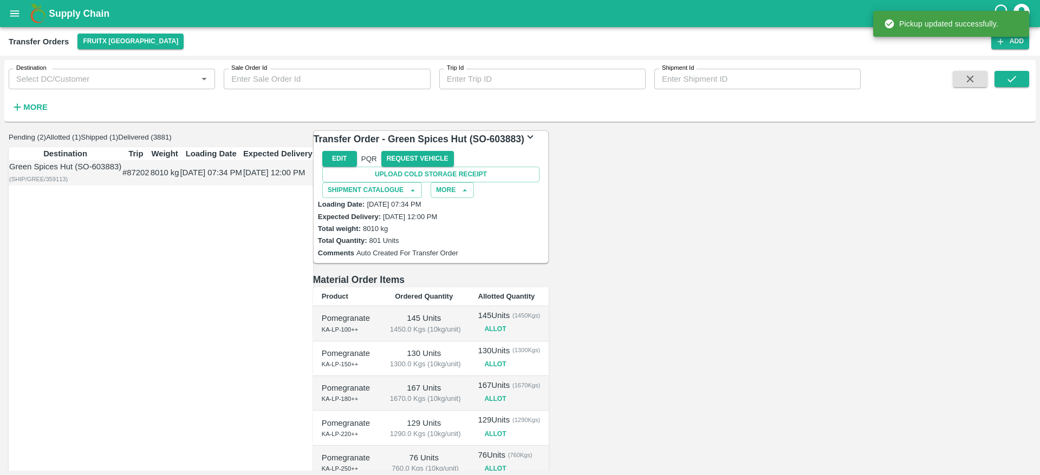
click at [242, 186] on td "02 Sep 2025, 07:34 PM" at bounding box center [210, 172] width 63 height 25
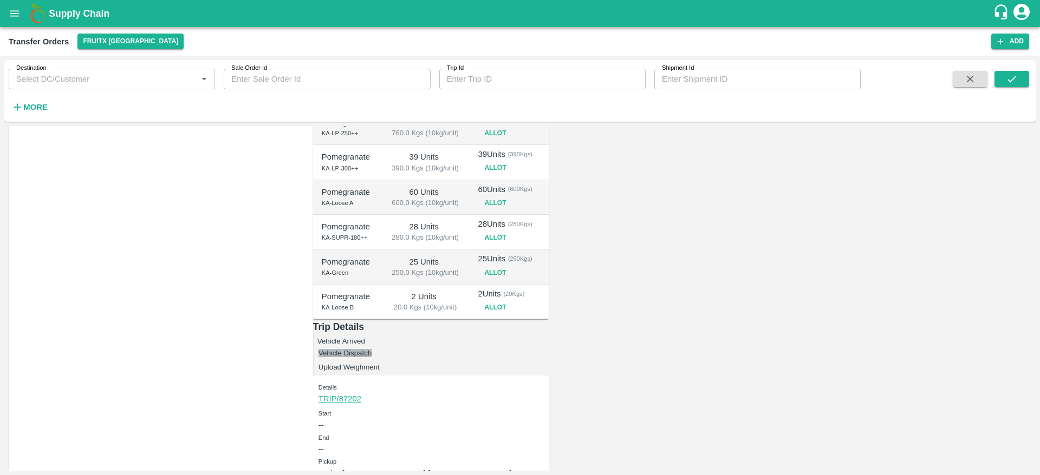
click at [372, 349] on button "Vehicle Dispatch" at bounding box center [345, 353] width 54 height 8
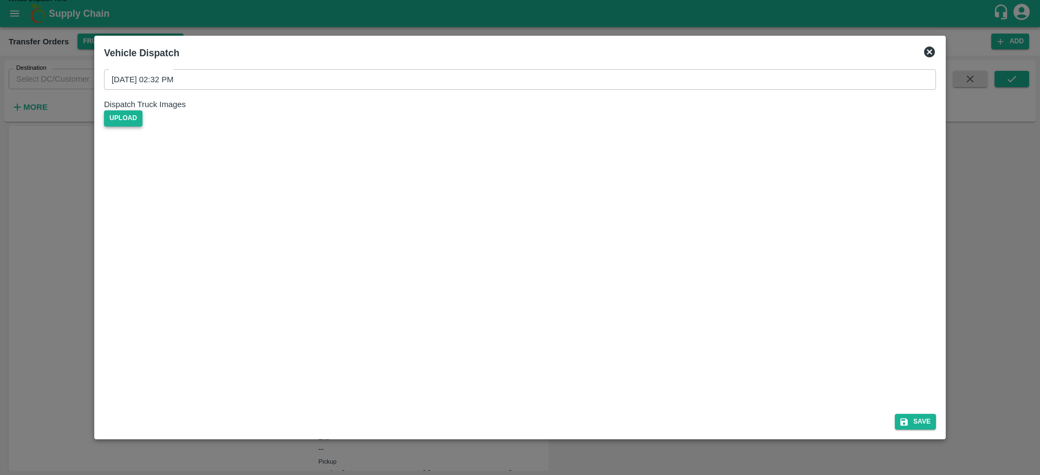
click at [142, 126] on span "Upload" at bounding box center [123, 118] width 38 height 16
click at [0, 0] on input "Upload" at bounding box center [0, 0] width 0 height 0
click at [915, 422] on button "Save" at bounding box center [915, 422] width 41 height 16
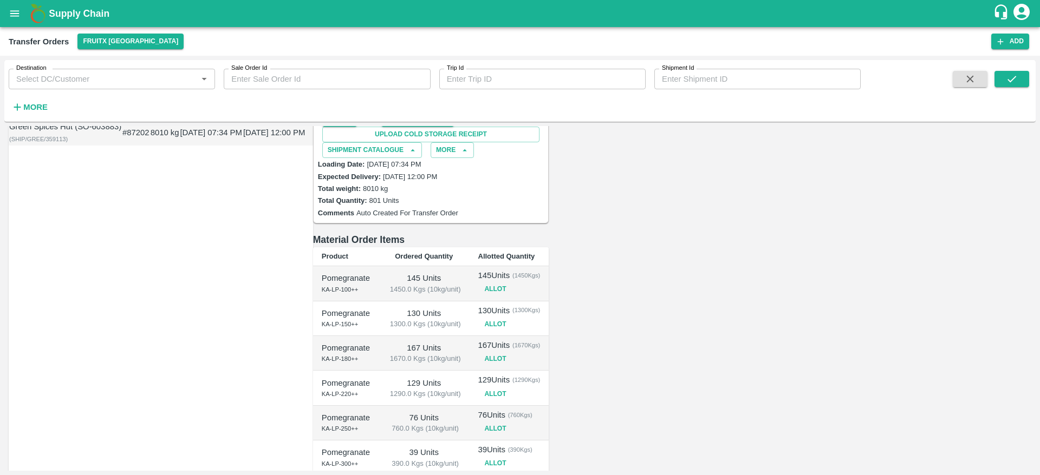
scroll to position [0, 0]
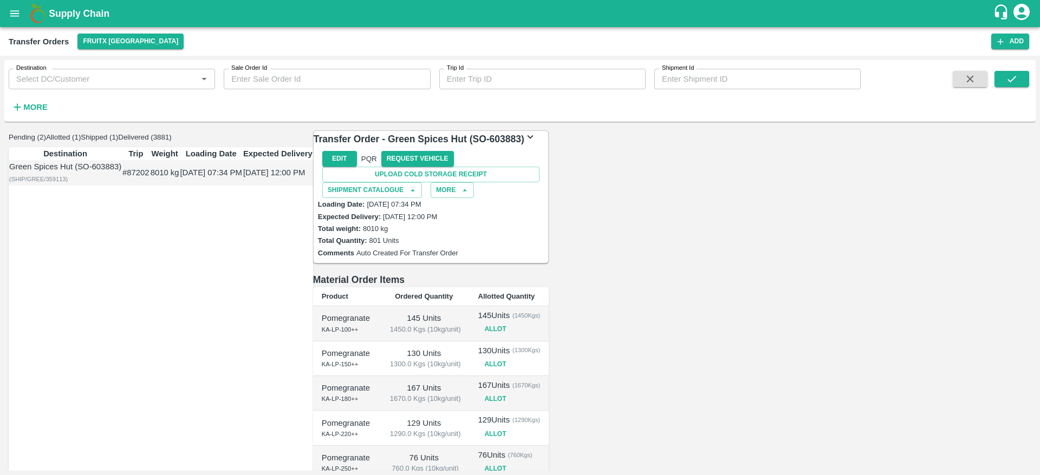
click at [544, 234] on div "Total Quantity: 801 Units" at bounding box center [431, 240] width 226 height 12
drag, startPoint x: 329, startPoint y: 232, endPoint x: 325, endPoint y: 226, distance: 6.8
click at [242, 186] on td "02 Sep 2025, 07:34 PM" at bounding box center [210, 172] width 63 height 25
click at [57, 12] on b "Supply Chain" at bounding box center [79, 13] width 61 height 11
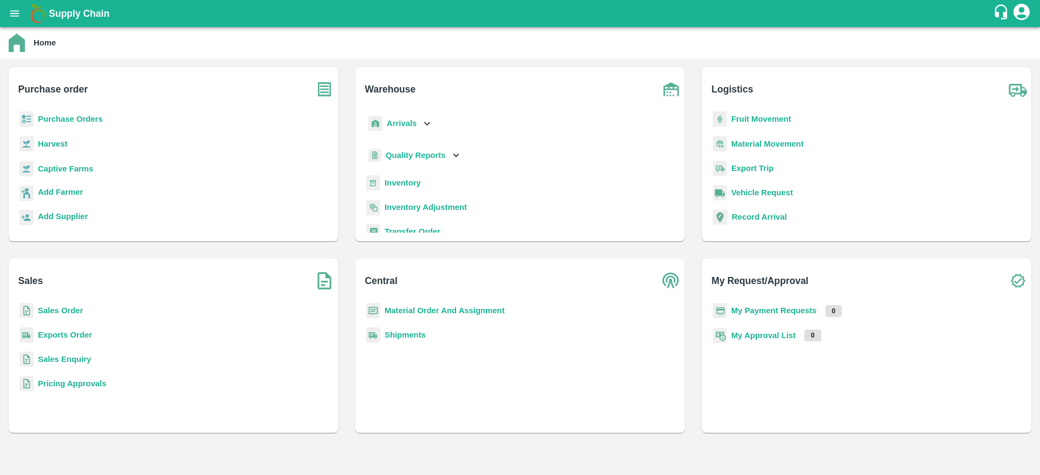
click at [419, 227] on b "Transfer Order" at bounding box center [413, 231] width 56 height 9
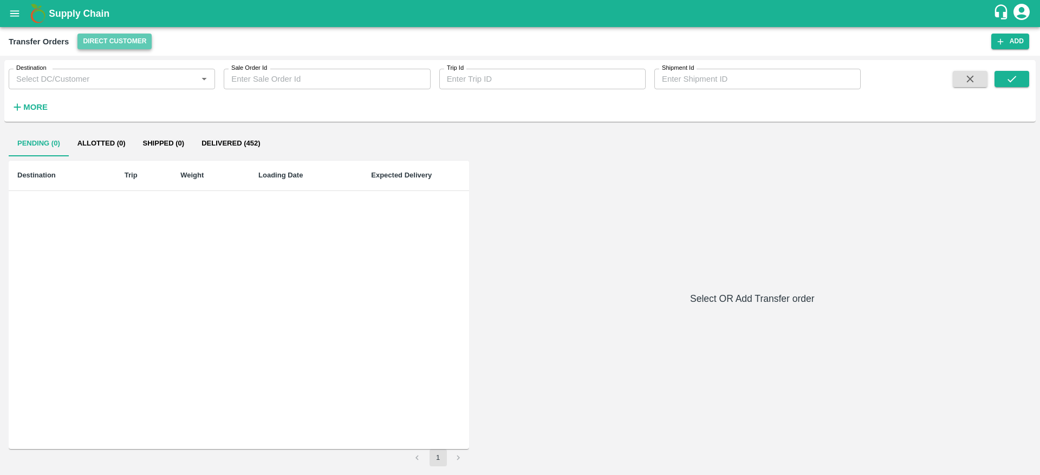
click at [100, 44] on button "Direct Customer" at bounding box center [114, 42] width 74 height 16
click at [132, 64] on li "FruitX [GEOGRAPHIC_DATA]" at bounding box center [138, 63] width 125 height 18
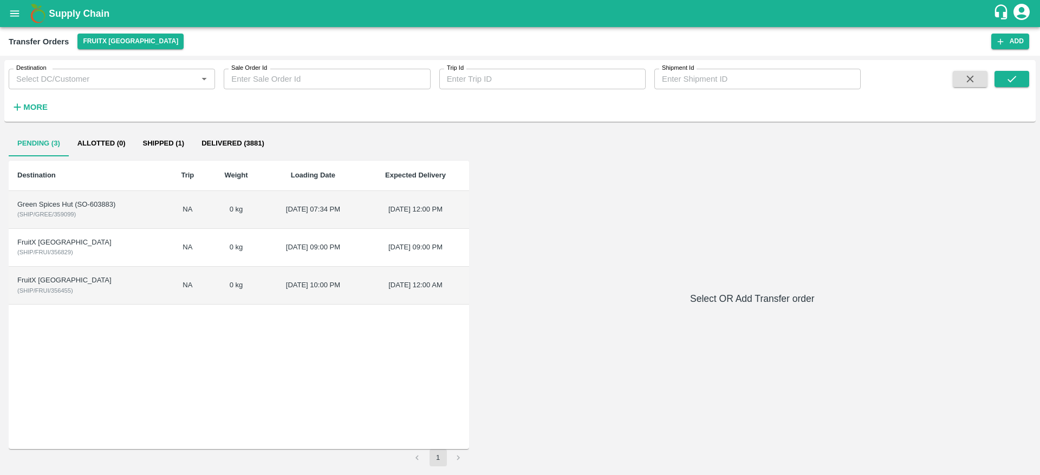
click at [97, 209] on div "Green Spices Hut (SO-603883)" at bounding box center [87, 205] width 141 height 10
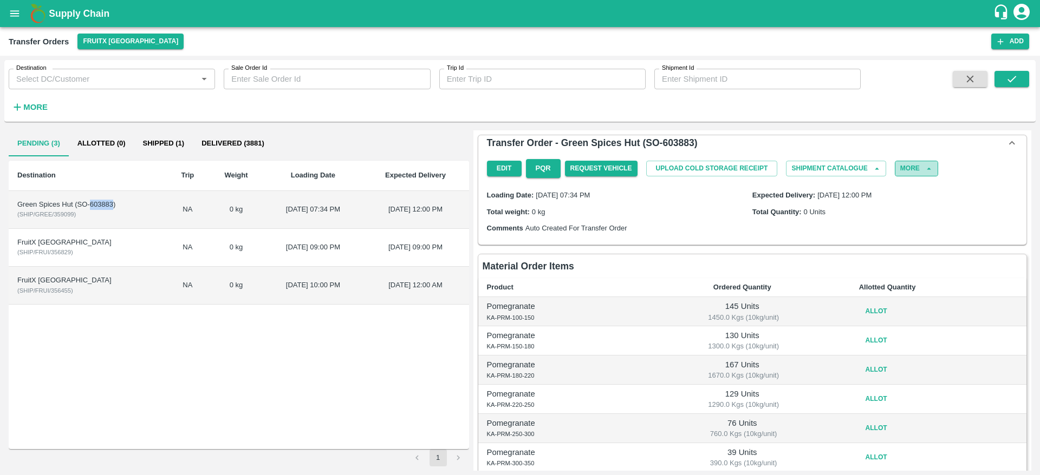
click at [907, 165] on button "More" at bounding box center [916, 169] width 43 height 16
click at [903, 196] on span "Delete" at bounding box center [912, 198] width 37 height 12
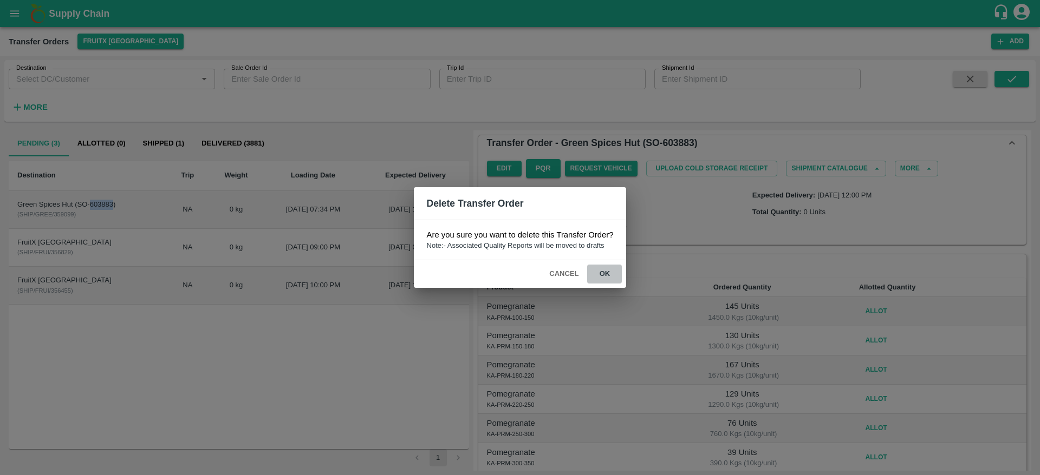
click at [598, 273] on button "ok" at bounding box center [604, 274] width 35 height 19
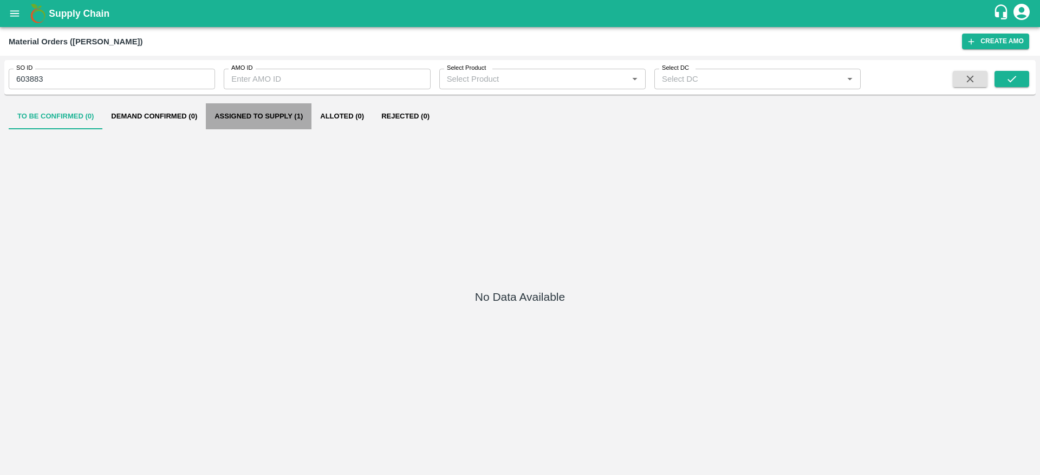
click at [237, 114] on button "Assigned to Supply (1)" at bounding box center [259, 116] width 106 height 26
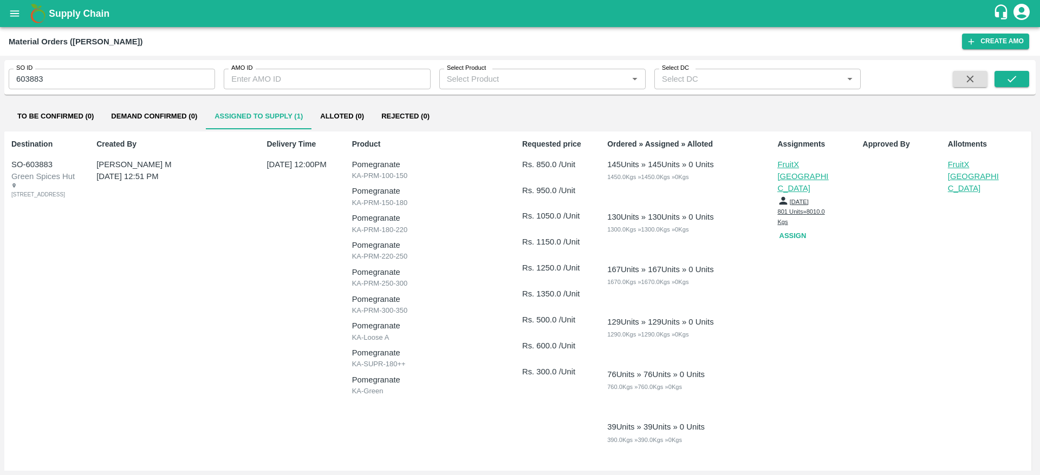
click at [950, 162] on p "FruitX [GEOGRAPHIC_DATA]" at bounding box center [975, 177] width 54 height 36
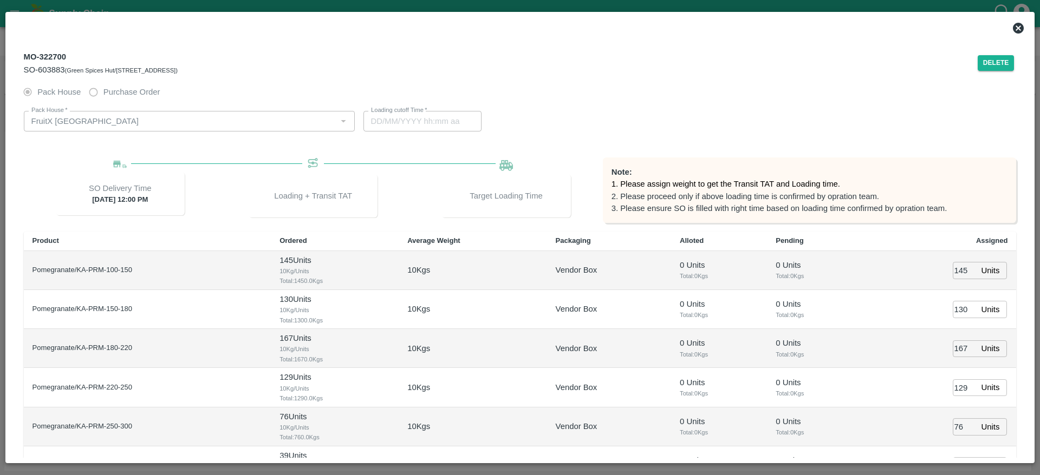
type input "02/09/2025 07:34 PM"
click at [990, 57] on button "Delete" at bounding box center [995, 63] width 37 height 16
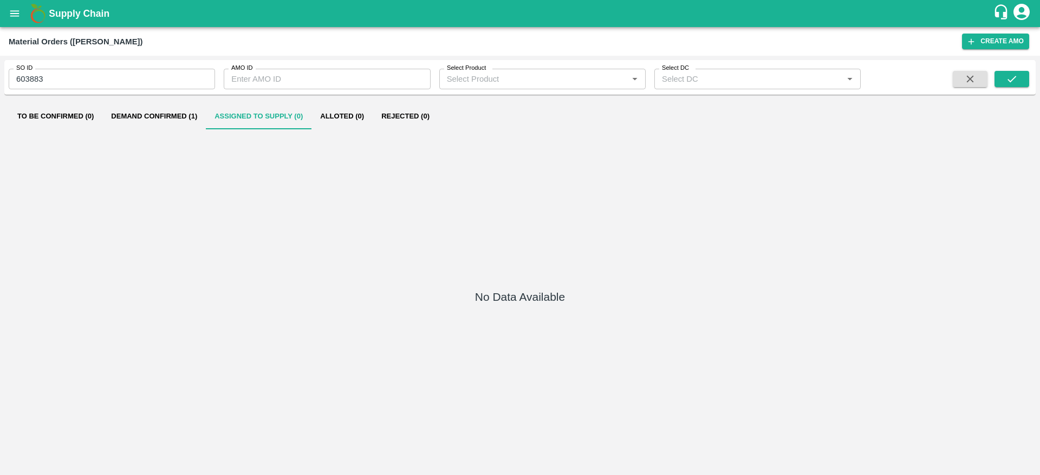
click at [24, 80] on input "603883" at bounding box center [112, 79] width 206 height 21
click at [21, 16] on button "open drawer" at bounding box center [14, 13] width 25 height 25
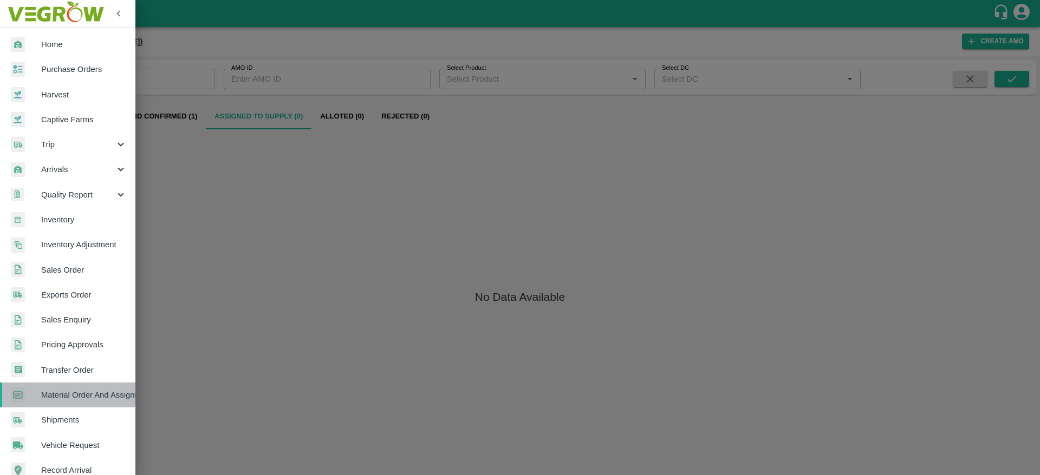
click at [68, 393] on span "Material Order And Assignment" at bounding box center [84, 395] width 86 height 12
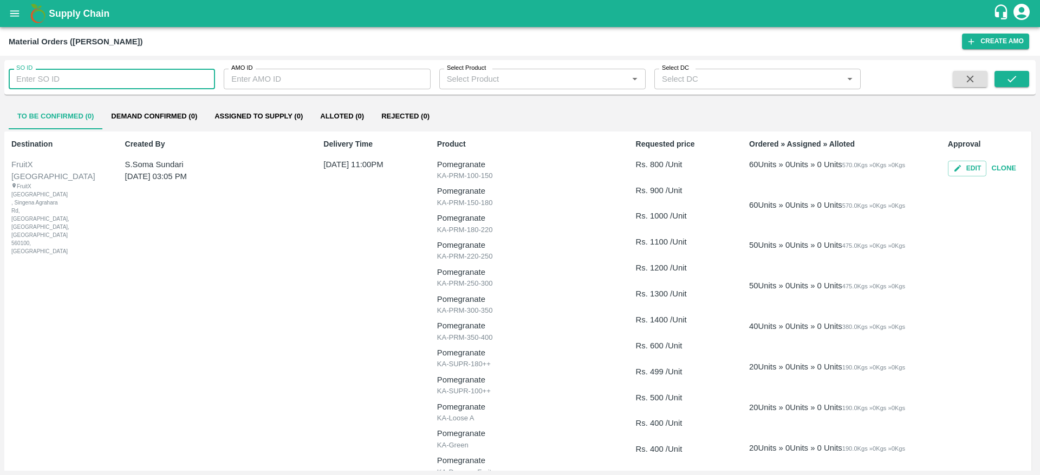
click at [65, 80] on input "SO ID" at bounding box center [112, 79] width 206 height 21
paste input "603883"
type input "603883"
click at [1018, 84] on icon "submit" at bounding box center [1012, 79] width 12 height 12
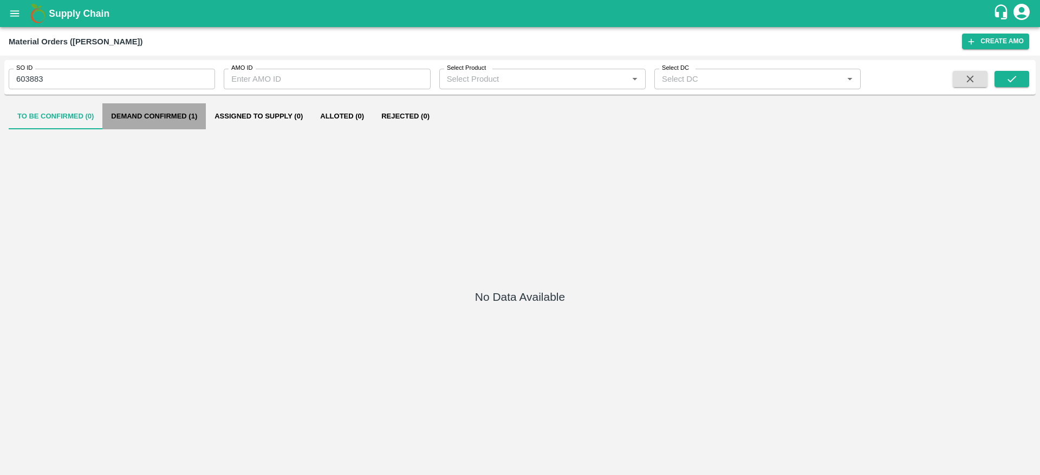
click at [171, 110] on button "Demand Confirmed (1)" at bounding box center [153, 116] width 103 height 26
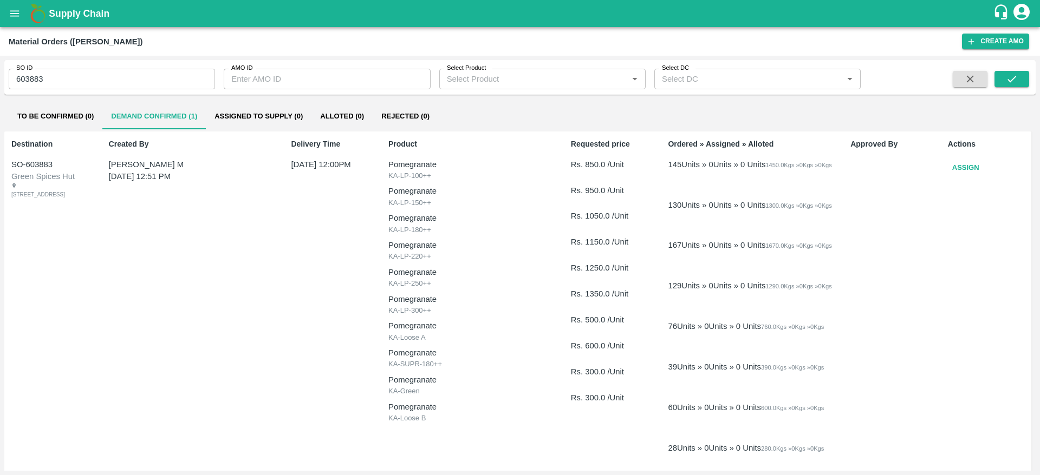
click at [963, 164] on button "Assign" at bounding box center [966, 168] width 36 height 19
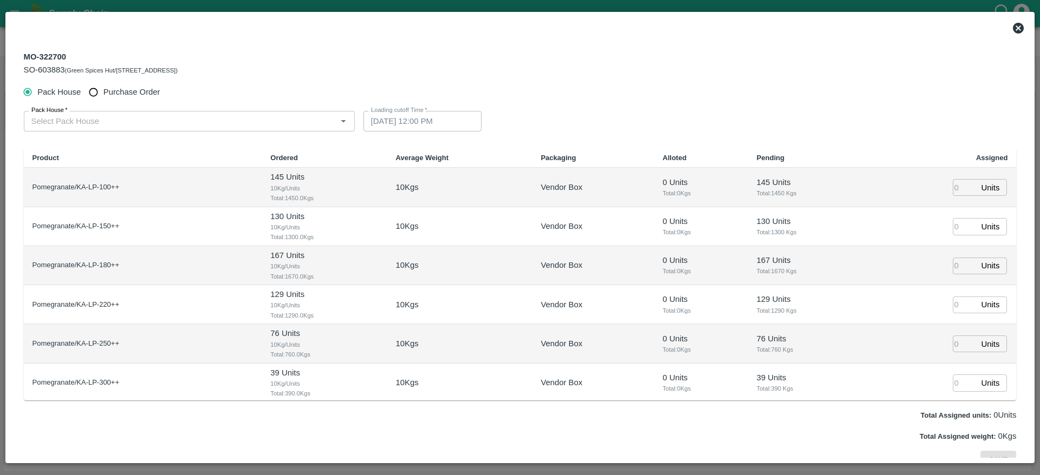
type input "03/09/2025 12:00 PM"
click at [954, 190] on input "number" at bounding box center [965, 187] width 24 height 17
type input "145"
type input "03/09/2025 11:00 AM"
type input "130"
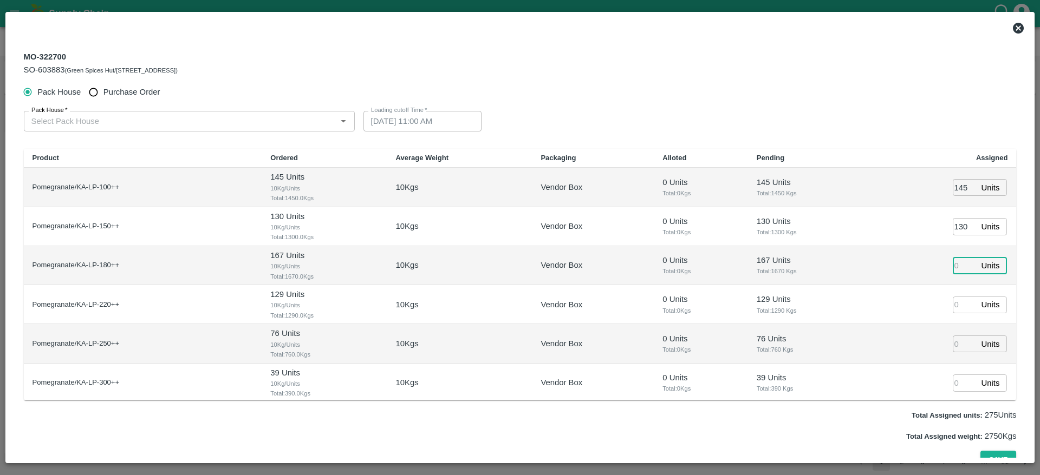
type input "03/09/2025 10:00 AM"
type input "167"
type input "03/09/2025 09:00 AM"
type input "129"
type input "76"
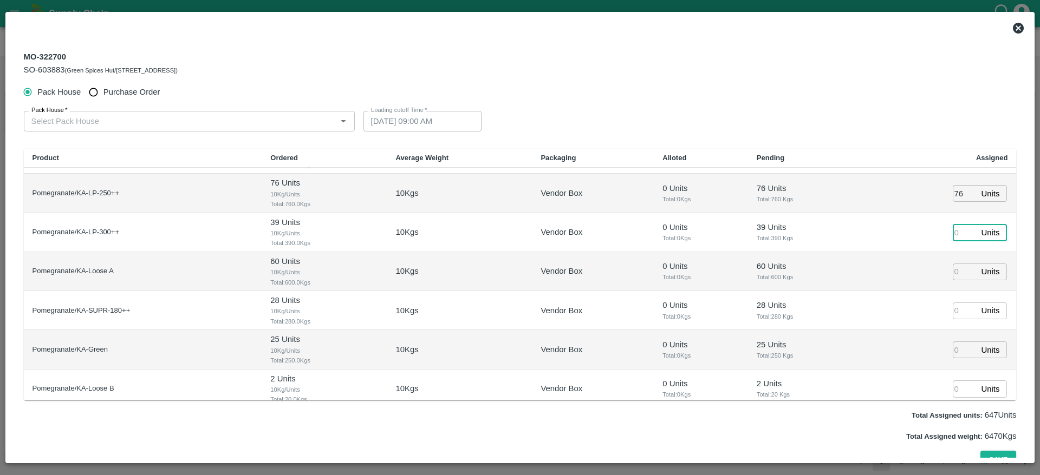
scroll to position [159, 0]
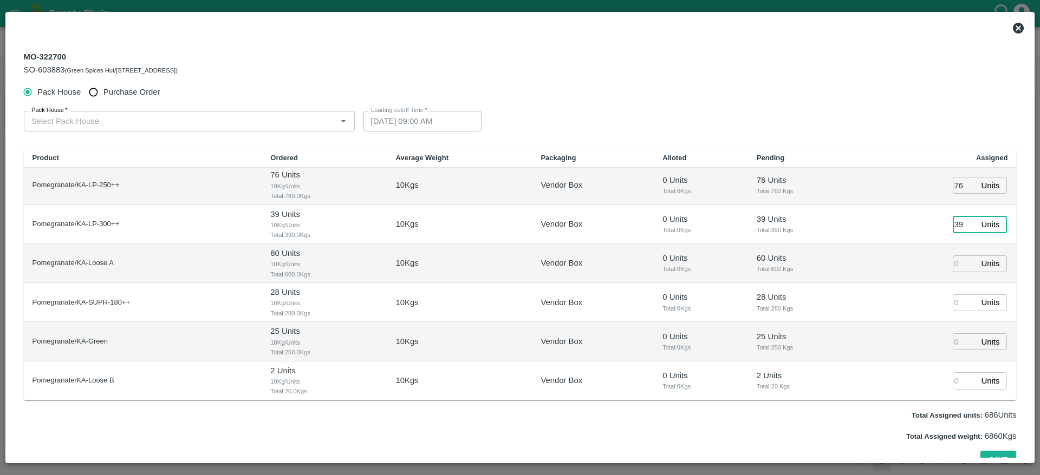
type input "39"
type input "60"
type input "28"
type input "25"
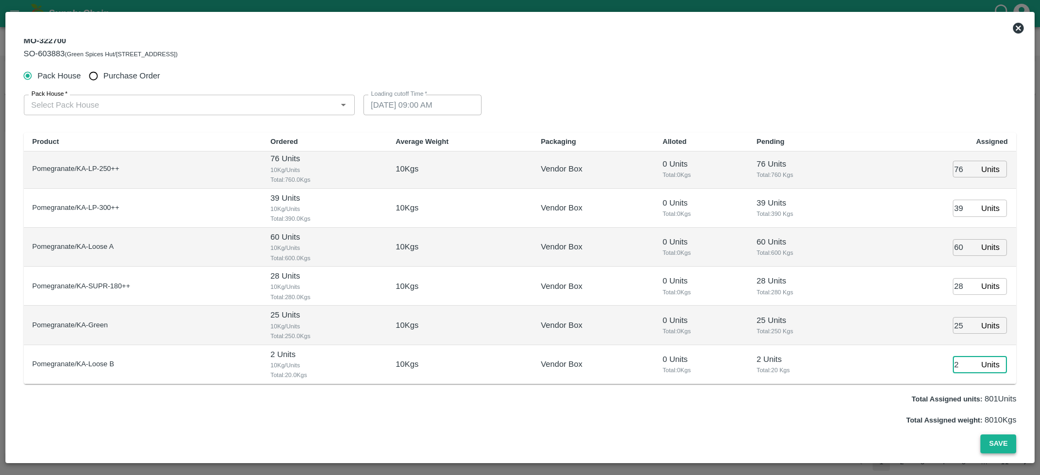
type input "2"
click at [990, 441] on button "Save" at bounding box center [998, 444] width 36 height 19
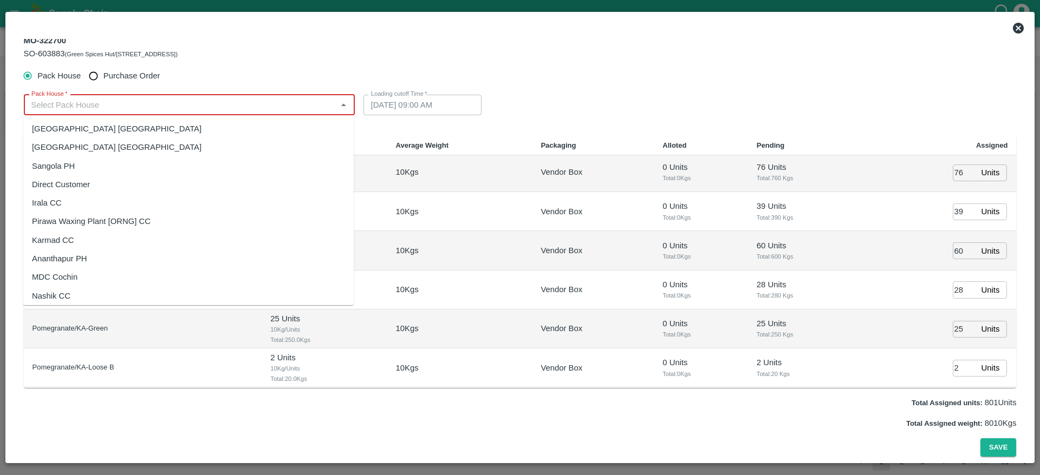
click at [60, 106] on input "Pack House   *" at bounding box center [180, 105] width 307 height 14
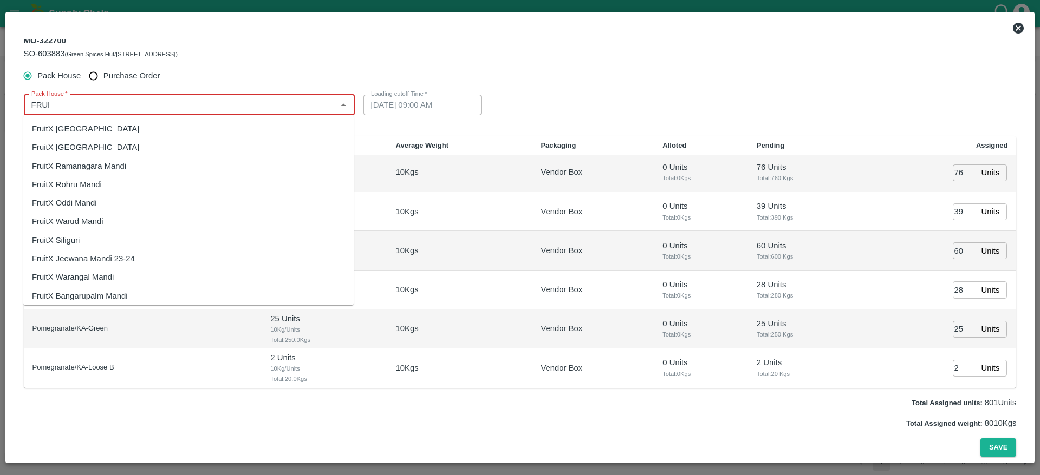
click at [70, 126] on div "FruitX [GEOGRAPHIC_DATA]" at bounding box center [85, 129] width 107 height 12
type input "FruitX [GEOGRAPHIC_DATA]"
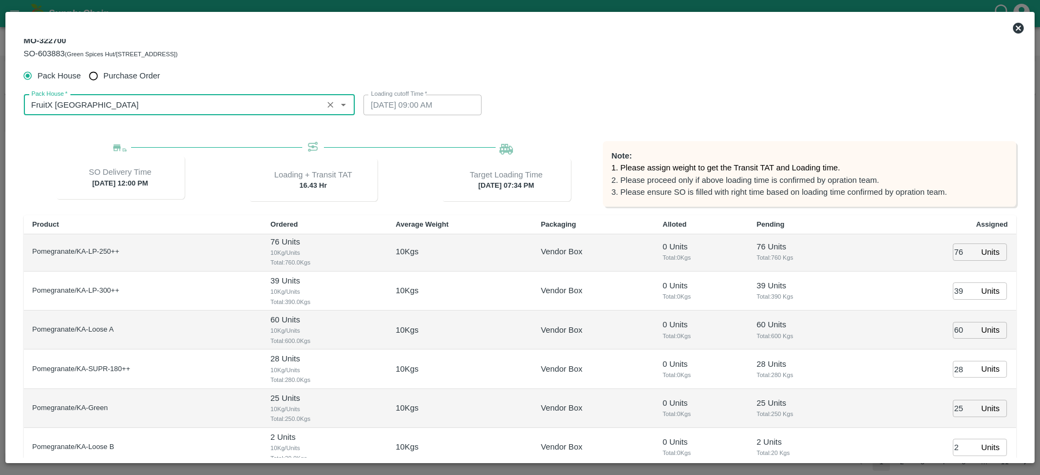
type input "02/09/2025 07:34 PM"
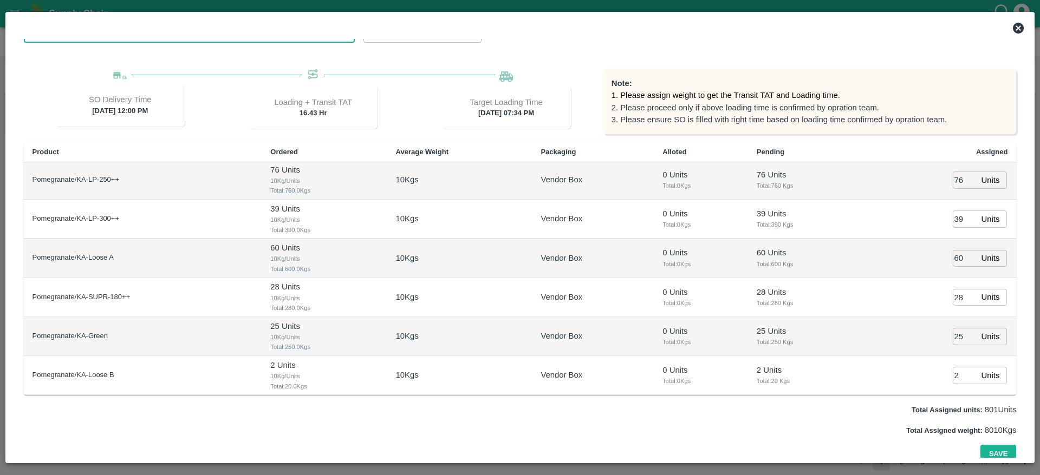
scroll to position [95, 0]
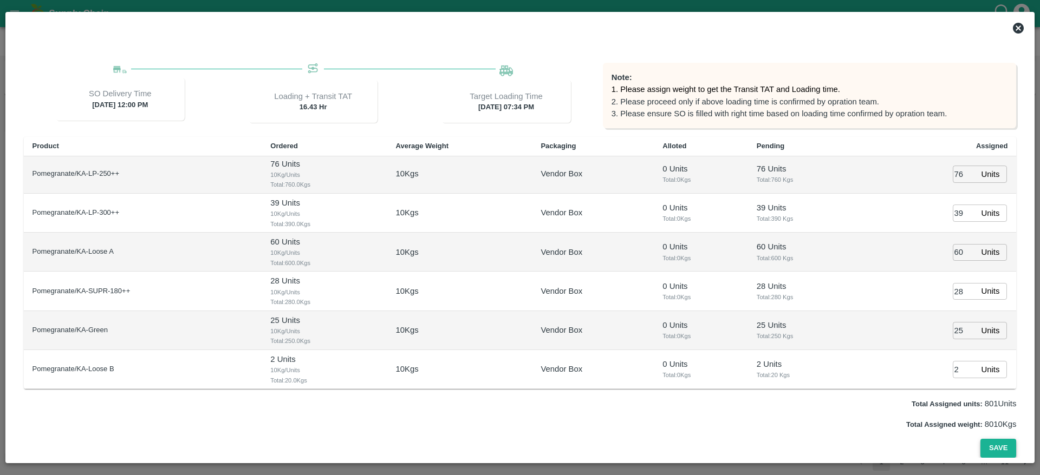
type input "FruitX [GEOGRAPHIC_DATA]"
click at [996, 452] on button "Save" at bounding box center [998, 448] width 36 height 19
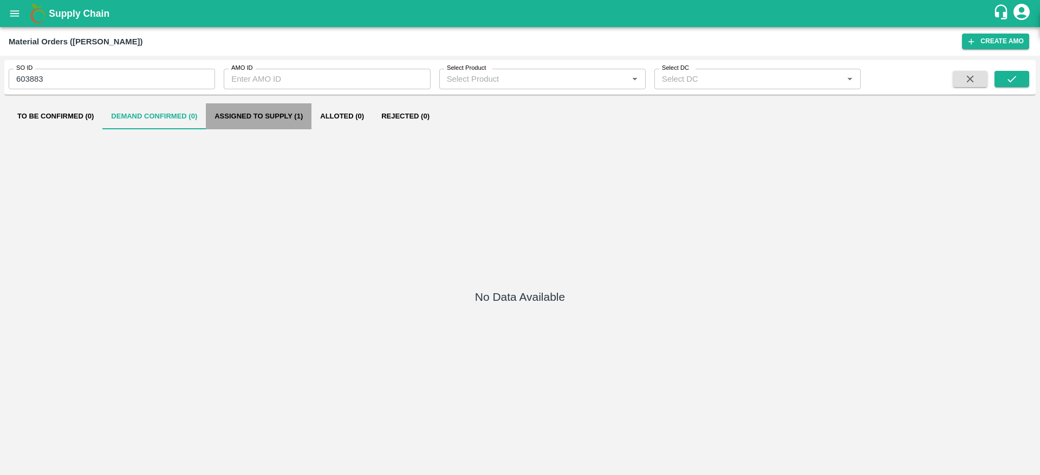
click at [262, 121] on button "Assigned to Supply (1)" at bounding box center [259, 116] width 106 height 26
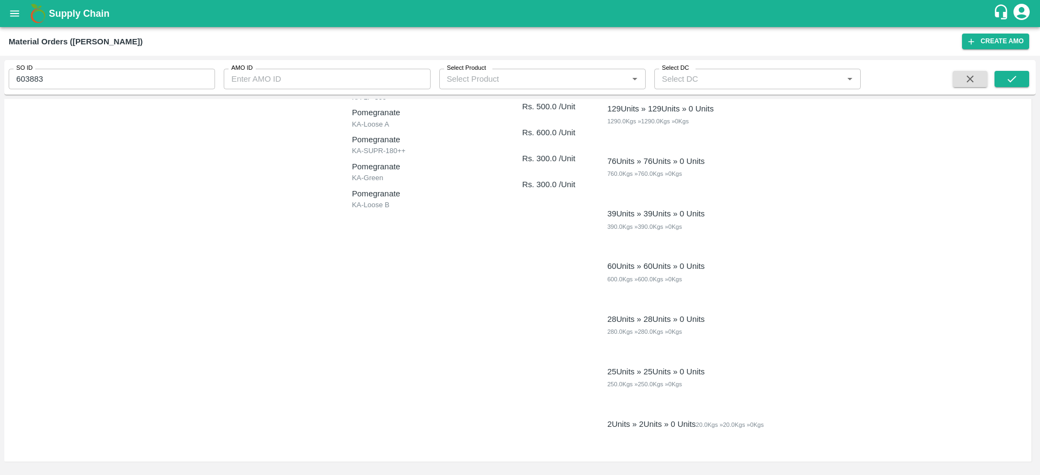
scroll to position [0, 0]
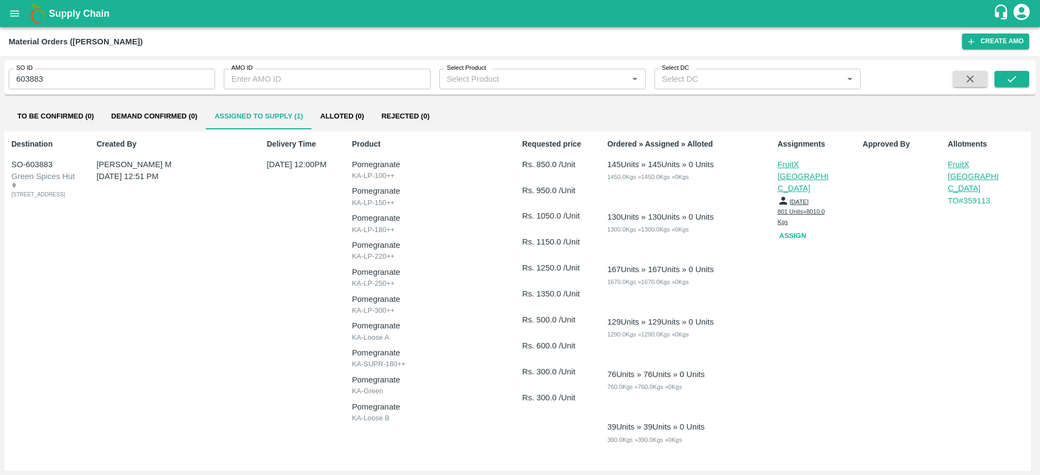
click at [40, 159] on div "SO-603883" at bounding box center [50, 165] width 79 height 12
copy div "603883"
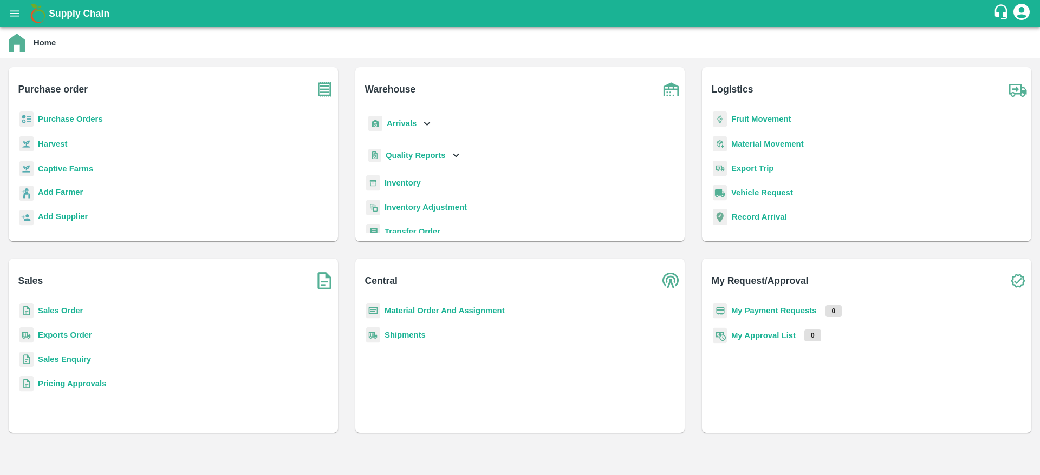
click at [58, 309] on b "Sales Order" at bounding box center [60, 311] width 45 height 9
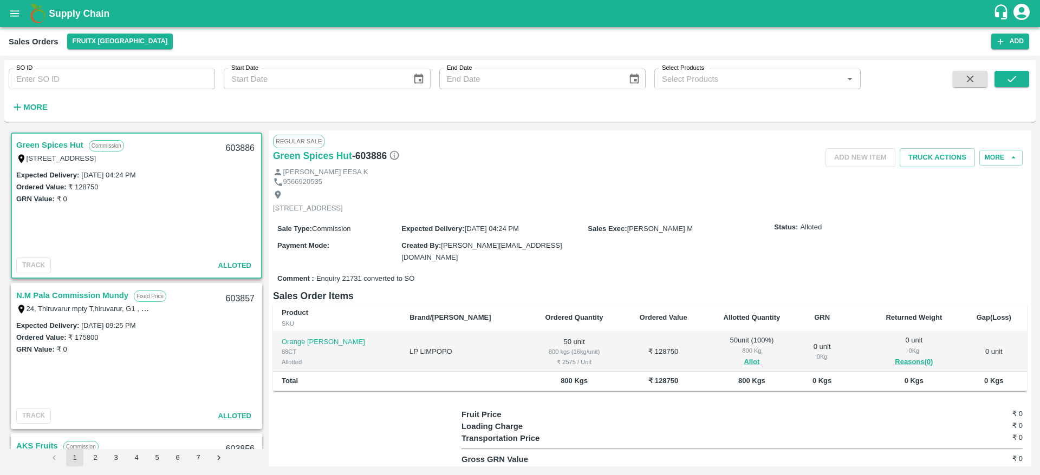
click at [45, 140] on link "Green Spices Hut" at bounding box center [49, 145] width 67 height 14
click at [76, 17] on b "Supply Chain" at bounding box center [79, 13] width 61 height 11
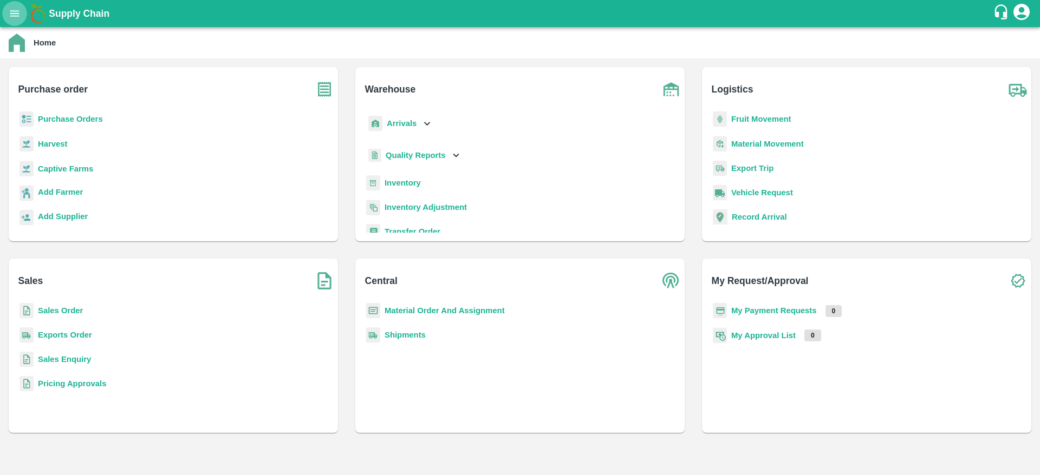
click at [22, 12] on button "open drawer" at bounding box center [14, 13] width 25 height 25
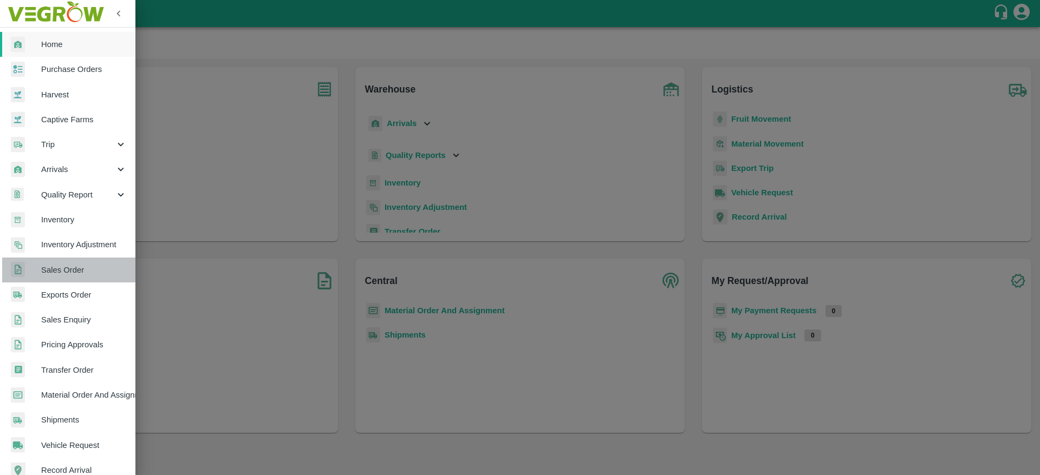
click at [82, 276] on span "Sales Order" at bounding box center [84, 270] width 86 height 12
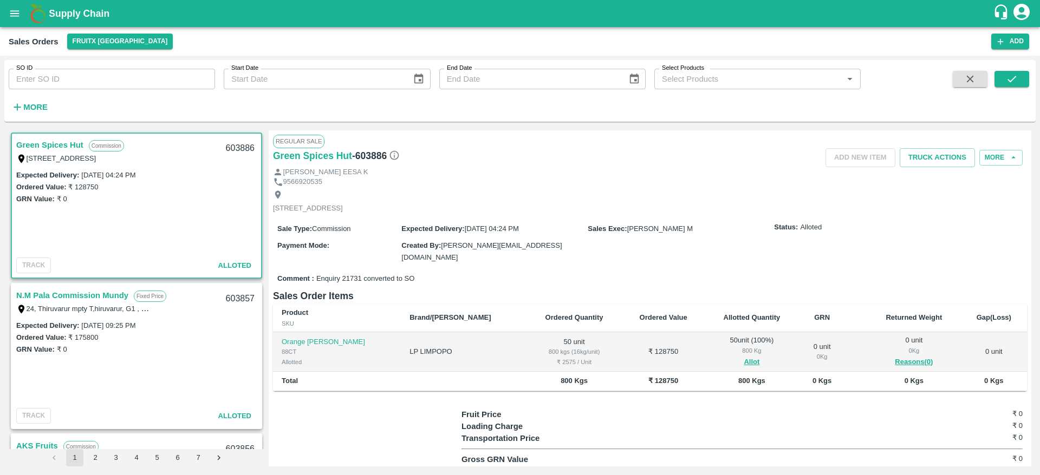
click at [60, 138] on link "Green Spices Hut" at bounding box center [49, 145] width 67 height 14
click at [62, 145] on link "Green Spices Hut" at bounding box center [49, 145] width 67 height 14
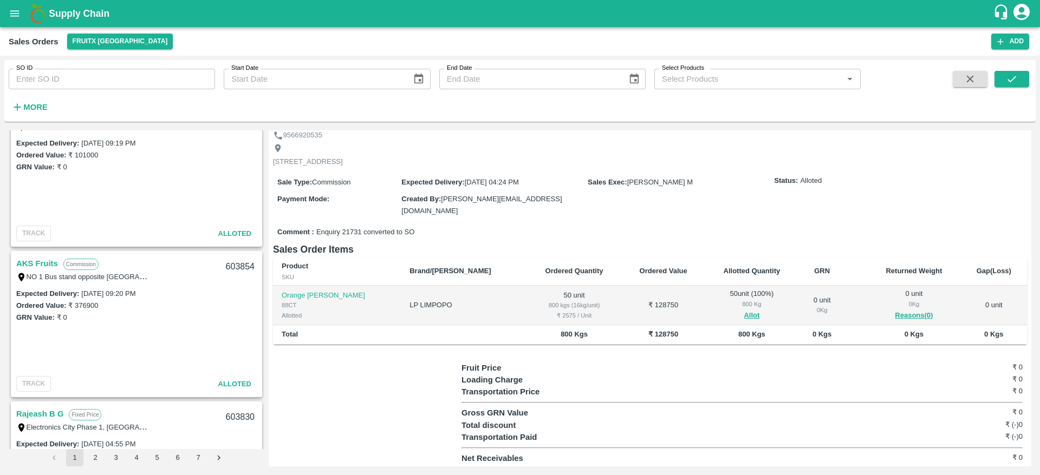
scroll to position [484, 0]
click at [43, 258] on link "AKS Fruits" at bounding box center [37, 263] width 42 height 14
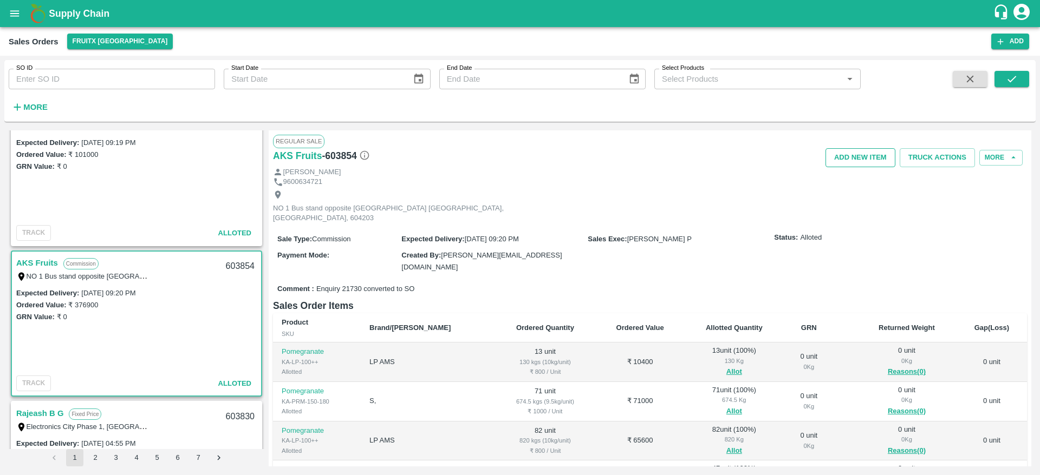
click at [861, 155] on button "Add NEW ITEM" at bounding box center [860, 157] width 70 height 19
click at [11, 12] on icon "open drawer" at bounding box center [15, 14] width 12 height 12
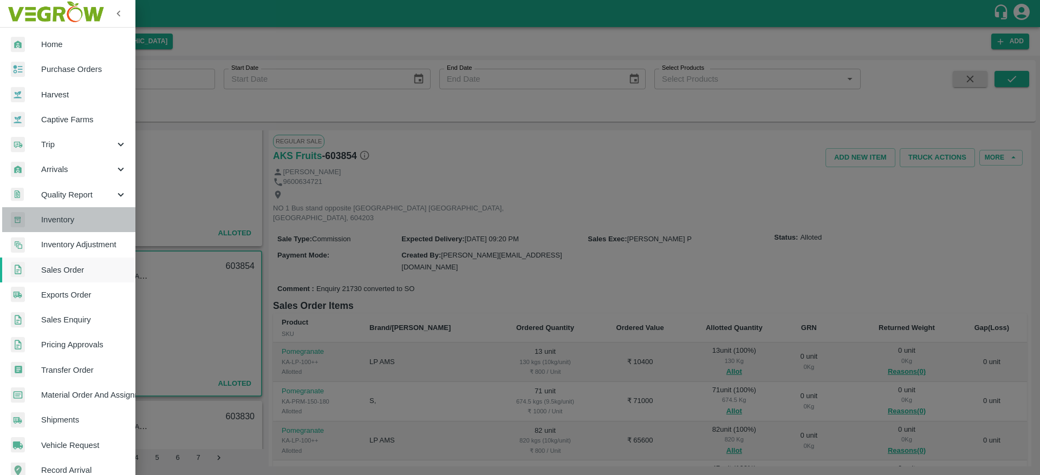
click at [82, 212] on link "Inventory" at bounding box center [67, 219] width 135 height 25
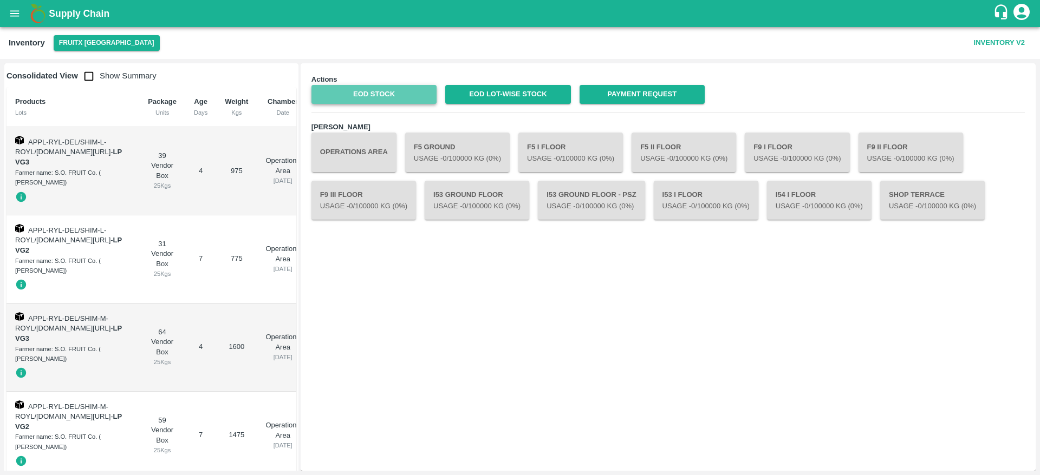
click at [378, 89] on link "EOD Stock" at bounding box center [373, 94] width 125 height 19
